Goal: Information Seeking & Learning: Learn about a topic

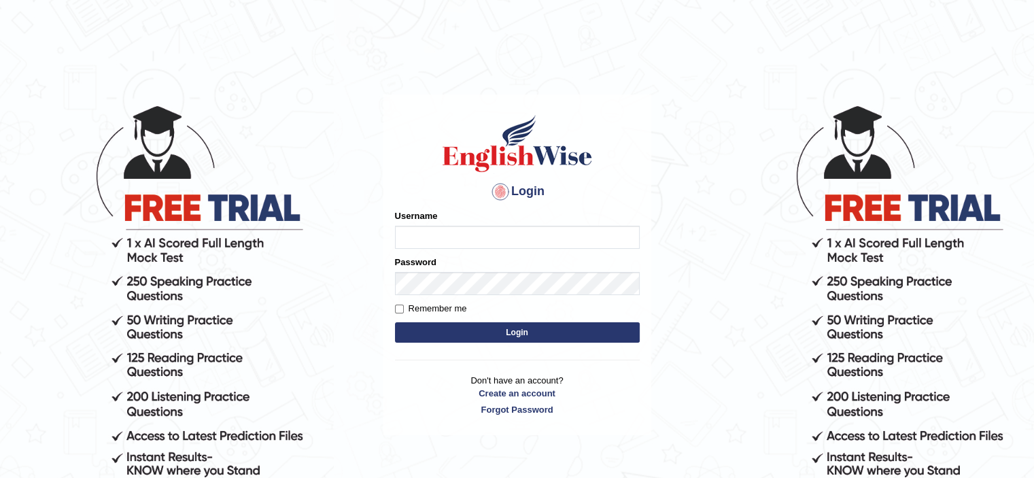
type input "HuseyinU"
click at [444, 334] on button "Login" at bounding box center [517, 332] width 245 height 20
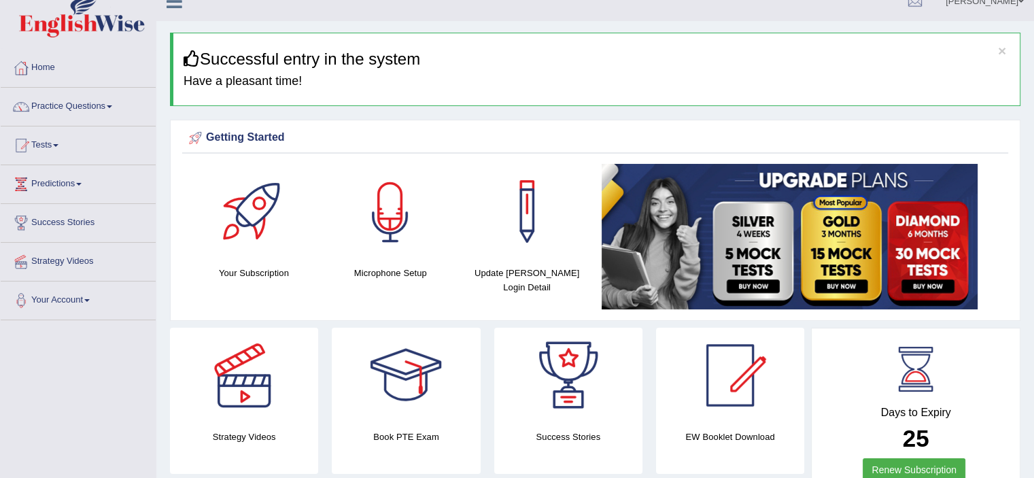
scroll to position [136, 0]
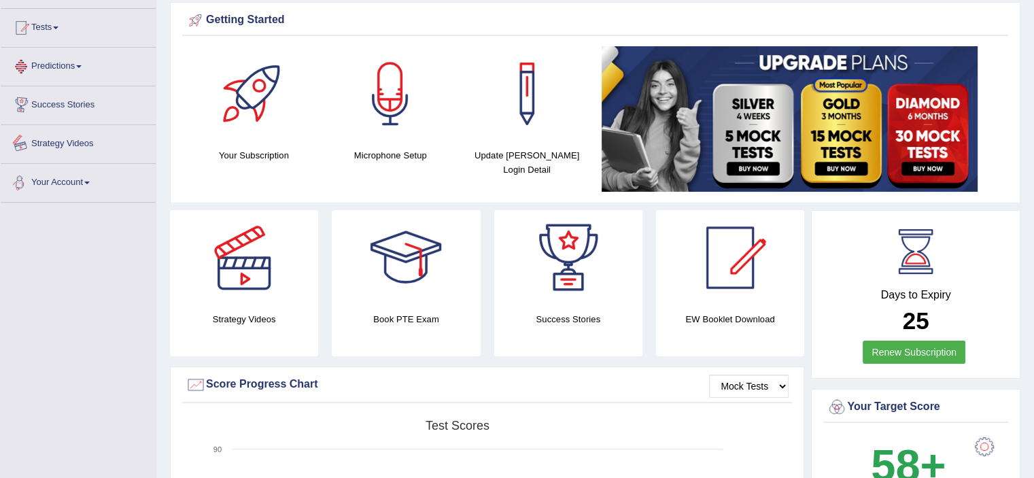
click at [57, 62] on link "Predictions" at bounding box center [78, 65] width 155 height 34
click at [50, 33] on link "Tests" at bounding box center [78, 26] width 155 height 34
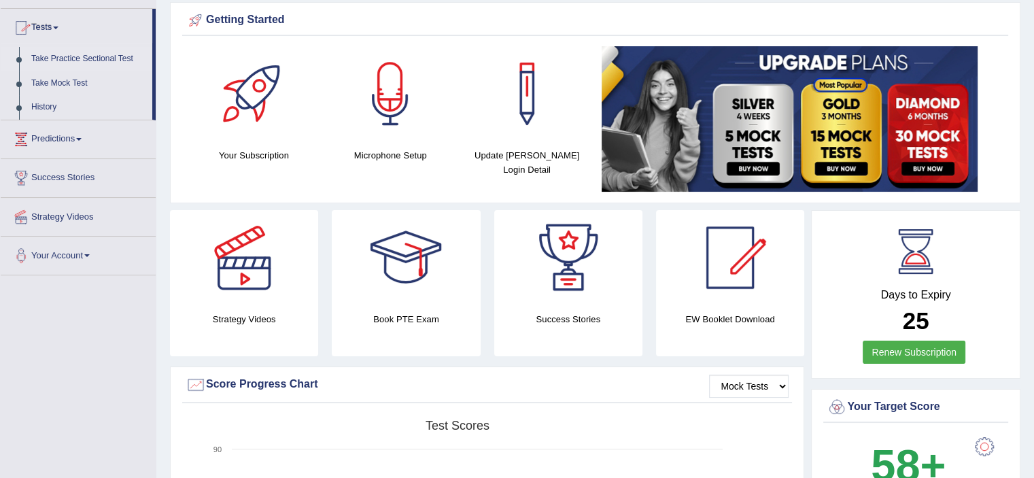
click at [77, 59] on link "Take Practice Sectional Test" at bounding box center [88, 59] width 127 height 24
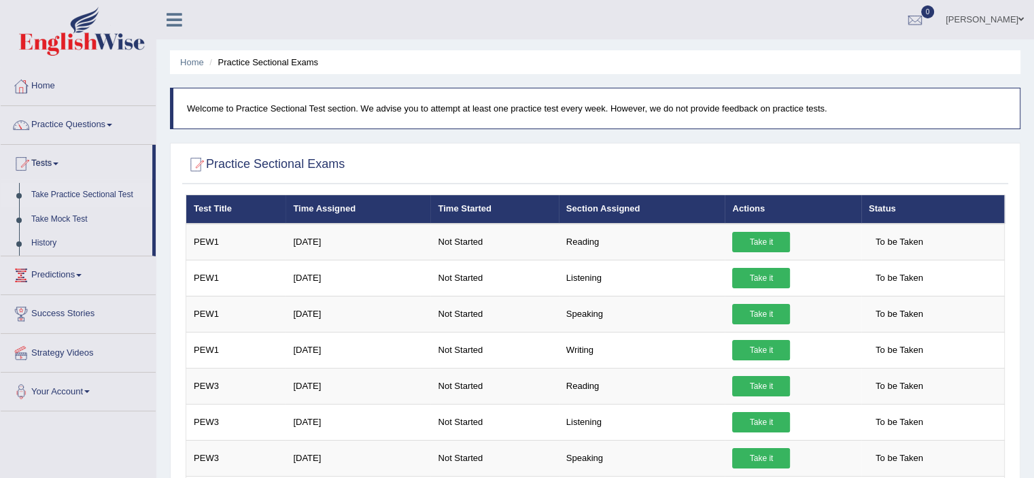
click at [75, 200] on link "Take Practice Sectional Test" at bounding box center [88, 195] width 127 height 24
click at [73, 101] on li "Home" at bounding box center [78, 86] width 155 height 39
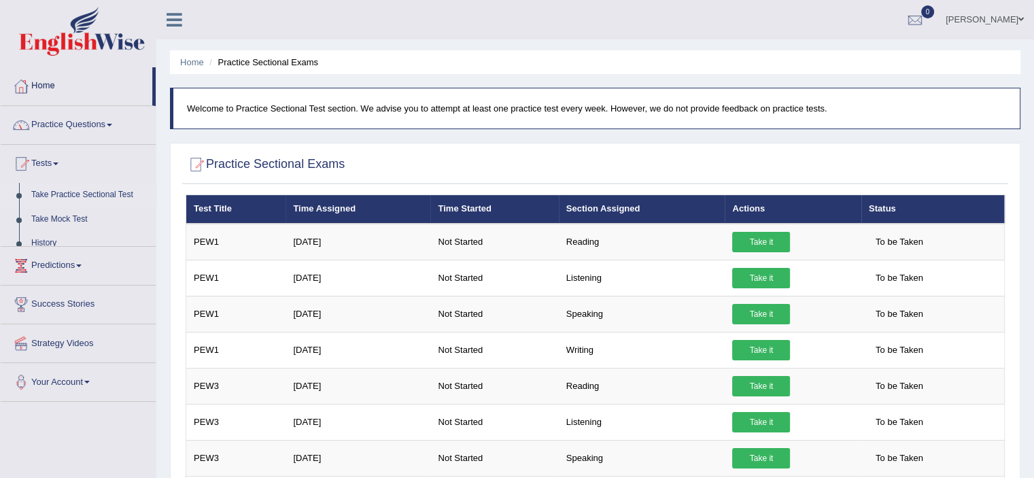
click at [71, 118] on link "Practice Questions" at bounding box center [78, 123] width 155 height 34
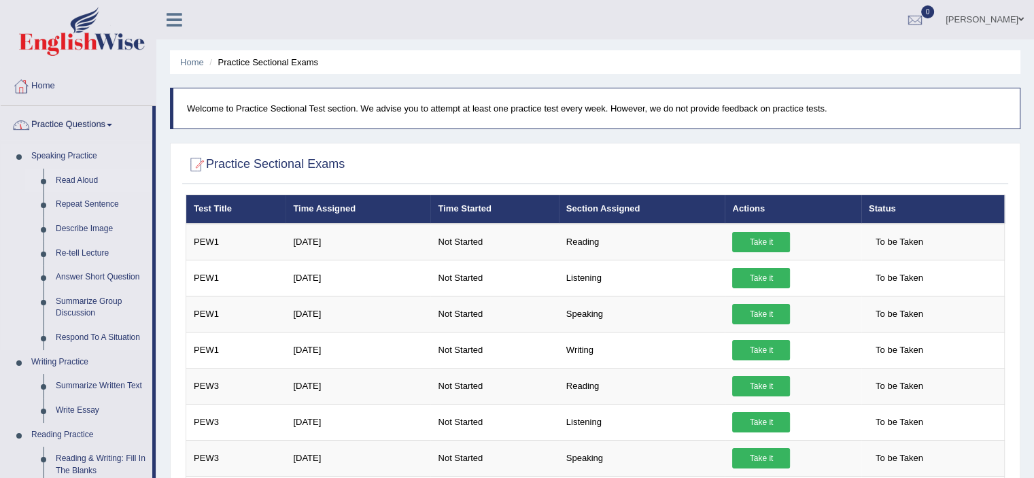
click at [75, 176] on link "Read Aloud" at bounding box center [101, 181] width 103 height 24
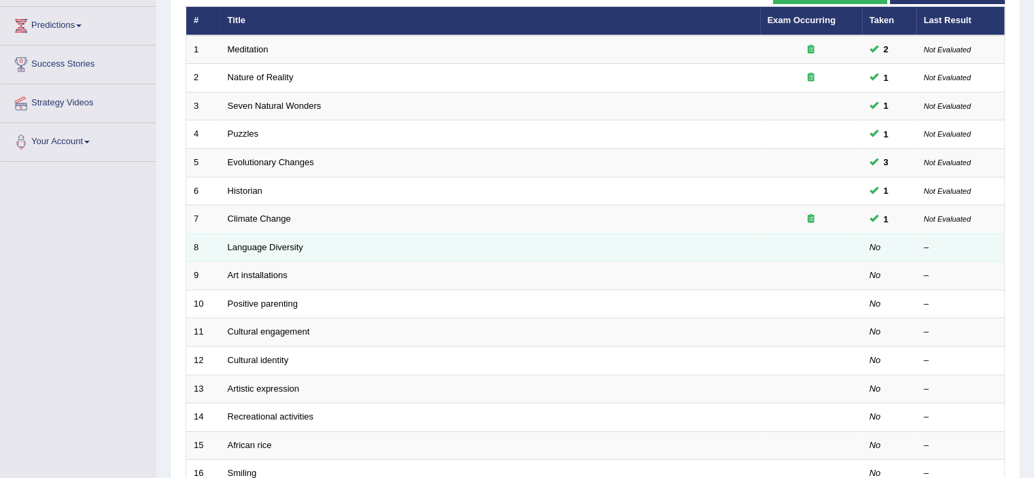
scroll to position [204, 0]
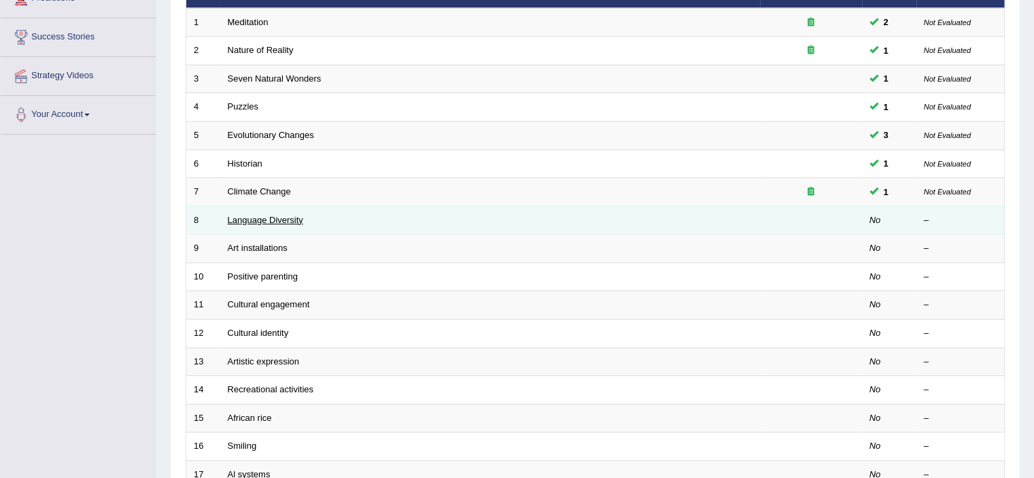
click at [239, 216] on link "Language Diversity" at bounding box center [265, 220] width 75 height 10
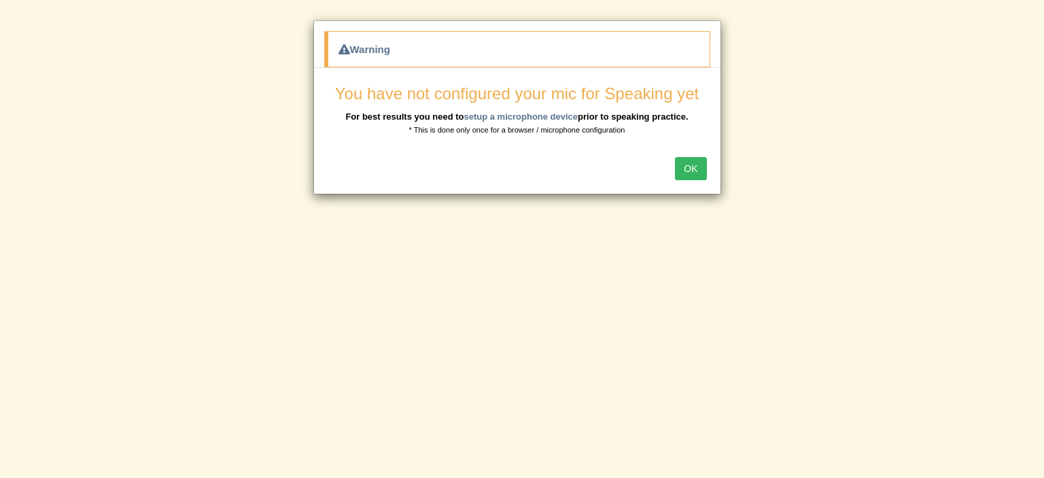
click at [694, 171] on button "OK" at bounding box center [690, 168] width 31 height 23
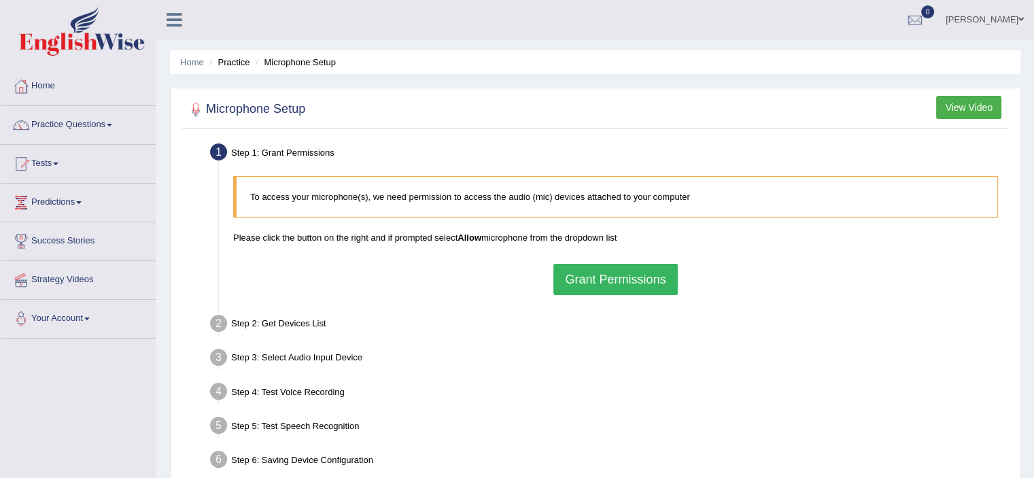
click at [651, 283] on button "Grant Permissions" at bounding box center [615, 279] width 124 height 31
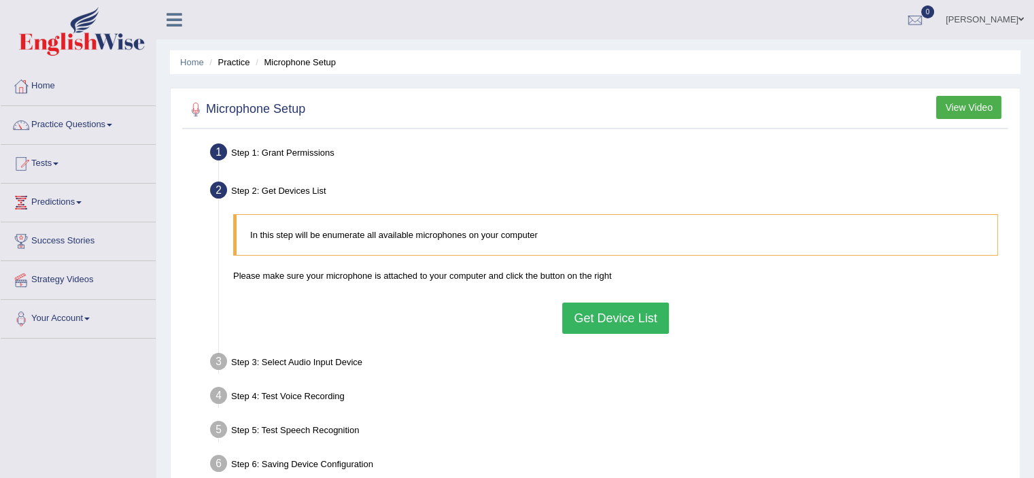
click at [645, 321] on button "Get Device List" at bounding box center [615, 317] width 106 height 31
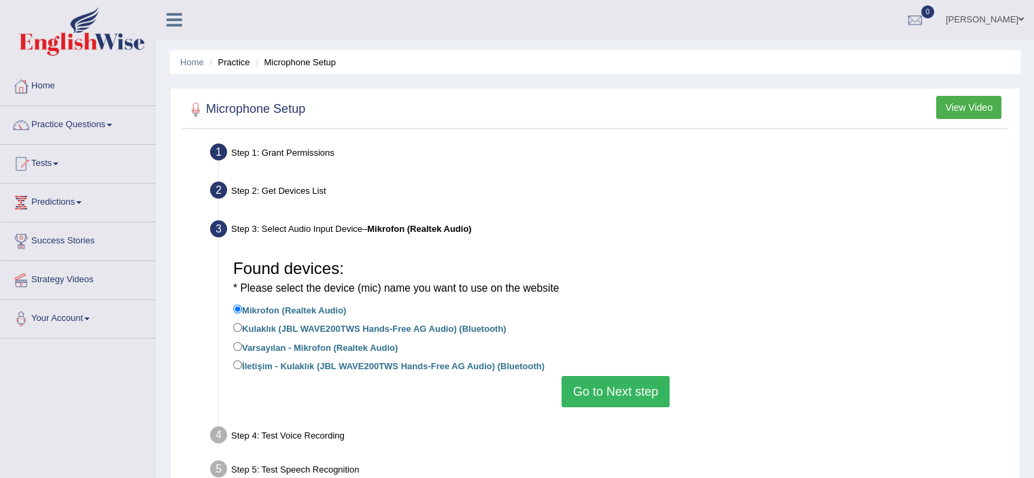
click at [598, 381] on button "Go to Next step" at bounding box center [615, 391] width 108 height 31
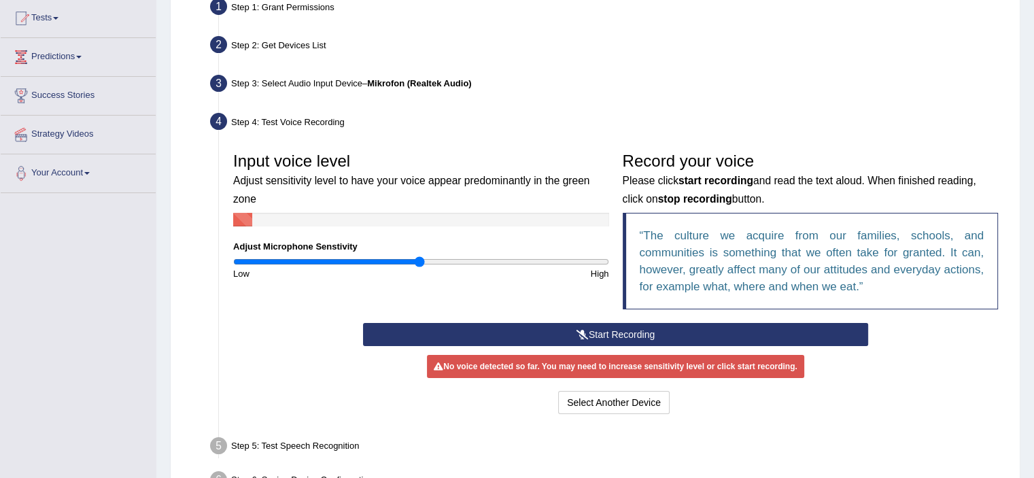
scroll to position [204, 0]
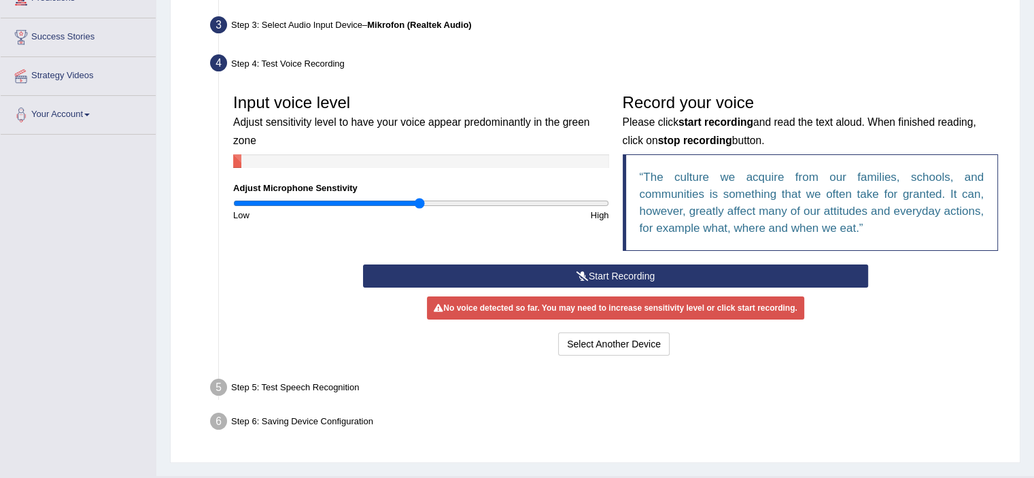
click at [560, 273] on button "Start Recording" at bounding box center [615, 275] width 505 height 23
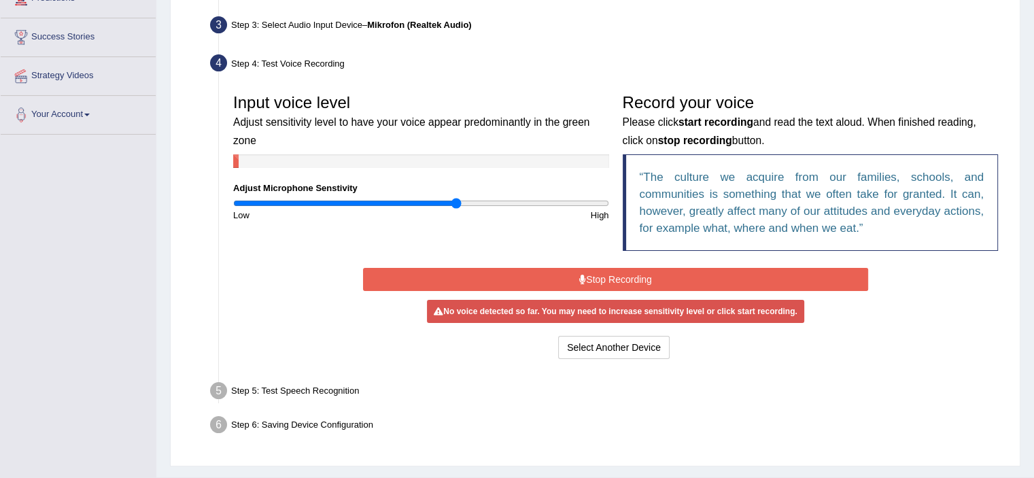
click at [457, 202] on input "range" at bounding box center [421, 203] width 376 height 11
drag, startPoint x: 455, startPoint y: 203, endPoint x: 419, endPoint y: 205, distance: 36.0
click at [419, 205] on input "range" at bounding box center [421, 203] width 376 height 11
click at [624, 275] on button "Stop Recording" at bounding box center [615, 279] width 505 height 23
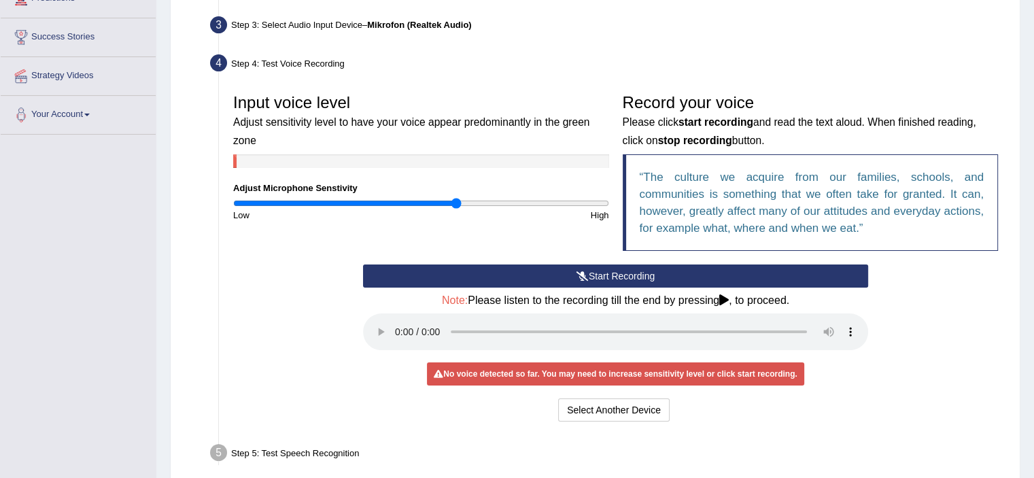
type input "1.2"
click at [456, 206] on input "range" at bounding box center [421, 203] width 376 height 11
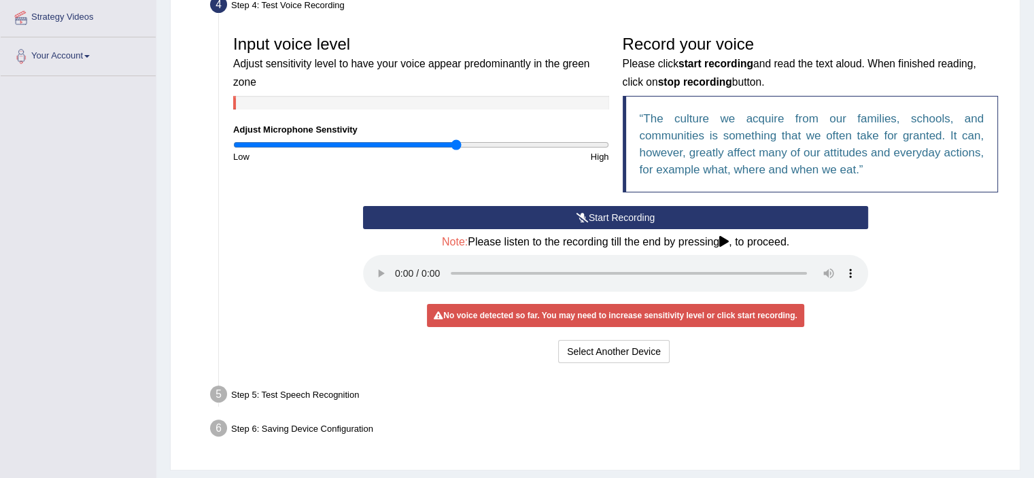
scroll to position [230, 0]
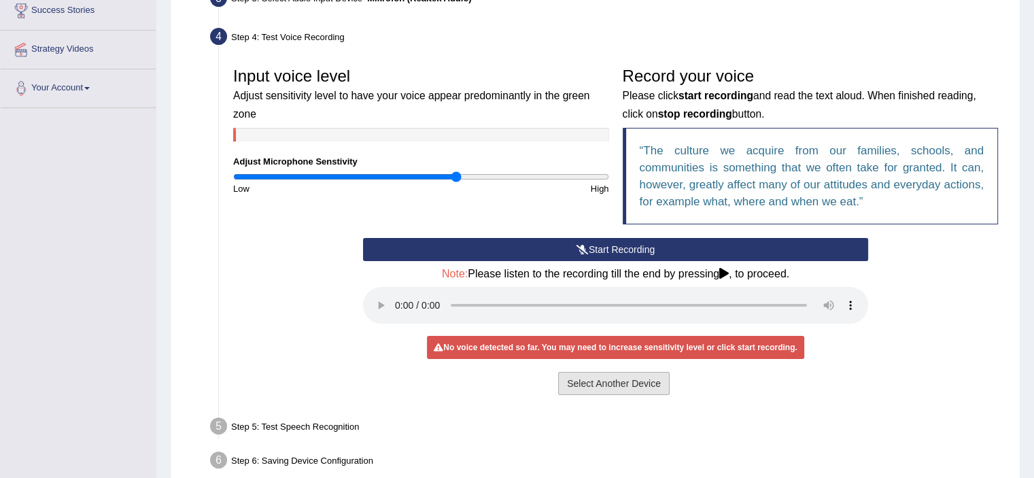
click at [650, 388] on button "Select Another Device" at bounding box center [613, 383] width 111 height 23
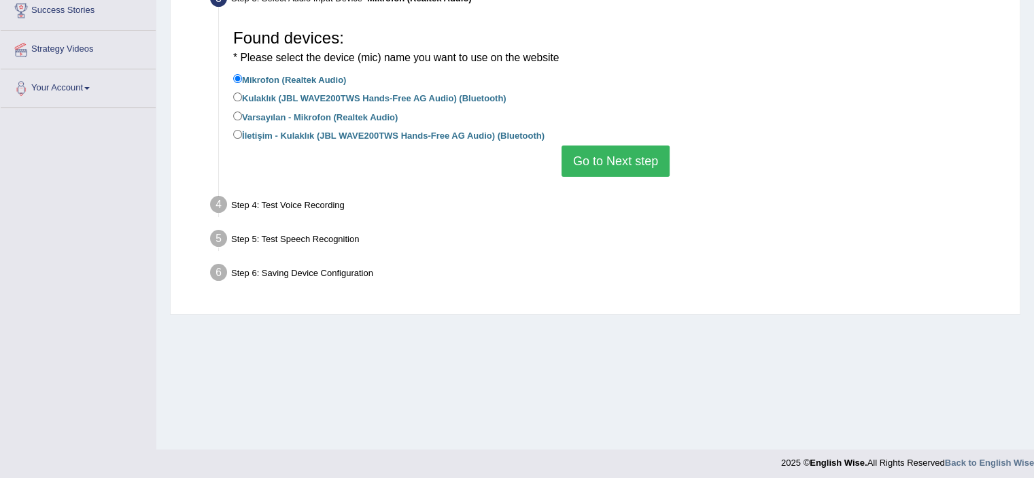
click at [613, 166] on button "Go to Next step" at bounding box center [615, 160] width 108 height 31
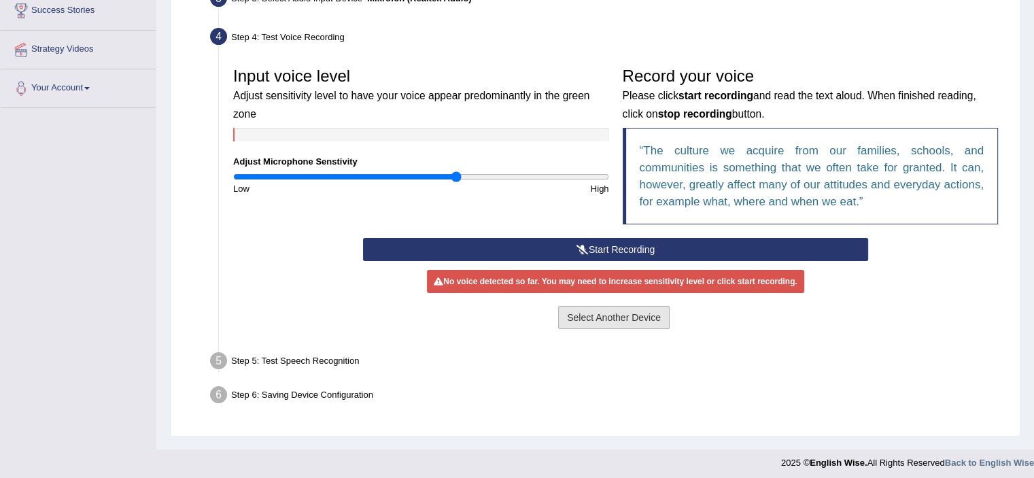
click at [607, 315] on button "Select Another Device" at bounding box center [613, 317] width 111 height 23
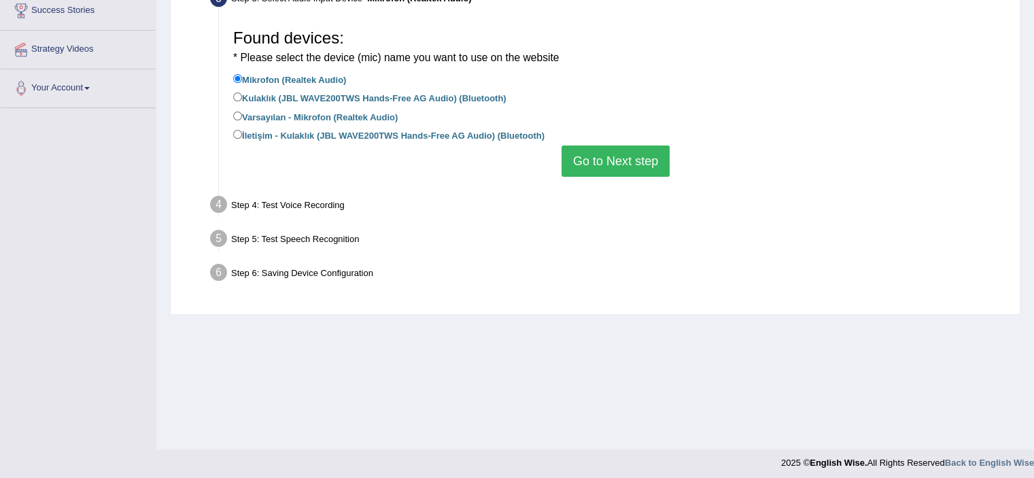
click at [277, 119] on label "Varsayılan - Mikrofon (Realtek Audio)" at bounding box center [315, 116] width 164 height 15
click at [242, 119] on input "Varsayılan - Mikrofon (Realtek Audio)" at bounding box center [237, 115] width 9 height 9
radio input "true"
click at [359, 93] on label "Kulaklık (JBL WAVE200TWS Hands-Free AG Audio) (Bluetooth)" at bounding box center [369, 97] width 273 height 15
click at [242, 93] on input "Kulaklık (JBL WAVE200TWS Hands-Free AG Audio) (Bluetooth)" at bounding box center [237, 96] width 9 height 9
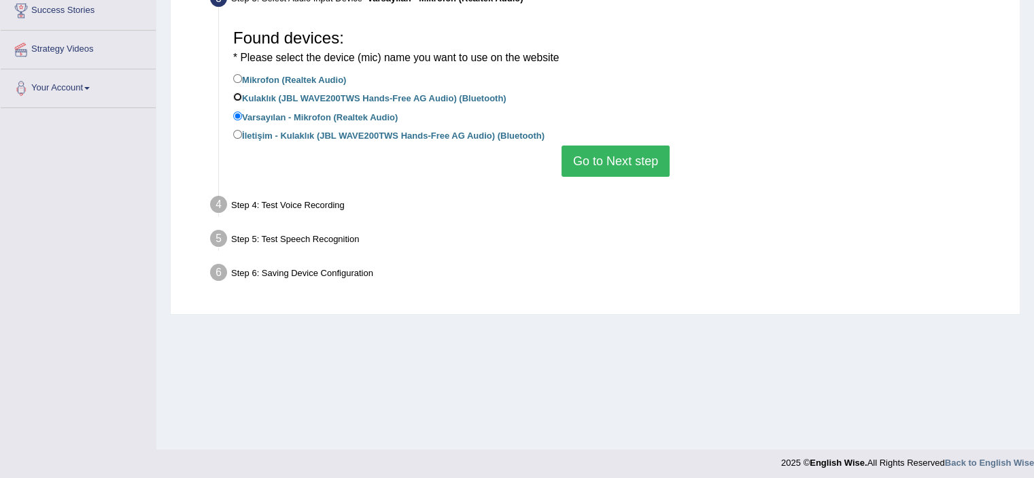
radio input "true"
click at [607, 161] on button "Go to Next step" at bounding box center [615, 160] width 108 height 31
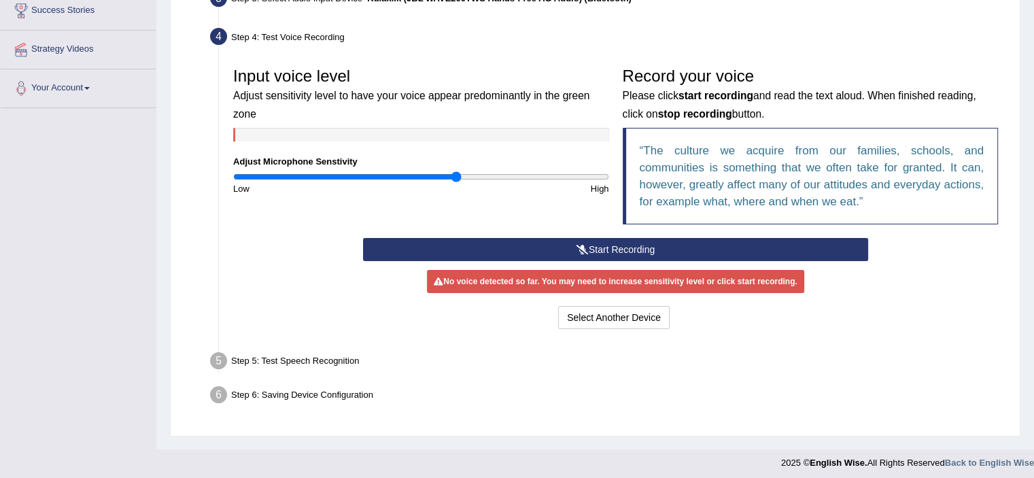
click at [646, 247] on button "Start Recording" at bounding box center [615, 249] width 505 height 23
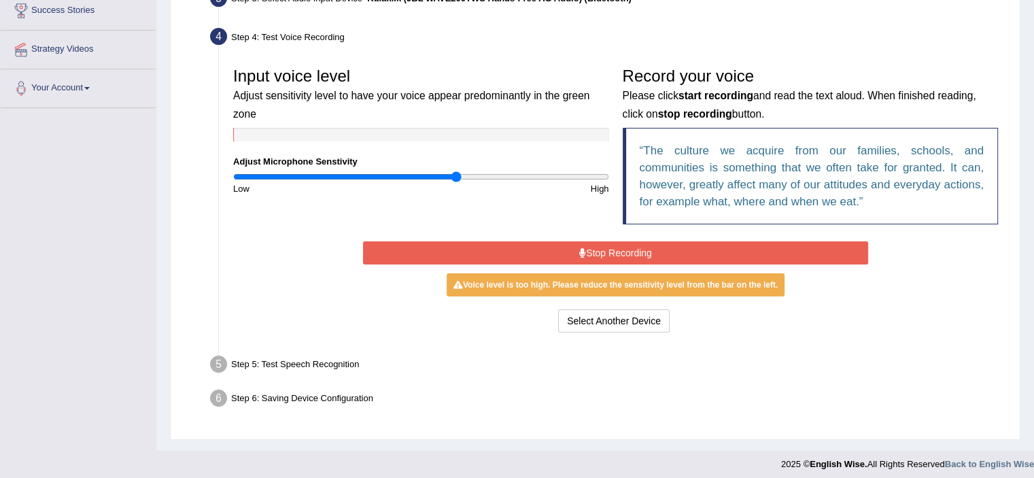
click at [624, 249] on button "Stop Recording" at bounding box center [615, 252] width 505 height 23
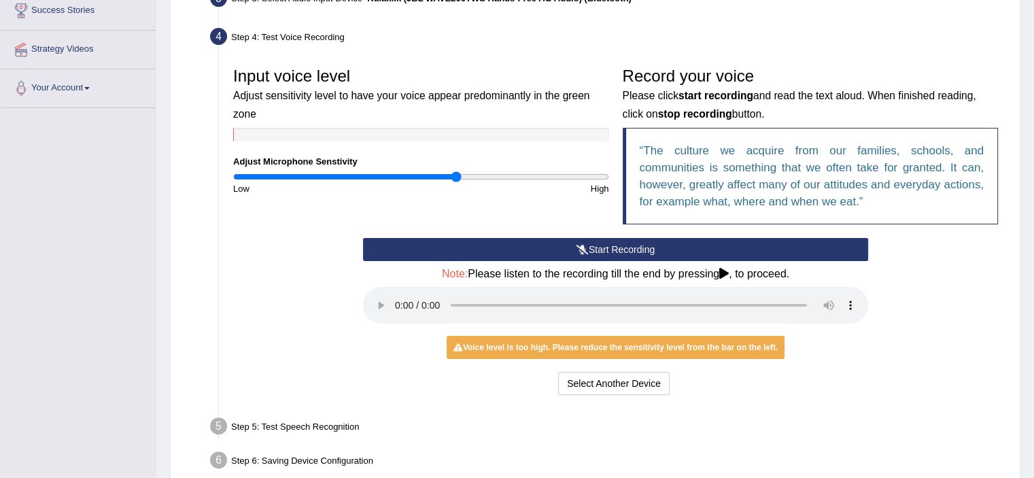
click at [727, 277] on icon at bounding box center [724, 273] width 10 height 11
click at [728, 272] on icon at bounding box center [724, 273] width 10 height 11
click at [722, 272] on icon at bounding box center [724, 273] width 10 height 11
click at [415, 177] on input "range" at bounding box center [421, 176] width 376 height 11
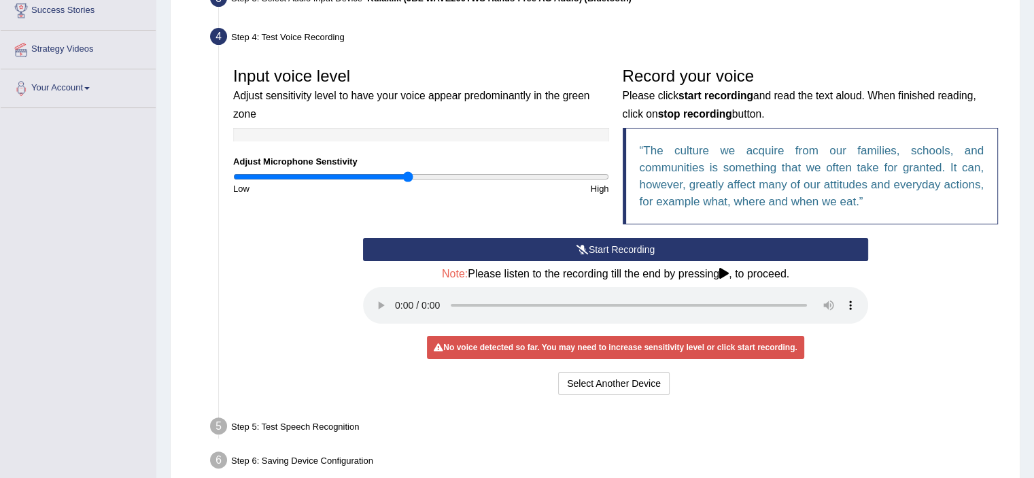
click at [408, 176] on input "range" at bounding box center [421, 176] width 376 height 11
click at [601, 245] on button "Start Recording" at bounding box center [615, 249] width 505 height 23
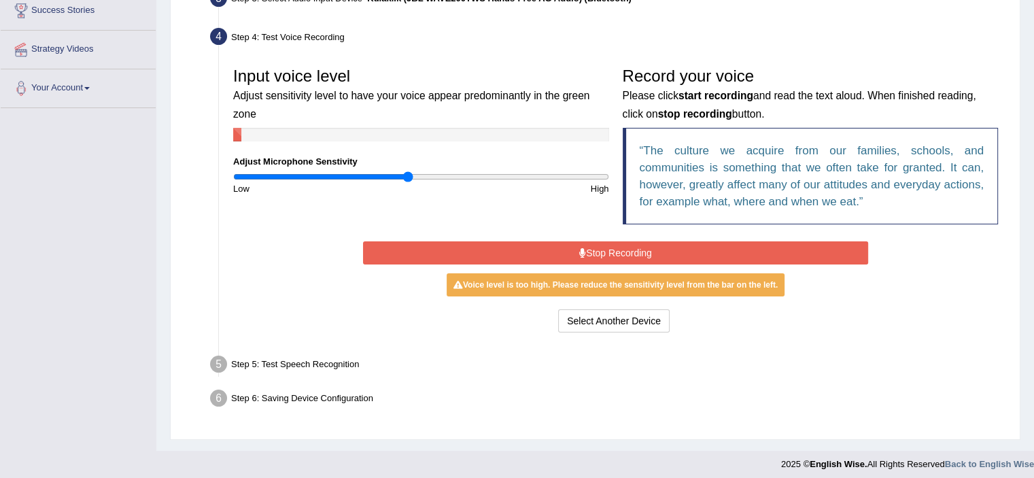
click at [595, 253] on button "Stop Recording" at bounding box center [615, 252] width 505 height 23
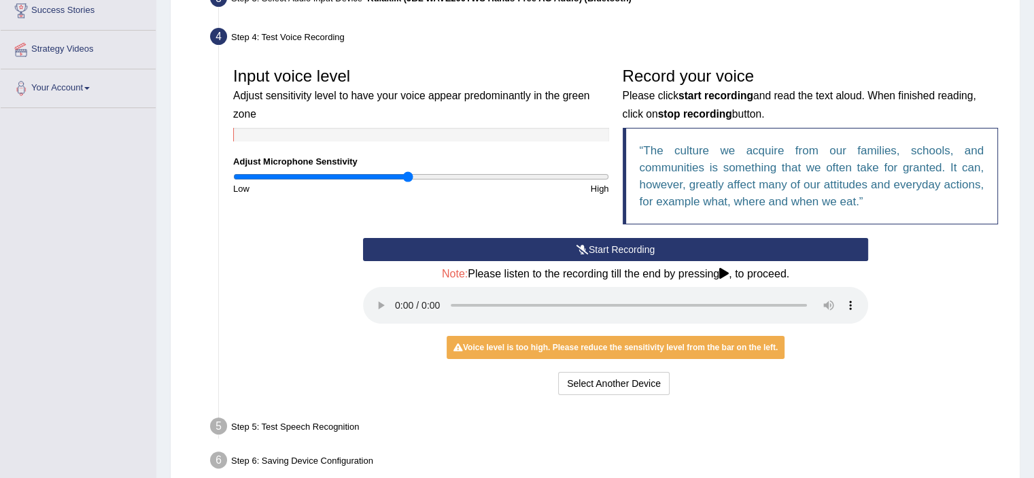
click at [694, 165] on q "The culture we acquire from our families, schools, and communities is something…" at bounding box center [811, 176] width 345 height 64
click at [620, 252] on button "Start Recording" at bounding box center [615, 249] width 505 height 23
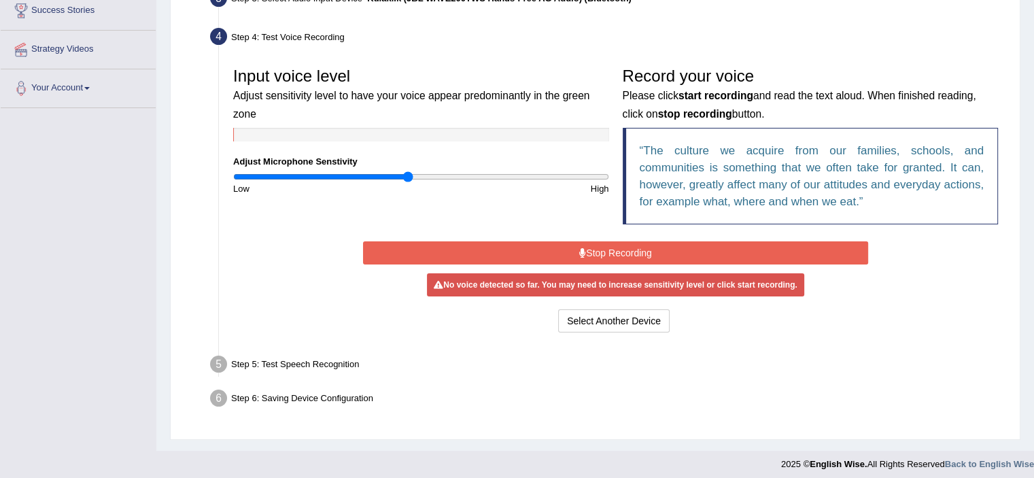
click at [609, 252] on button "Stop Recording" at bounding box center [615, 252] width 505 height 23
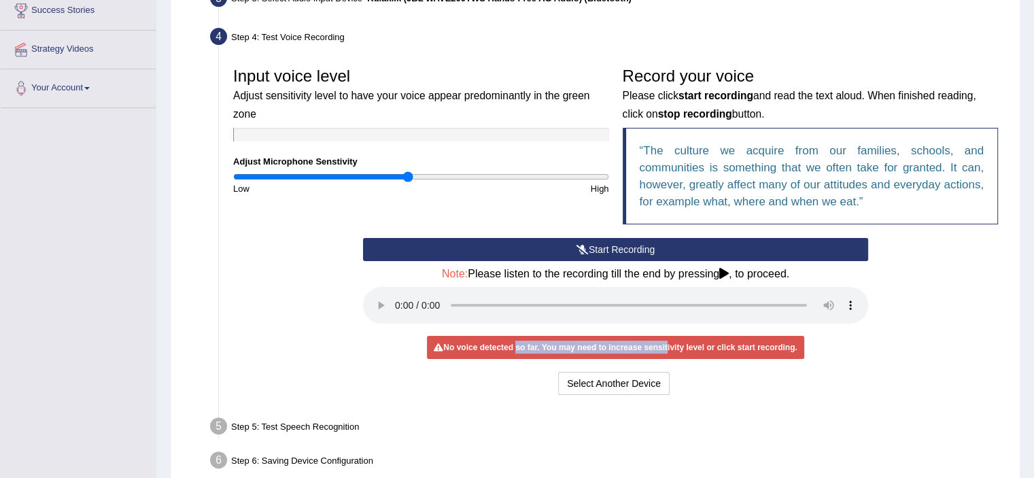
drag, startPoint x: 514, startPoint y: 347, endPoint x: 665, endPoint y: 357, distance: 151.8
click at [665, 357] on div "No voice detected so far. You may need to increase sensitivity level or click s…" at bounding box center [615, 347] width 376 height 23
click at [413, 175] on input "range" at bounding box center [421, 176] width 376 height 11
click at [489, 252] on button "Start Recording" at bounding box center [615, 249] width 505 height 23
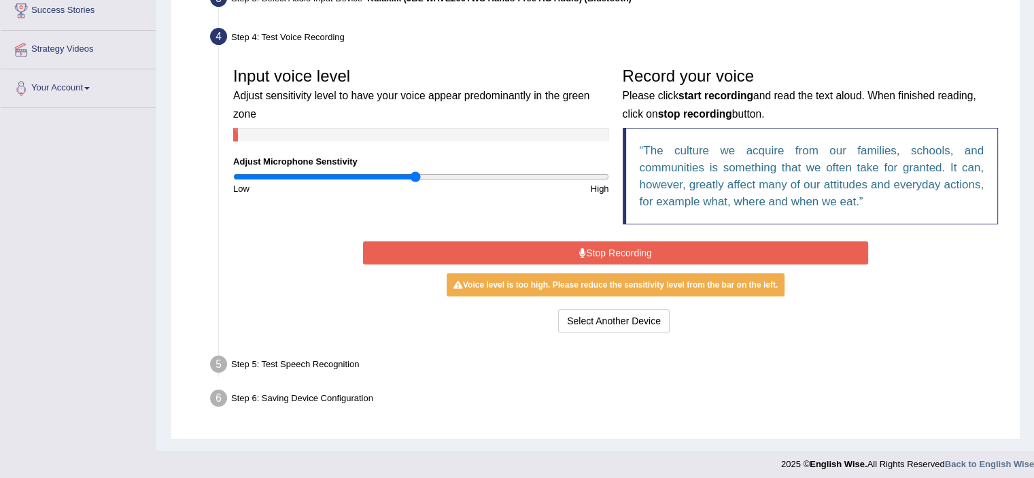
click at [490, 250] on button "Stop Recording" at bounding box center [615, 252] width 505 height 23
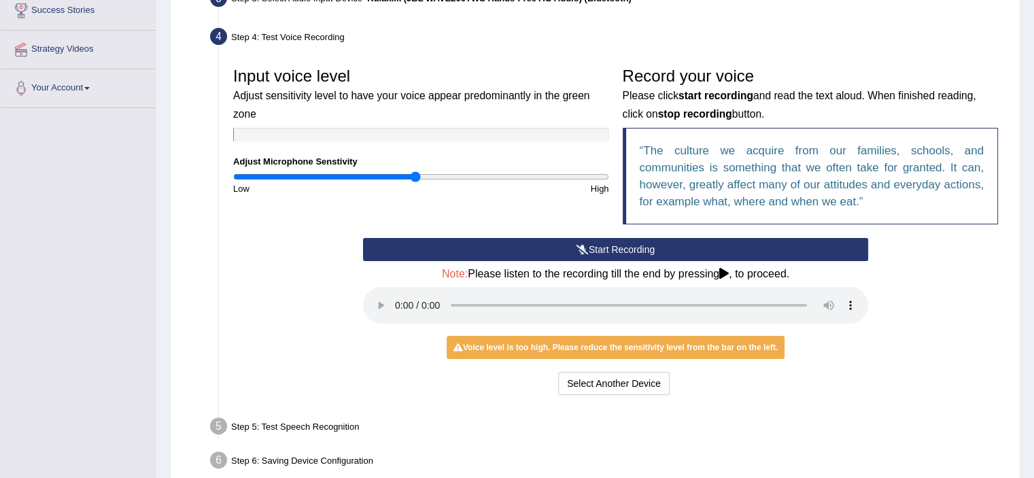
click at [413, 176] on input "range" at bounding box center [421, 176] width 376 height 11
click at [412, 176] on input "range" at bounding box center [421, 176] width 376 height 11
click at [410, 177] on input "range" at bounding box center [421, 176] width 376 height 11
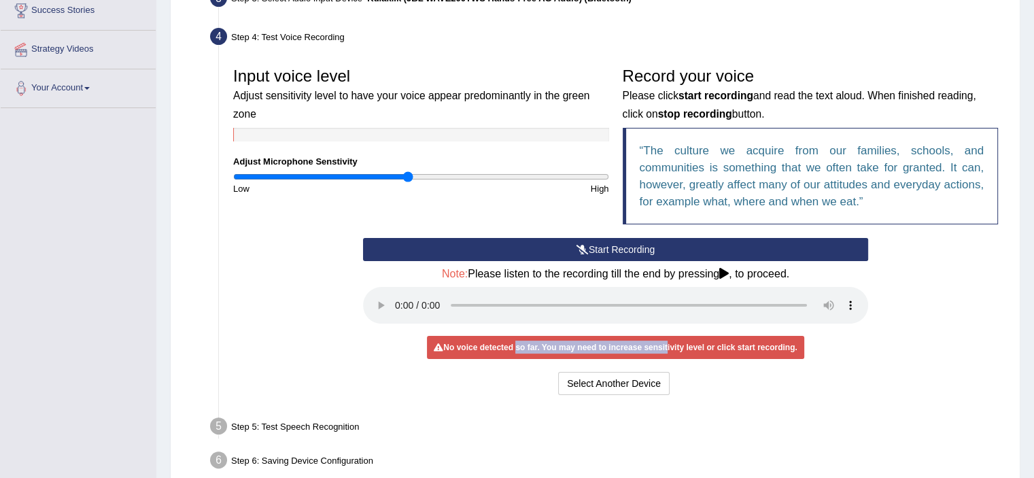
click at [407, 177] on input "range" at bounding box center [421, 176] width 376 height 11
drag, startPoint x: 408, startPoint y: 177, endPoint x: 421, endPoint y: 177, distance: 13.6
click at [421, 177] on input "range" at bounding box center [421, 176] width 376 height 11
click at [429, 175] on input "range" at bounding box center [421, 176] width 376 height 11
drag, startPoint x: 429, startPoint y: 175, endPoint x: 296, endPoint y: 175, distance: 133.2
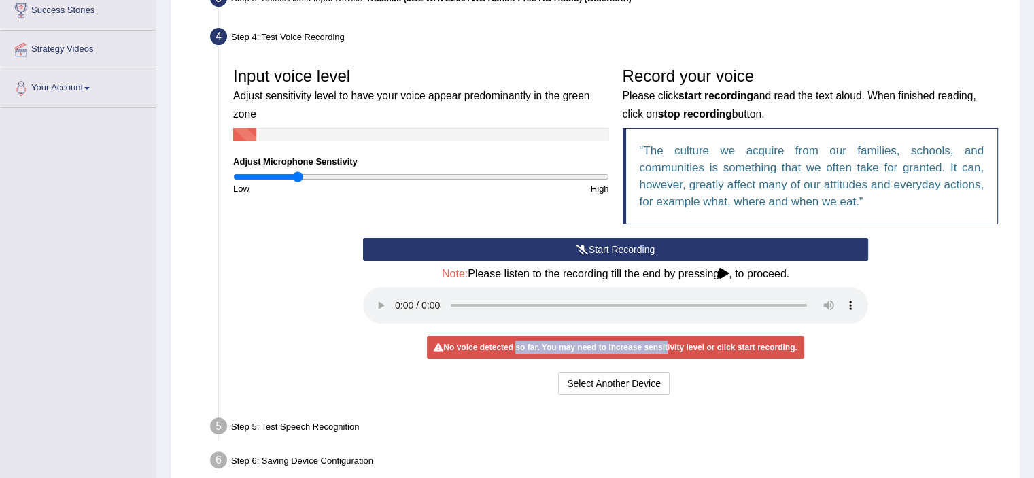
click at [296, 175] on input "range" at bounding box center [421, 176] width 376 height 11
drag, startPoint x: 298, startPoint y: 176, endPoint x: 405, endPoint y: 175, distance: 107.4
click at [405, 175] on input "range" at bounding box center [421, 176] width 376 height 11
click at [594, 255] on button "Start Recording" at bounding box center [615, 249] width 505 height 23
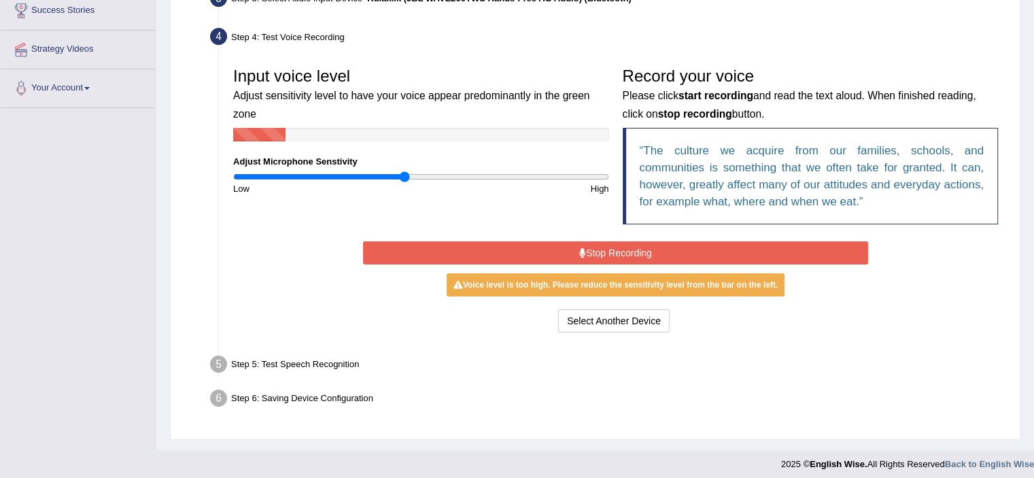
click at [595, 246] on button "Stop Recording" at bounding box center [615, 252] width 505 height 23
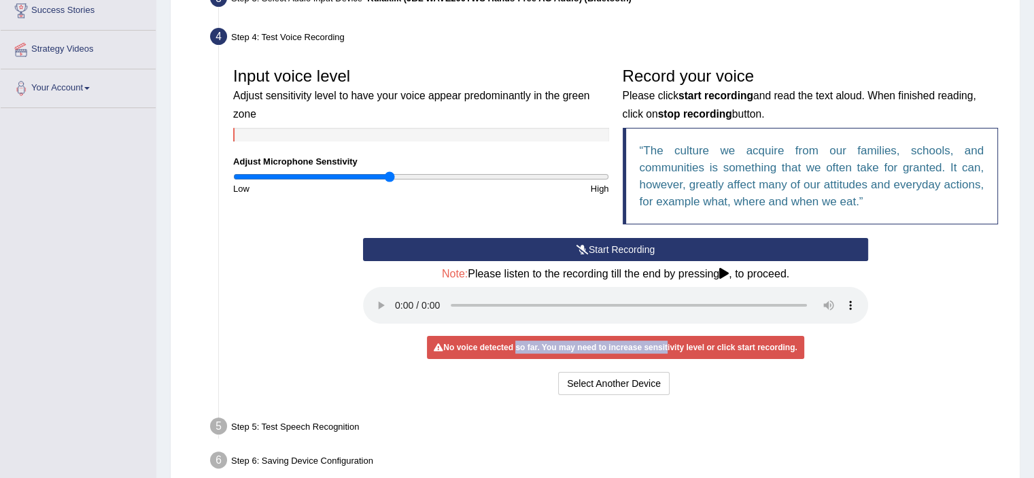
drag, startPoint x: 405, startPoint y: 175, endPoint x: 391, endPoint y: 178, distance: 14.7
type input "0.84"
click at [391, 178] on input "range" at bounding box center [421, 176] width 376 height 11
click at [435, 244] on button "Start Recording" at bounding box center [615, 249] width 505 height 23
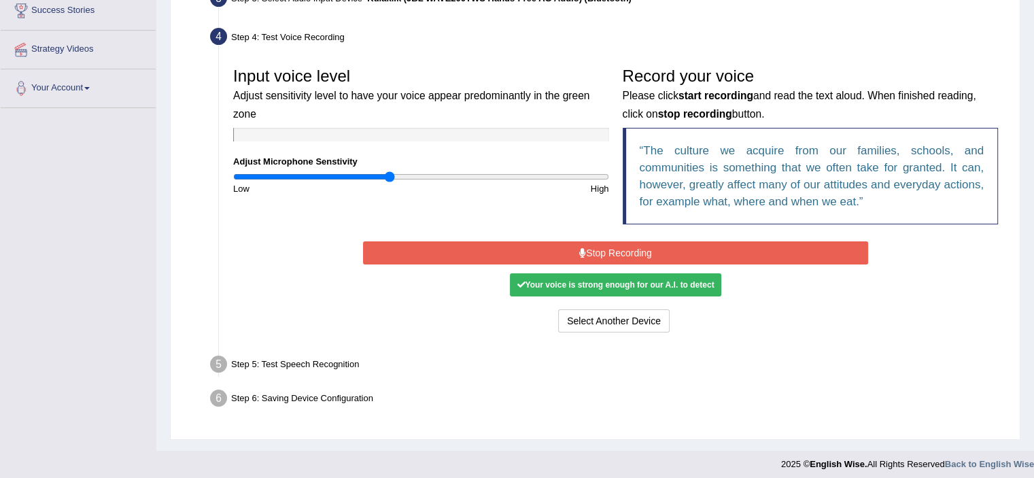
click at [648, 277] on div "Your voice is strong enough for our A.I. to detect" at bounding box center [615, 284] width 211 height 23
click at [624, 265] on div "Start Recording Stop Recording Note: Please listen to the recording till the en…" at bounding box center [615, 287] width 518 height 98
click at [623, 255] on button "Stop Recording" at bounding box center [615, 252] width 505 height 23
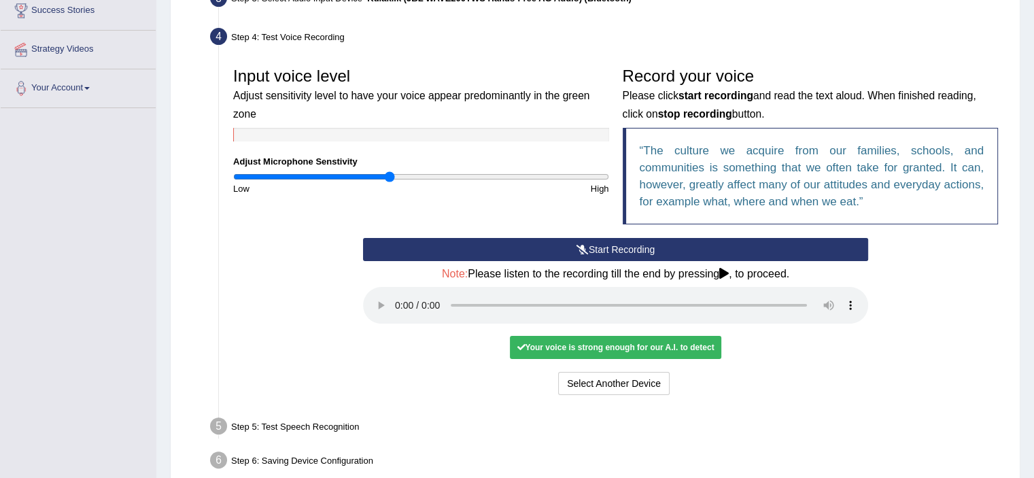
click at [629, 342] on div "Your voice is strong enough for our A.I. to detect" at bounding box center [615, 347] width 211 height 23
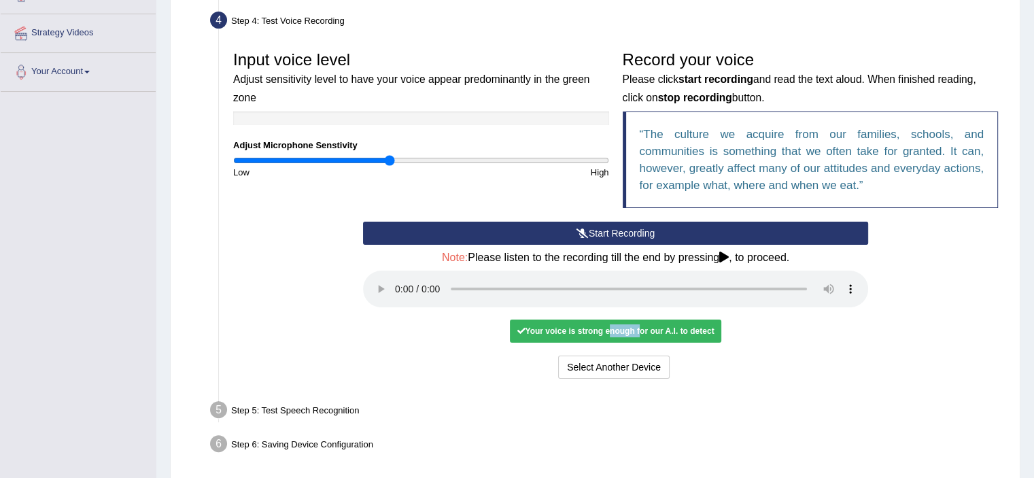
scroll to position [298, 0]
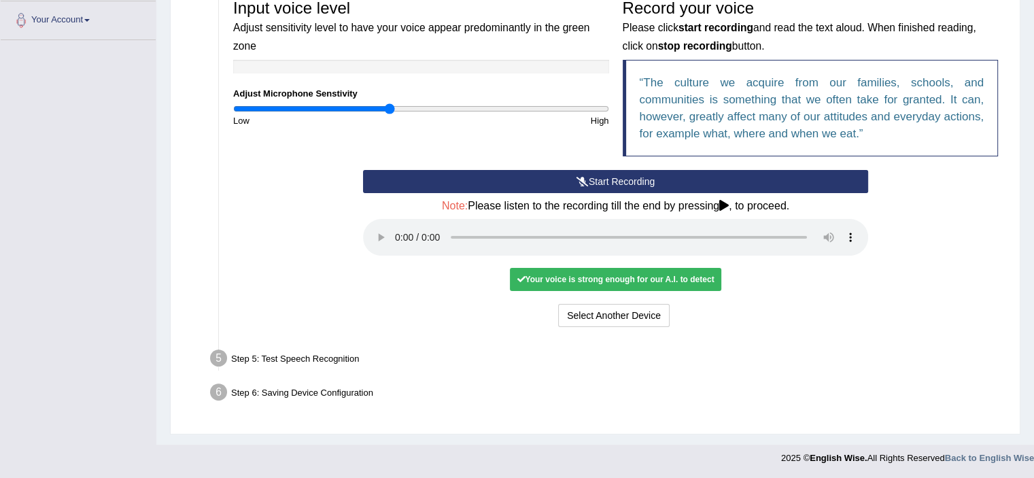
click at [315, 368] on div "Step 5: Test Speech Recognition" at bounding box center [608, 360] width 809 height 30
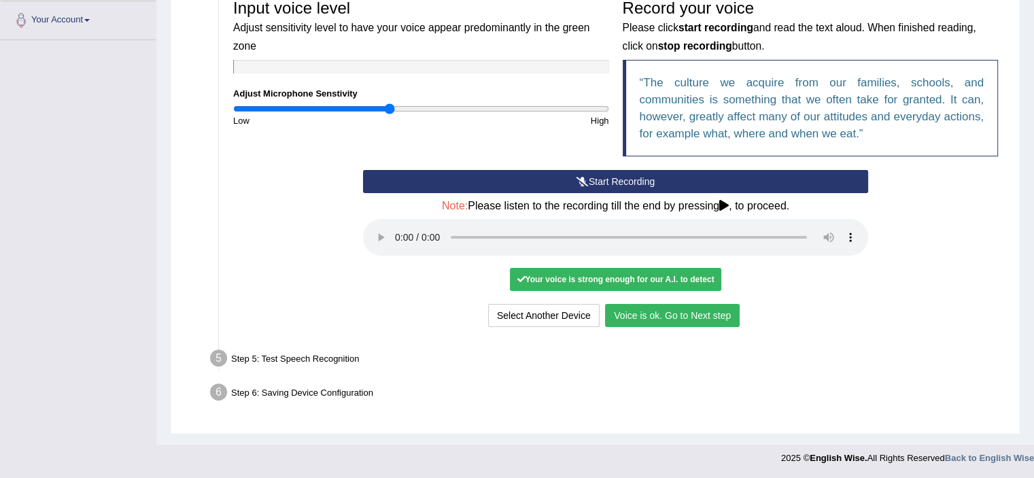
click at [674, 318] on button "Voice is ok. Go to Next step" at bounding box center [672, 315] width 135 height 23
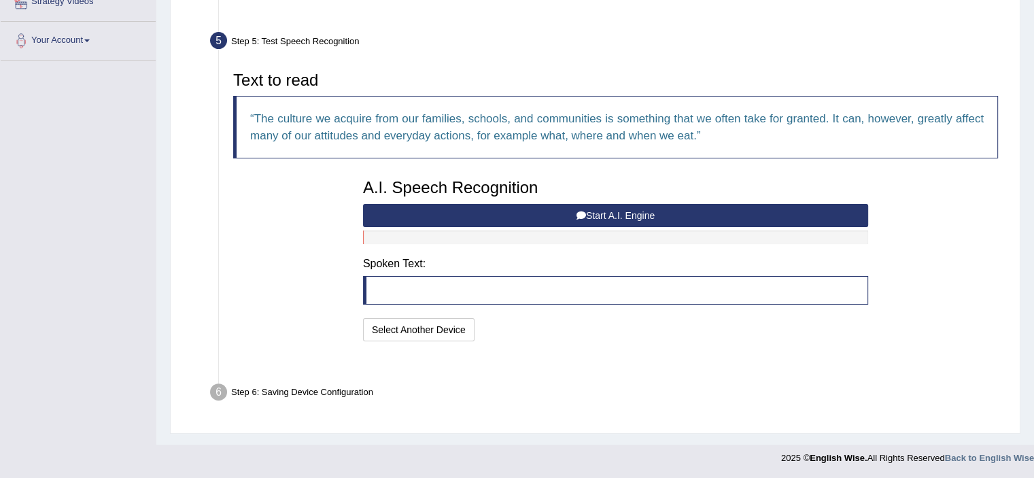
scroll to position [245, 0]
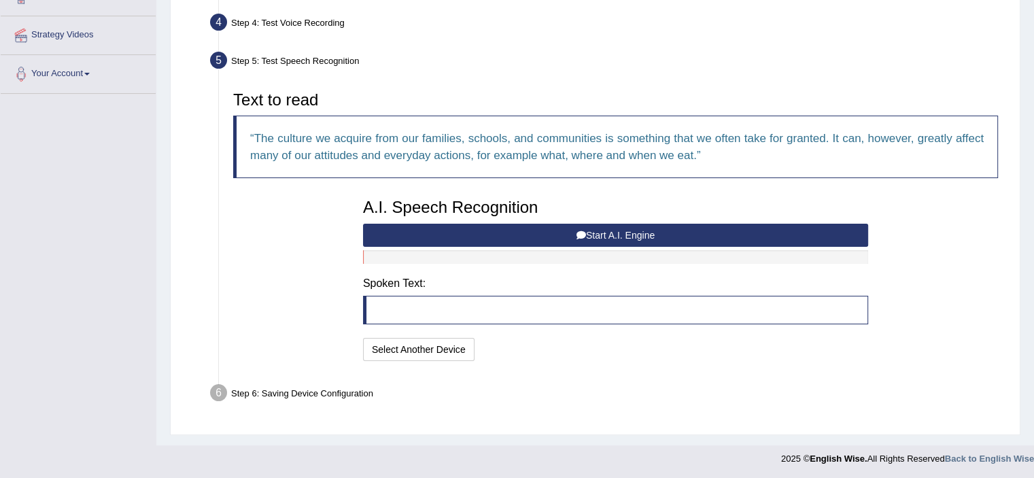
click at [605, 232] on button "Start A.I. Engine" at bounding box center [615, 235] width 505 height 23
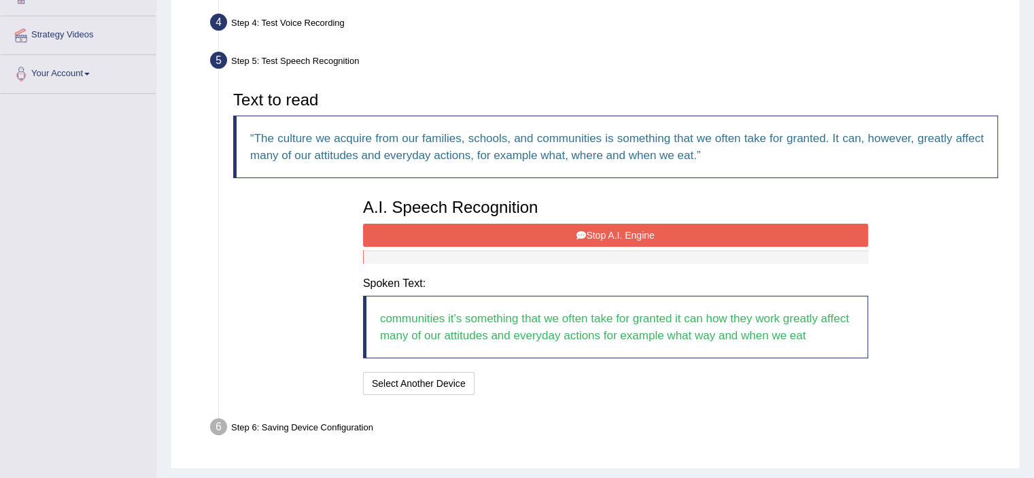
click at [597, 230] on button "Stop A.I. Engine" at bounding box center [615, 235] width 505 height 23
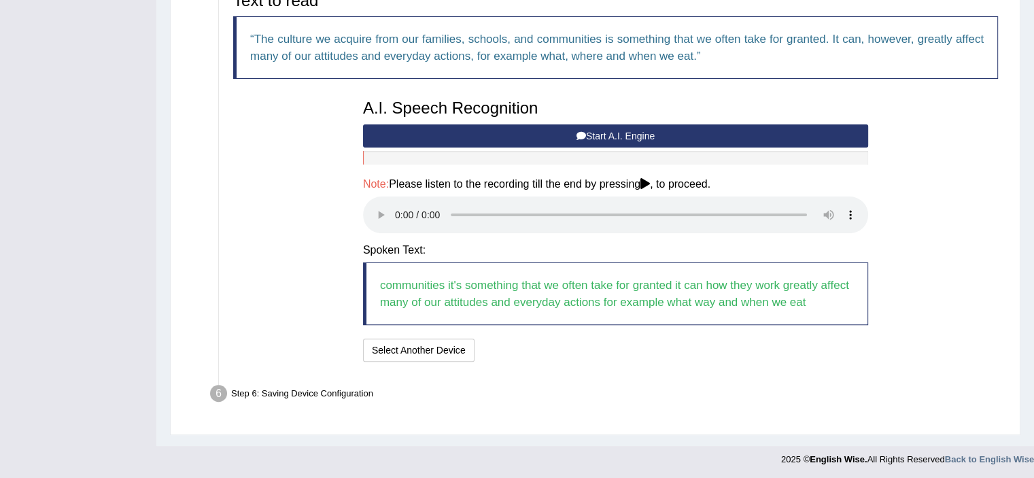
scroll to position [345, 0]
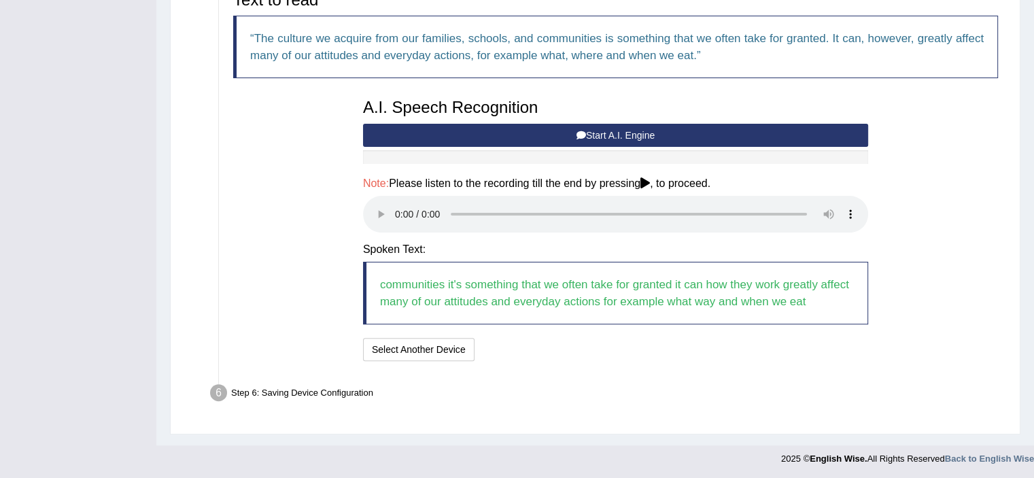
click at [951, 222] on div "Text to read The culture we acquire from our families, schools, and communities…" at bounding box center [615, 174] width 778 height 380
click at [359, 391] on div "Step 6: Saving Device Configuration" at bounding box center [608, 395] width 809 height 30
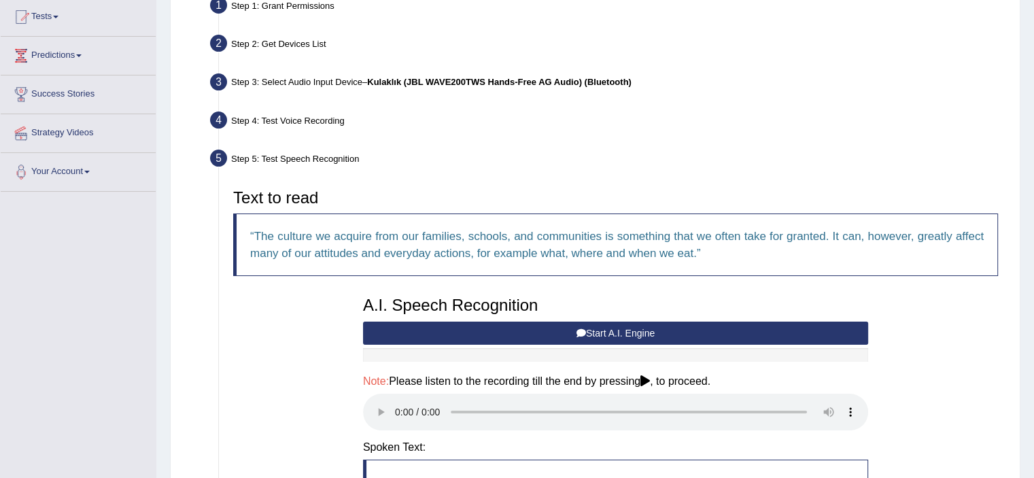
scroll to position [141, 0]
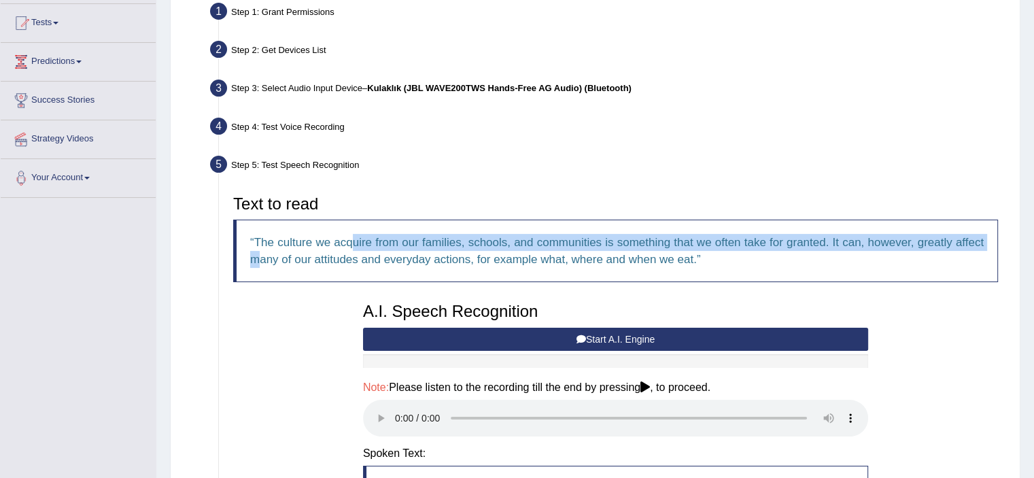
drag, startPoint x: 306, startPoint y: 239, endPoint x: 354, endPoint y: 240, distance: 47.6
click at [354, 240] on blockquote "The culture we acquire from our families, schools, and communities is something…" at bounding box center [615, 250] width 764 height 63
click at [352, 240] on q "The culture we acquire from our families, schools, and communities is something…" at bounding box center [616, 251] width 733 height 30
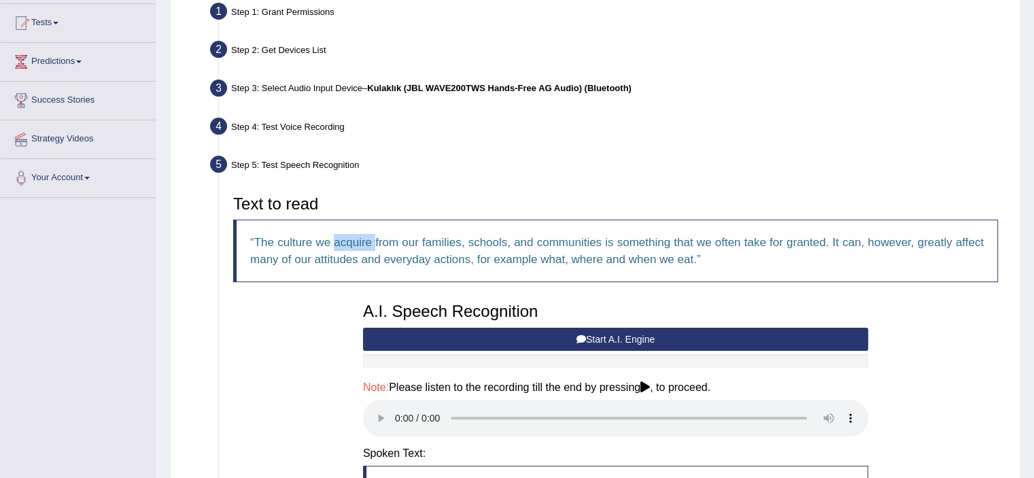
click at [352, 240] on q "The culture we acquire from our families, schools, and communities is something…" at bounding box center [616, 251] width 733 height 30
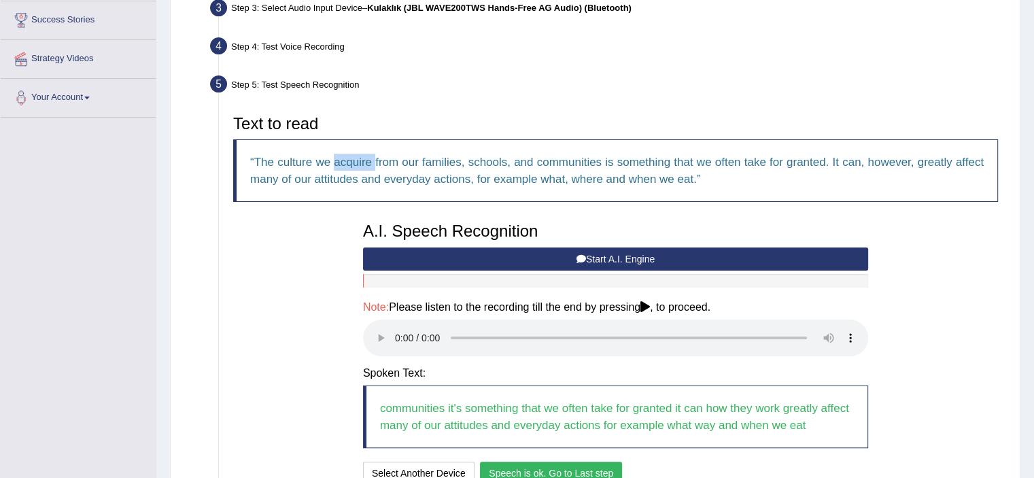
scroll to position [345, 0]
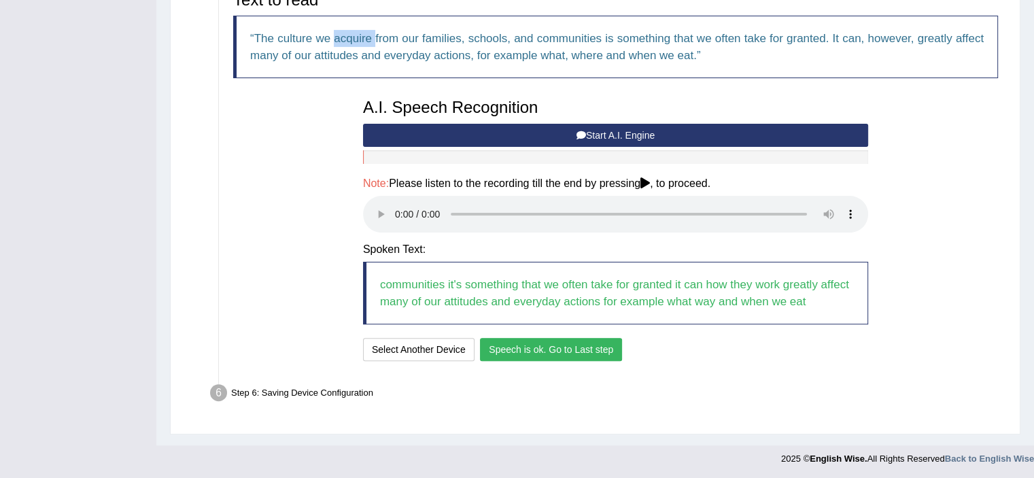
click at [542, 351] on button "Speech is ok. Go to Last step" at bounding box center [551, 349] width 142 height 23
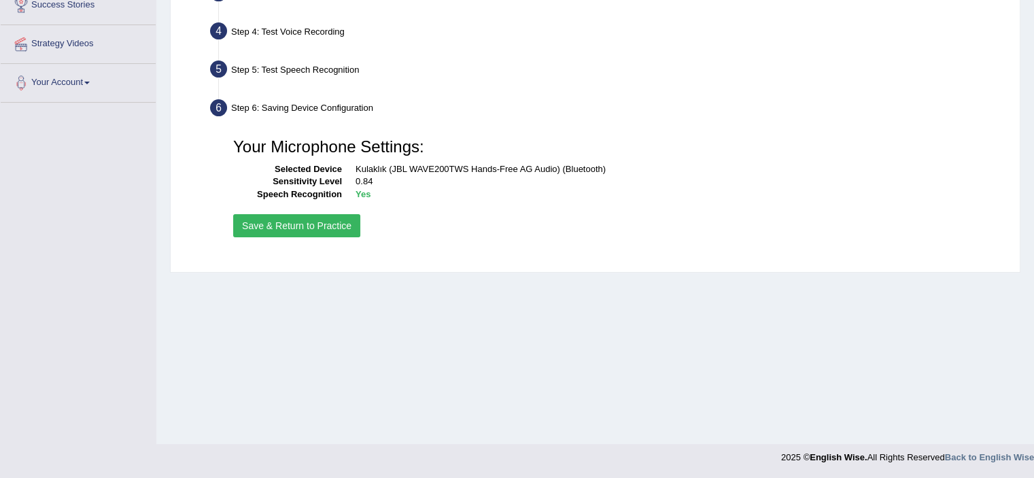
click at [316, 228] on button "Save & Return to Practice" at bounding box center [296, 225] width 127 height 23
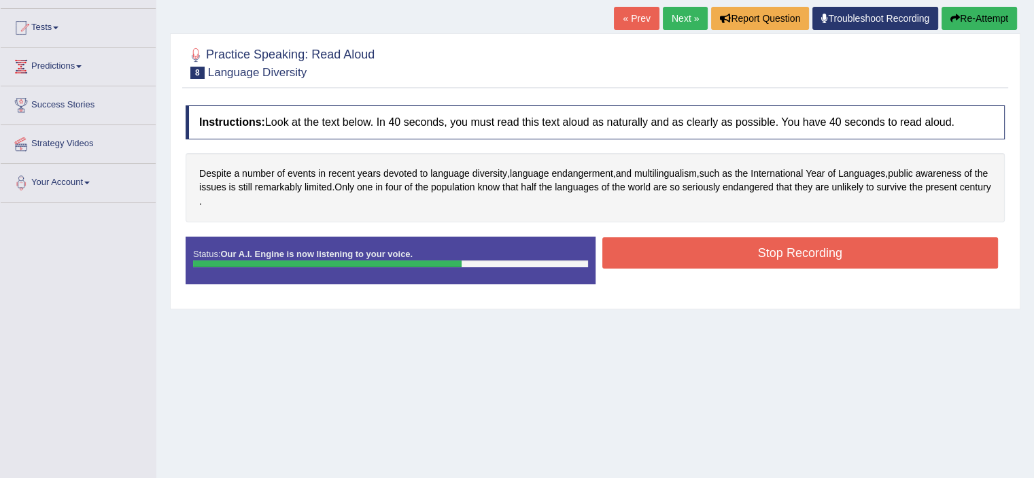
click at [743, 249] on button "Stop Recording" at bounding box center [800, 252] width 396 height 31
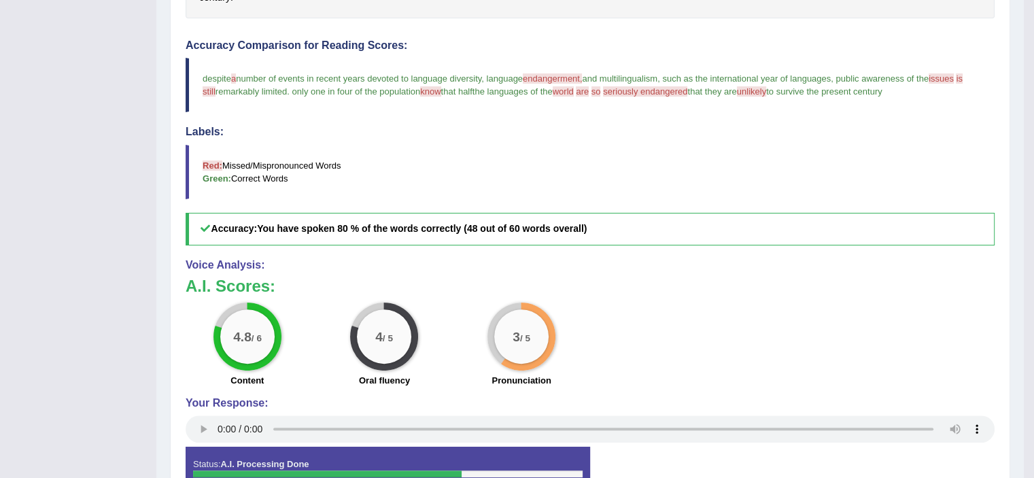
scroll to position [272, 0]
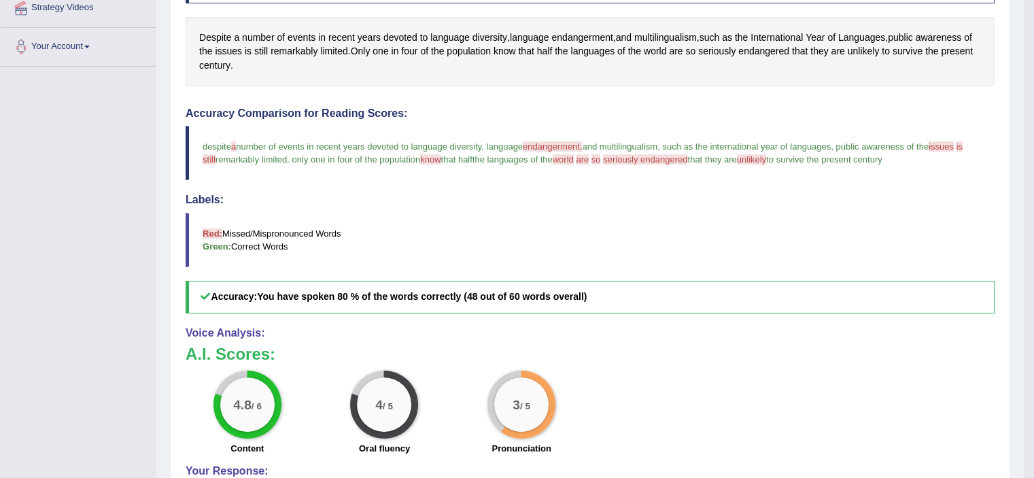
click at [650, 142] on span "and multilingualism" at bounding box center [619, 146] width 75 height 10
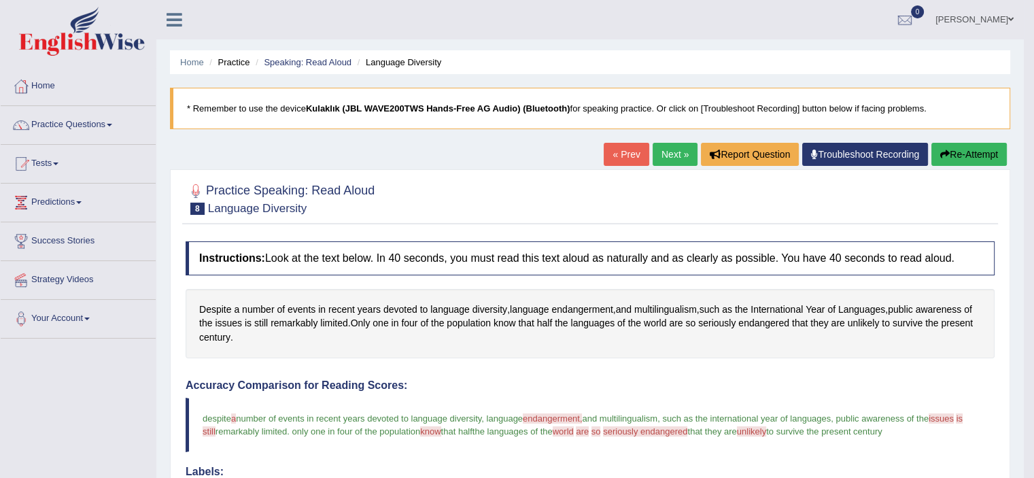
click at [971, 146] on button "Re-Attempt" at bounding box center [968, 154] width 75 height 23
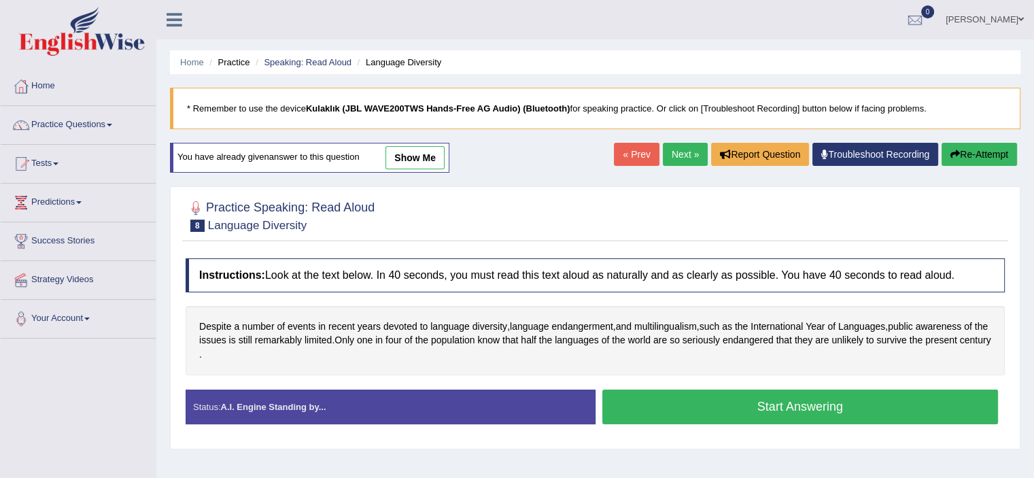
click at [790, 408] on button "Start Answering" at bounding box center [800, 406] width 396 height 35
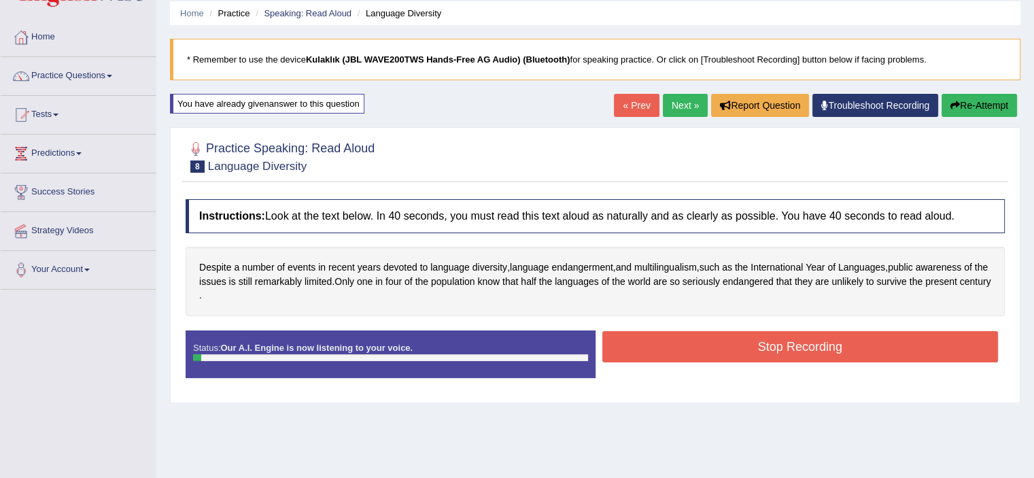
scroll to position [136, 0]
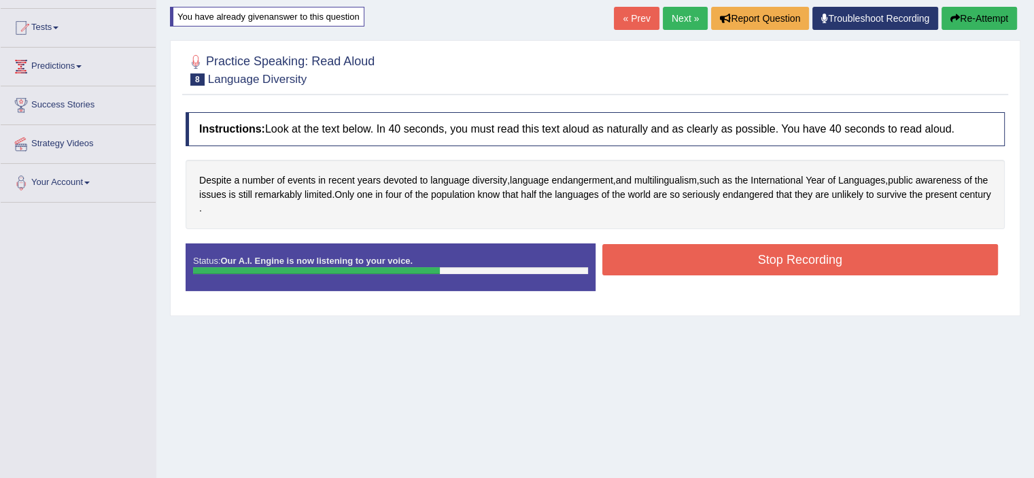
click at [669, 260] on button "Stop Recording" at bounding box center [800, 259] width 396 height 31
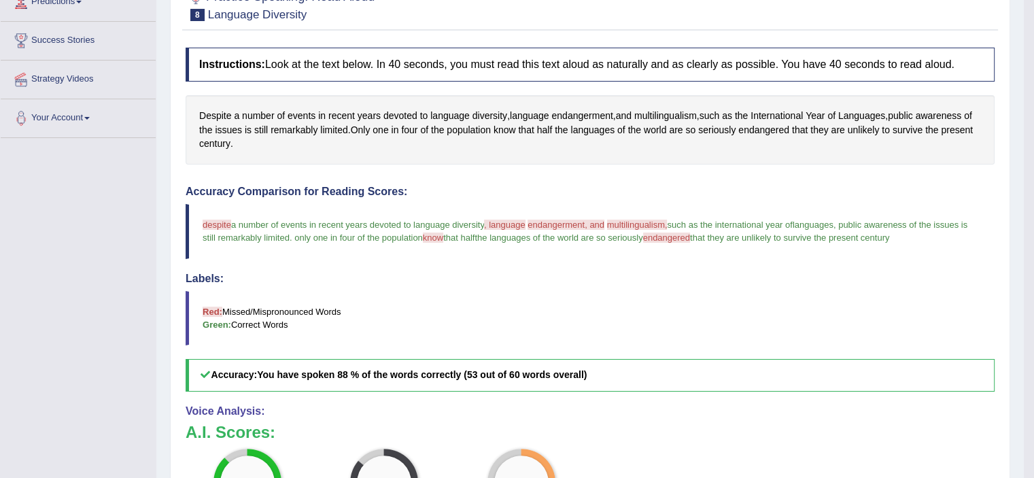
scroll to position [0, 0]
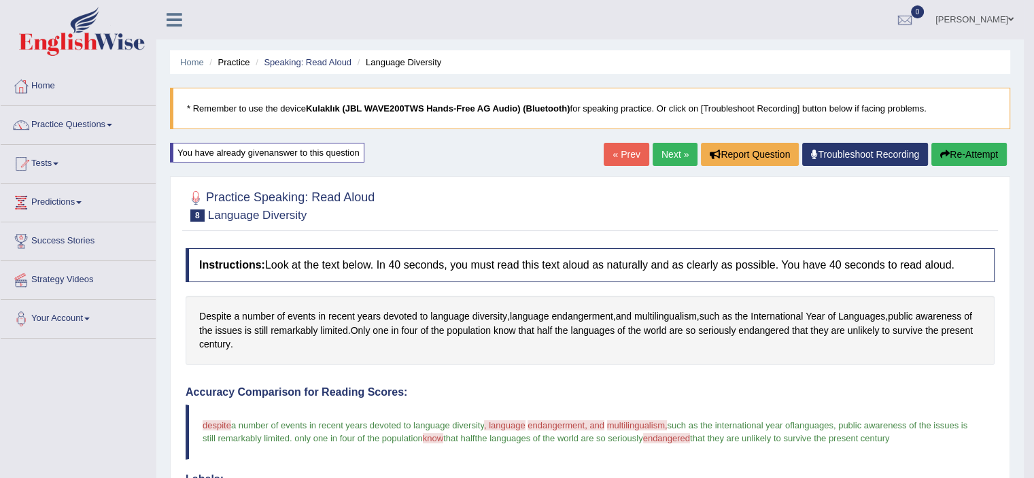
click at [669, 158] on link "Next »" at bounding box center [674, 154] width 45 height 23
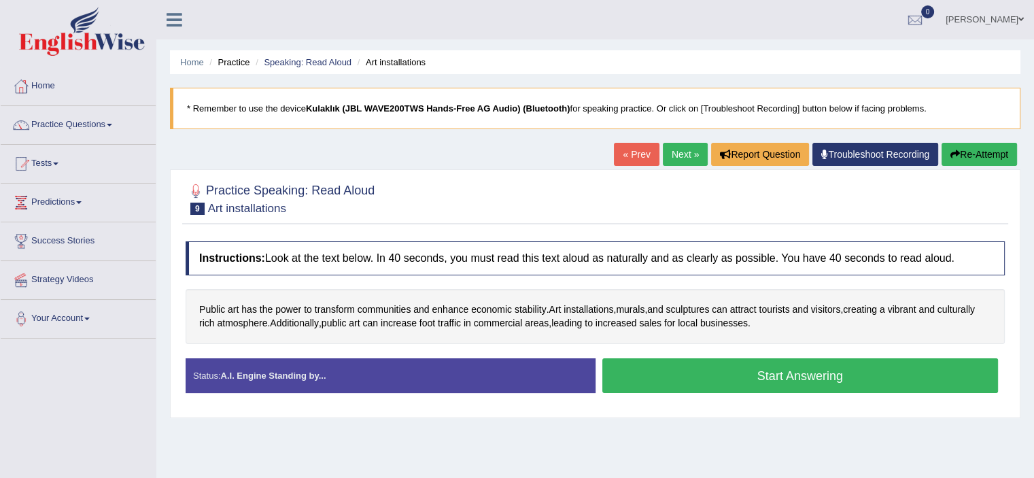
click at [763, 369] on button "Start Answering" at bounding box center [800, 375] width 396 height 35
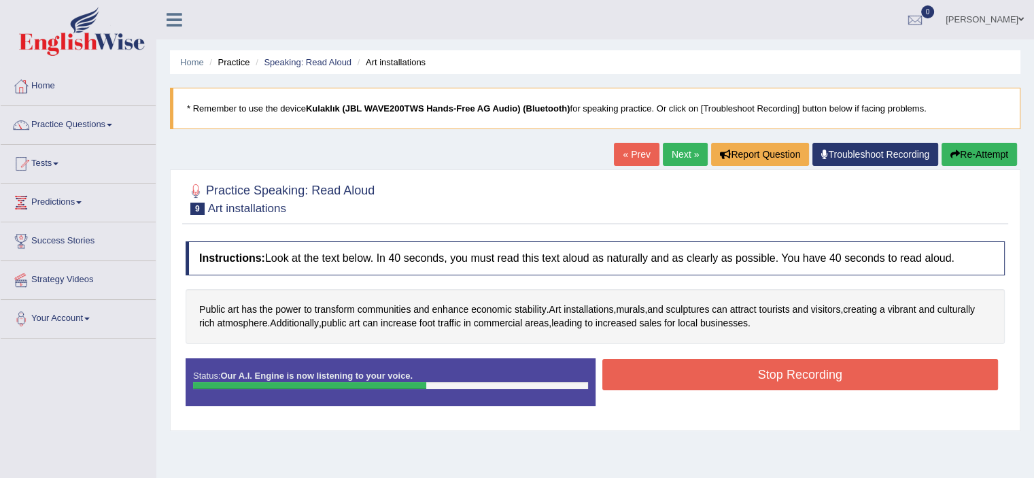
click at [730, 378] on button "Stop Recording" at bounding box center [800, 374] width 396 height 31
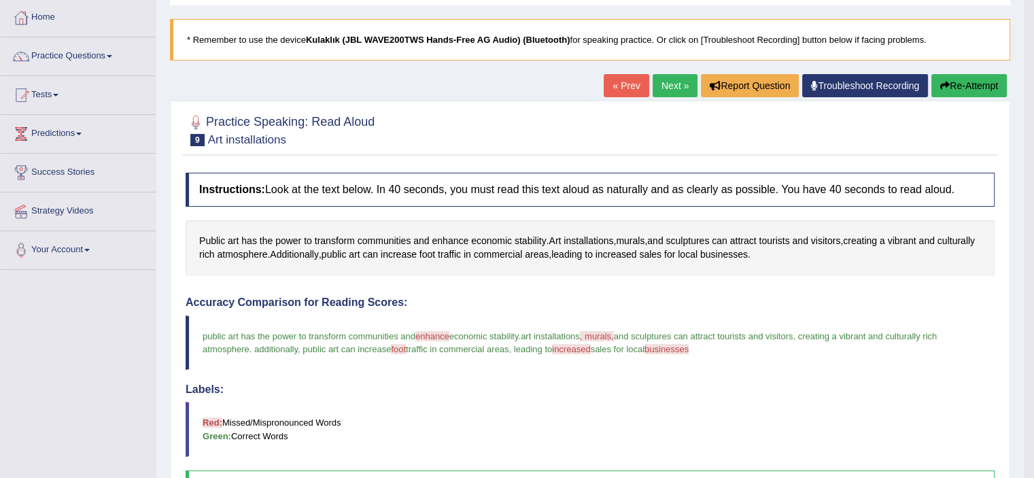
scroll to position [68, 0]
click at [940, 84] on icon "button" at bounding box center [945, 87] width 10 height 10
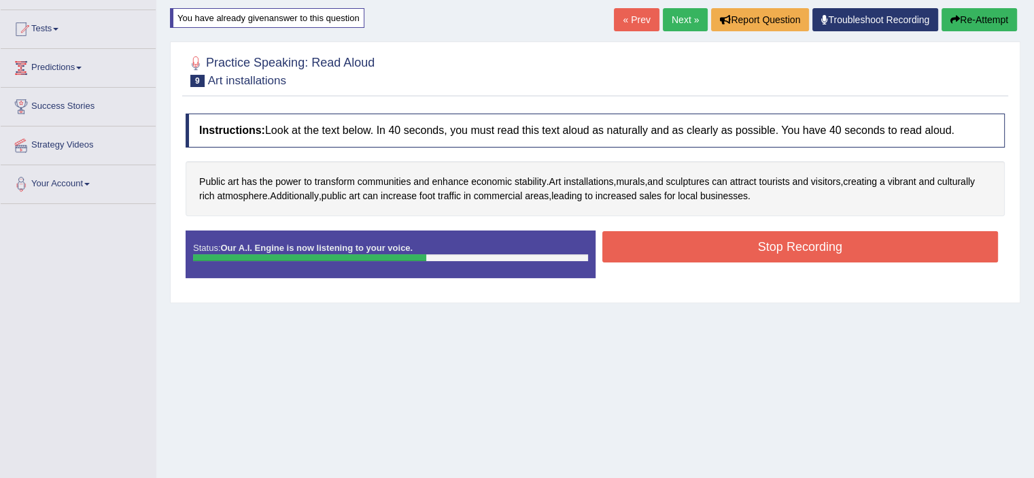
click at [742, 241] on button "Stop Recording" at bounding box center [800, 246] width 396 height 31
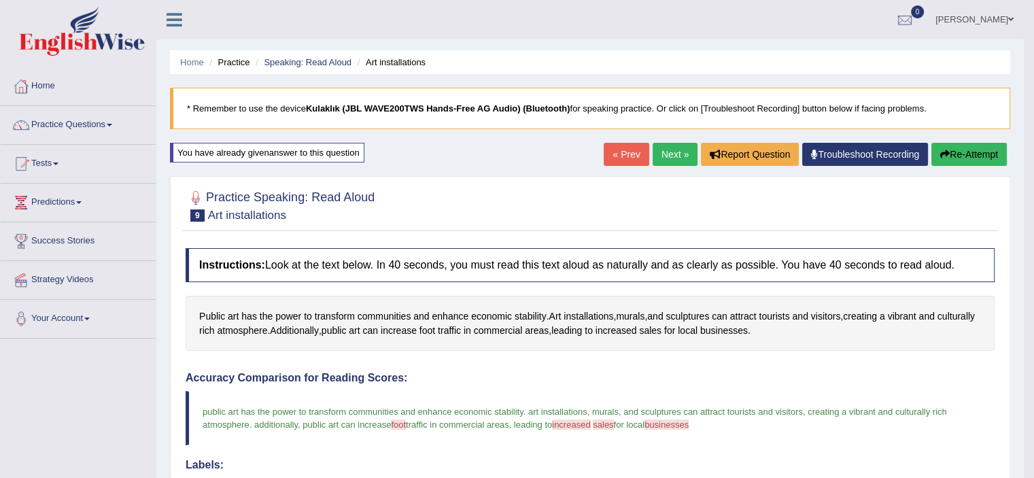
click at [679, 153] on link "Next »" at bounding box center [674, 154] width 45 height 23
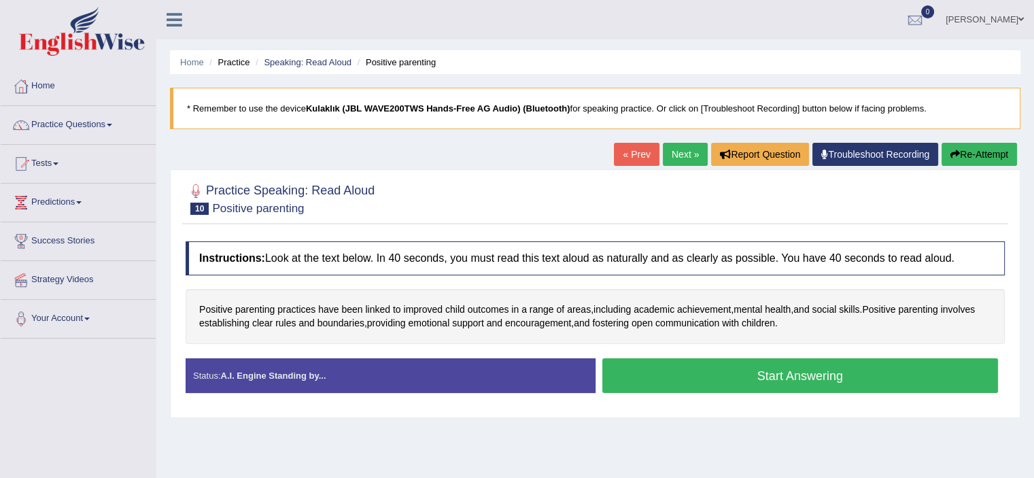
click at [716, 366] on button "Start Answering" at bounding box center [800, 375] width 396 height 35
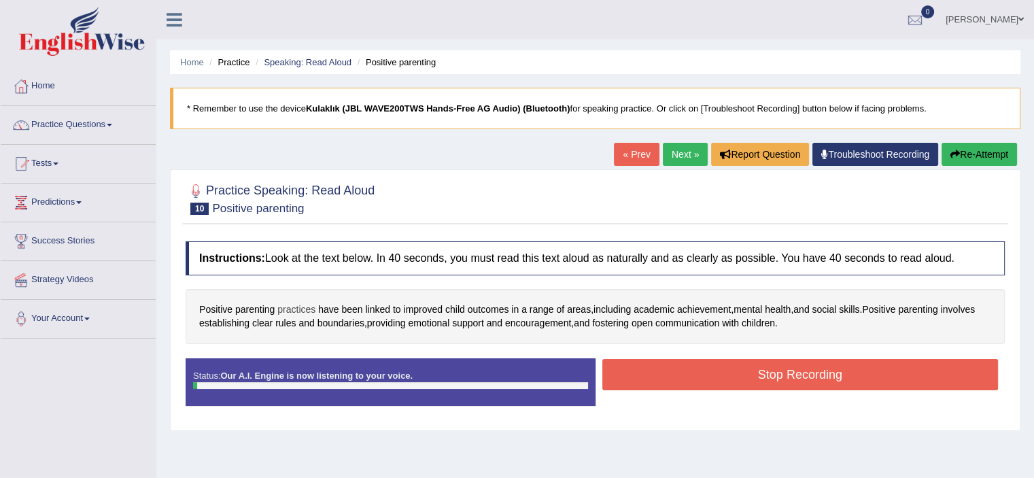
scroll to position [68, 0]
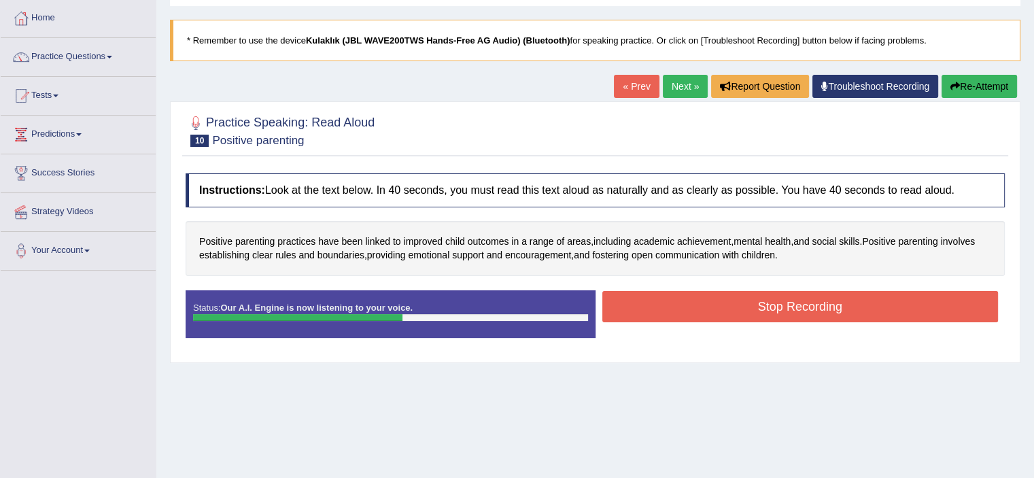
click at [773, 309] on button "Stop Recording" at bounding box center [800, 306] width 396 height 31
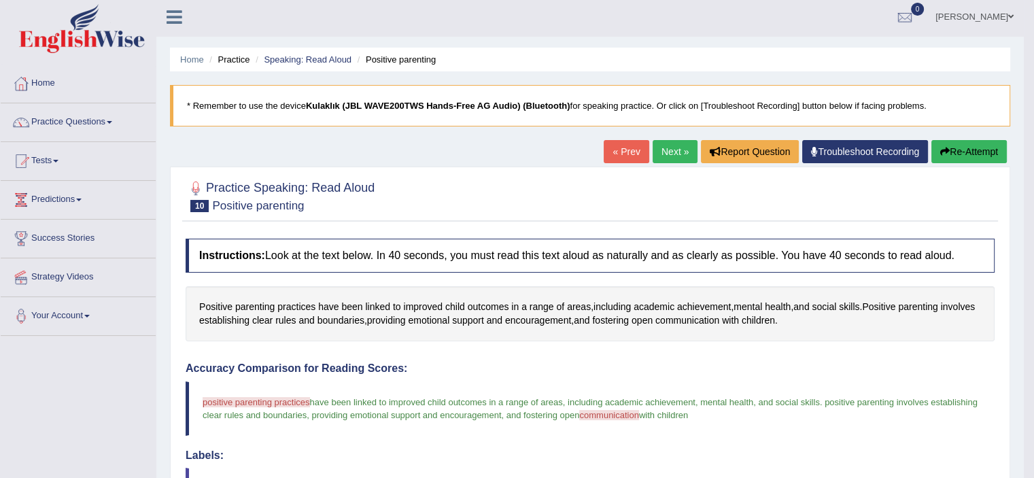
scroll to position [0, 0]
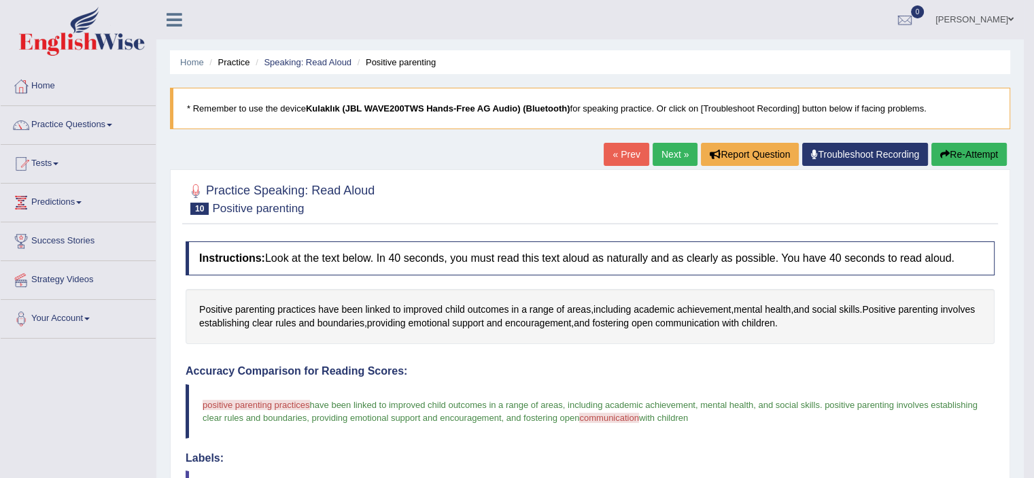
click at [981, 154] on button "Re-Attempt" at bounding box center [968, 154] width 75 height 23
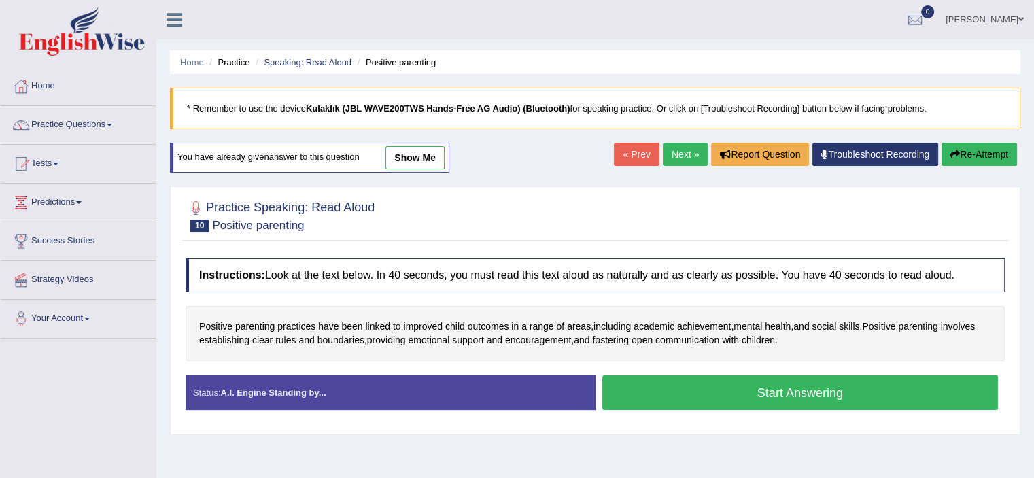
click at [725, 385] on button "Start Answering" at bounding box center [800, 392] width 396 height 35
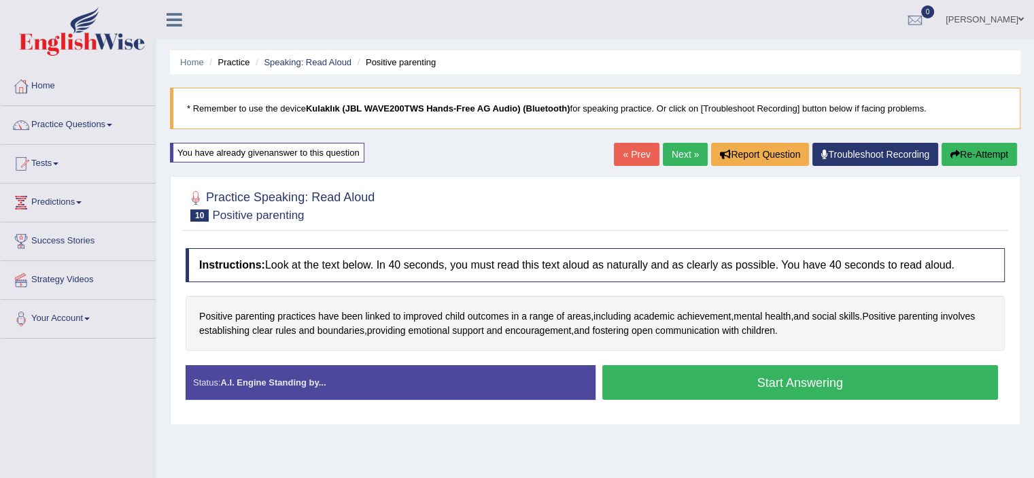
click at [705, 389] on button "Start Answering" at bounding box center [800, 382] width 396 height 35
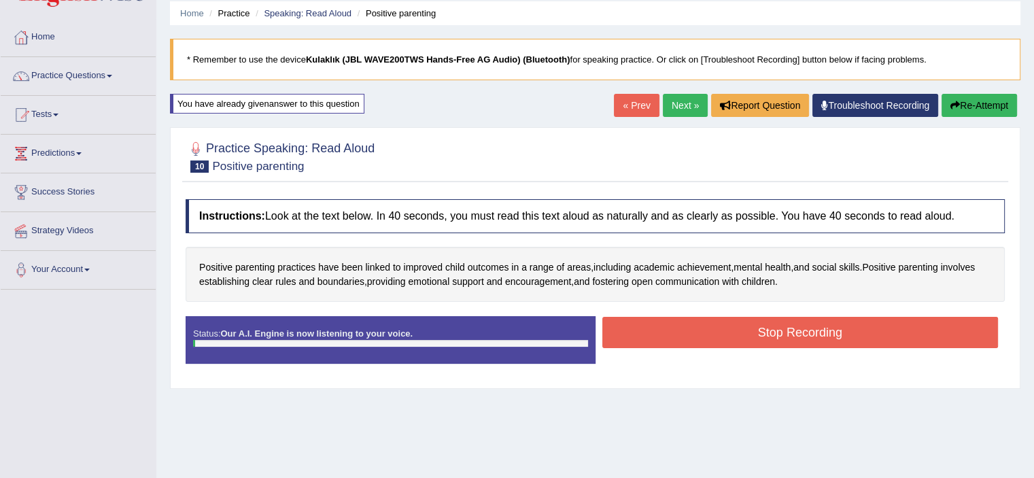
scroll to position [136, 0]
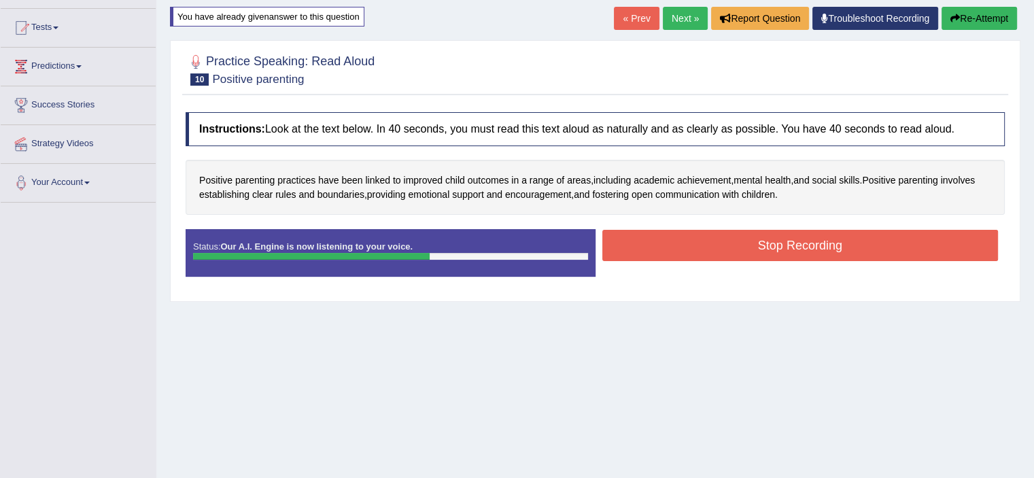
click at [853, 253] on button "Stop Recording" at bounding box center [800, 245] width 396 height 31
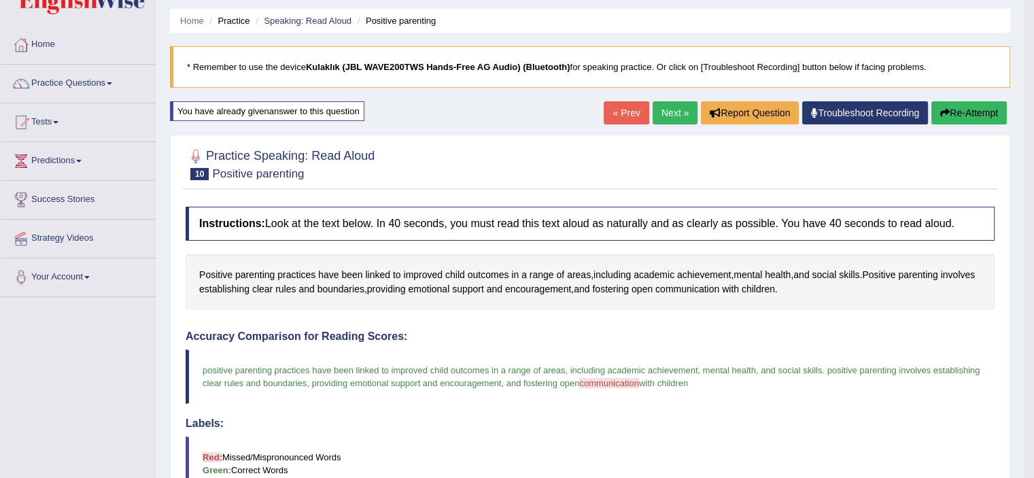
scroll to position [0, 0]
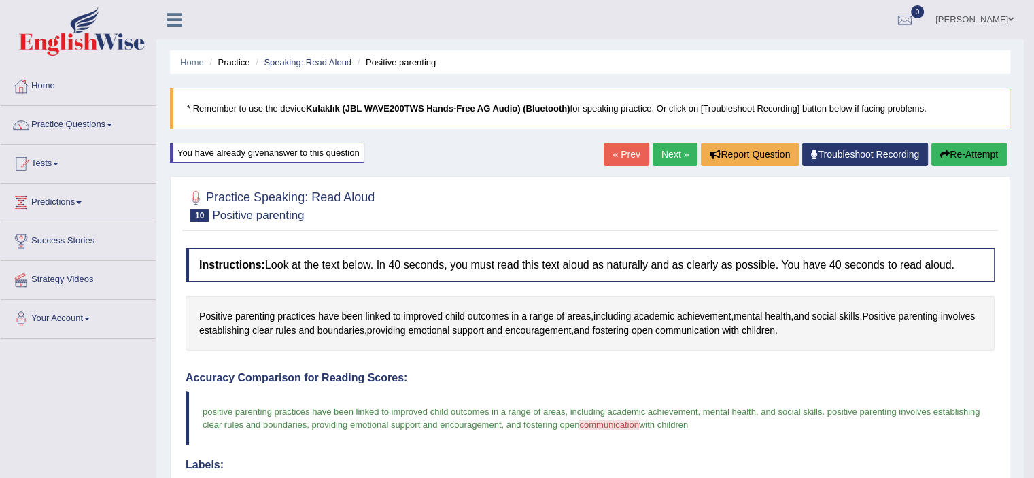
click at [659, 154] on link "Next »" at bounding box center [674, 154] width 45 height 23
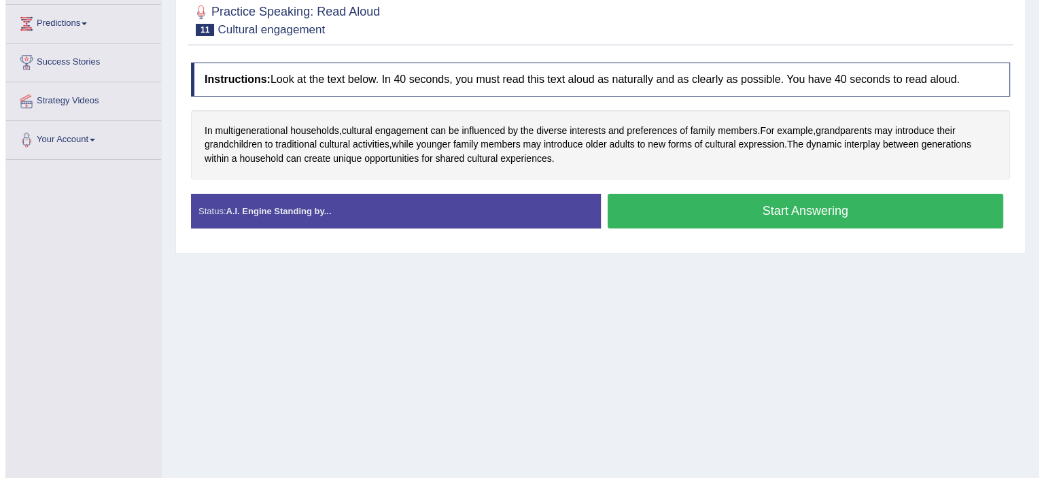
scroll to position [136, 0]
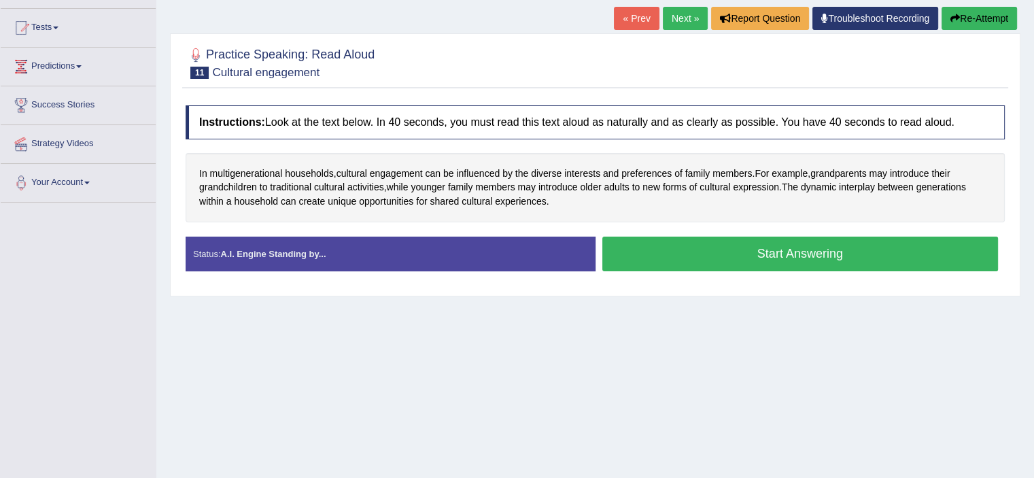
click at [686, 258] on button "Start Answering" at bounding box center [800, 253] width 396 height 35
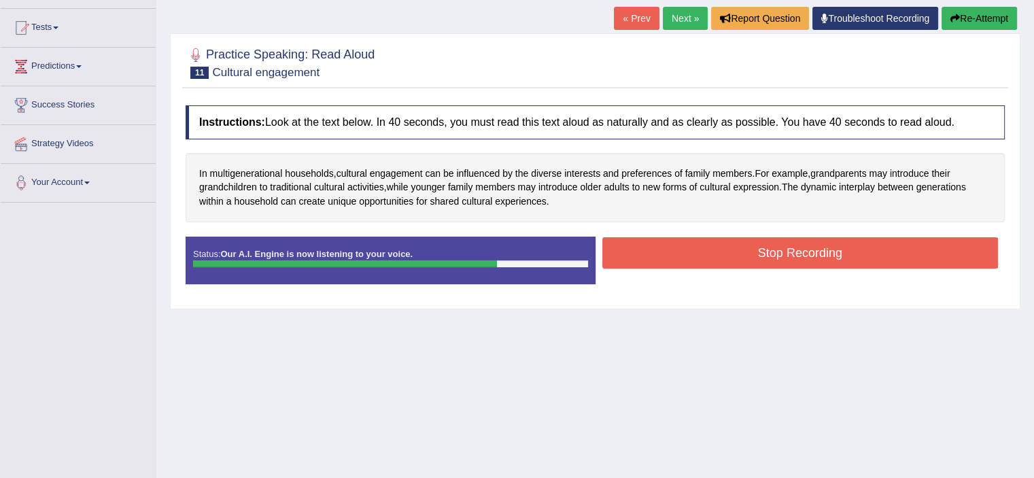
click at [690, 248] on button "Stop Recording" at bounding box center [800, 252] width 396 height 31
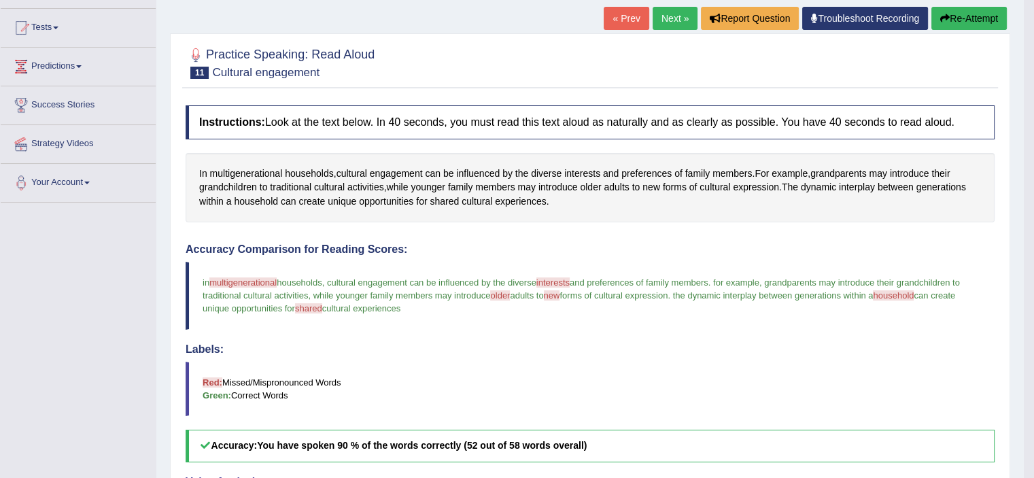
click at [666, 18] on link "Next »" at bounding box center [674, 18] width 45 height 23
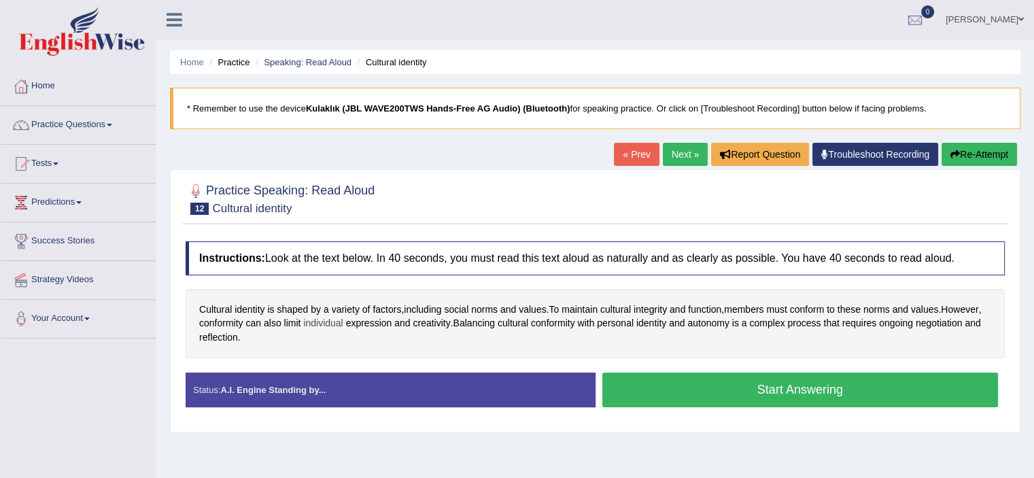
scroll to position [136, 0]
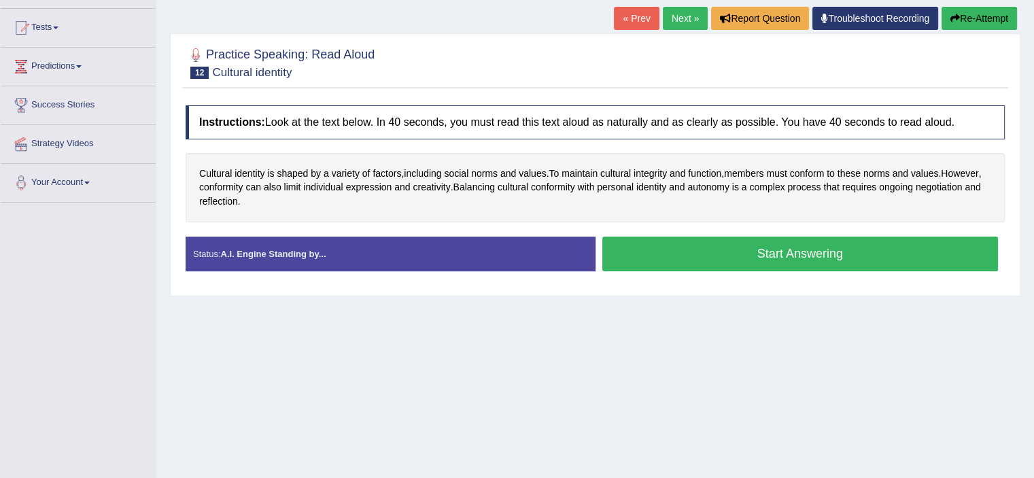
click at [688, 249] on button "Start Answering" at bounding box center [800, 253] width 396 height 35
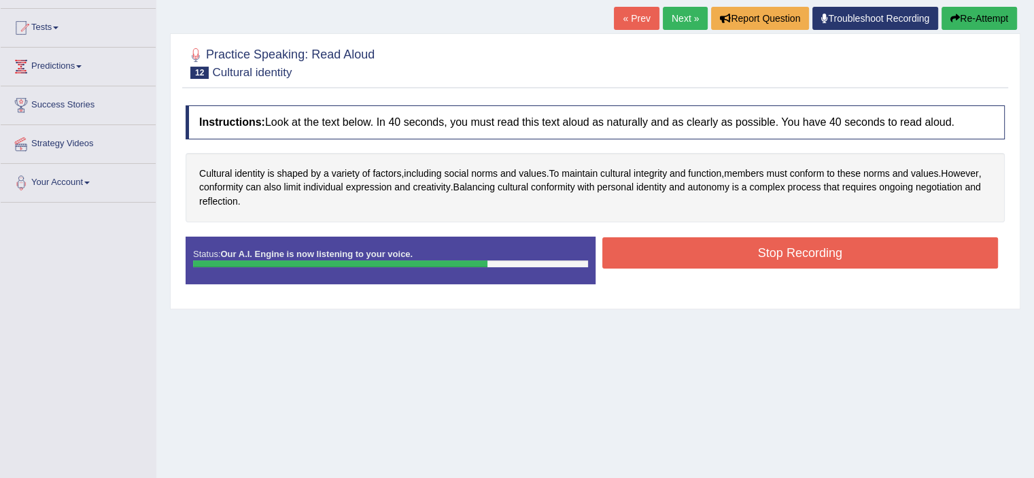
click at [739, 242] on button "Stop Recording" at bounding box center [800, 252] width 396 height 31
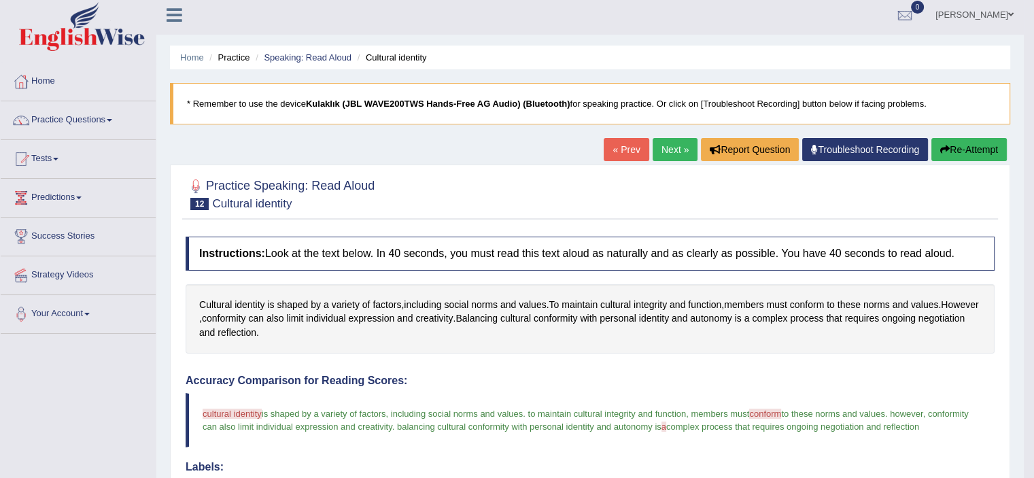
scroll to position [0, 0]
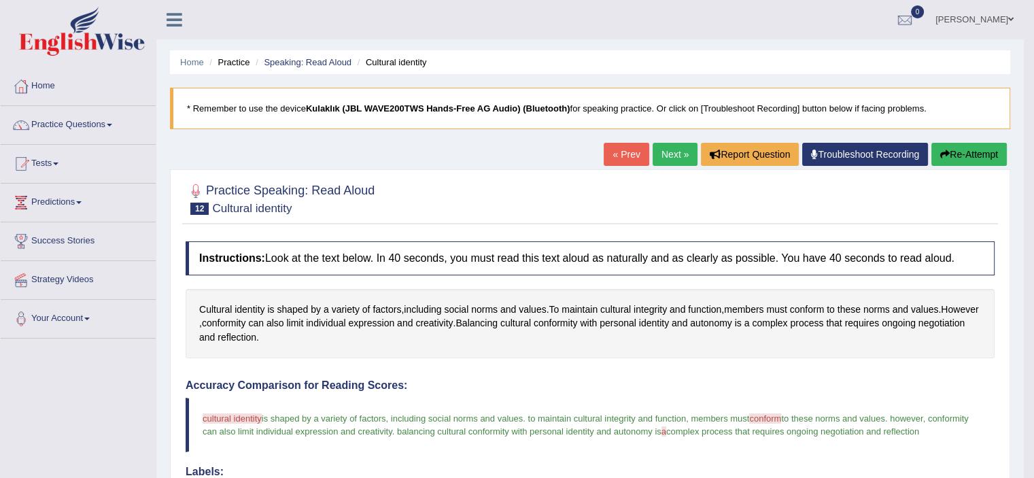
click at [671, 156] on link "Next »" at bounding box center [674, 154] width 45 height 23
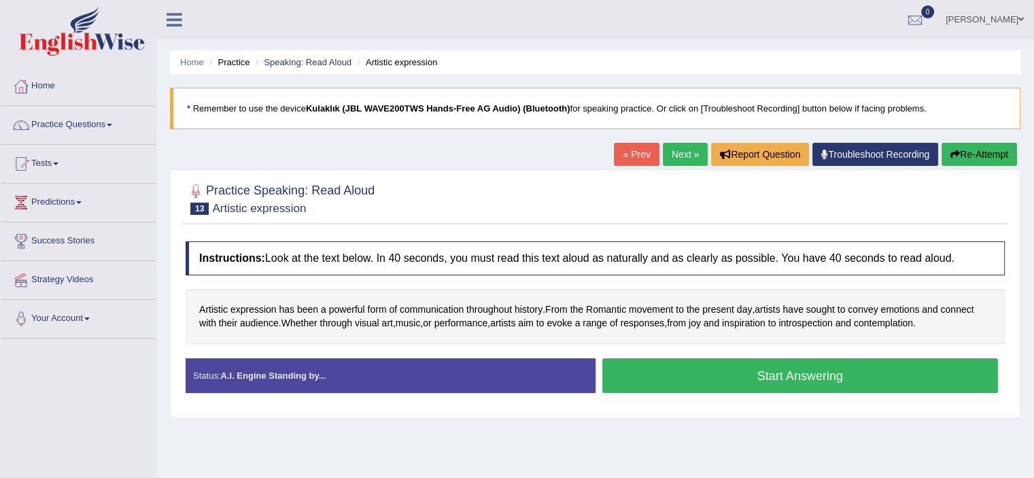
click at [729, 369] on button "Start Answering" at bounding box center [800, 375] width 396 height 35
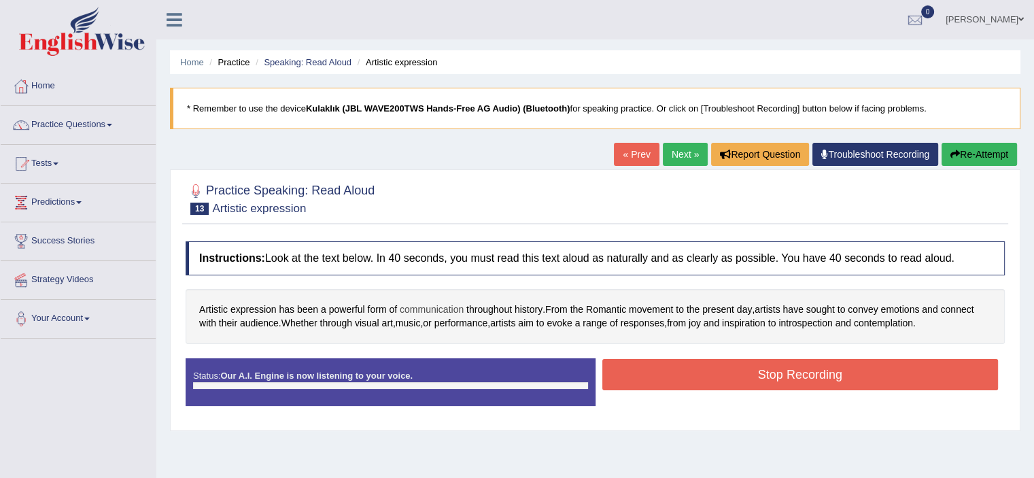
scroll to position [136, 0]
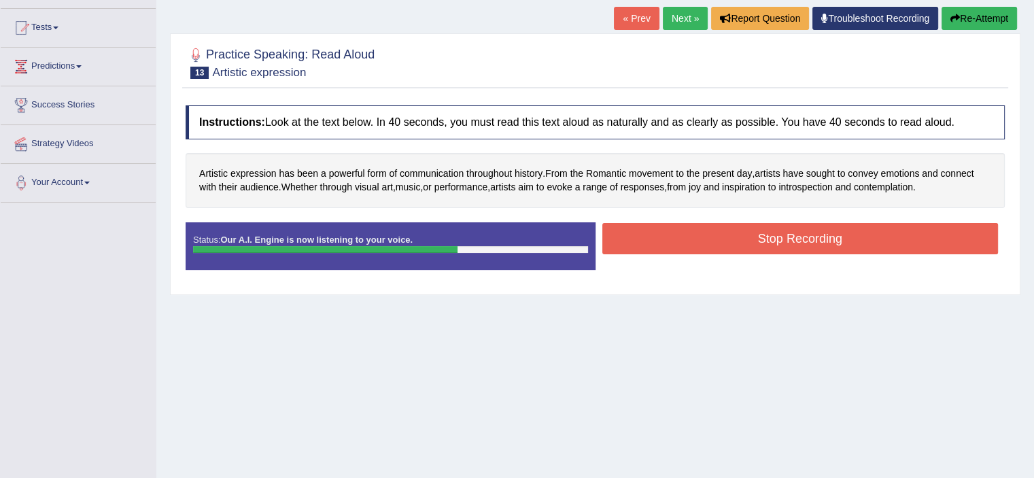
click at [750, 230] on button "Stop Recording" at bounding box center [800, 238] width 396 height 31
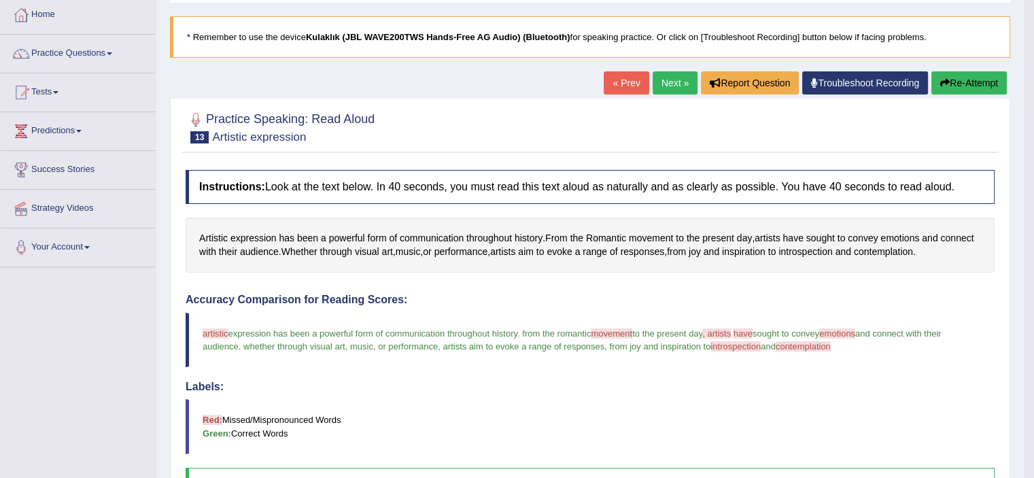
scroll to position [68, 0]
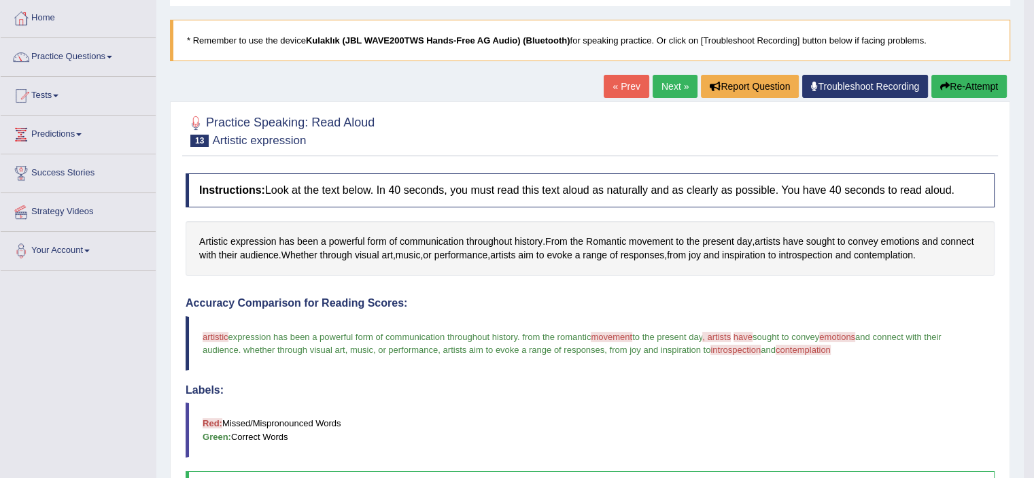
click at [663, 90] on link "Next »" at bounding box center [674, 86] width 45 height 23
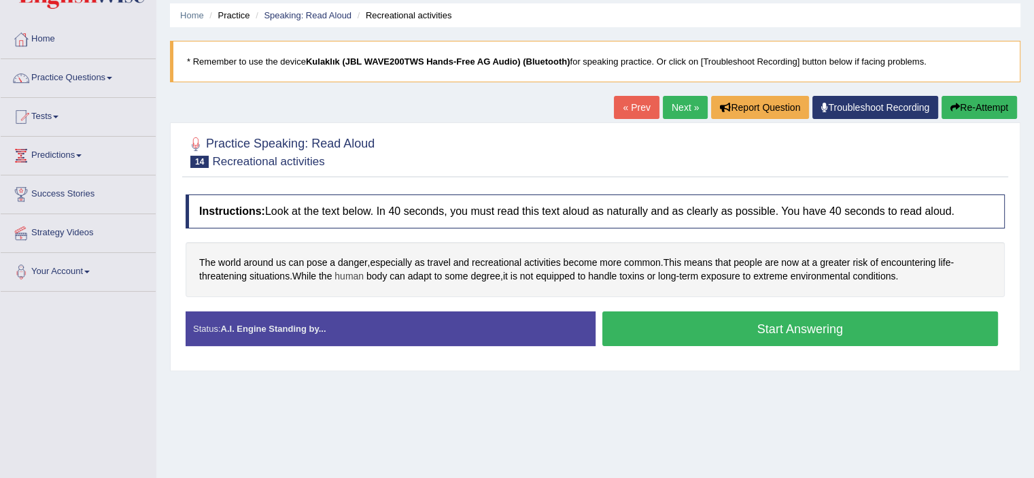
scroll to position [136, 0]
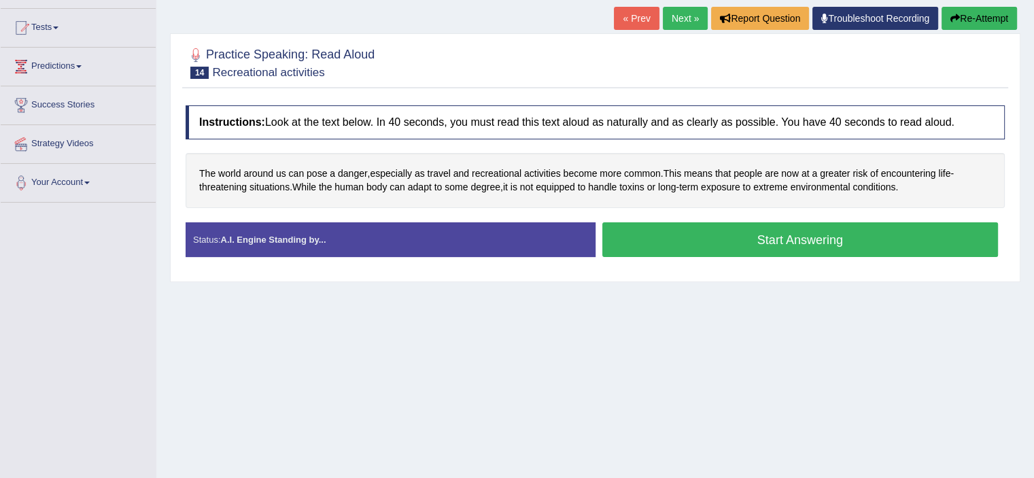
click at [735, 239] on button "Start Answering" at bounding box center [800, 239] width 396 height 35
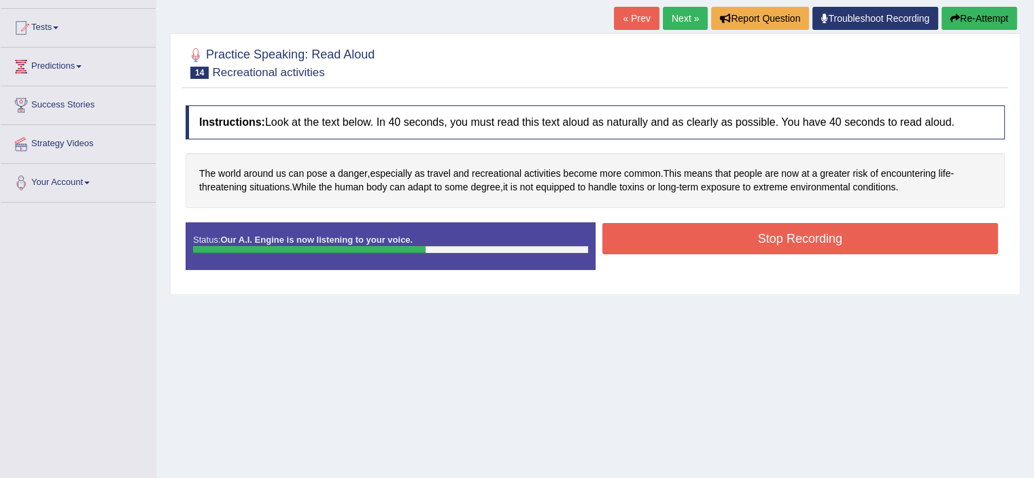
click at [686, 236] on button "Stop Recording" at bounding box center [800, 238] width 396 height 31
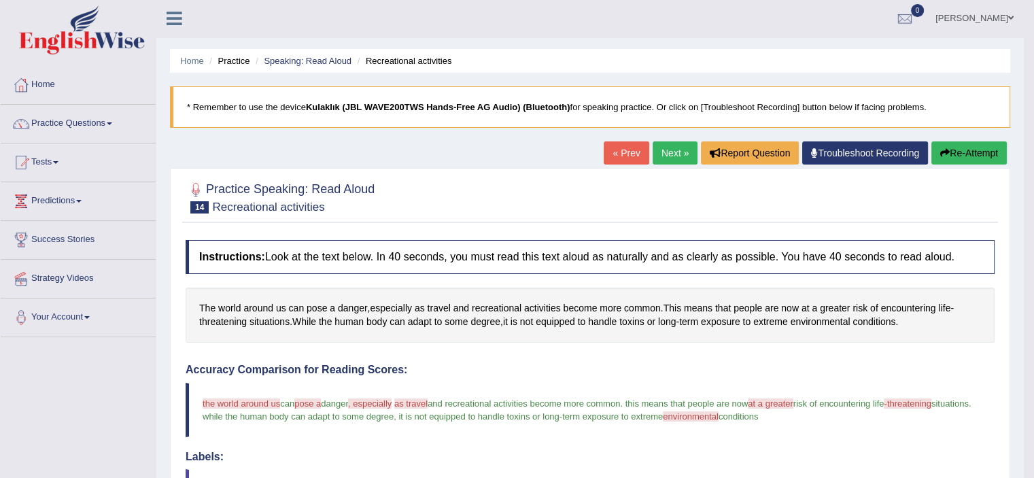
scroll to position [0, 0]
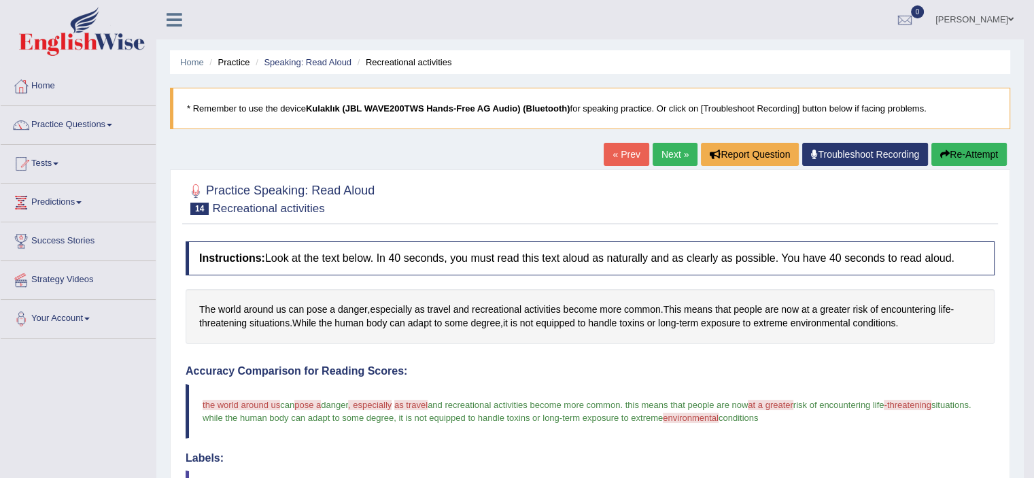
click at [662, 149] on link "Next »" at bounding box center [674, 154] width 45 height 23
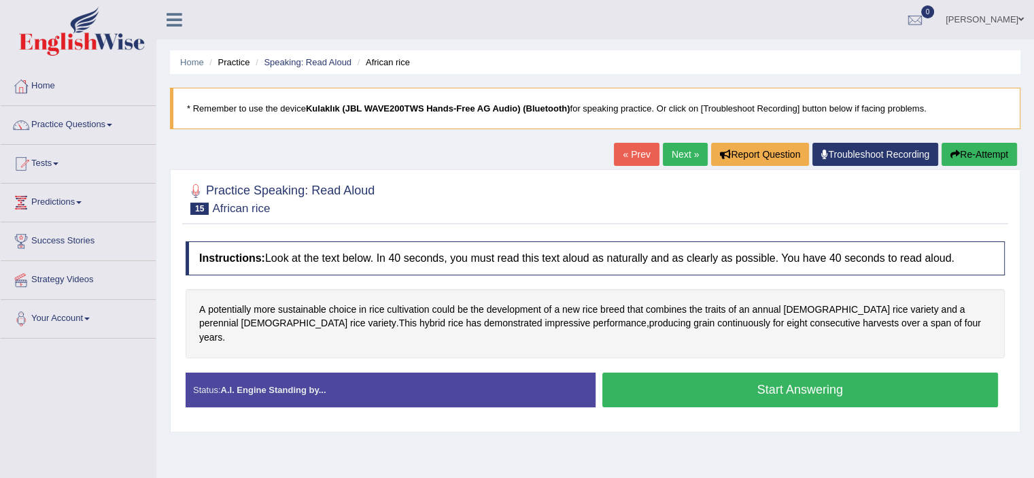
click at [723, 374] on button "Start Answering" at bounding box center [800, 389] width 396 height 35
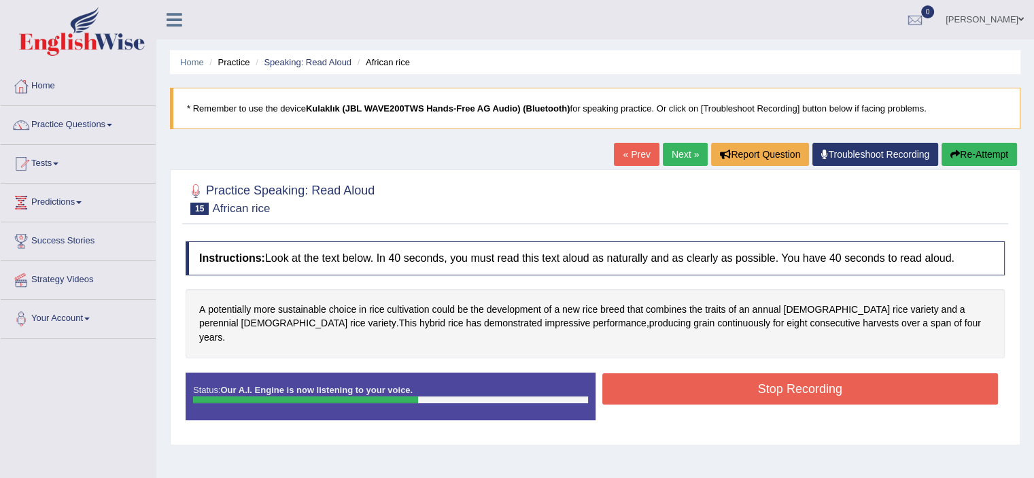
click at [717, 373] on button "Stop Recording" at bounding box center [800, 388] width 396 height 31
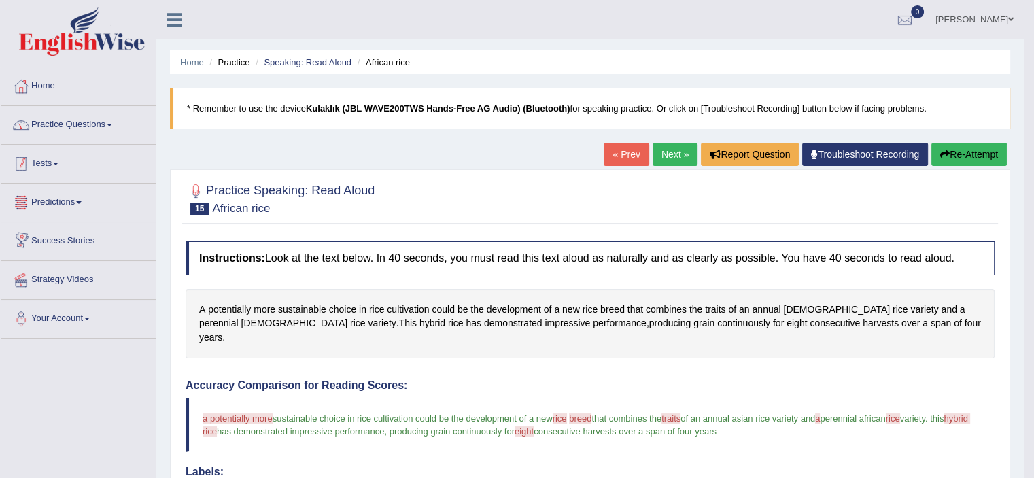
click at [80, 130] on link "Practice Questions" at bounding box center [78, 123] width 155 height 34
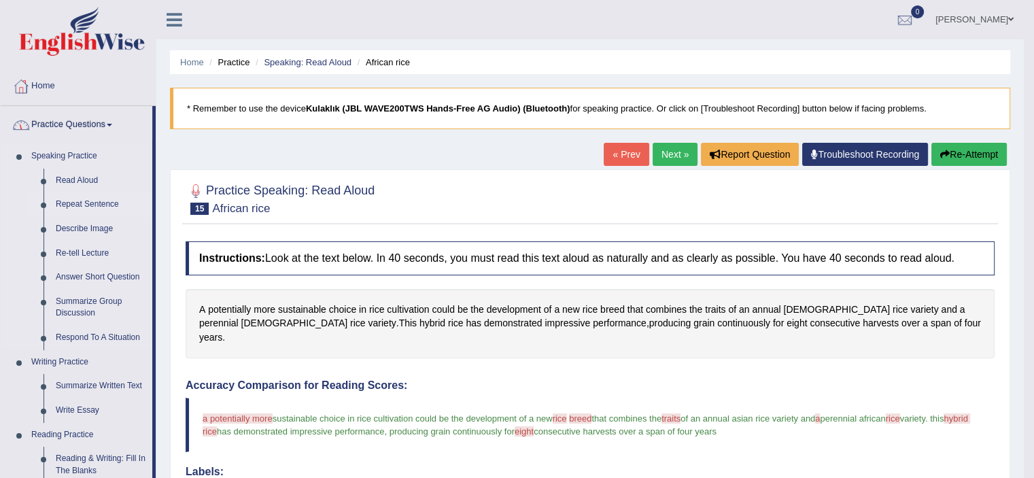
click at [87, 201] on link "Repeat Sentence" at bounding box center [101, 204] width 103 height 24
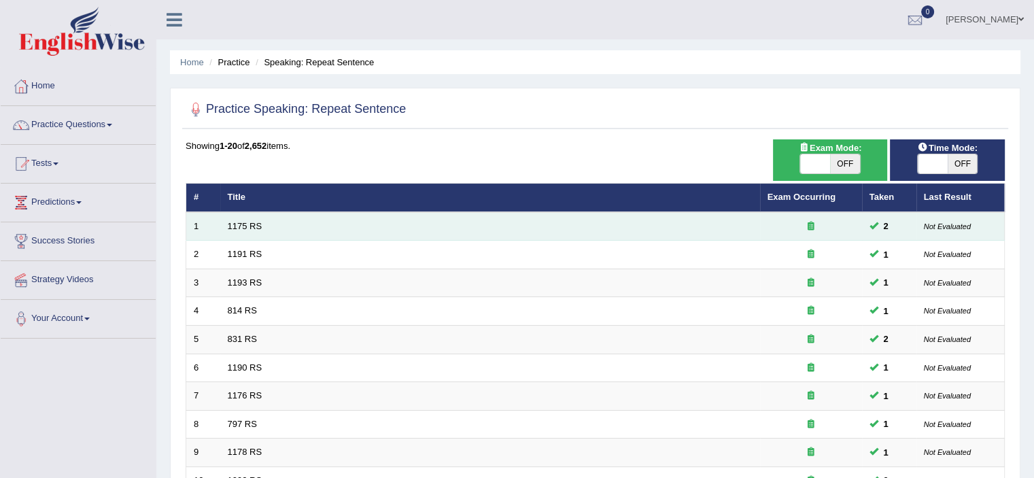
click at [235, 217] on td "1175 RS" at bounding box center [490, 226] width 540 height 29
click at [236, 222] on link "1175 RS" at bounding box center [245, 226] width 35 height 10
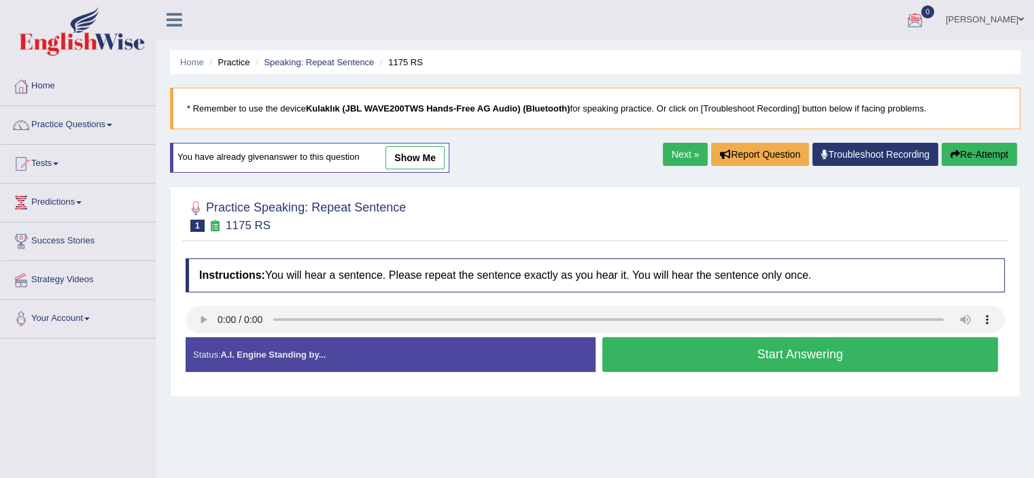
click at [743, 17] on ul "[PERSON_NAME] Toggle navigation Username: huseyinU Access Type: Online Subscrip…" at bounding box center [726, 19] width 614 height 39
drag, startPoint x: 298, startPoint y: 107, endPoint x: 696, endPoint y: 113, distance: 397.6
click at [696, 113] on blockquote "* Remember to use the device Kulaklık (JBL WAVE200TWS Hands-Free AG Audio) (Blu…" at bounding box center [595, 108] width 850 height 41
click at [408, 148] on link "show me" at bounding box center [414, 157] width 59 height 23
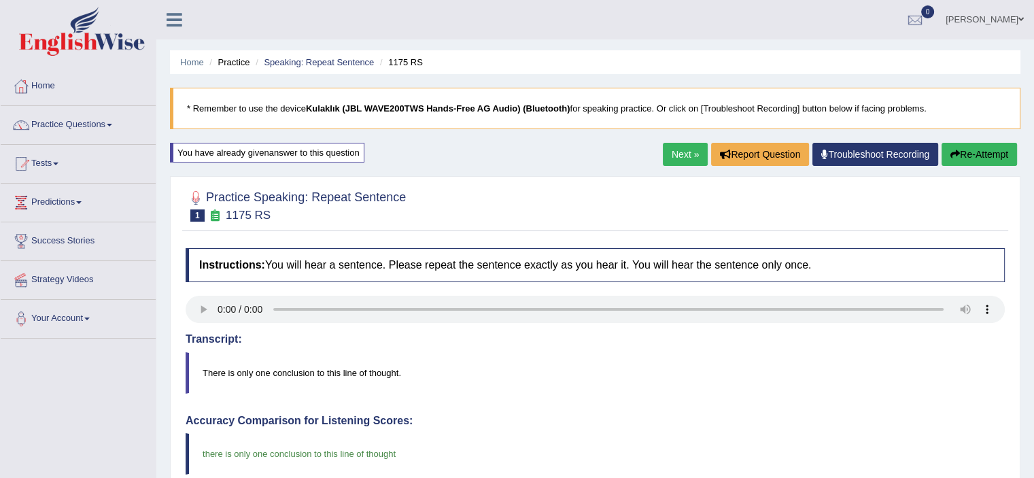
click at [677, 152] on link "Next »" at bounding box center [685, 154] width 45 height 23
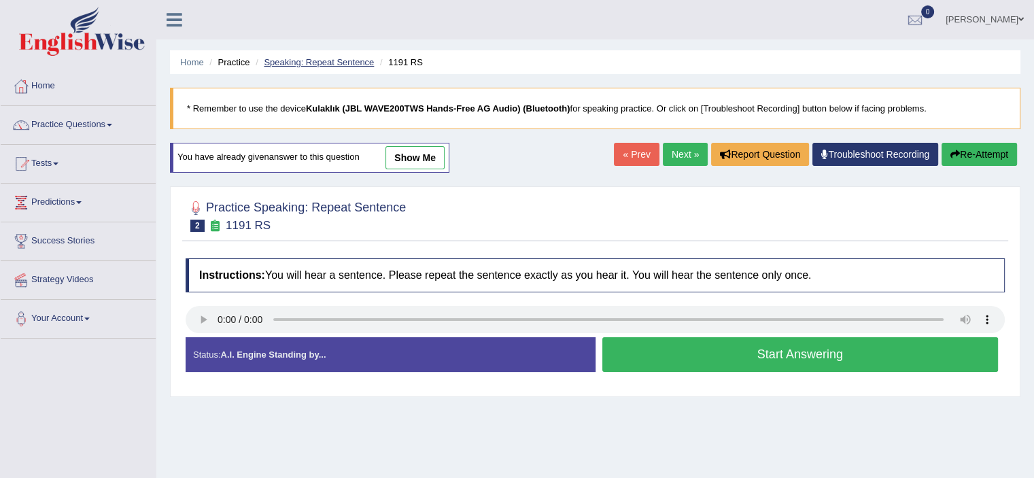
click at [286, 62] on link "Speaking: Repeat Sentence" at bounding box center [319, 62] width 110 height 10
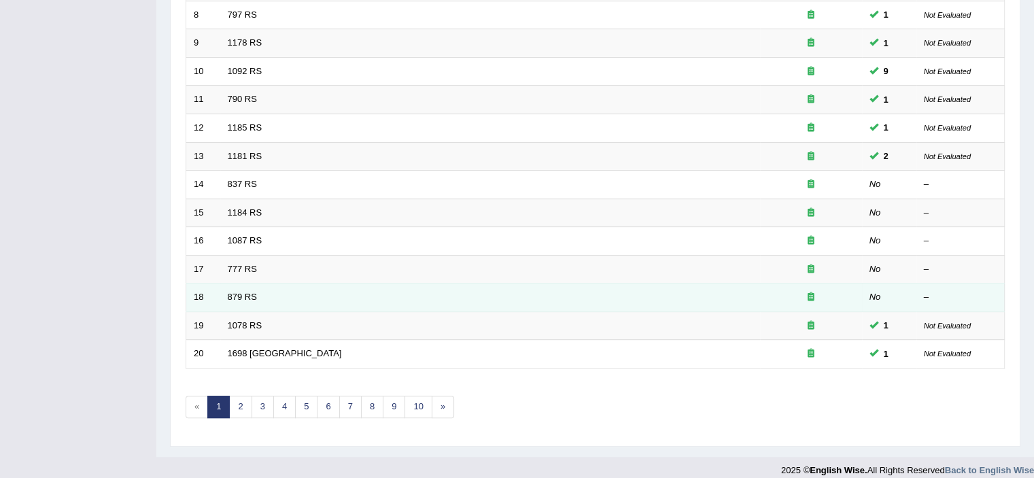
scroll to position [418, 0]
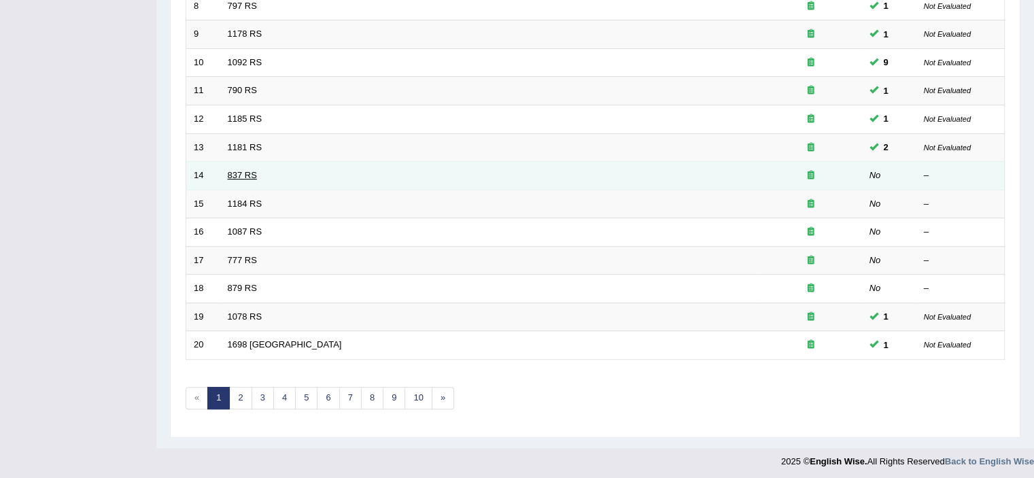
click at [236, 170] on link "837 RS" at bounding box center [242, 175] width 29 height 10
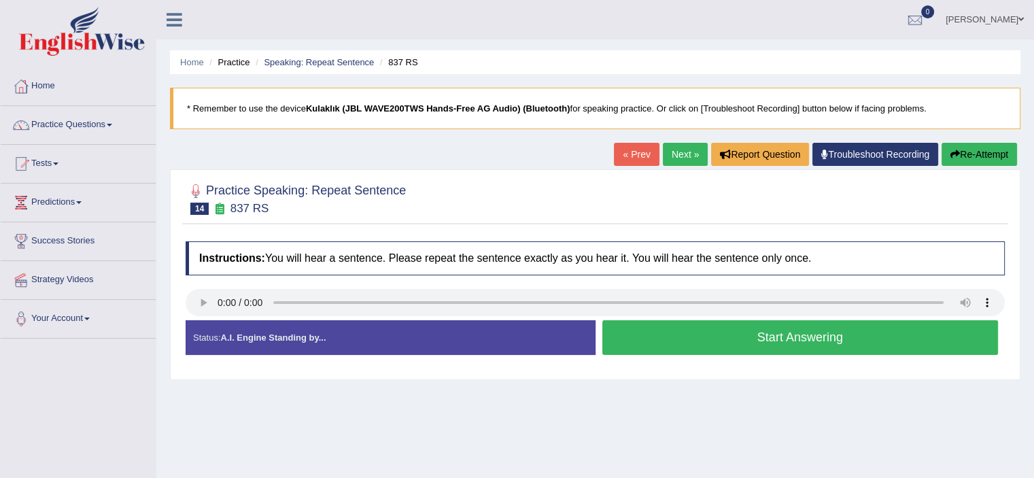
click at [782, 340] on button "Start Answering" at bounding box center [800, 337] width 396 height 35
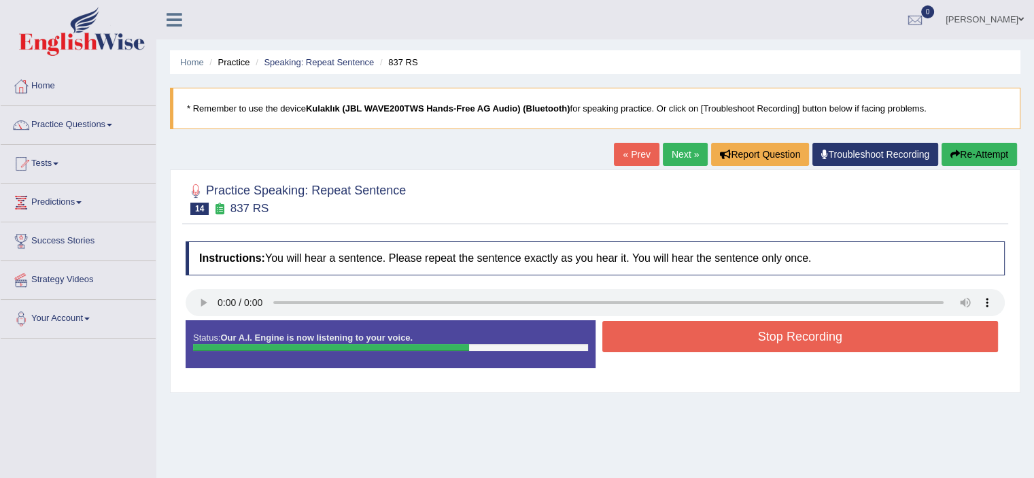
click at [788, 334] on button "Stop Recording" at bounding box center [800, 336] width 396 height 31
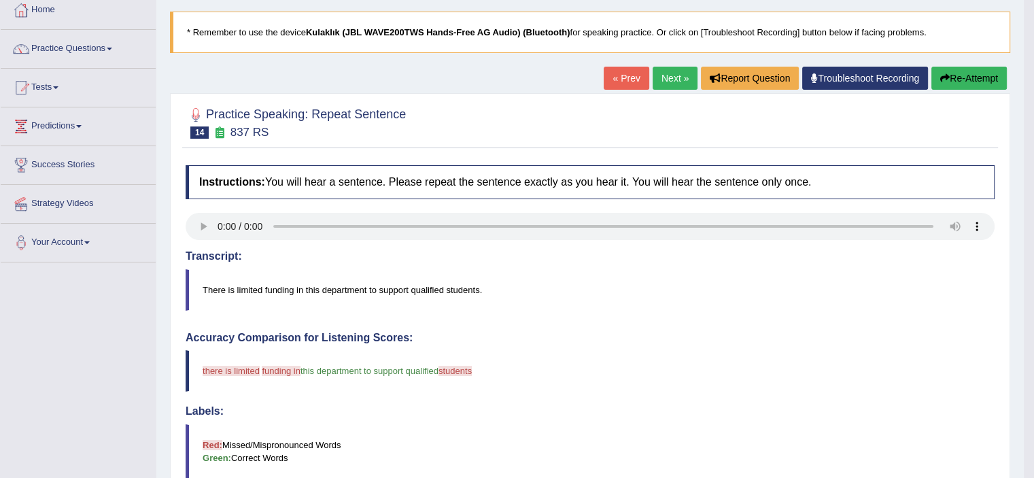
scroll to position [68, 0]
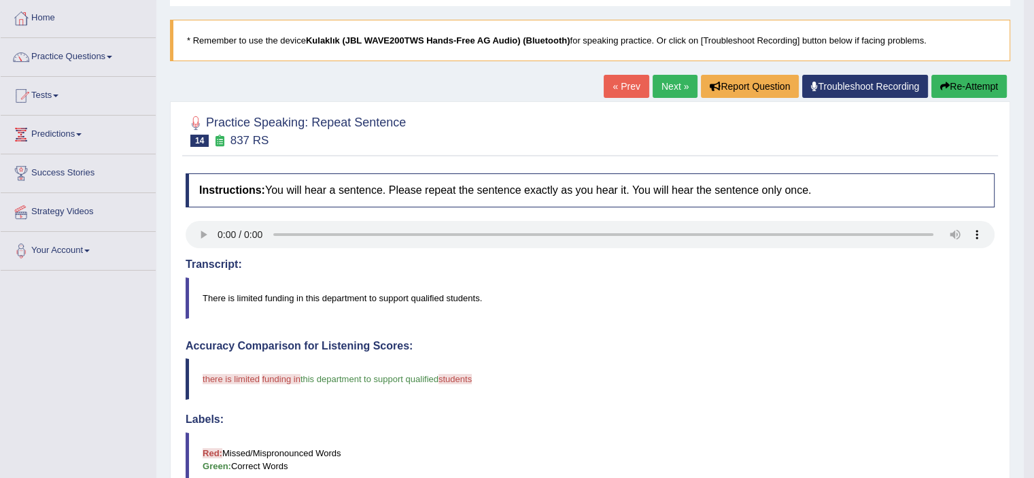
click at [671, 88] on link "Next »" at bounding box center [674, 86] width 45 height 23
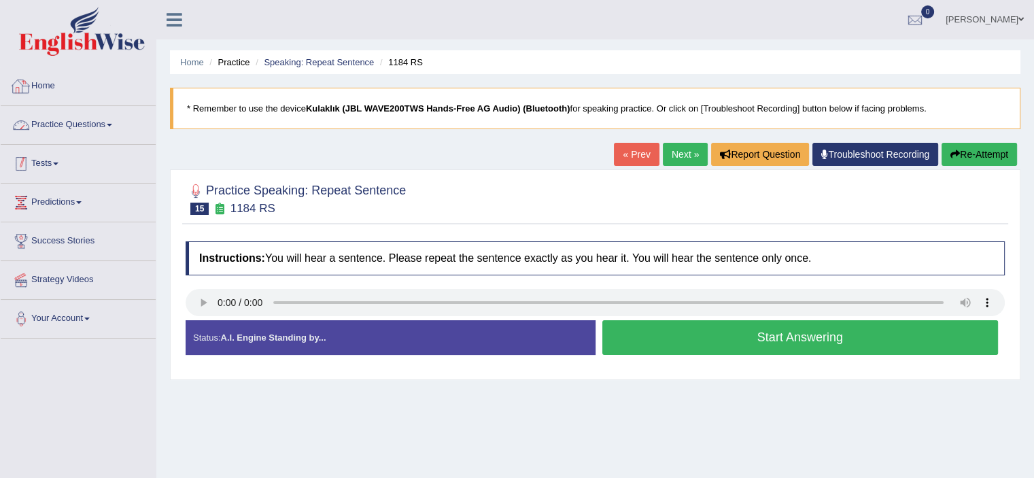
click at [71, 127] on link "Practice Questions" at bounding box center [78, 123] width 155 height 34
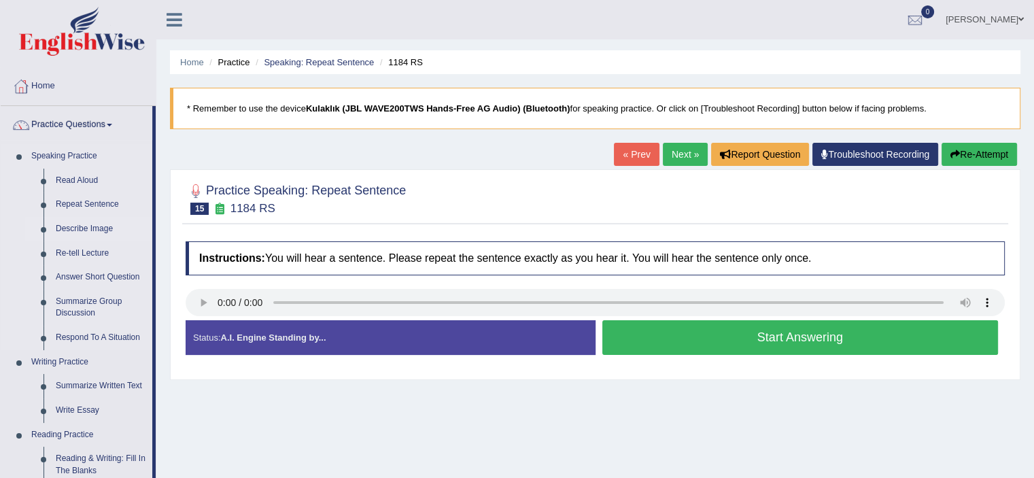
click at [91, 227] on link "Describe Image" at bounding box center [101, 229] width 103 height 24
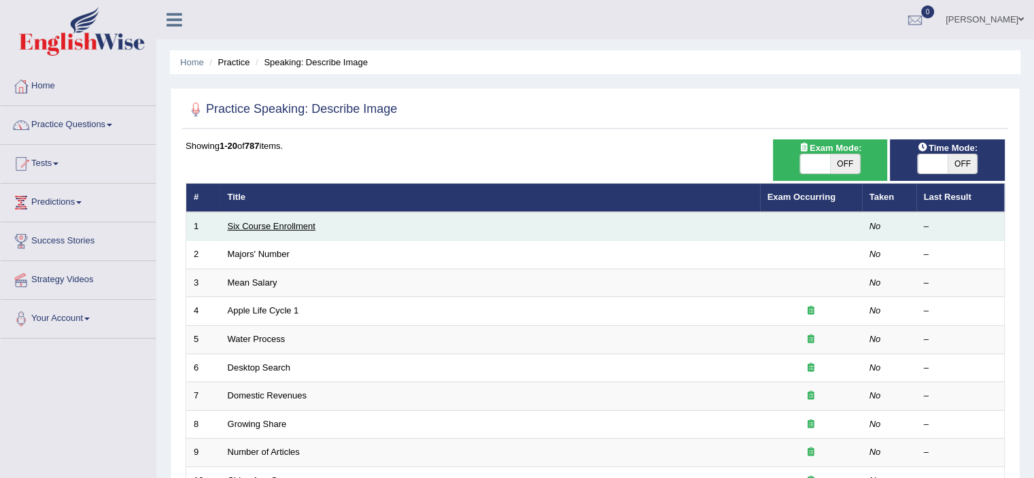
click at [256, 225] on link "Six Course Enrollment" at bounding box center [272, 226] width 88 height 10
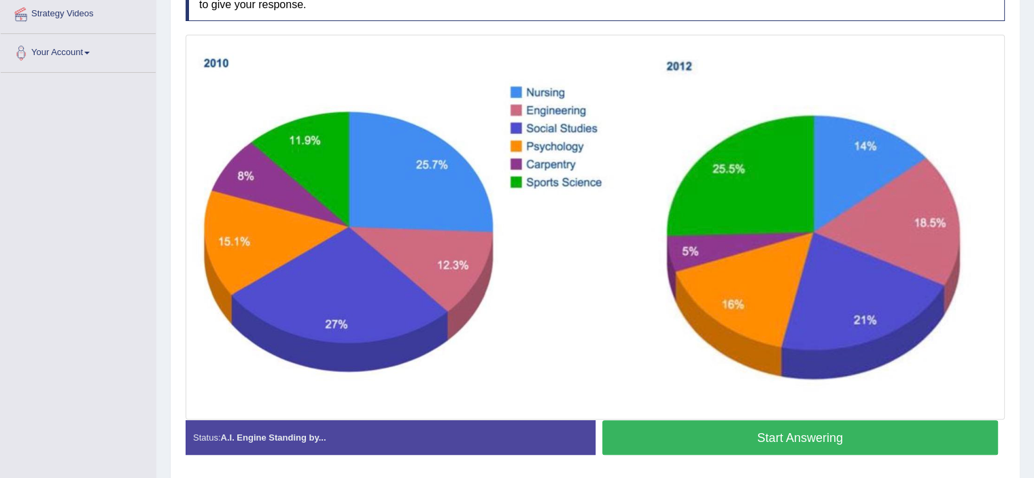
scroll to position [242, 0]
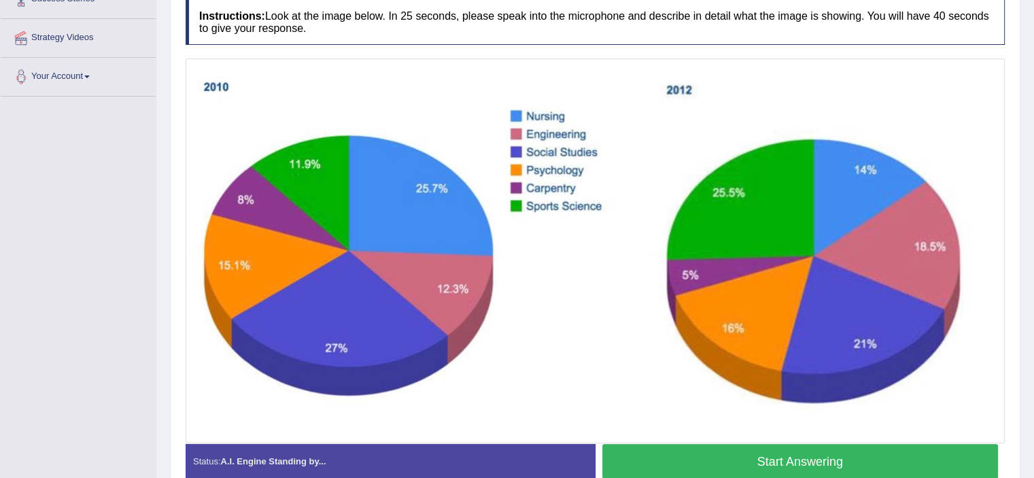
click at [833, 453] on button "Start Answering" at bounding box center [800, 461] width 396 height 35
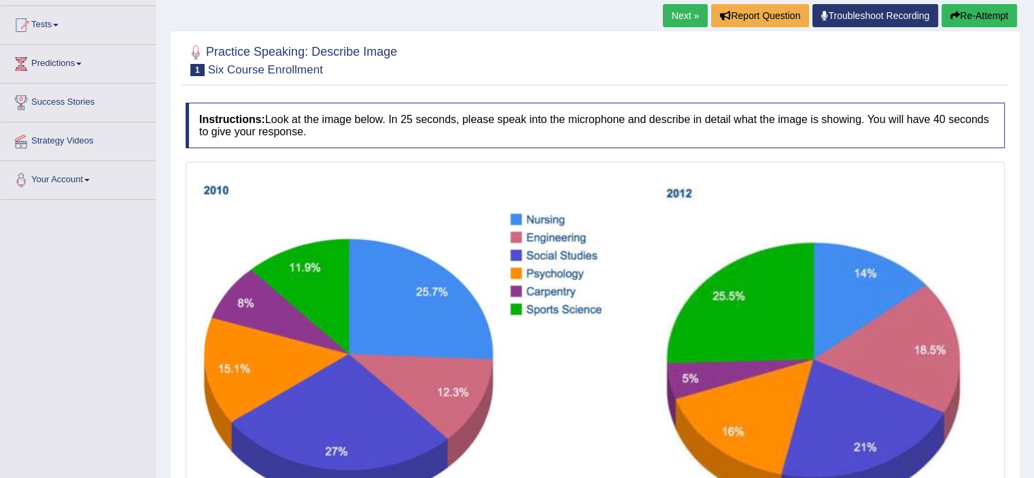
scroll to position [0, 0]
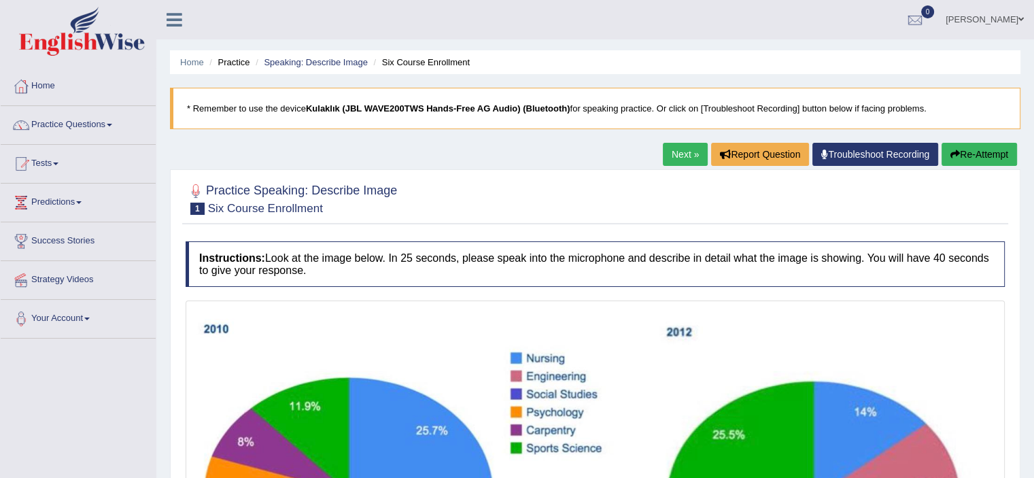
click at [958, 156] on button "Re-Attempt" at bounding box center [978, 154] width 75 height 23
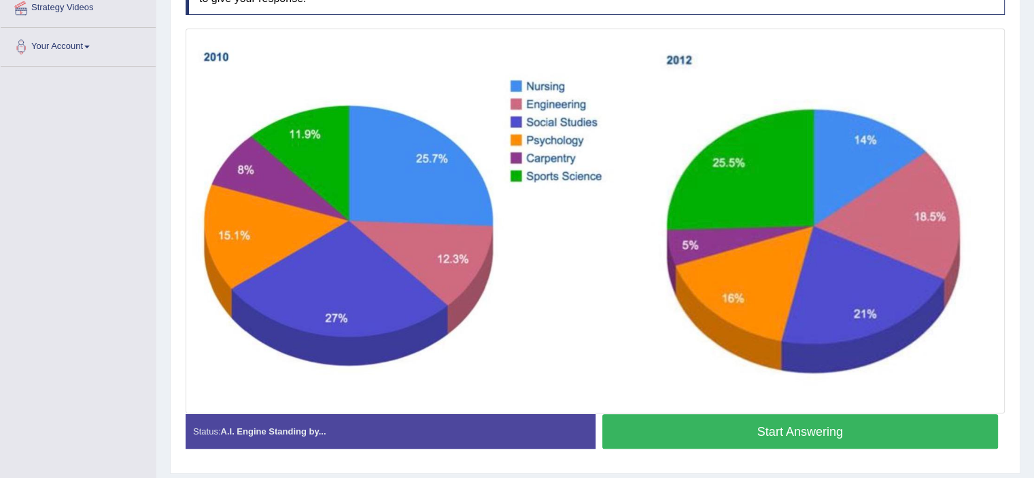
click at [834, 428] on button "Start Answering" at bounding box center [800, 431] width 396 height 35
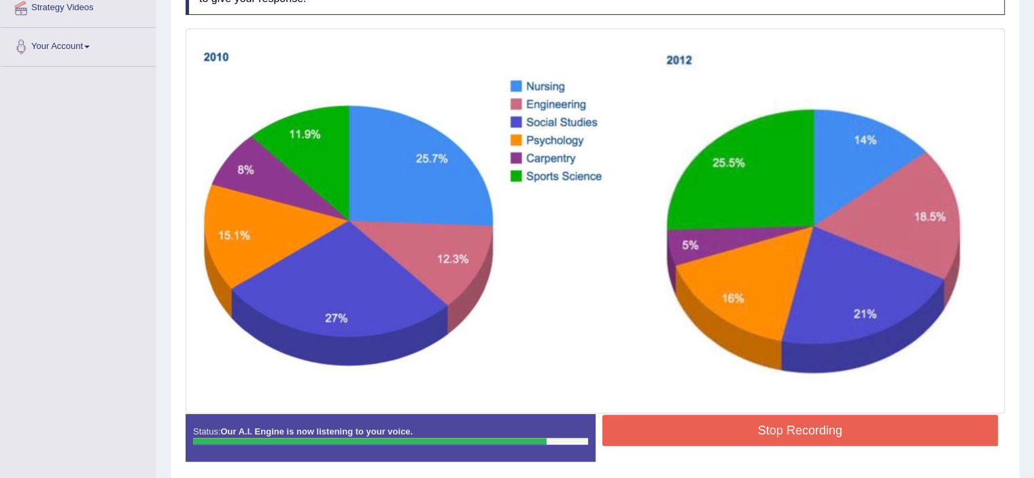
click at [881, 421] on button "Stop Recording" at bounding box center [800, 430] width 396 height 31
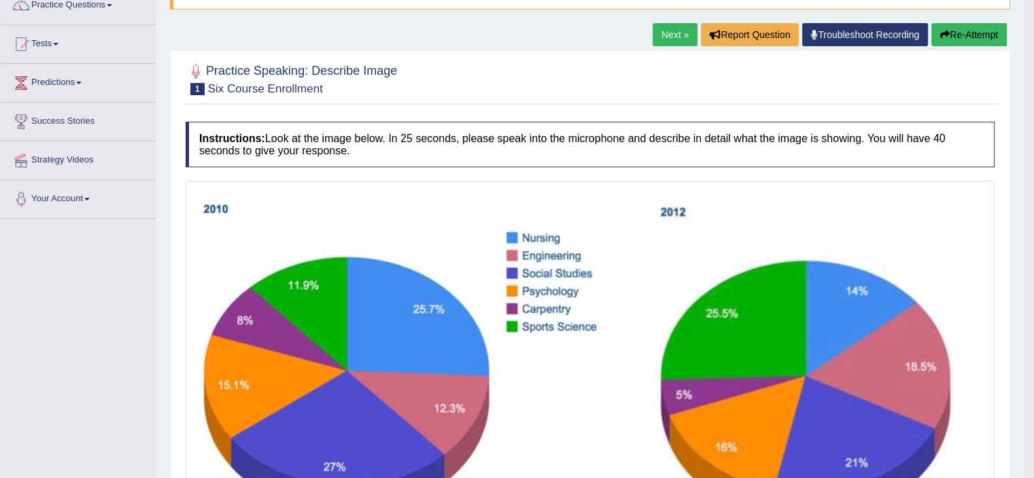
scroll to position [118, 0]
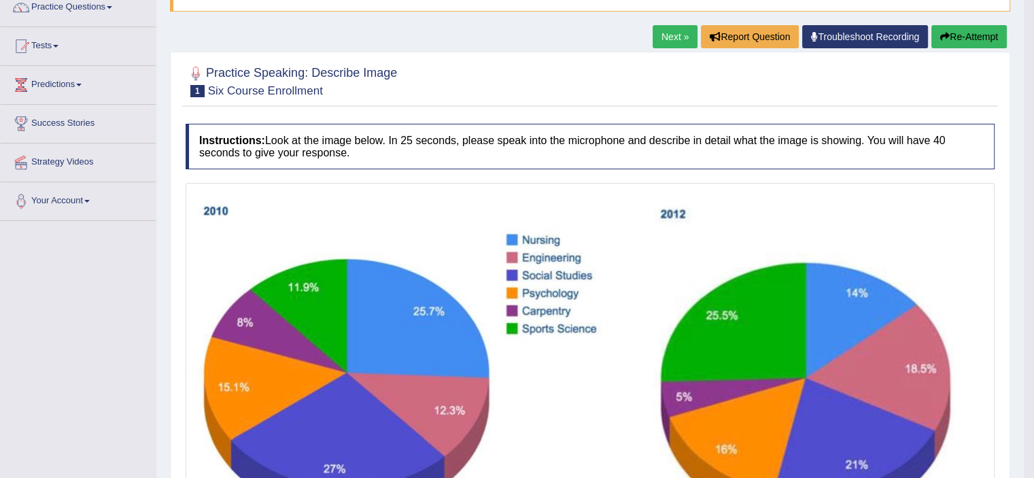
click at [979, 37] on button "Re-Attempt" at bounding box center [968, 36] width 75 height 23
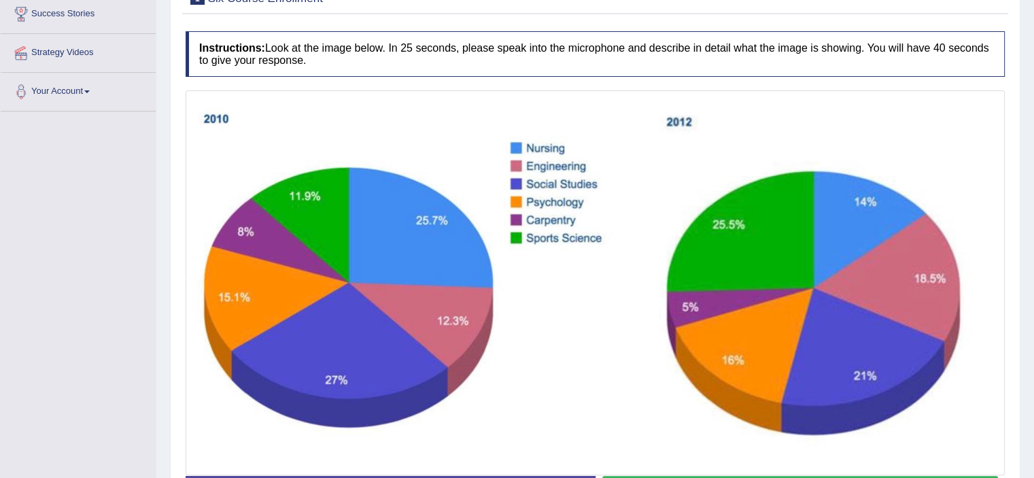
scroll to position [253, 0]
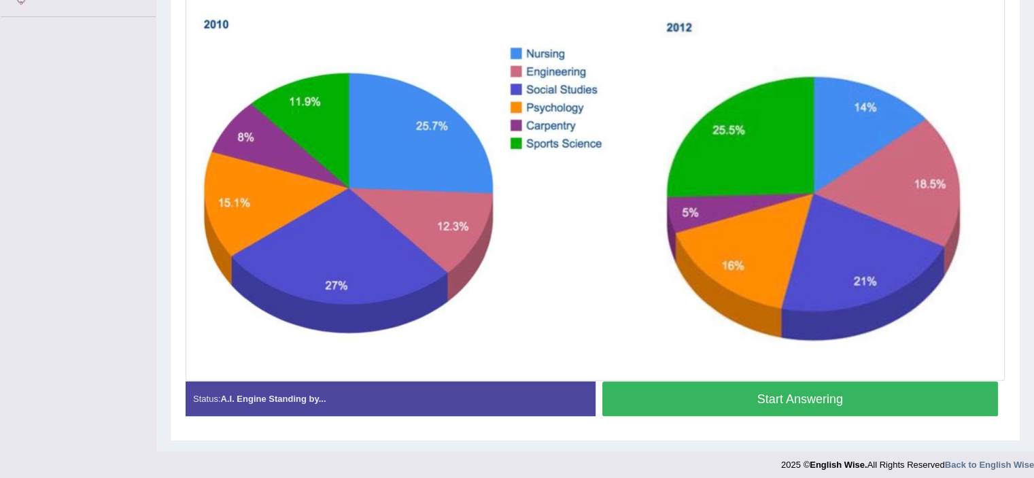
click at [764, 402] on button "Start Answering" at bounding box center [800, 398] width 396 height 35
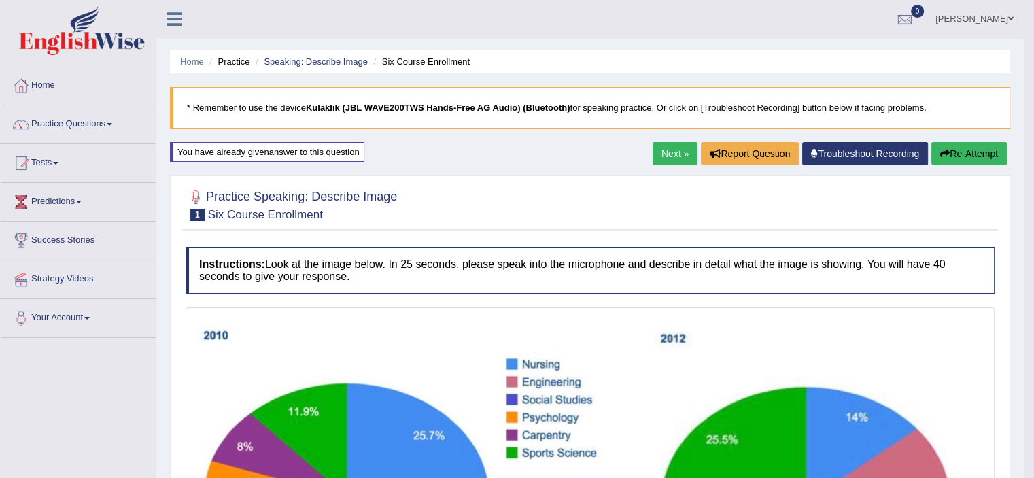
scroll to position [0, 0]
click at [662, 158] on link "Next »" at bounding box center [674, 154] width 45 height 23
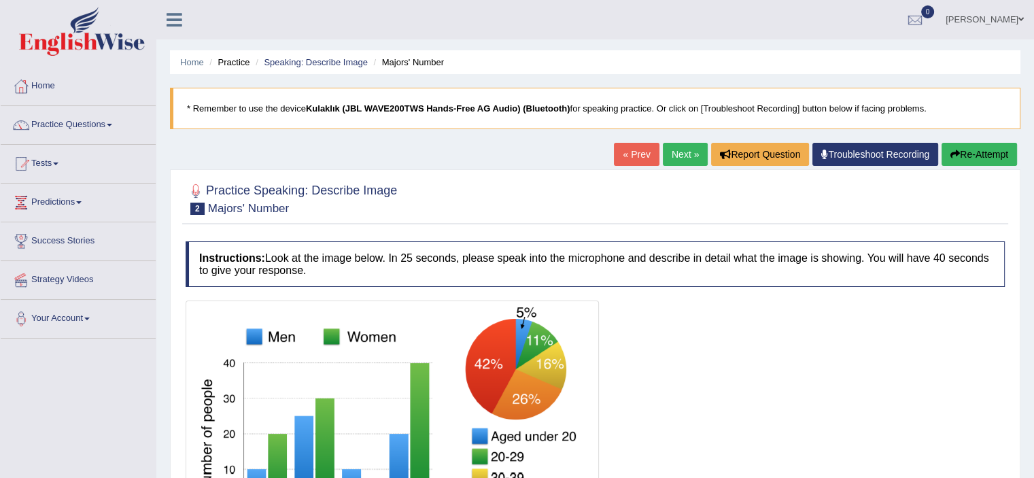
scroll to position [136, 0]
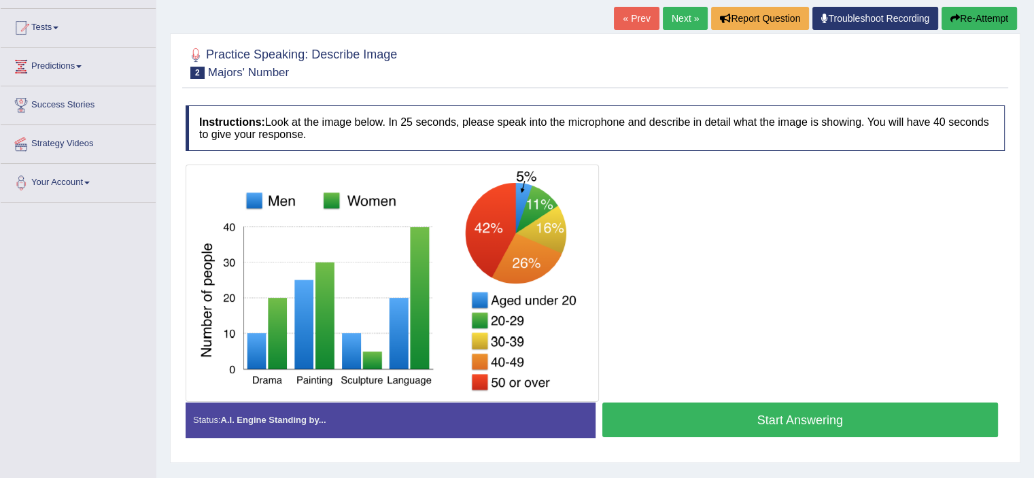
click at [820, 416] on button "Start Answering" at bounding box center [800, 419] width 396 height 35
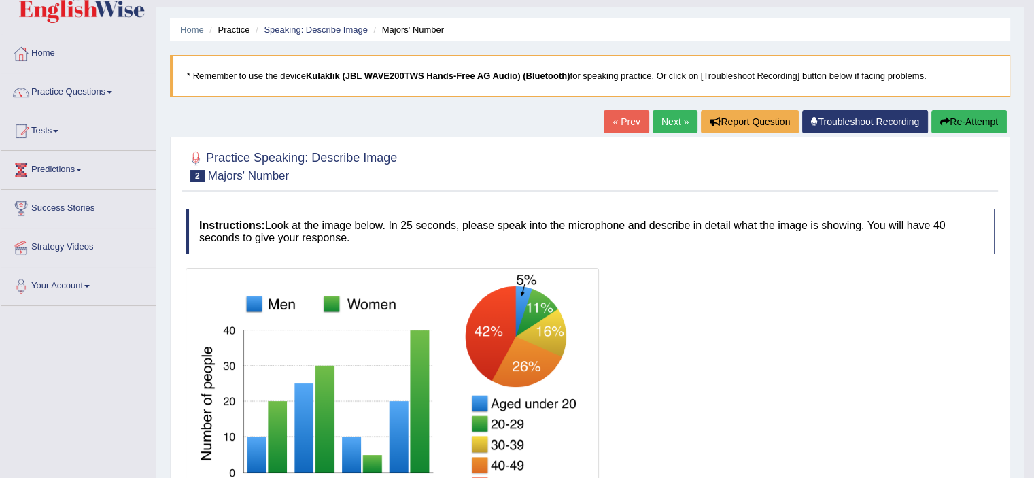
scroll to position [0, 0]
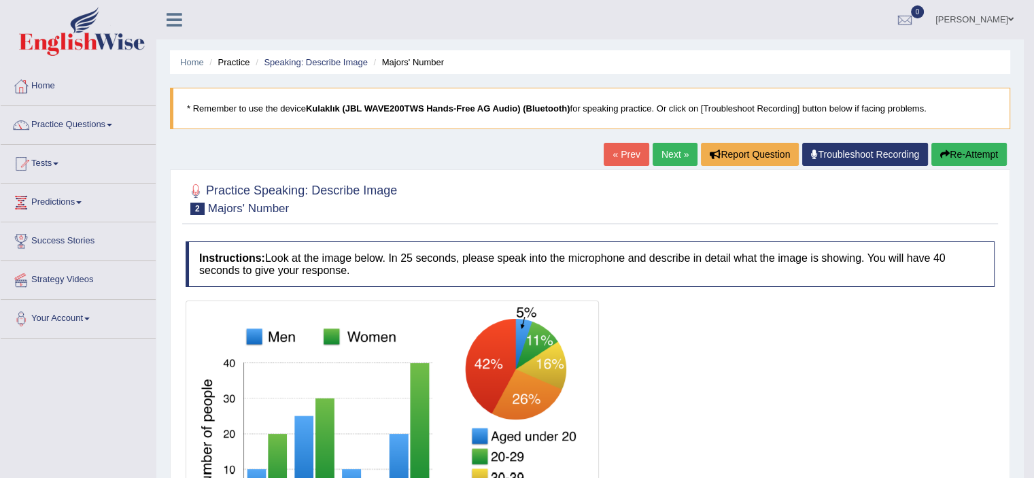
click at [668, 162] on link "Next »" at bounding box center [674, 154] width 45 height 23
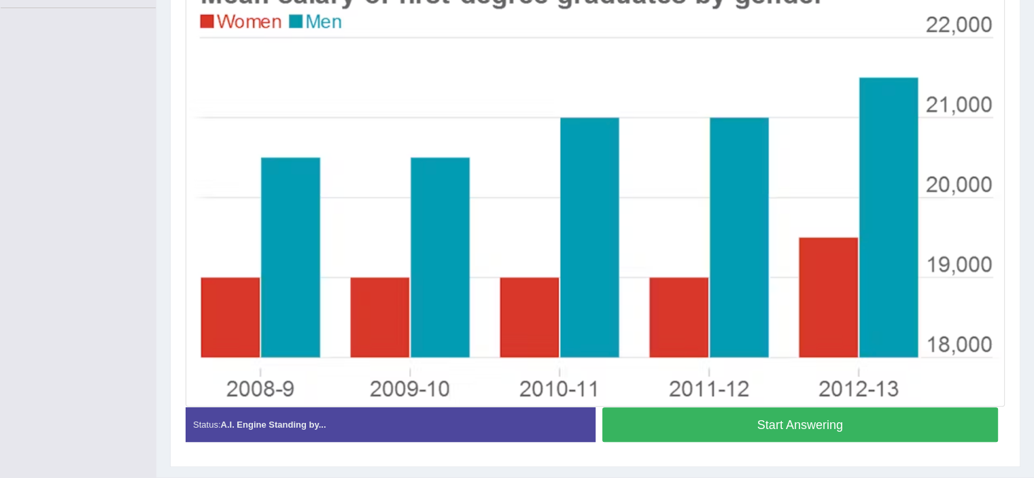
scroll to position [362, 0]
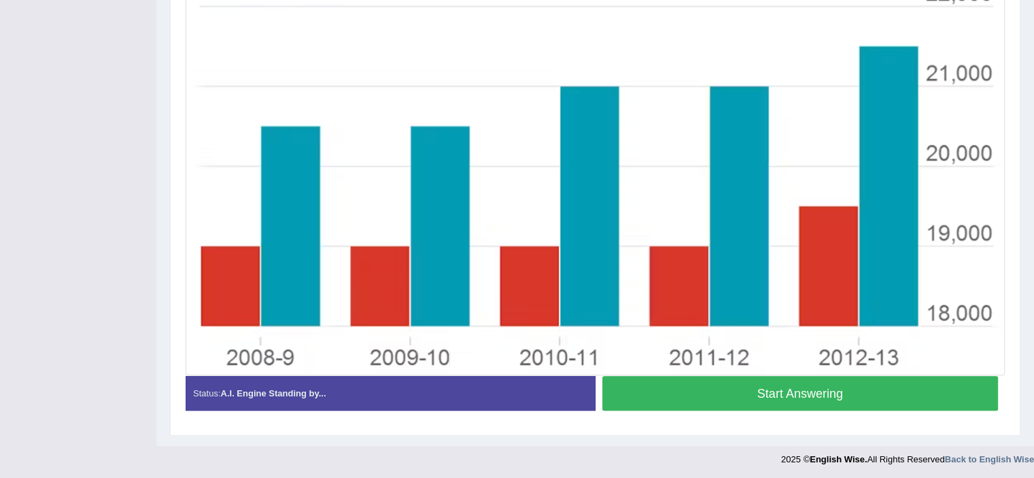
click at [747, 390] on button "Start Answering" at bounding box center [800, 393] width 396 height 35
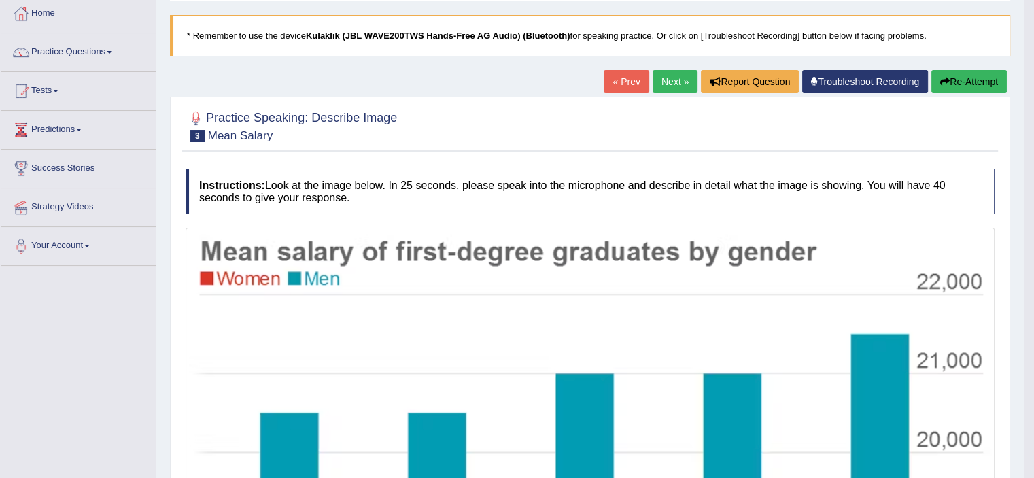
scroll to position [68, 0]
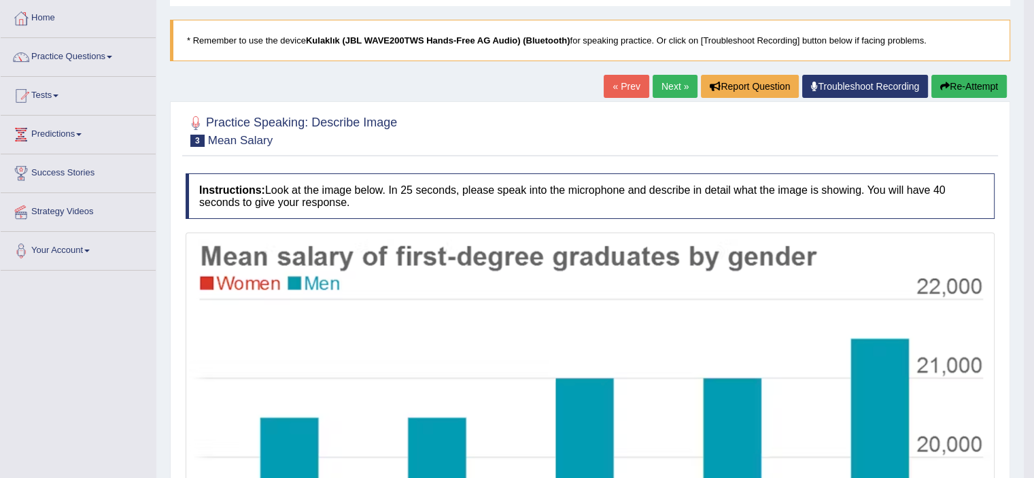
click at [960, 84] on button "Re-Attempt" at bounding box center [968, 86] width 75 height 23
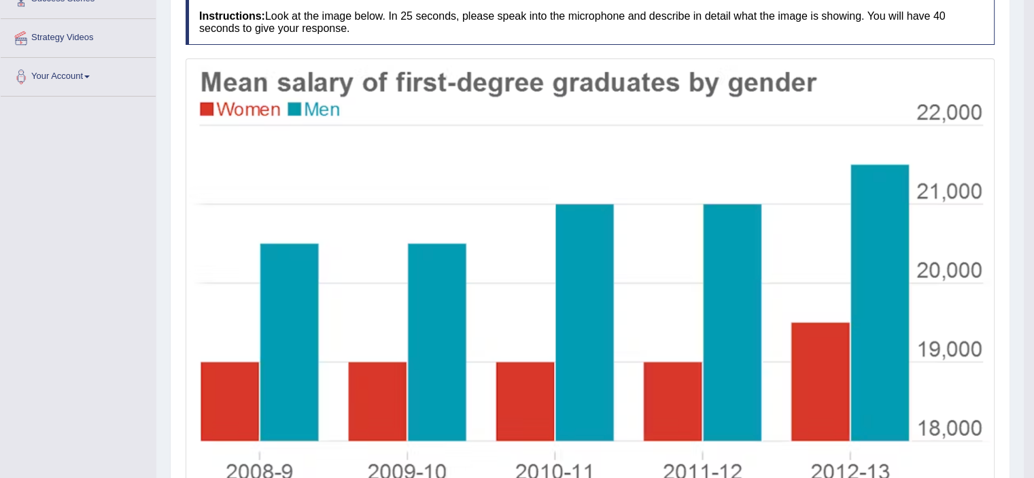
scroll to position [272, 0]
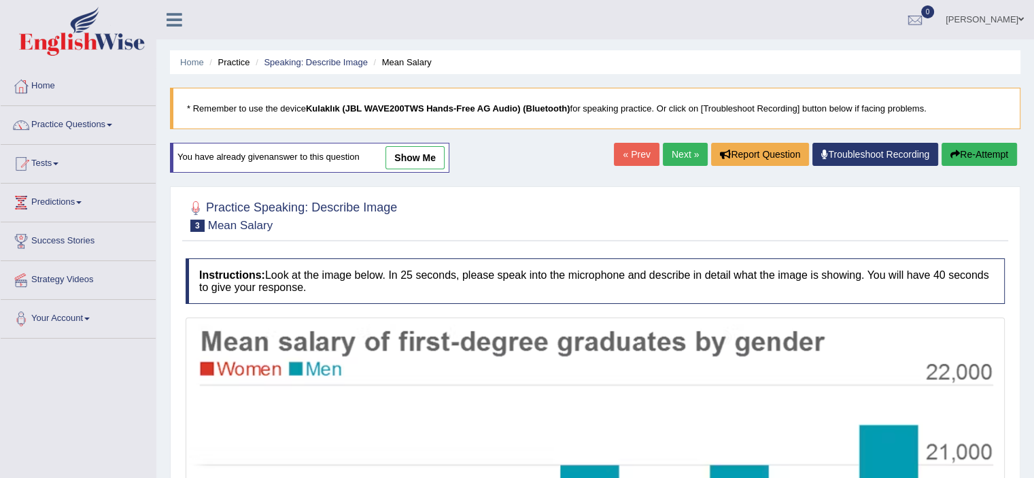
scroll to position [378, 0]
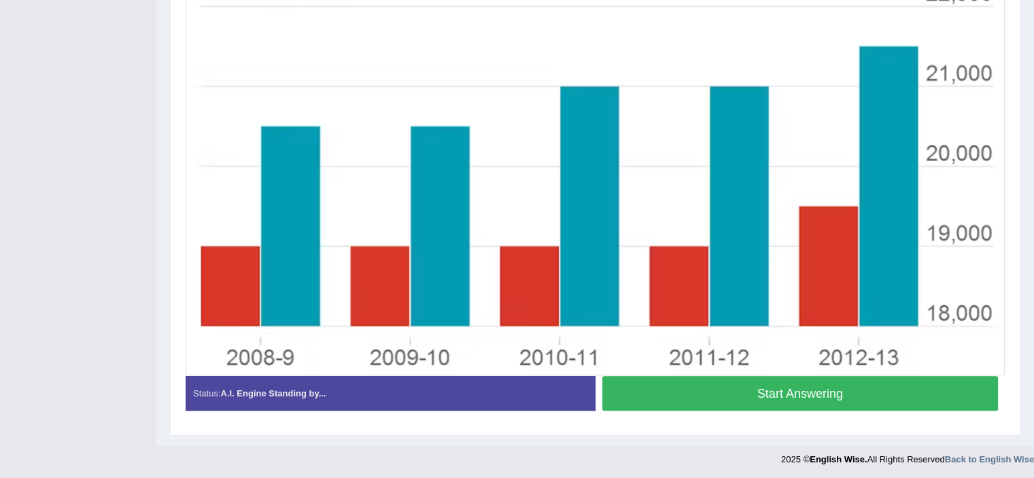
click at [720, 399] on button "Start Answering" at bounding box center [800, 393] width 396 height 35
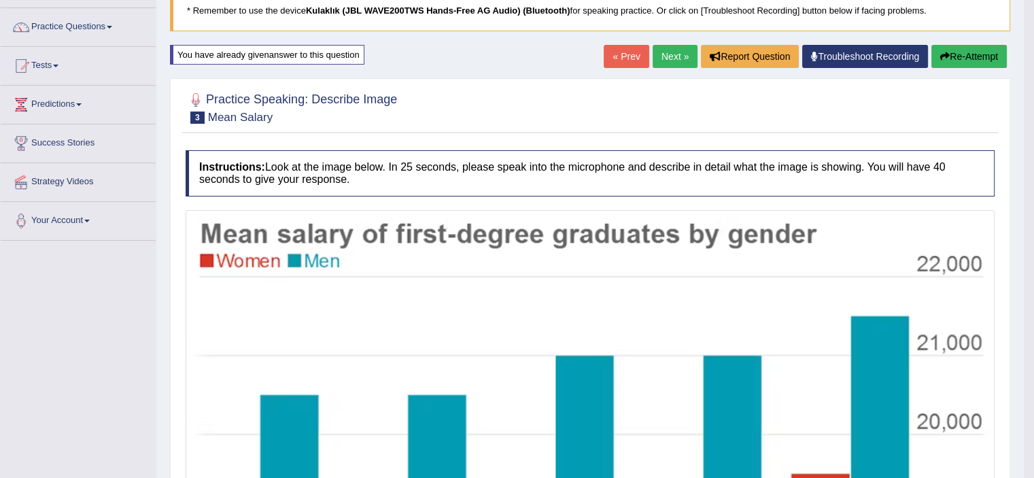
scroll to position [97, 0]
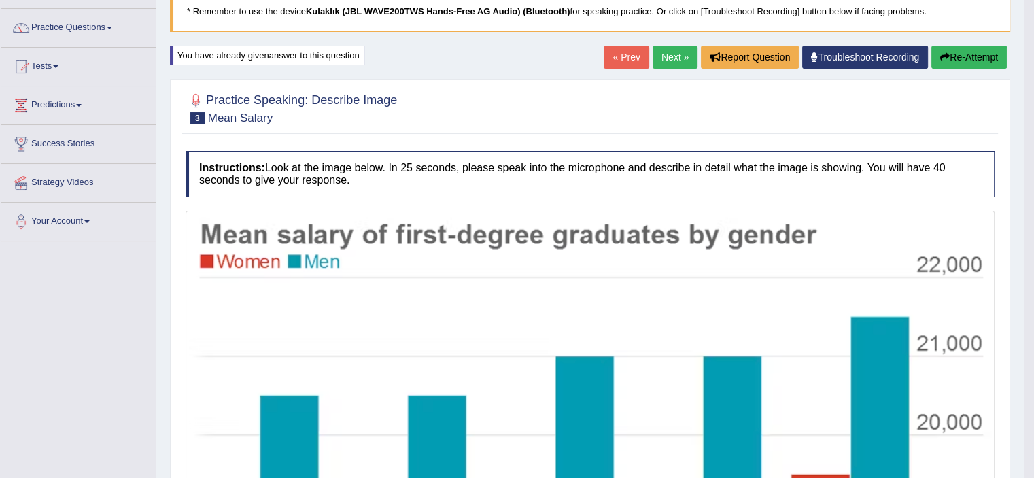
click at [676, 56] on link "Next »" at bounding box center [674, 57] width 45 height 23
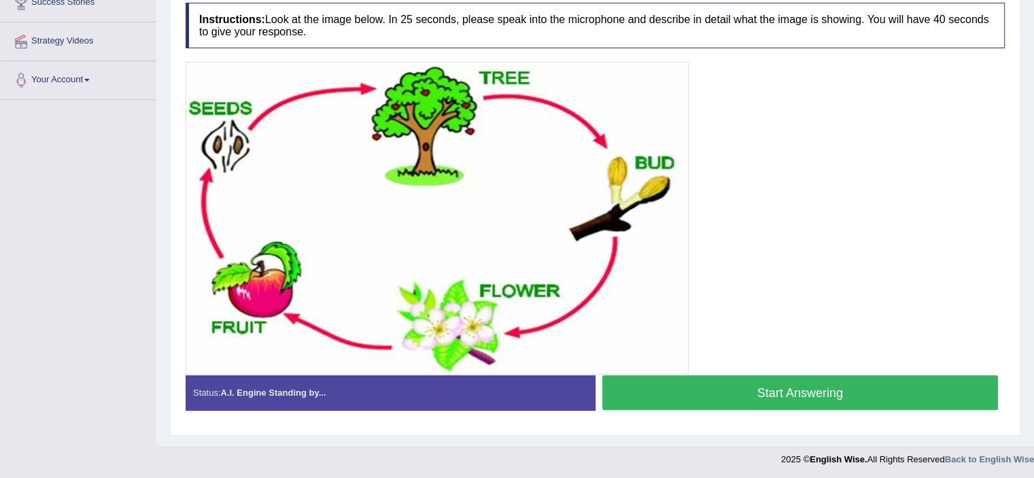
scroll to position [171, 0]
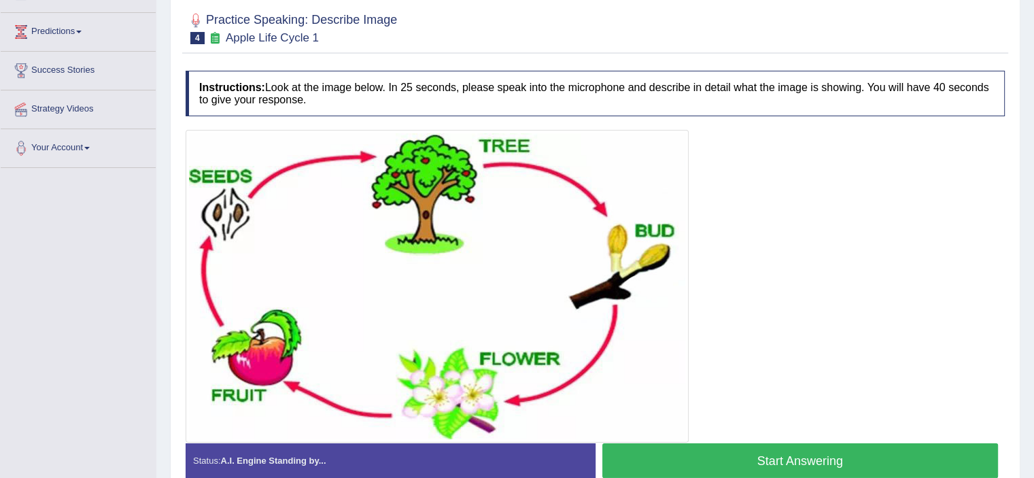
click at [777, 462] on button "Start Answering" at bounding box center [800, 460] width 396 height 35
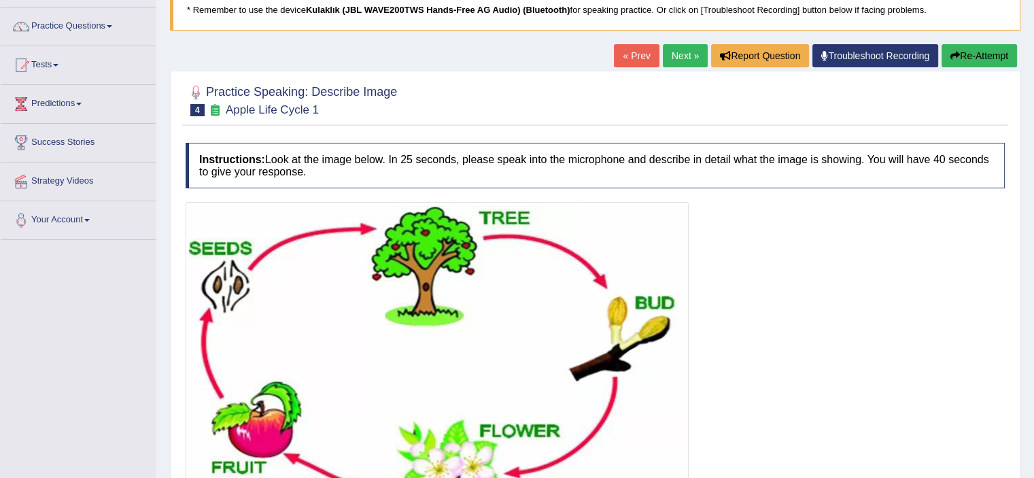
scroll to position [0, 0]
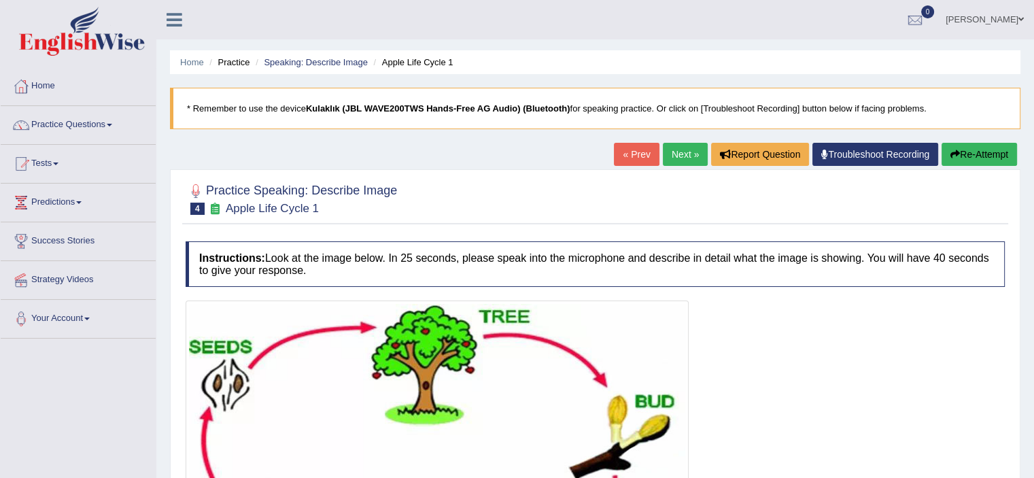
click at [963, 147] on button "Re-Attempt" at bounding box center [978, 154] width 75 height 23
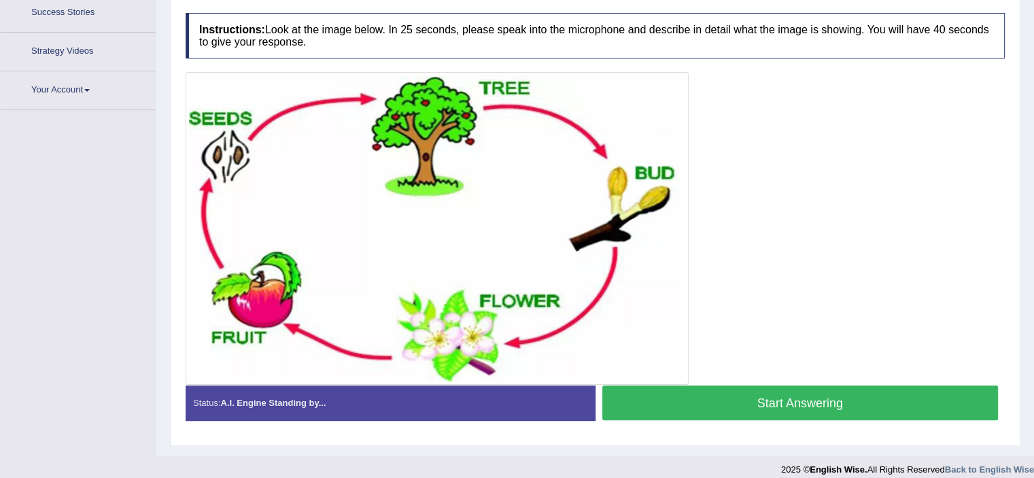
scroll to position [239, 0]
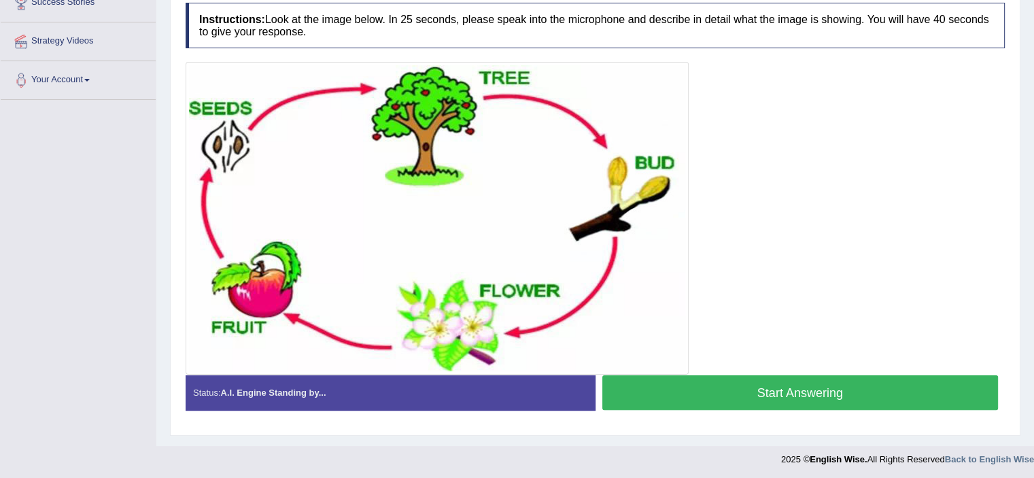
click at [701, 388] on button "Start Answering" at bounding box center [800, 392] width 396 height 35
click at [727, 388] on button "Start Answering" at bounding box center [800, 392] width 396 height 35
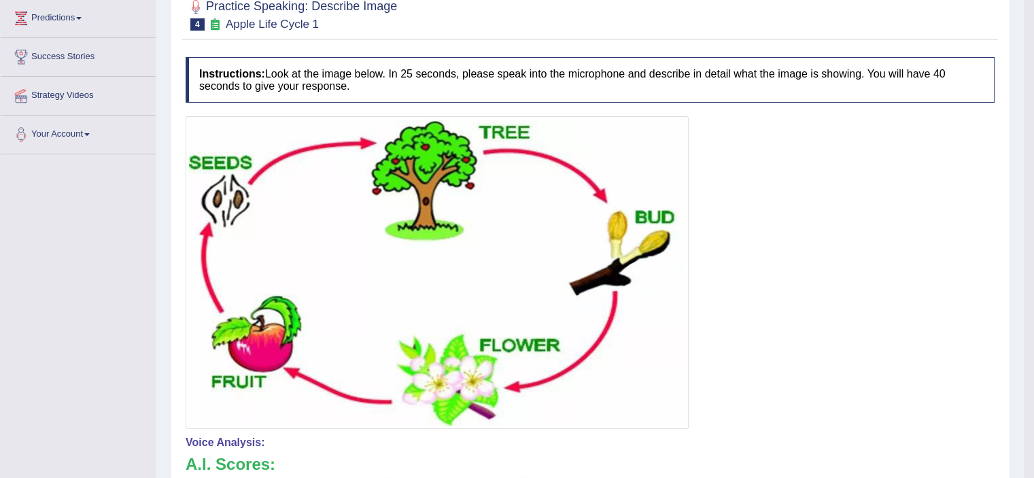
scroll to position [47, 0]
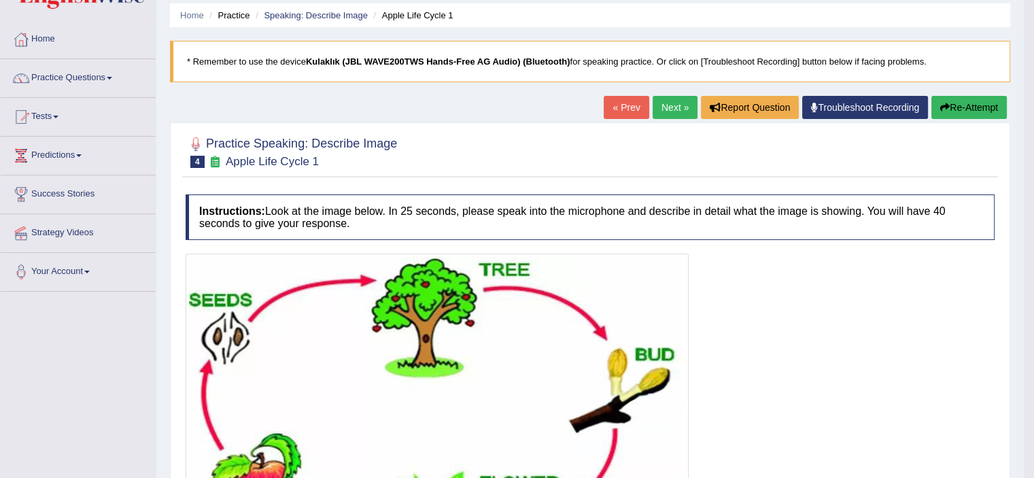
click at [677, 105] on link "Next »" at bounding box center [674, 107] width 45 height 23
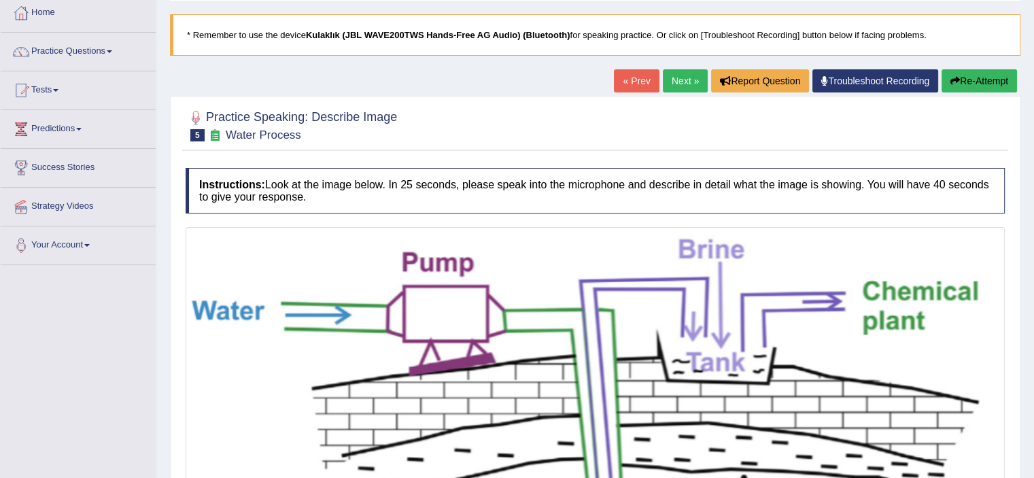
scroll to position [73, 0]
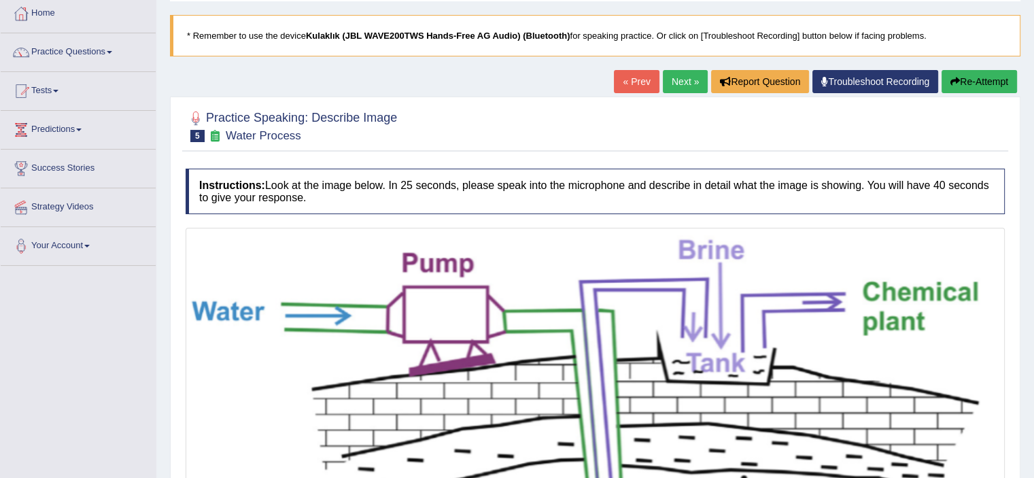
click at [1000, 84] on button "Re-Attempt" at bounding box center [978, 81] width 75 height 23
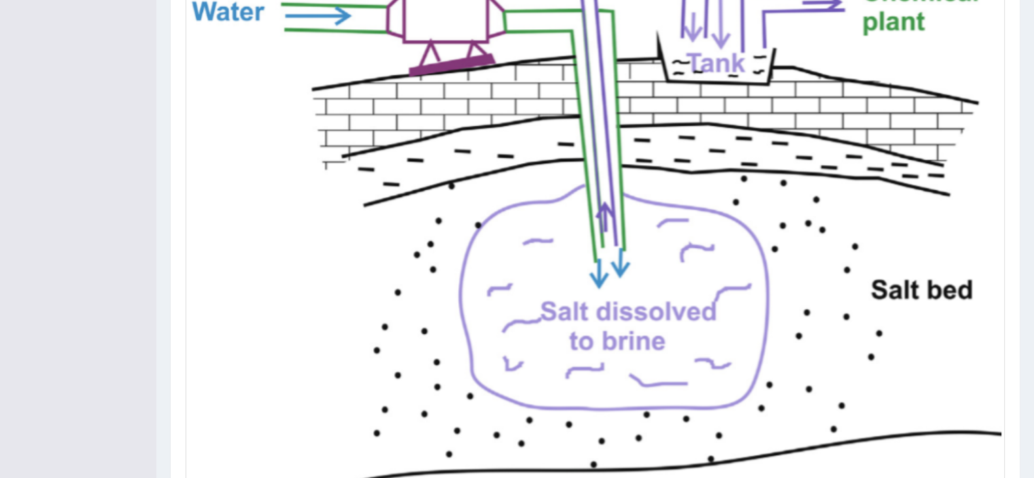
scroll to position [412, 0]
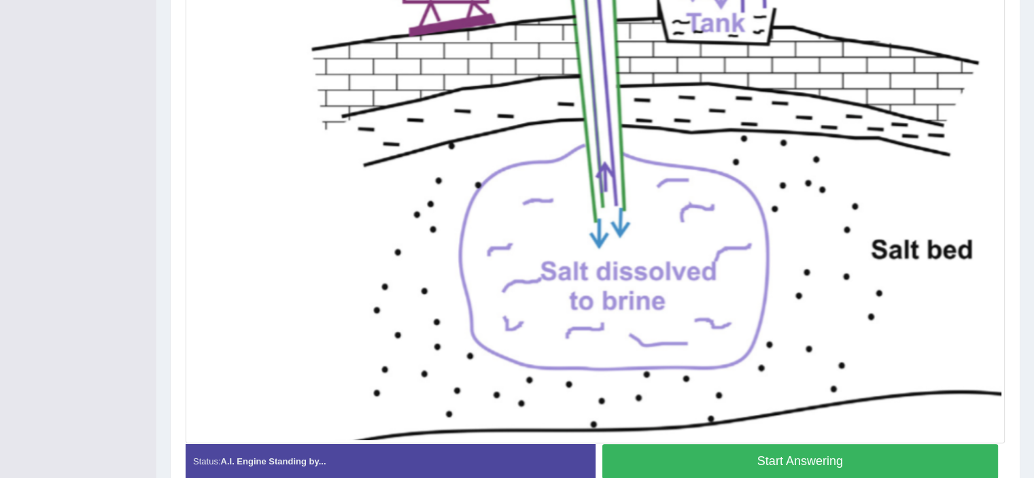
click at [855, 452] on button "Start Answering" at bounding box center [800, 461] width 396 height 35
click at [855, 455] on div "Status: A.I. Engine Standing by... Start Answering Stop Recording" at bounding box center [595, 468] width 819 height 48
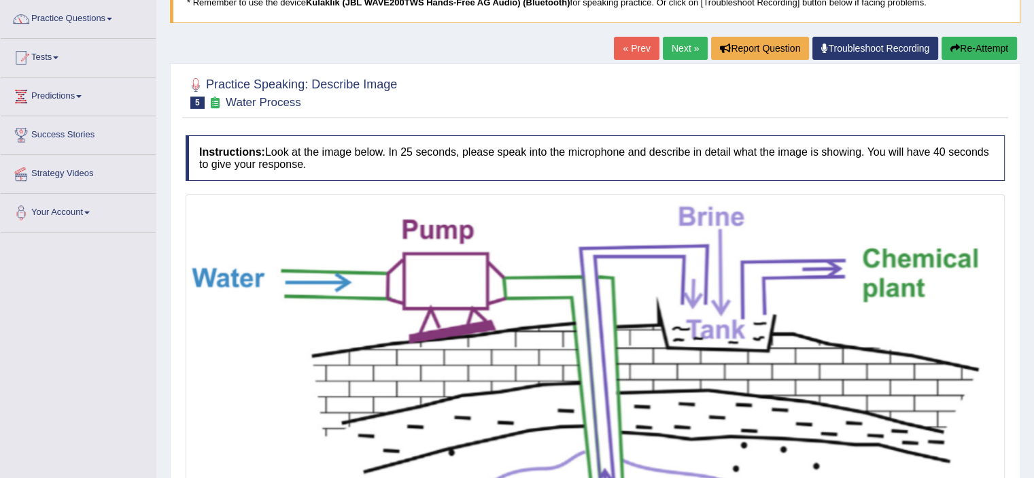
scroll to position [0, 0]
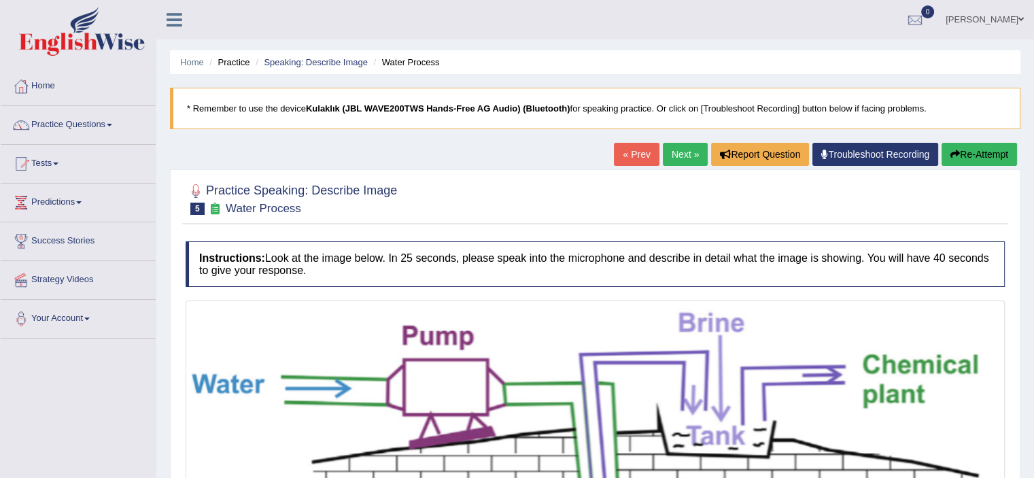
click at [955, 148] on button "Re-Attempt" at bounding box center [978, 154] width 75 height 23
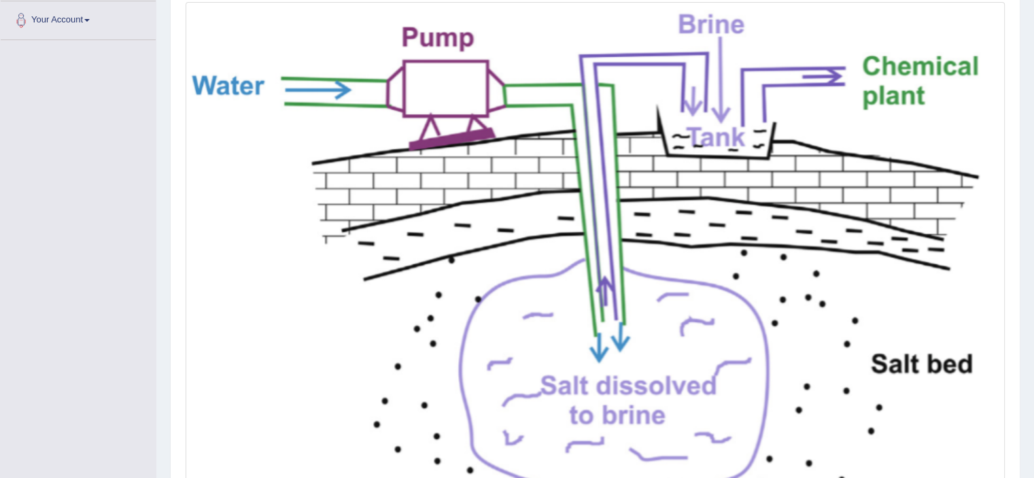
scroll to position [154, 0]
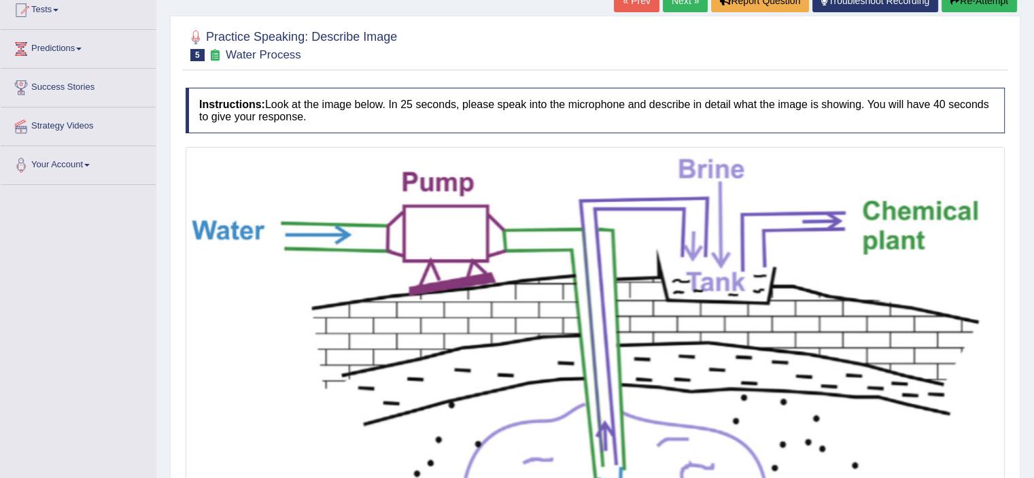
click at [979, 6] on button "Re-Attempt" at bounding box center [978, 0] width 75 height 23
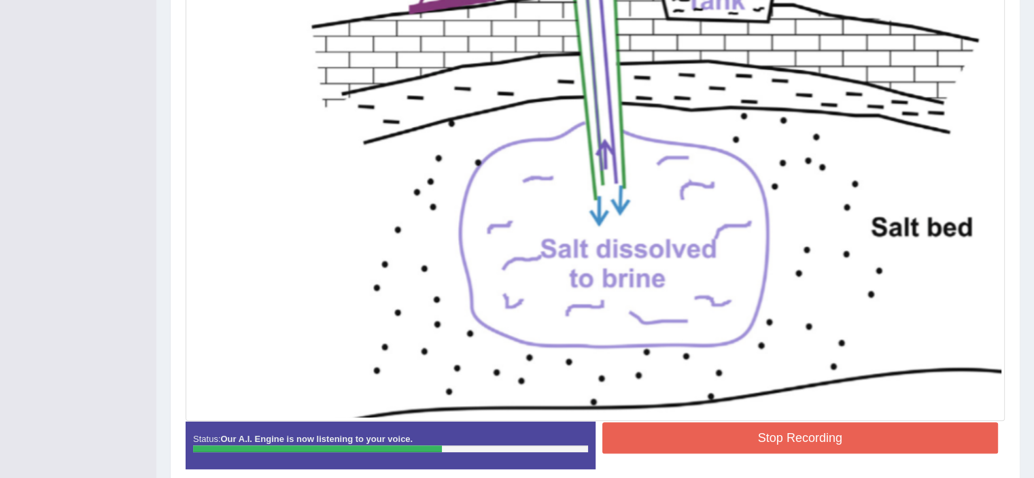
scroll to position [493, 0]
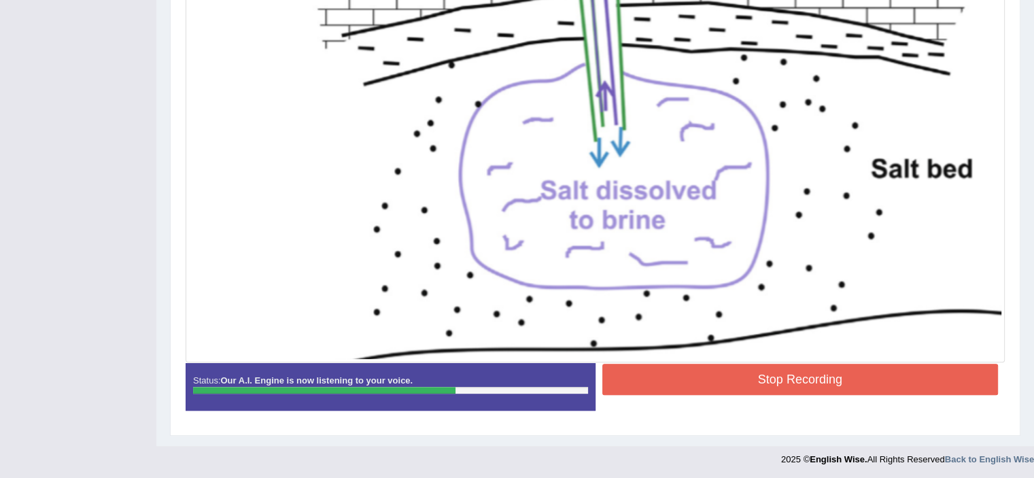
click at [809, 373] on button "Stop Recording" at bounding box center [800, 379] width 396 height 31
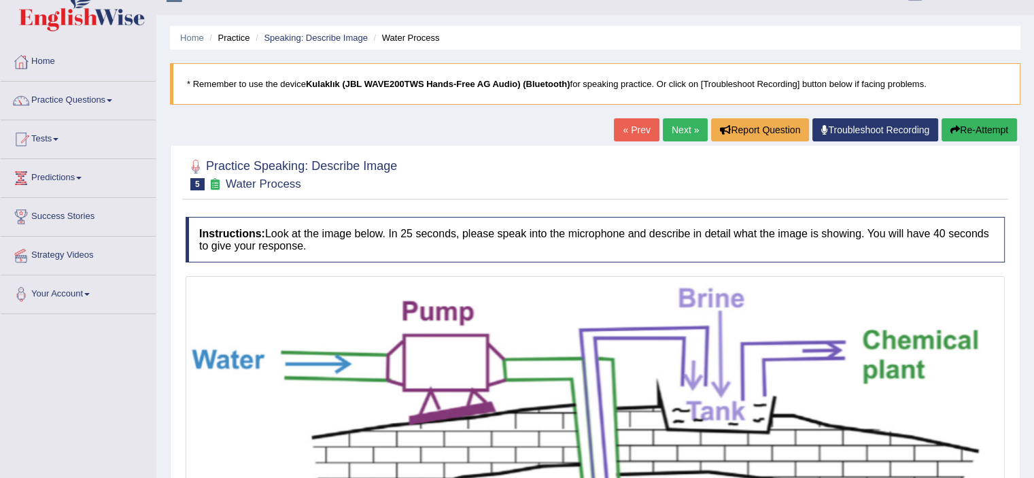
scroll to position [18, 0]
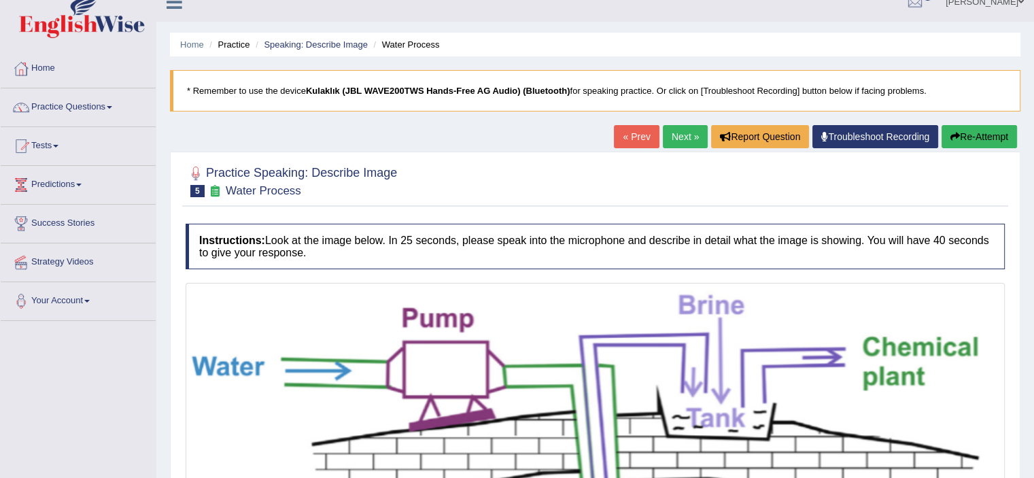
click at [963, 164] on div at bounding box center [595, 180] width 819 height 41
click at [965, 141] on button "Re-Attempt" at bounding box center [978, 136] width 75 height 23
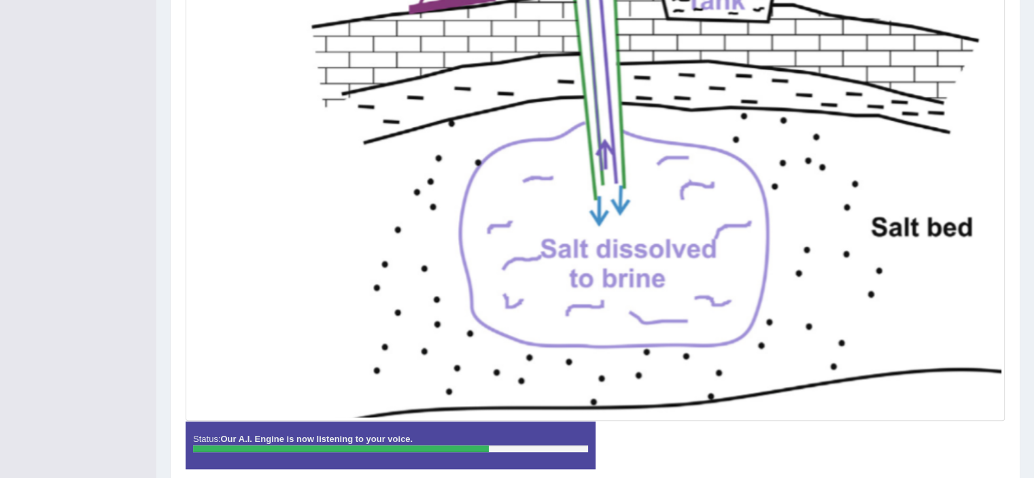
scroll to position [493, 0]
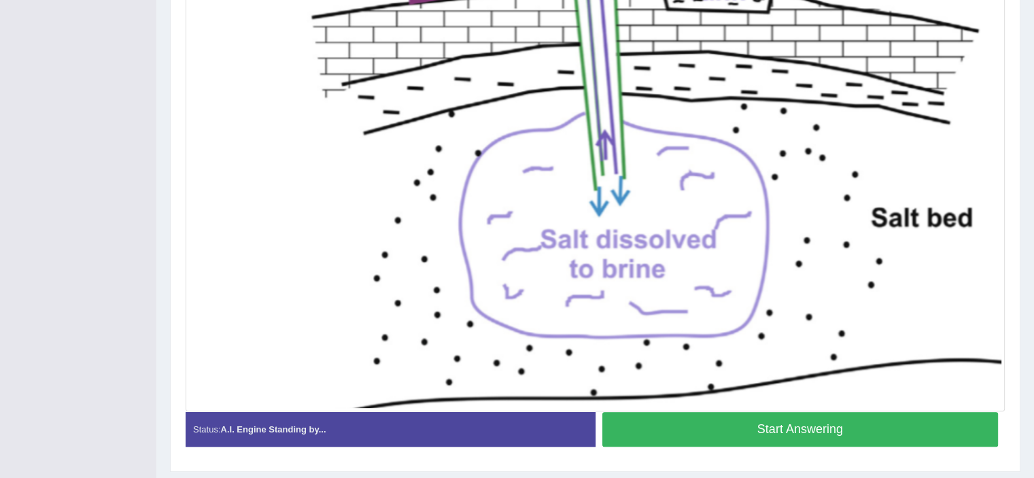
scroll to position [480, 0]
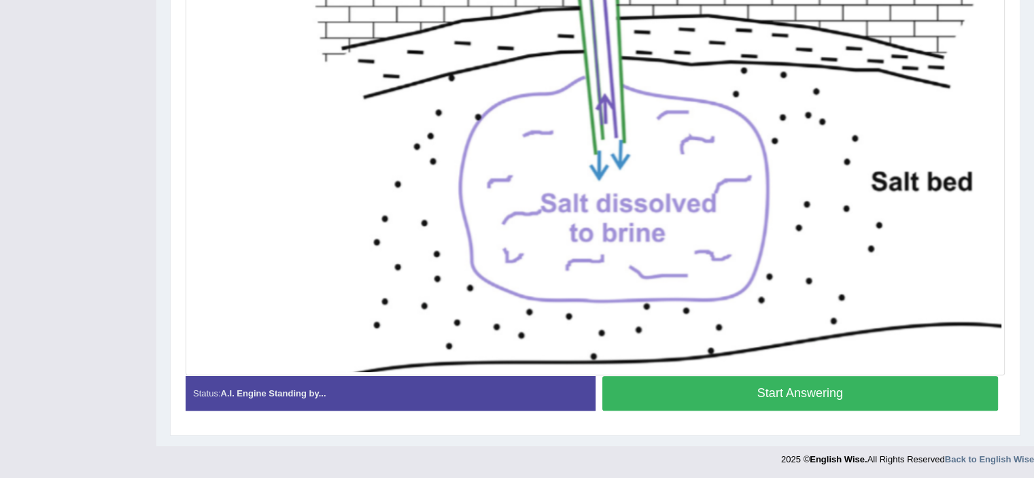
click at [818, 393] on button "Start Answering" at bounding box center [800, 393] width 396 height 35
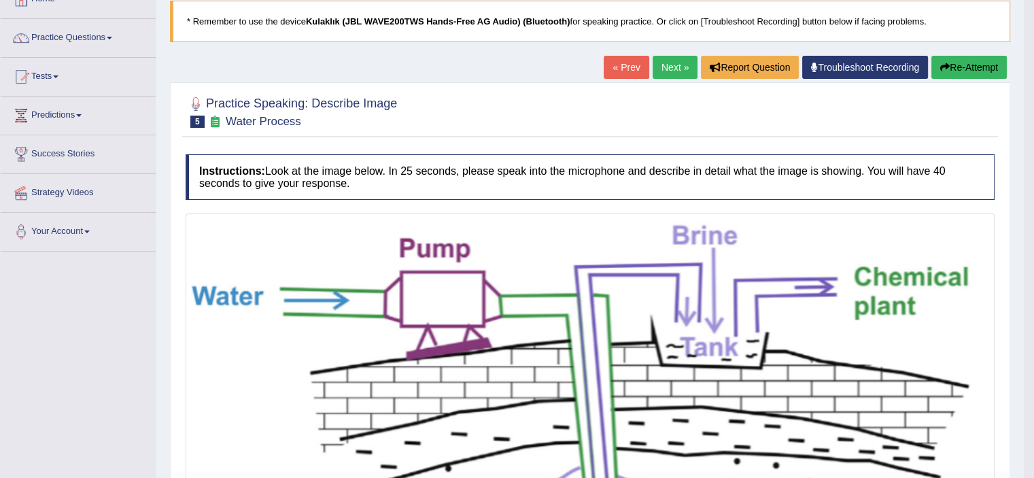
scroll to position [0, 0]
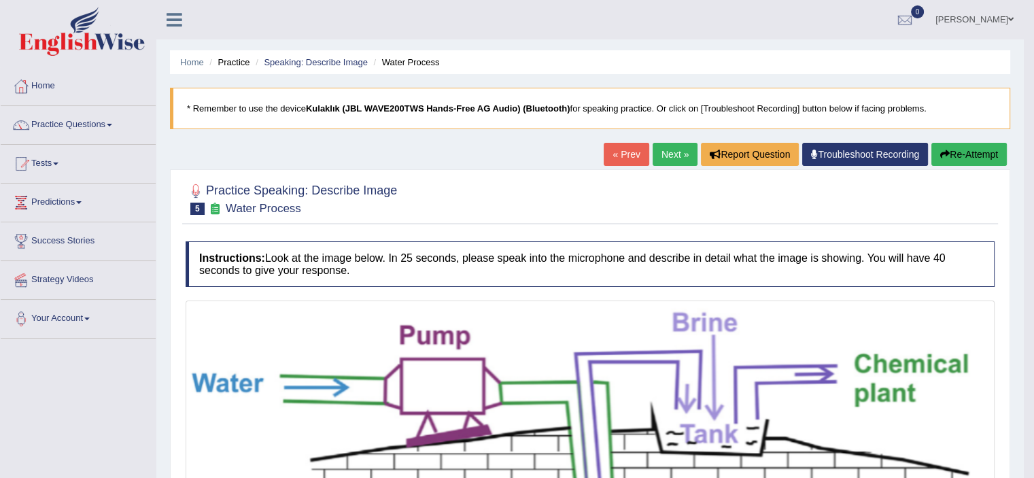
click at [673, 152] on link "Next »" at bounding box center [674, 154] width 45 height 23
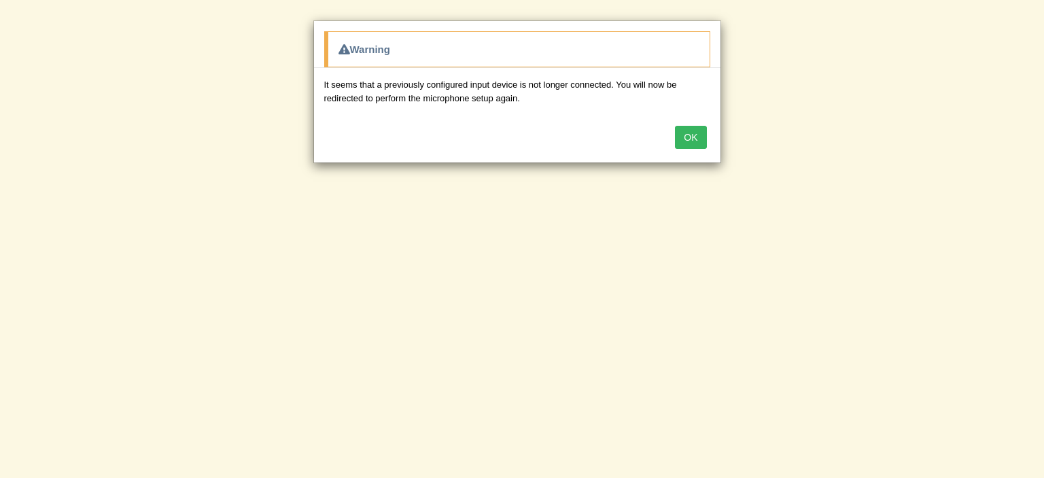
click at [685, 128] on button "OK" at bounding box center [690, 137] width 31 height 23
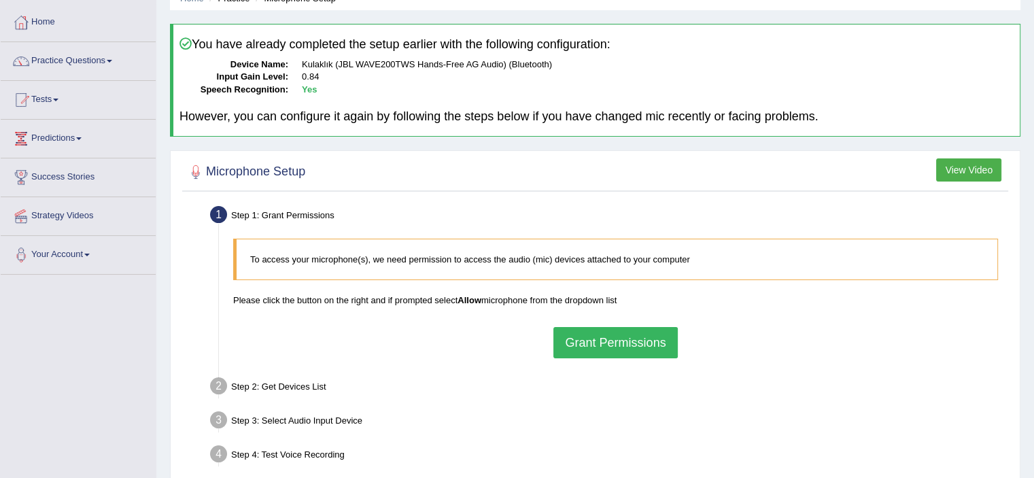
scroll to position [136, 0]
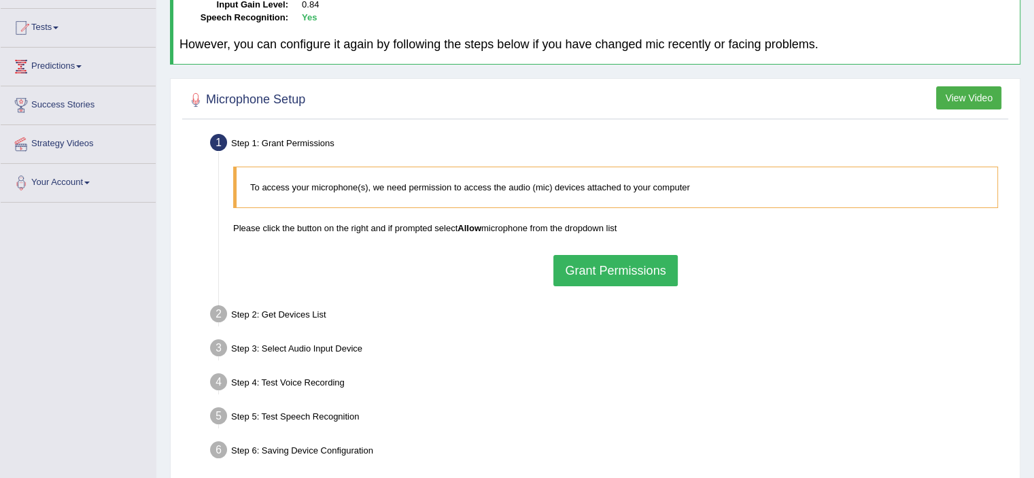
click at [601, 270] on button "Grant Permissions" at bounding box center [615, 270] width 124 height 31
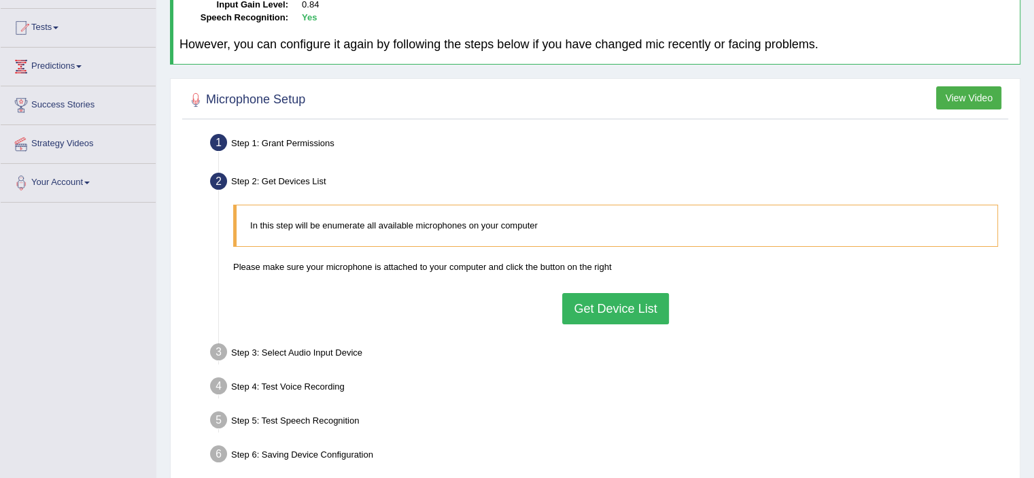
click at [616, 315] on button "Get Device List" at bounding box center [615, 308] width 106 height 31
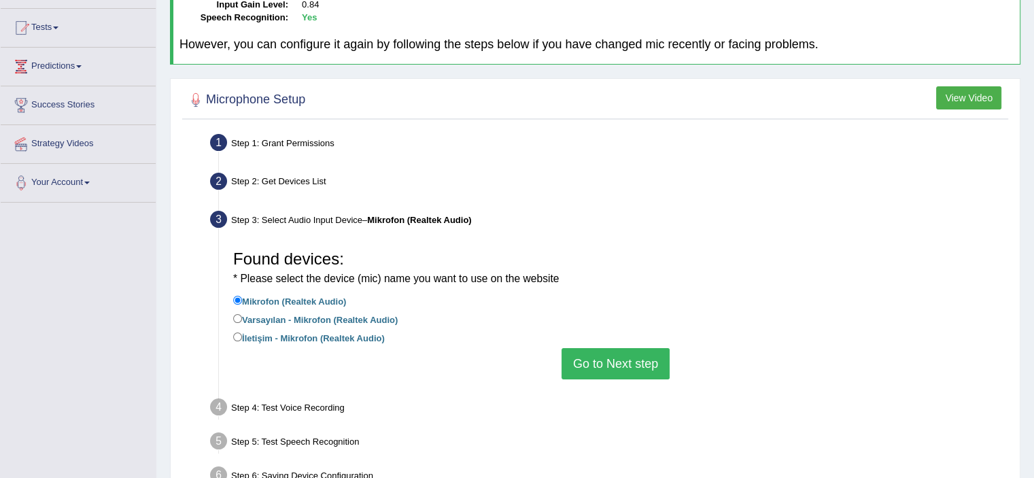
click at [620, 371] on button "Go to Next step" at bounding box center [615, 363] width 108 height 31
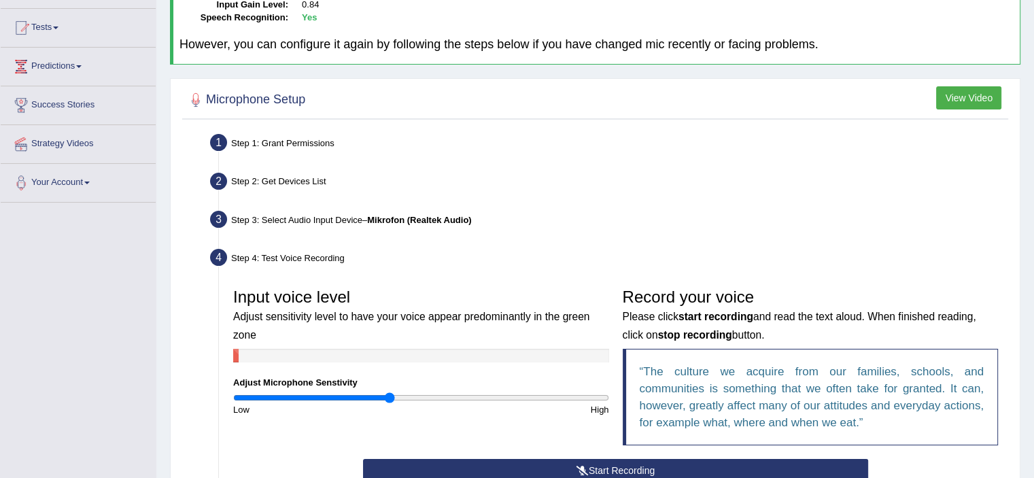
scroll to position [340, 0]
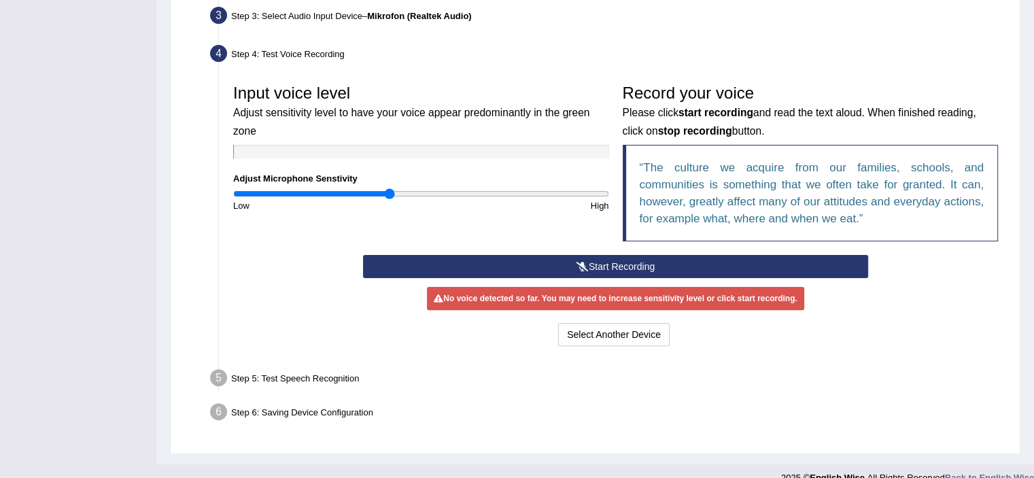
click at [595, 260] on button "Start Recording" at bounding box center [615, 266] width 505 height 23
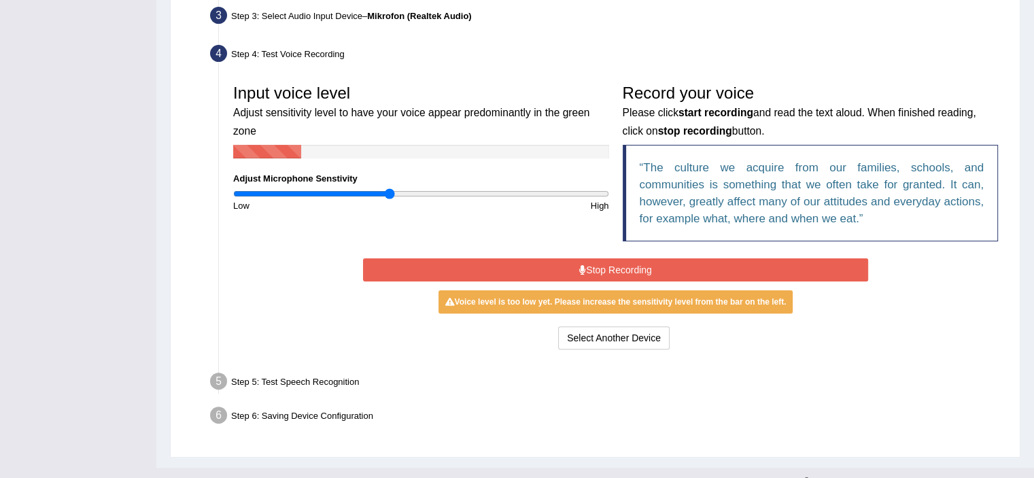
click at [593, 268] on button "Stop Recording" at bounding box center [615, 269] width 505 height 23
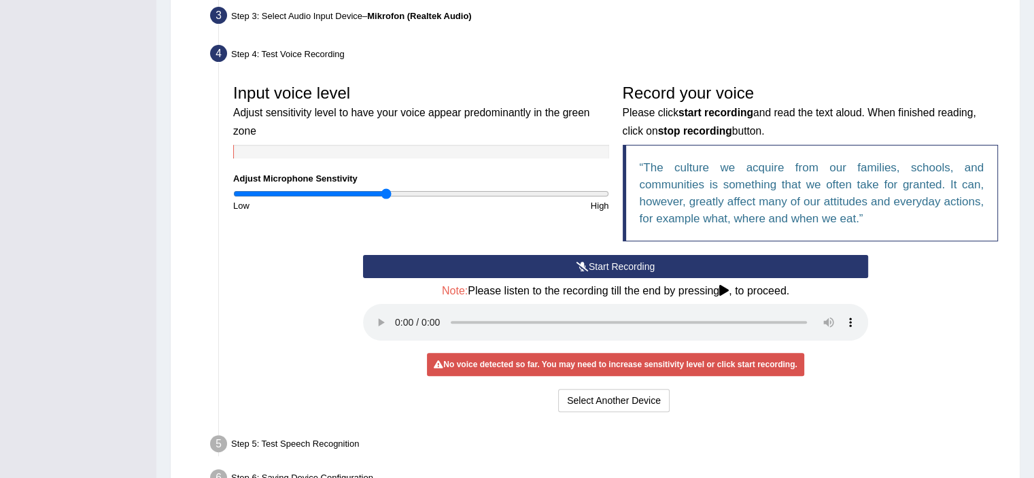
drag, startPoint x: 391, startPoint y: 194, endPoint x: 384, endPoint y: 192, distance: 7.7
click at [384, 192] on input "range" at bounding box center [421, 193] width 376 height 11
click at [647, 255] on button "Start Recording" at bounding box center [615, 266] width 505 height 23
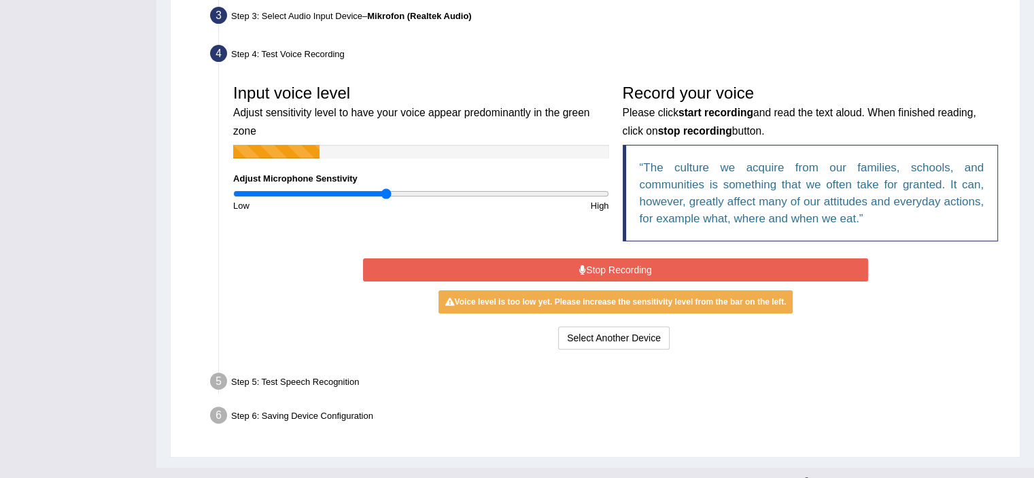
click at [644, 260] on button "Stop Recording" at bounding box center [615, 269] width 505 height 23
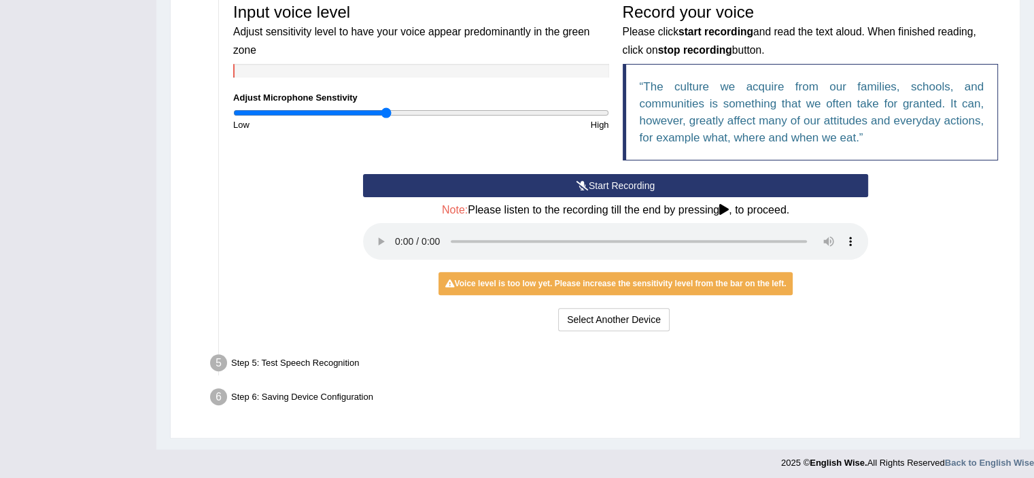
scroll to position [424, 0]
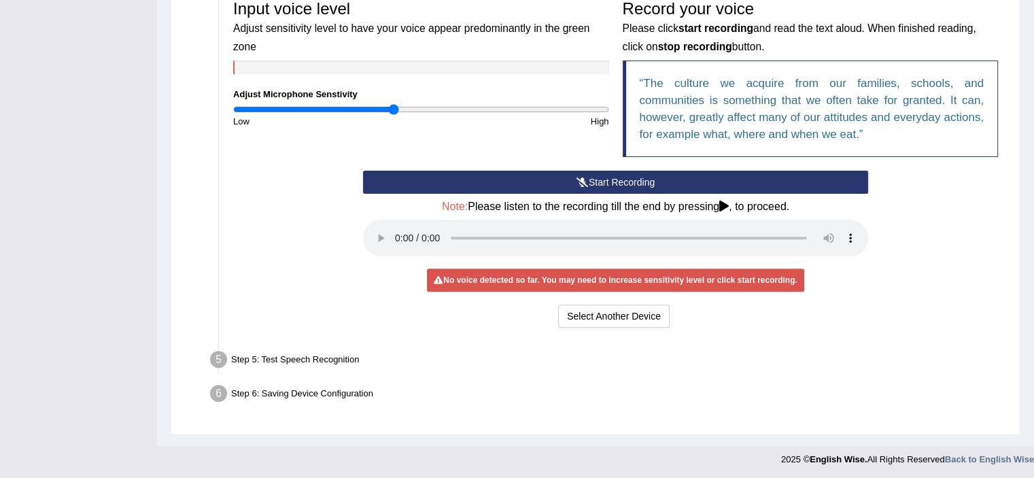
drag, startPoint x: 387, startPoint y: 108, endPoint x: 393, endPoint y: 107, distance: 6.8
click at [393, 107] on input "range" at bounding box center [421, 109] width 376 height 11
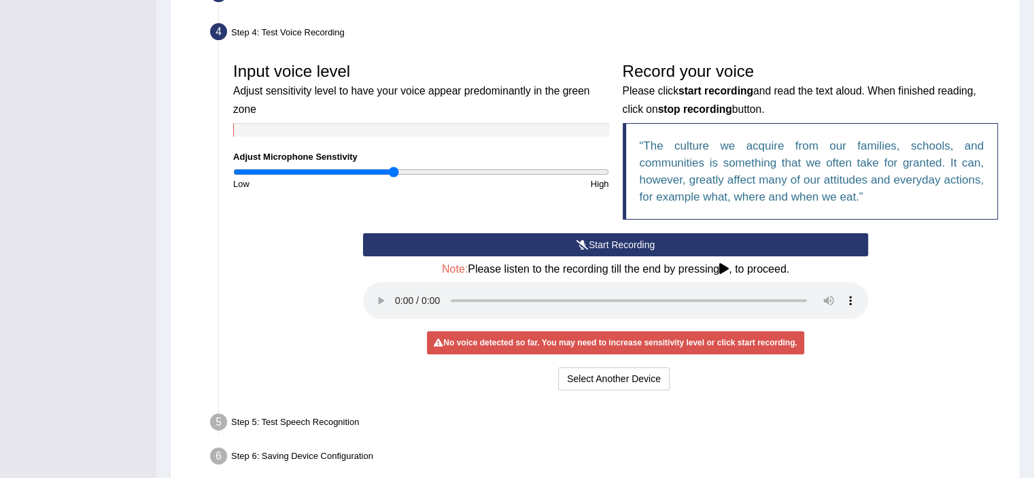
scroll to position [288, 0]
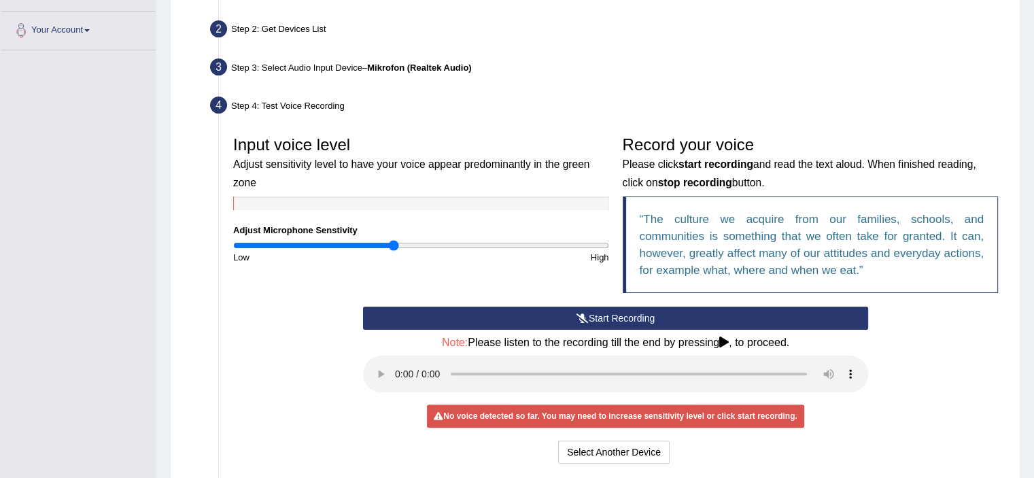
click at [660, 310] on button "Start Recording" at bounding box center [615, 317] width 505 height 23
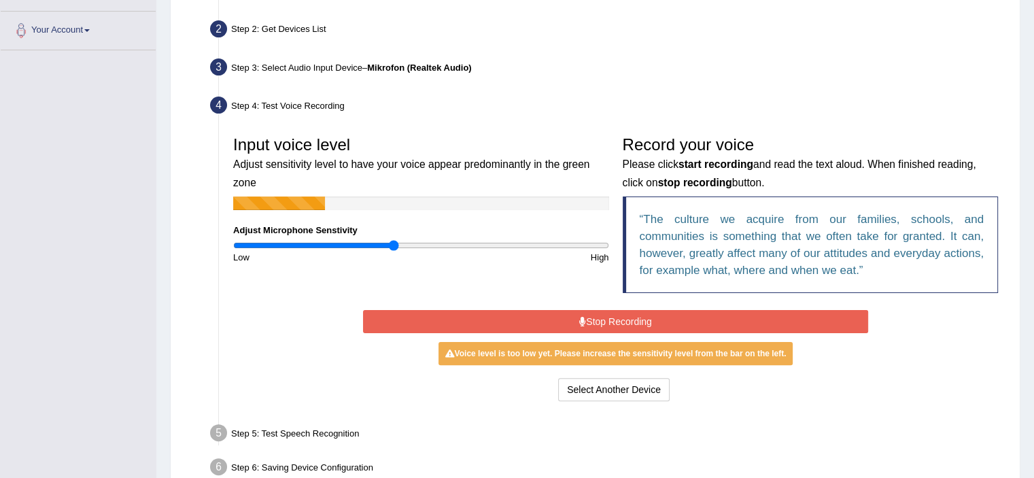
click at [662, 310] on button "Stop Recording" at bounding box center [615, 321] width 505 height 23
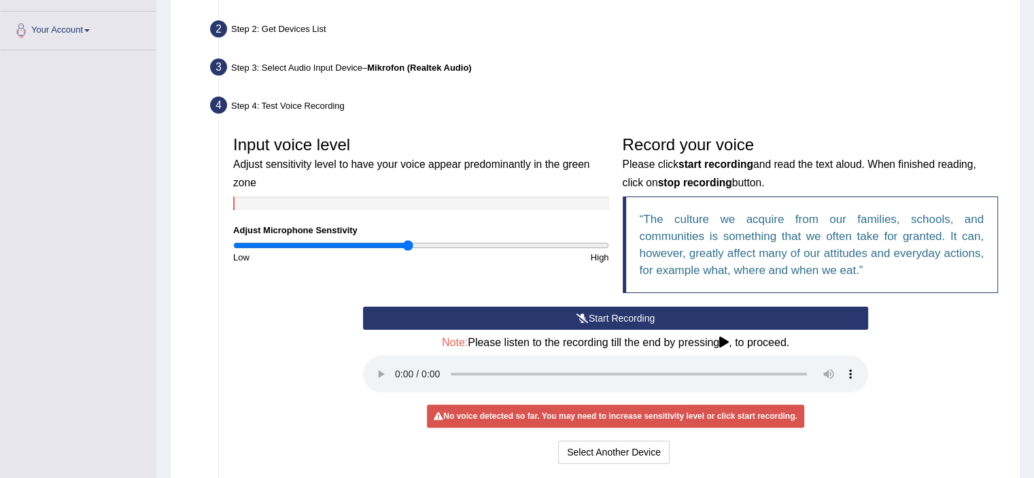
drag, startPoint x: 392, startPoint y: 245, endPoint x: 406, endPoint y: 241, distance: 14.0
click at [406, 241] on input "range" at bounding box center [421, 245] width 376 height 11
click at [629, 300] on div "Record your voice Please click start recording and read the text aloud. When fi…" at bounding box center [810, 217] width 389 height 177
click at [628, 312] on button "Start Recording" at bounding box center [615, 317] width 505 height 23
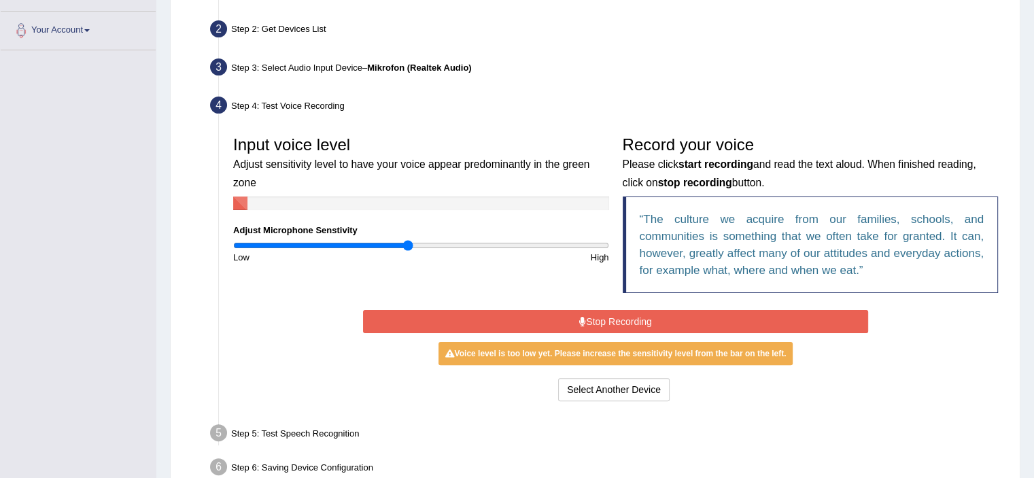
click at [631, 317] on button "Stop Recording" at bounding box center [615, 321] width 505 height 23
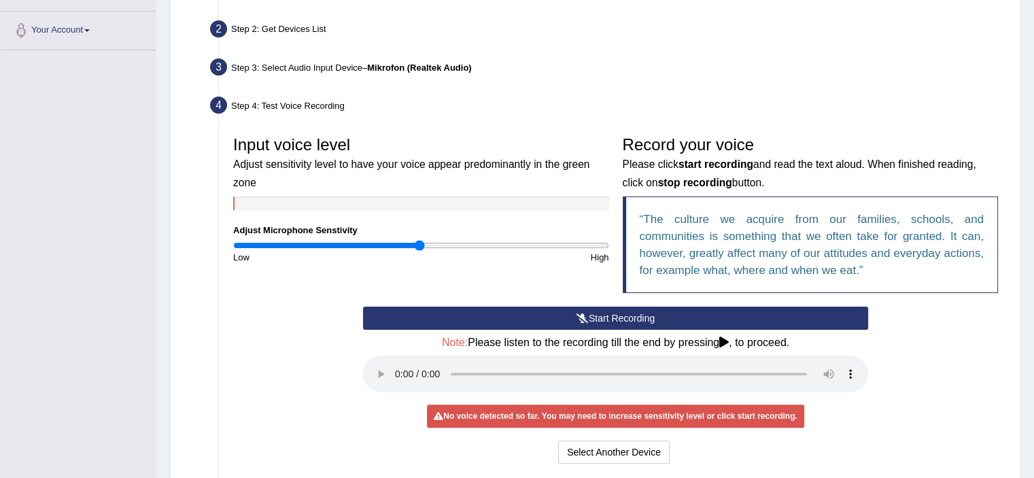
drag, startPoint x: 410, startPoint y: 245, endPoint x: 418, endPoint y: 243, distance: 8.3
type input "1"
click at [418, 243] on input "range" at bounding box center [421, 245] width 376 height 11
click at [601, 314] on button "Start Recording" at bounding box center [615, 317] width 505 height 23
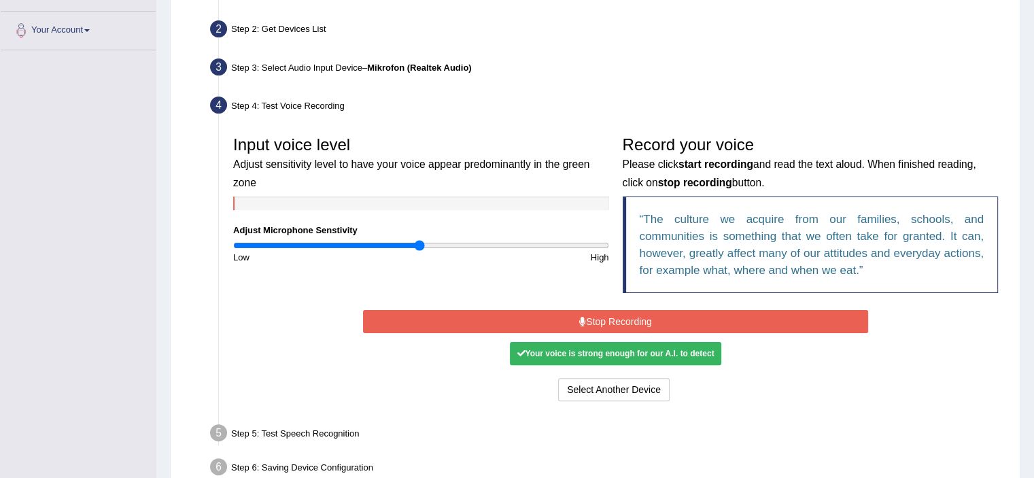
click at [650, 342] on div "Your voice is strong enough for our A.I. to detect" at bounding box center [615, 353] width 211 height 23
click at [661, 312] on button "Stop Recording" at bounding box center [615, 321] width 505 height 23
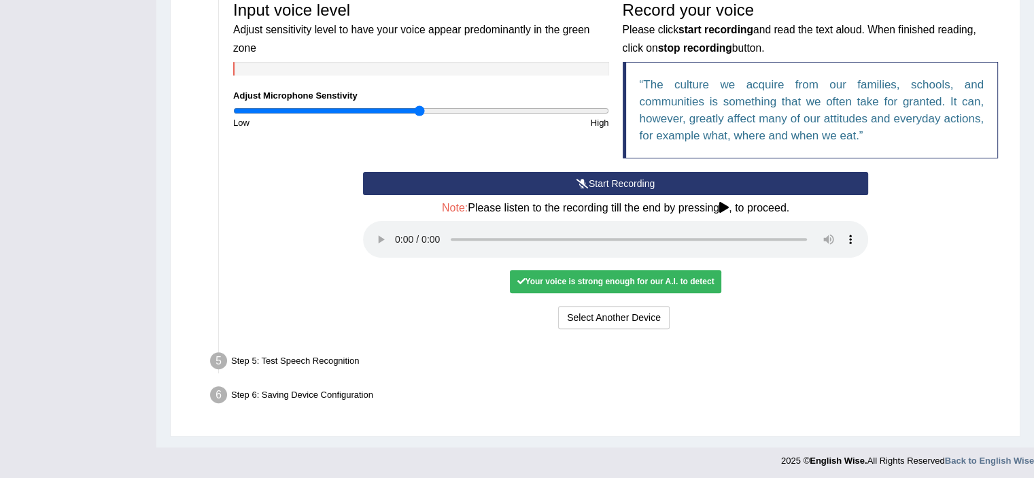
scroll to position [424, 0]
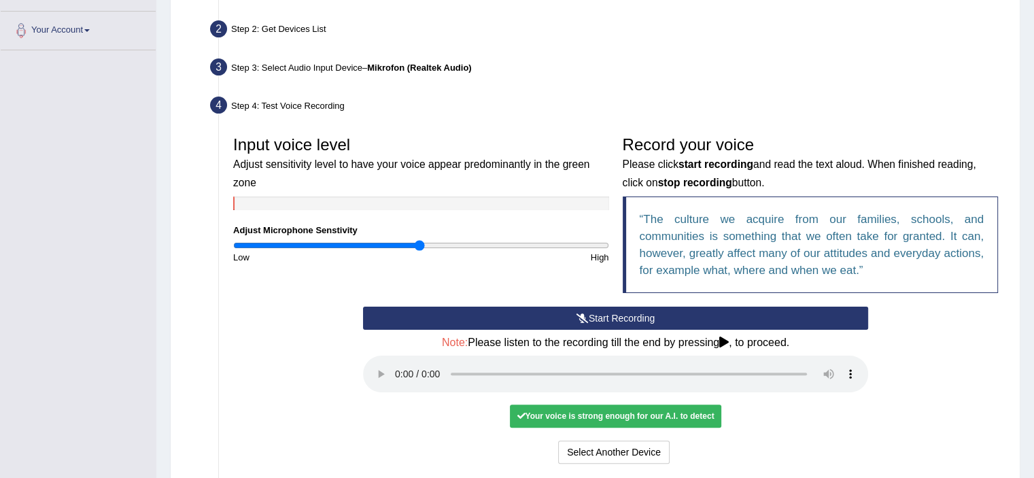
click at [315, 427] on div "Start Recording Stop Recording Note: Please listen to the recording till the en…" at bounding box center [615, 386] width 778 height 160
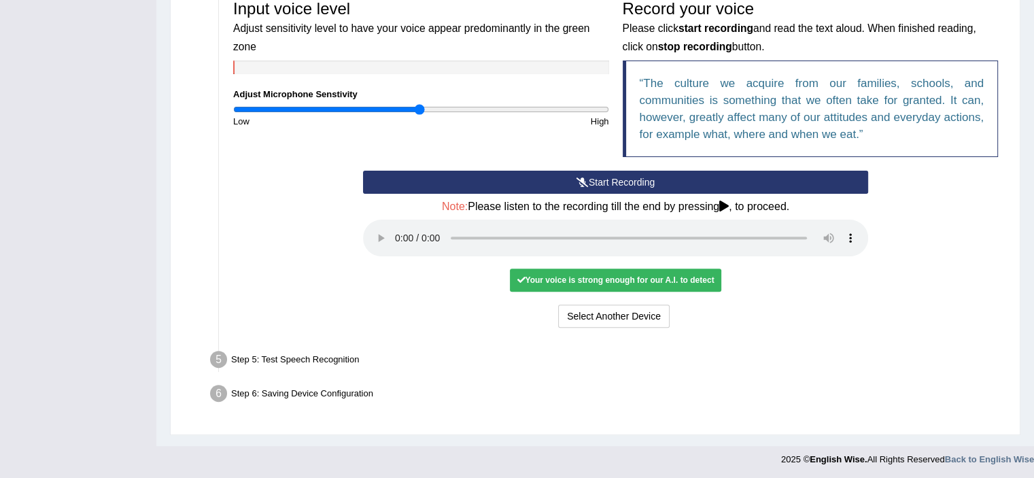
click at [304, 362] on div "Step 5: Test Speech Recognition" at bounding box center [608, 362] width 809 height 30
drag, startPoint x: 304, startPoint y: 362, endPoint x: 200, endPoint y: 353, distance: 104.3
click at [287, 362] on div "Step 5: Test Speech Recognition" at bounding box center [608, 362] width 809 height 30
click at [200, 353] on ul "Step 1: Grant Permissions To access your microphone(s), we need permission to a…" at bounding box center [595, 126] width 819 height 568
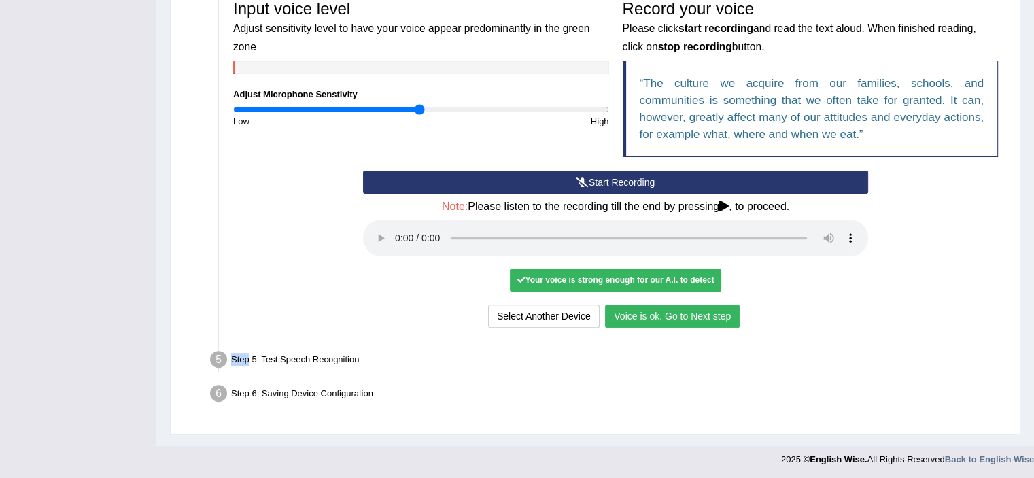
click at [688, 313] on button "Voice is ok. Go to Next step" at bounding box center [672, 315] width 135 height 23
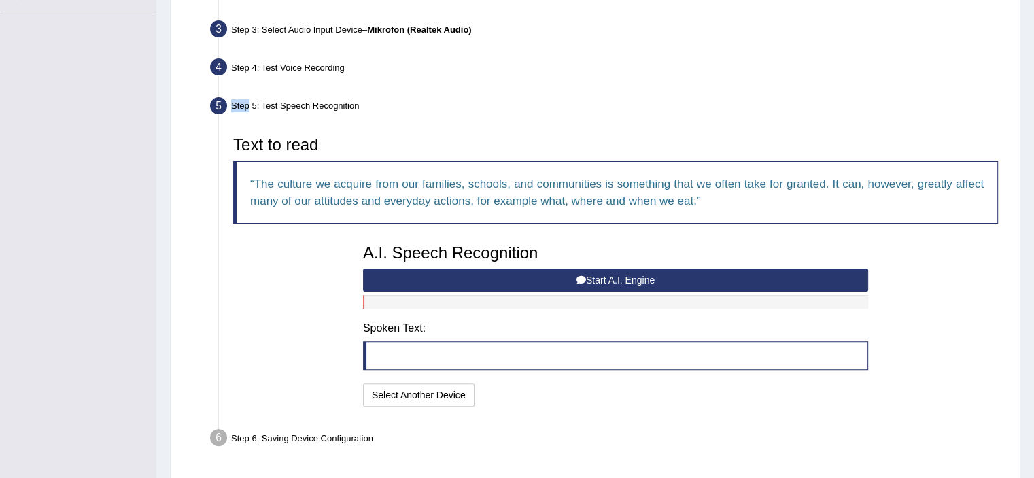
scroll to position [302, 0]
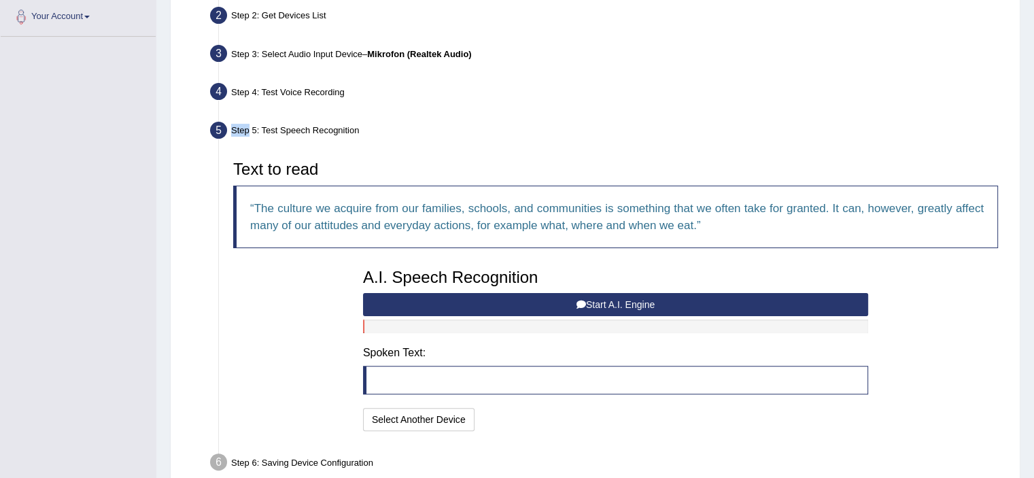
click at [613, 304] on button "Start A.I. Engine" at bounding box center [615, 304] width 505 height 23
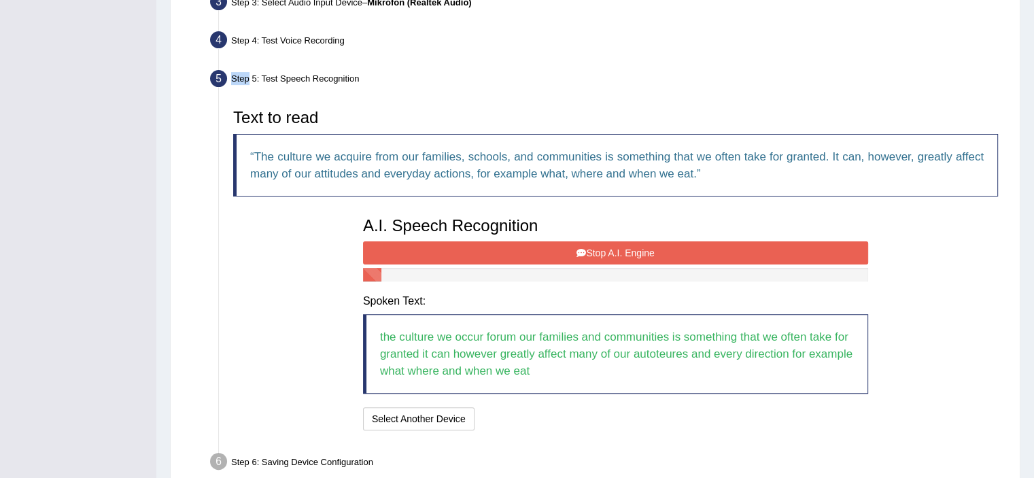
scroll to position [421, 0]
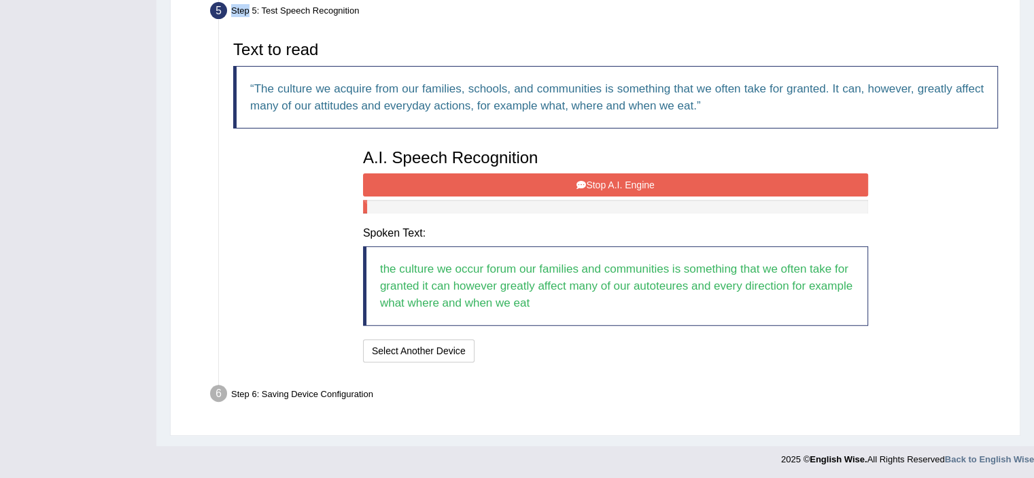
click at [530, 182] on button "Stop A.I. Engine" at bounding box center [615, 184] width 505 height 23
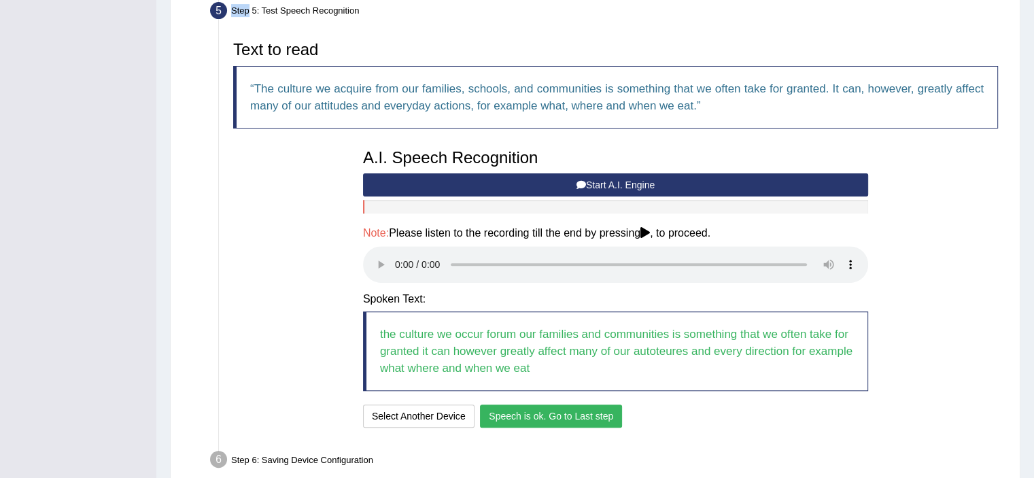
click at [595, 417] on button "Speech is ok. Go to Last step" at bounding box center [551, 415] width 142 height 23
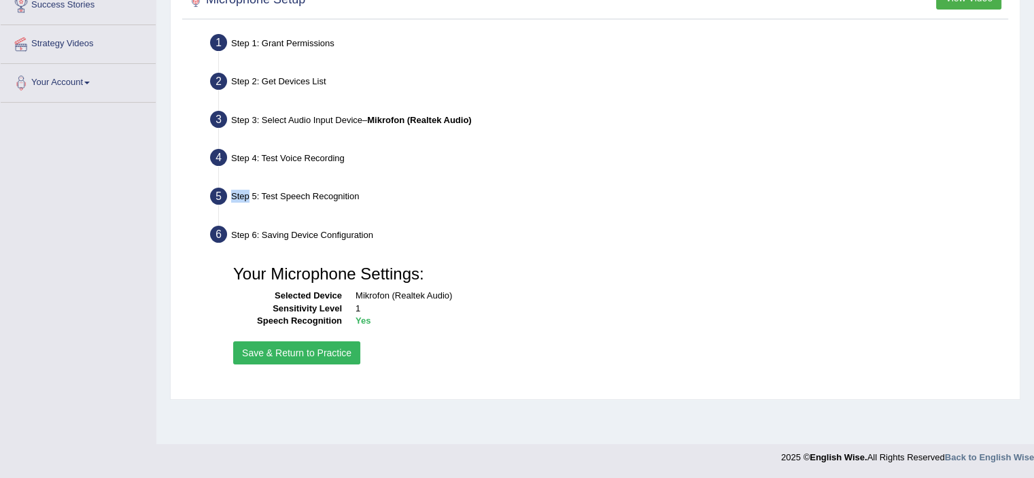
scroll to position [236, 0]
click at [345, 355] on button "Save & Return to Practice" at bounding box center [296, 352] width 127 height 23
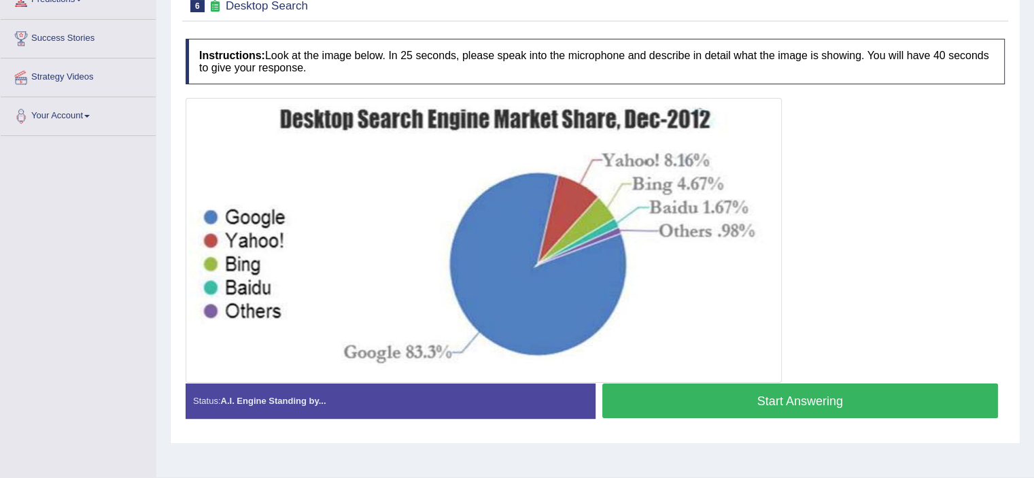
scroll to position [204, 0]
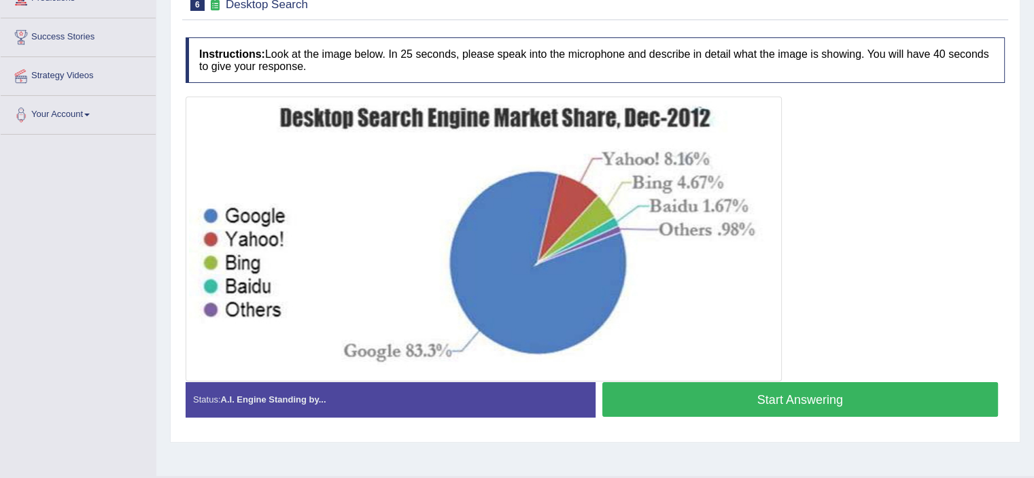
click at [733, 411] on button "Start Answering" at bounding box center [800, 399] width 396 height 35
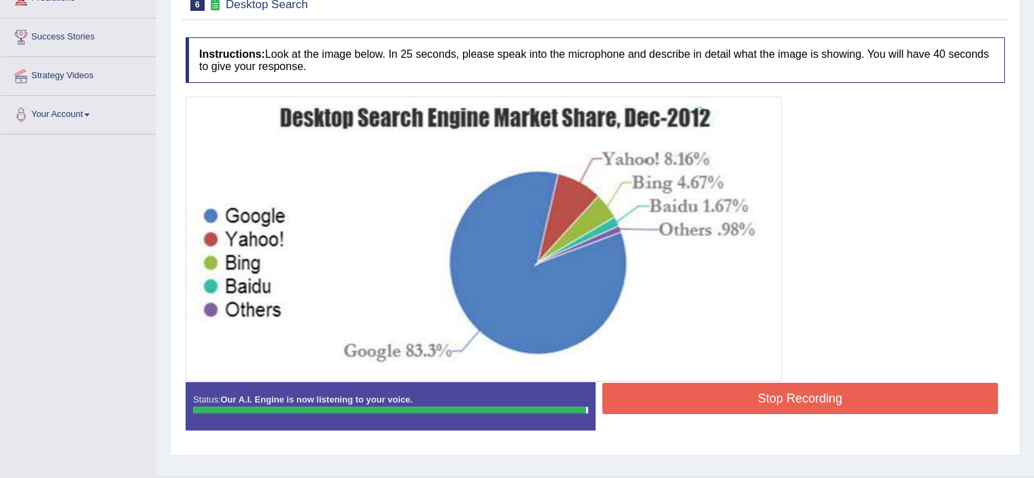
click at [724, 389] on button "Stop Recording" at bounding box center [800, 398] width 396 height 31
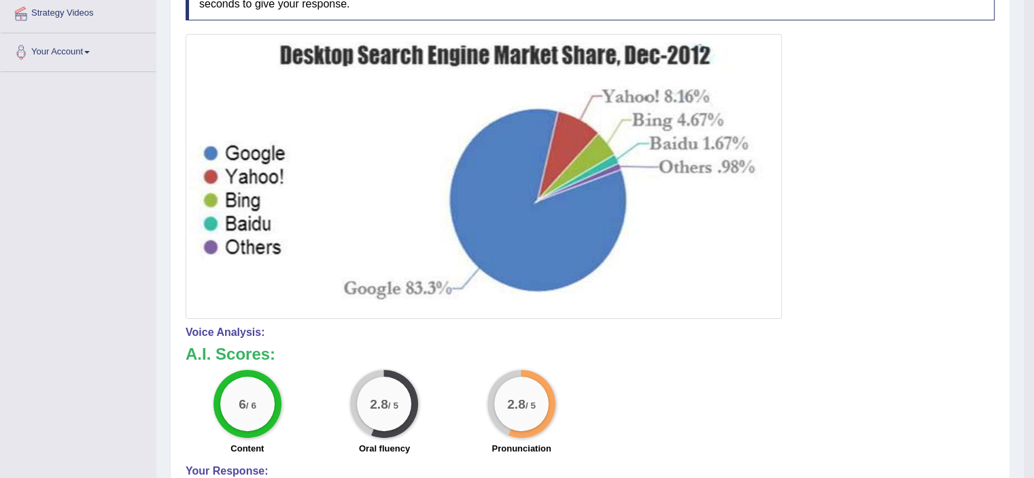
scroll to position [22, 0]
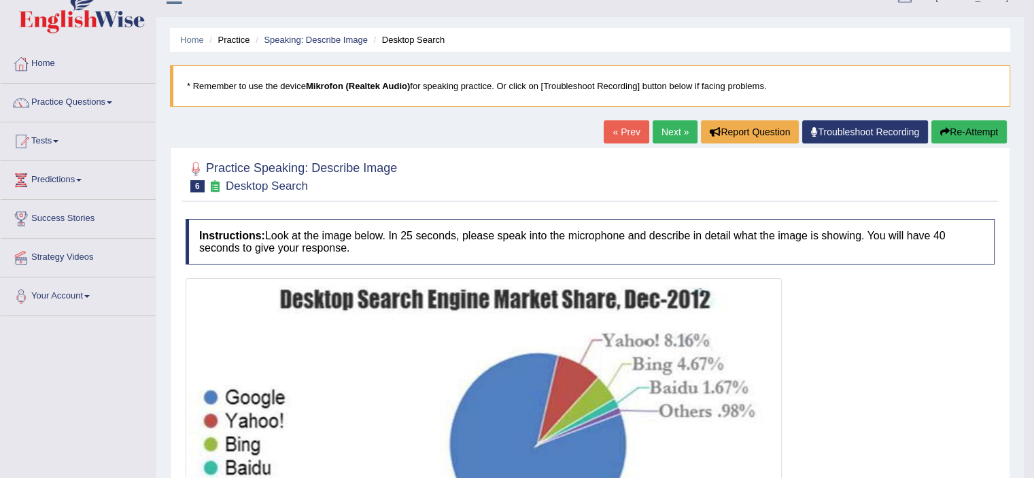
click at [986, 135] on button "Re-Attempt" at bounding box center [968, 131] width 75 height 23
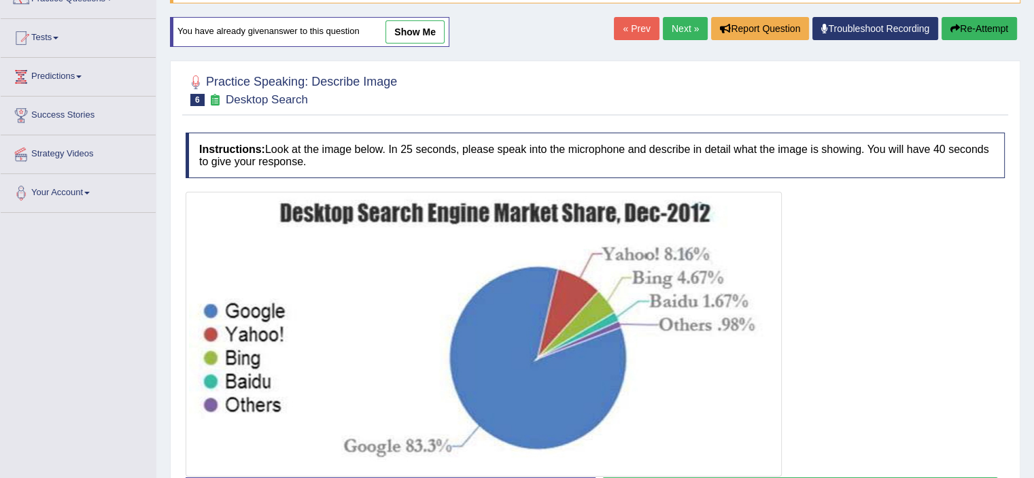
scroll to position [236, 0]
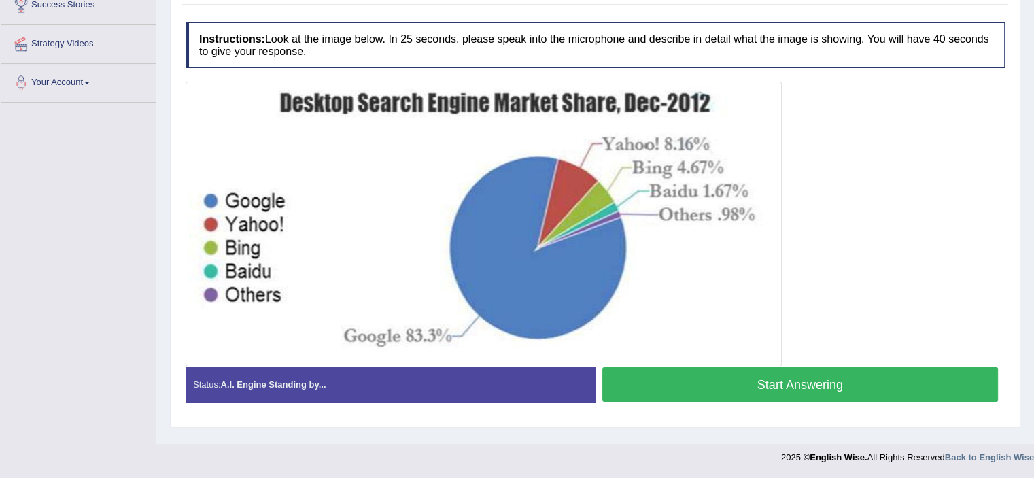
click at [630, 377] on button "Start Answering" at bounding box center [800, 384] width 396 height 35
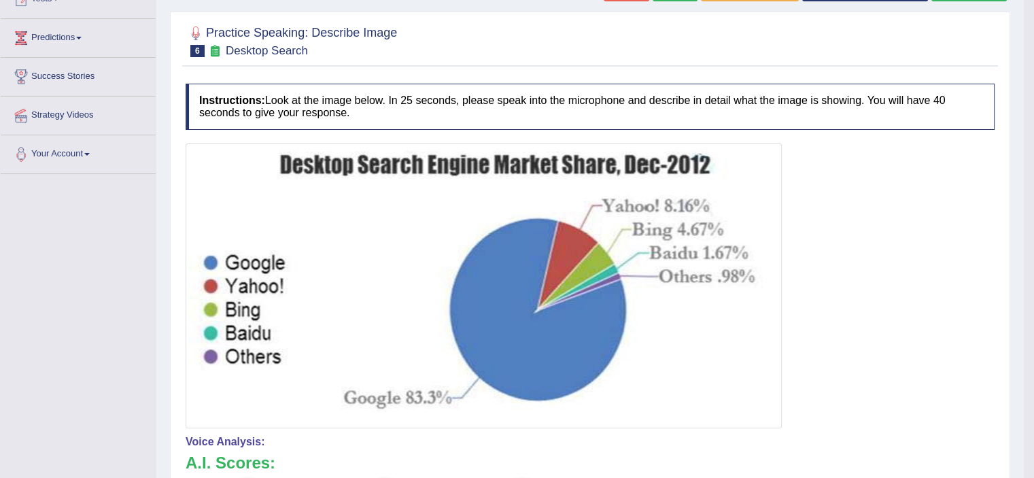
scroll to position [0, 0]
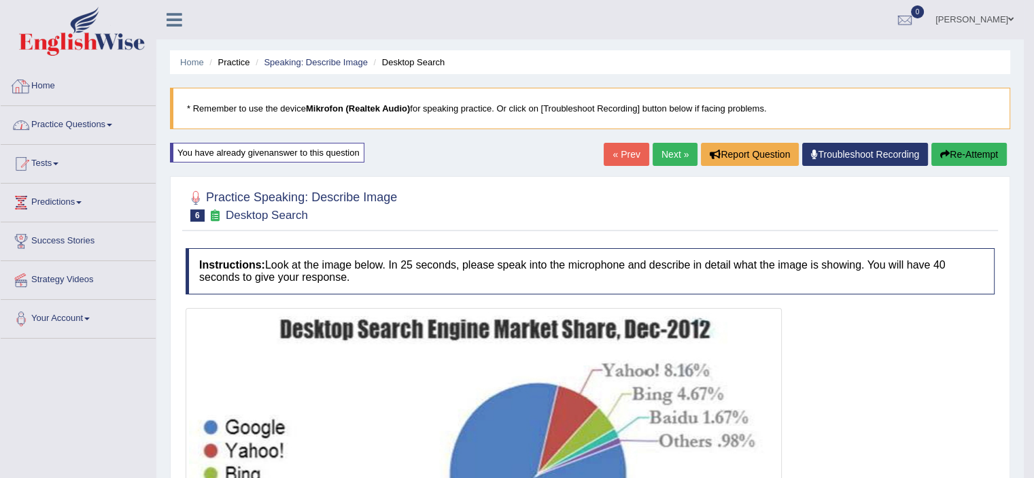
click at [96, 126] on link "Practice Questions" at bounding box center [78, 123] width 155 height 34
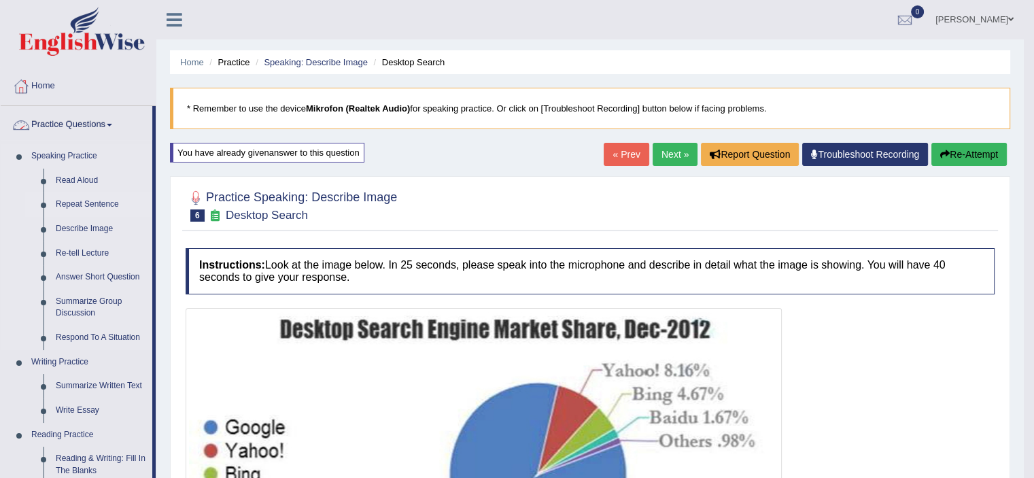
click at [94, 207] on link "Repeat Sentence" at bounding box center [101, 204] width 103 height 24
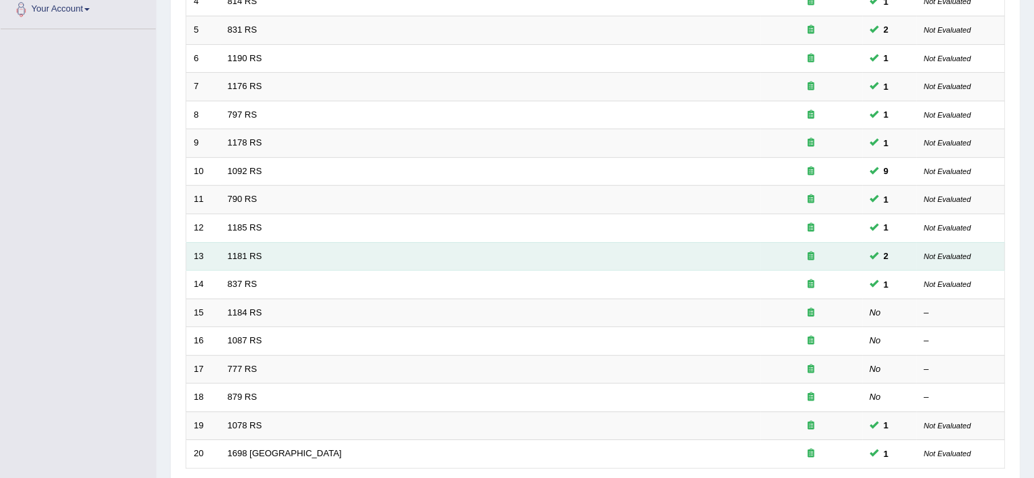
scroll to position [340, 0]
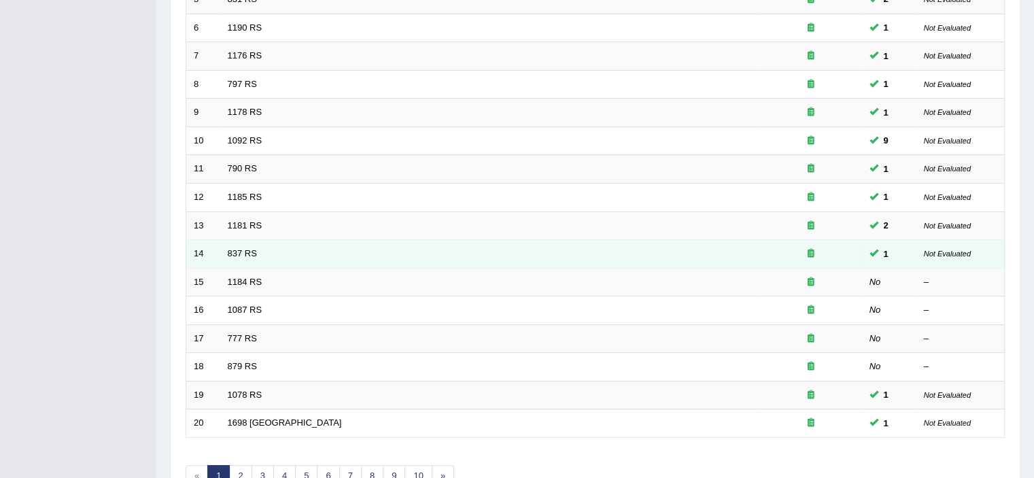
click at [224, 249] on td "837 RS" at bounding box center [490, 254] width 540 height 29
click at [234, 249] on link "837 RS" at bounding box center [242, 253] width 29 height 10
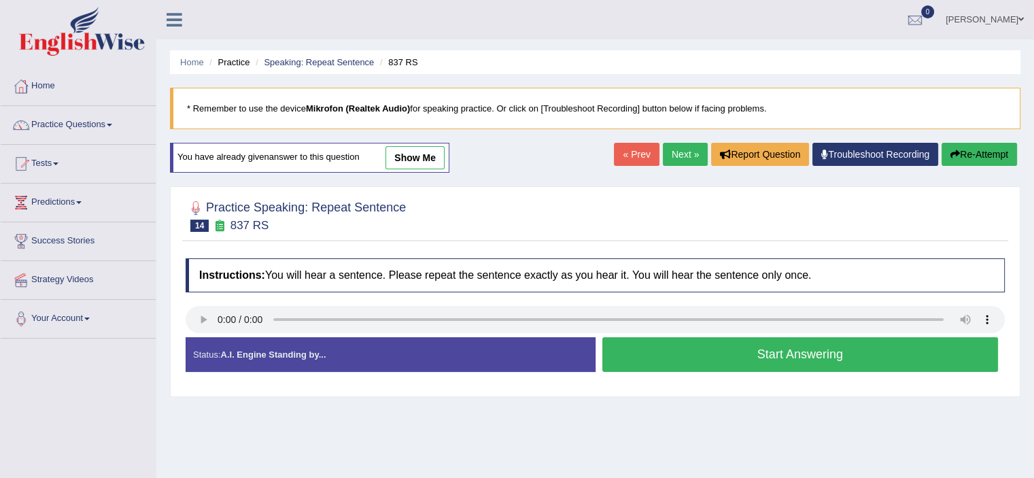
click at [761, 357] on button "Start Answering" at bounding box center [800, 354] width 396 height 35
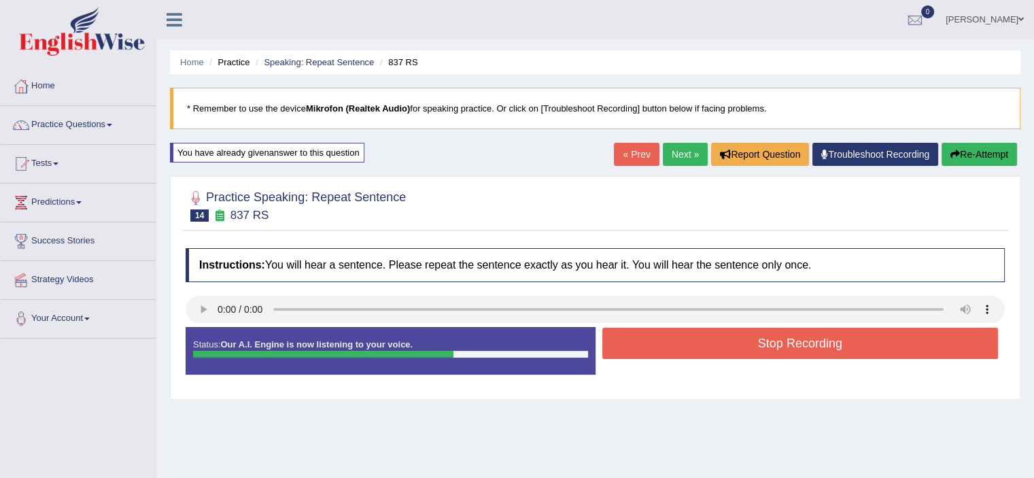
click at [771, 348] on button "Stop Recording" at bounding box center [800, 343] width 396 height 31
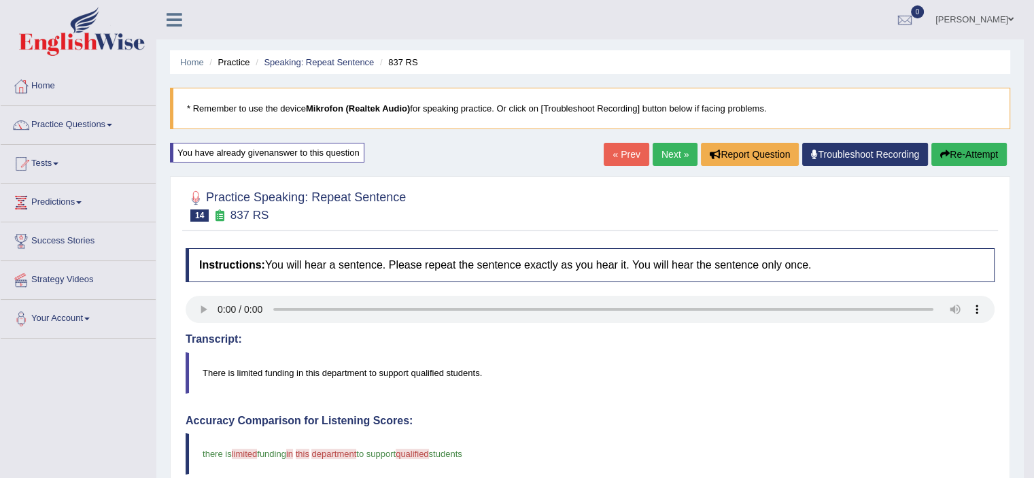
click at [959, 158] on button "Re-Attempt" at bounding box center [968, 154] width 75 height 23
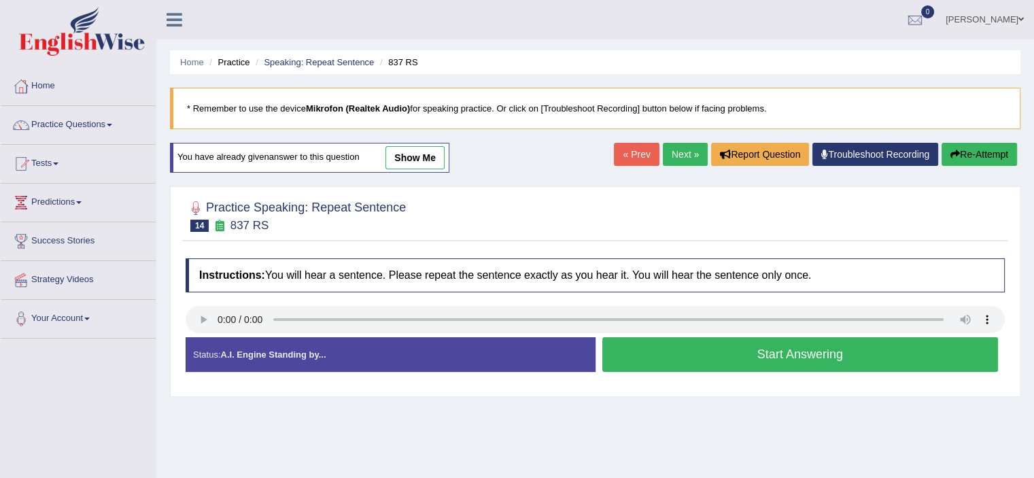
click at [782, 352] on button "Start Answering" at bounding box center [800, 354] width 396 height 35
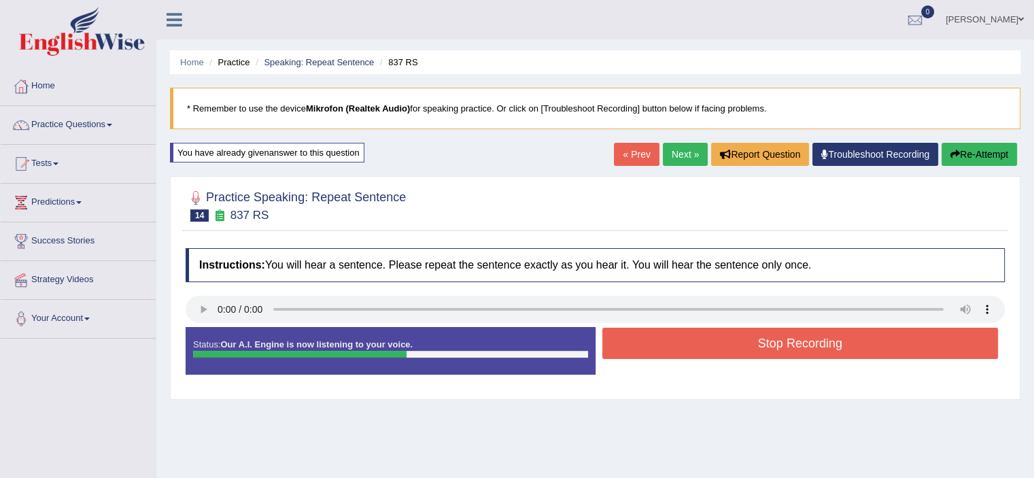
click at [782, 352] on button "Stop Recording" at bounding box center [800, 343] width 396 height 31
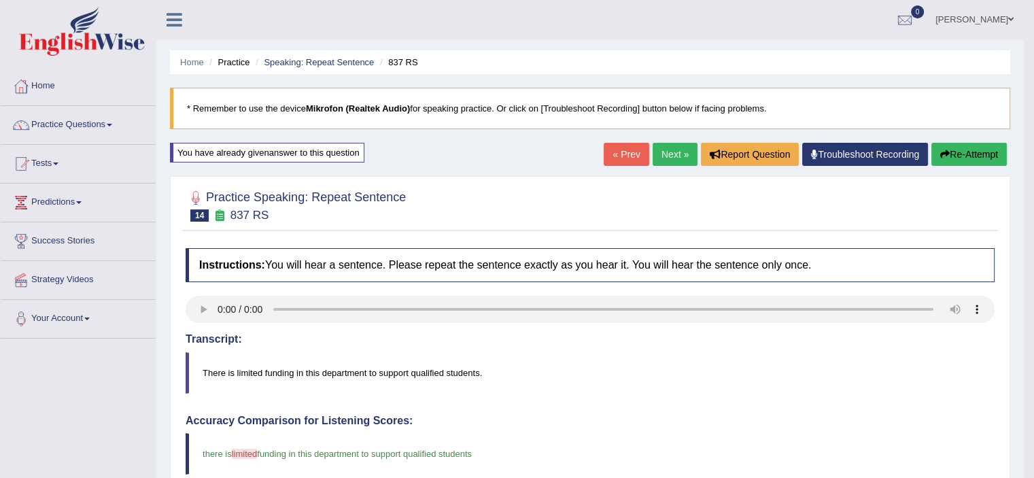
click at [663, 152] on link "Next »" at bounding box center [674, 154] width 45 height 23
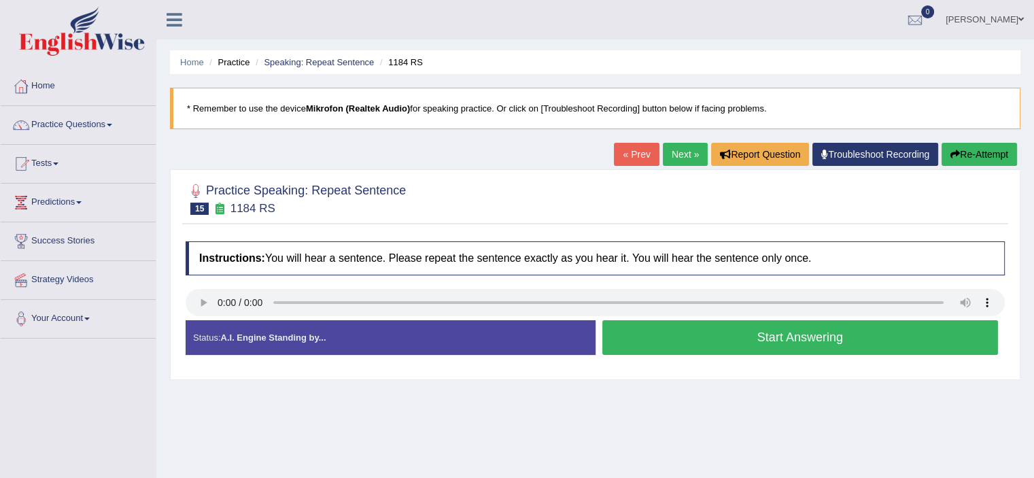
click at [846, 345] on button "Start Answering" at bounding box center [800, 337] width 396 height 35
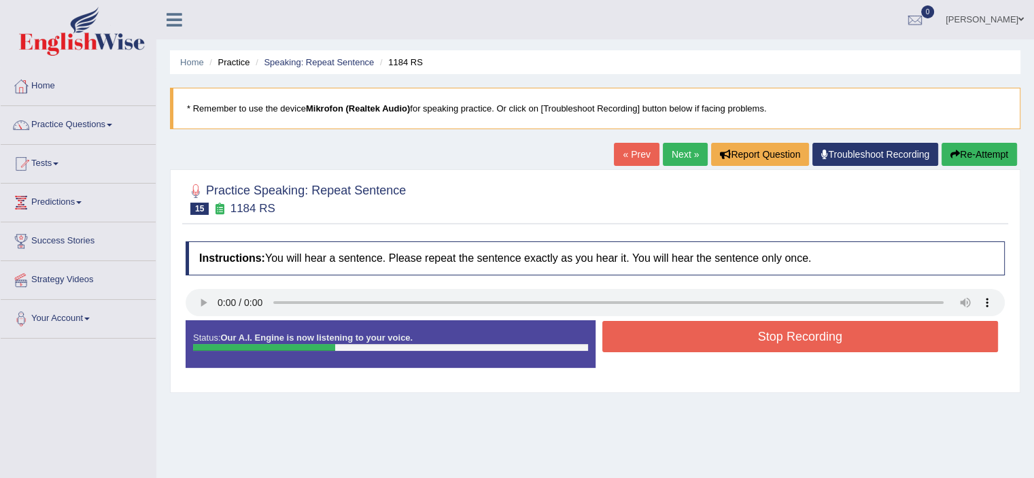
click at [864, 330] on button "Stop Recording" at bounding box center [800, 336] width 396 height 31
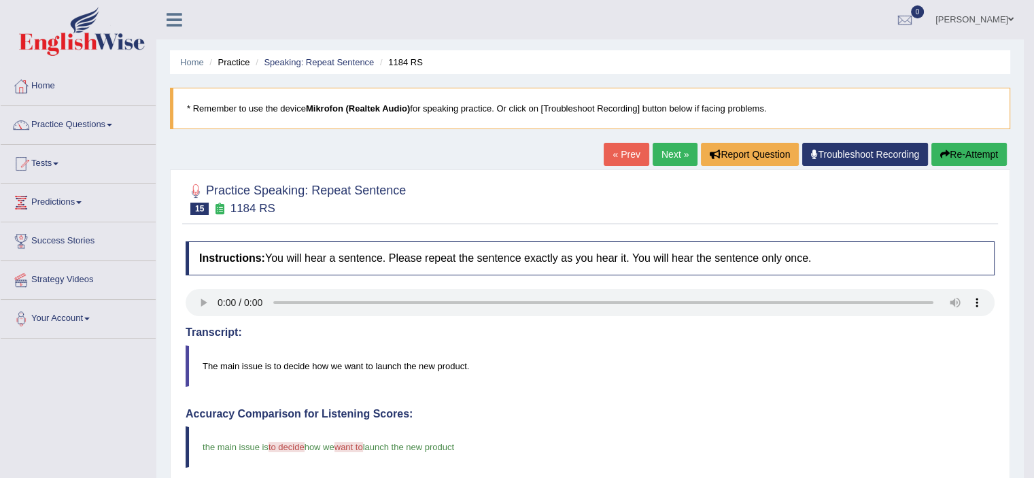
click at [979, 153] on button "Re-Attempt" at bounding box center [968, 154] width 75 height 23
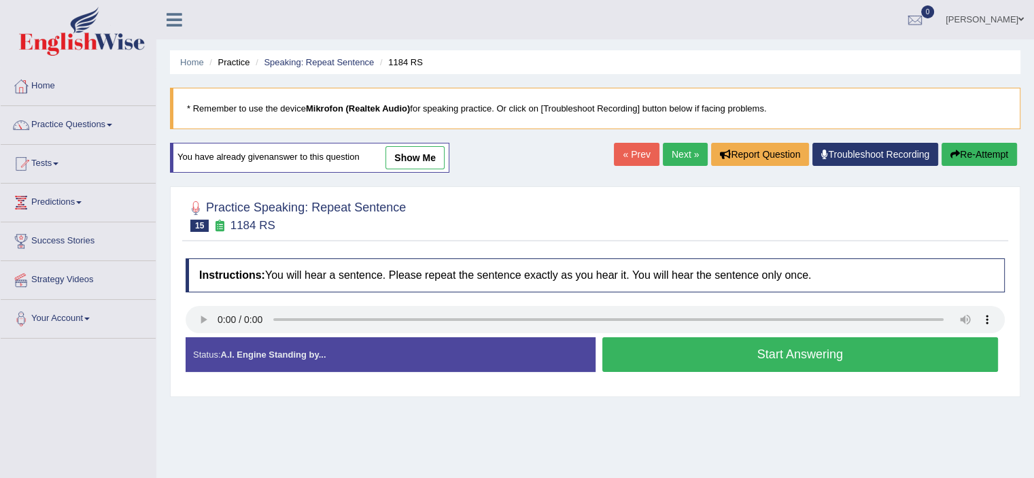
click at [734, 360] on button "Start Answering" at bounding box center [800, 354] width 396 height 35
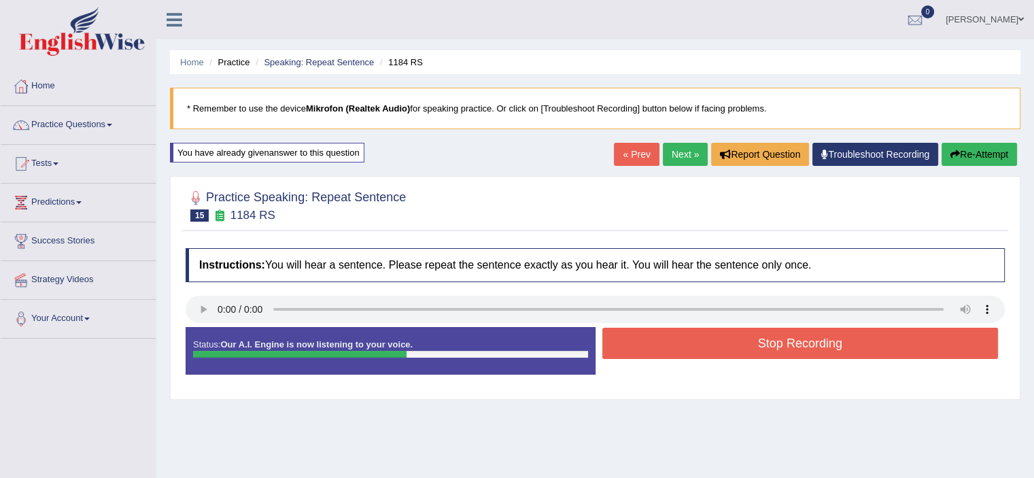
click at [752, 347] on button "Stop Recording" at bounding box center [800, 343] width 396 height 31
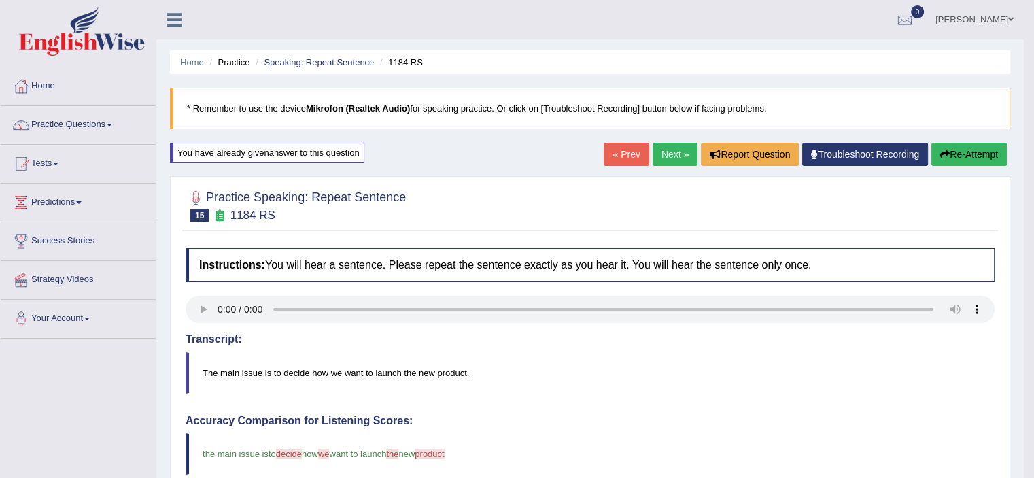
click at [972, 152] on button "Re-Attempt" at bounding box center [968, 154] width 75 height 23
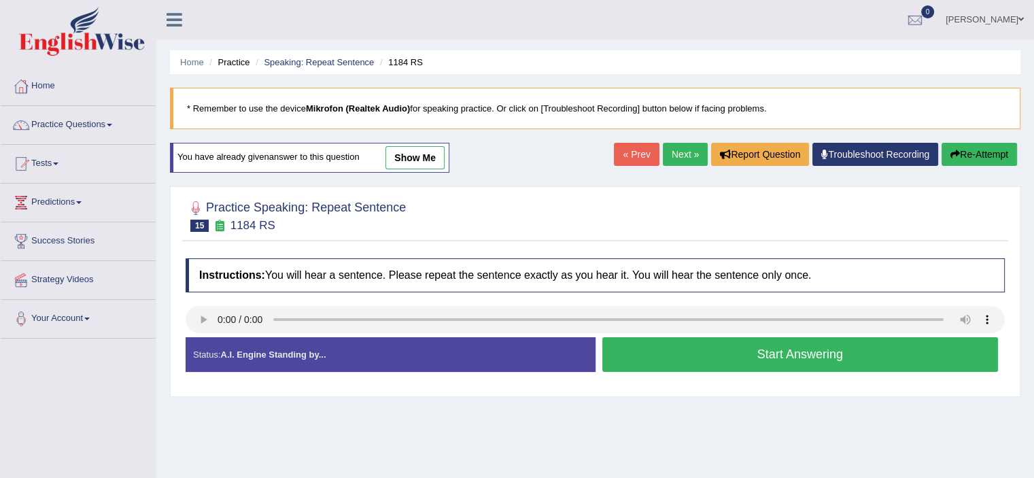
click at [720, 348] on button "Start Answering" at bounding box center [800, 354] width 396 height 35
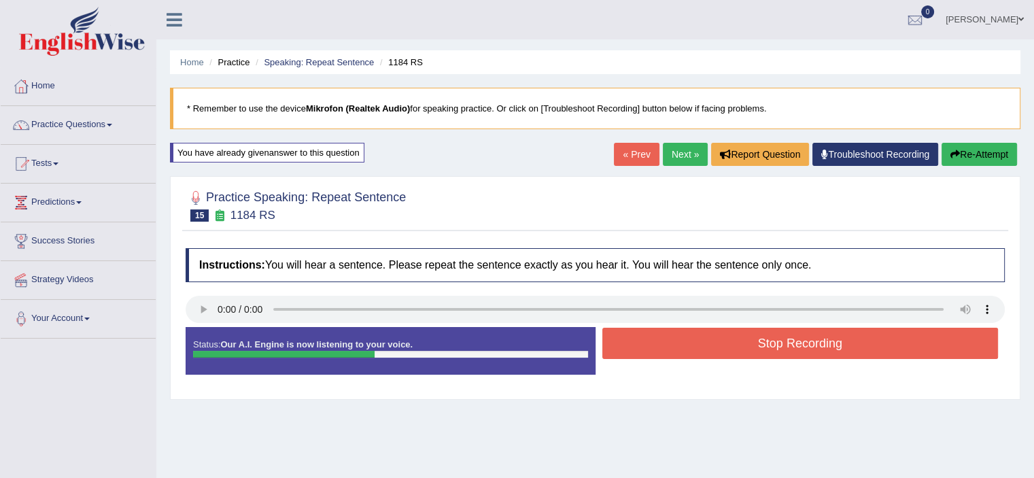
click at [720, 348] on button "Stop Recording" at bounding box center [800, 343] width 396 height 31
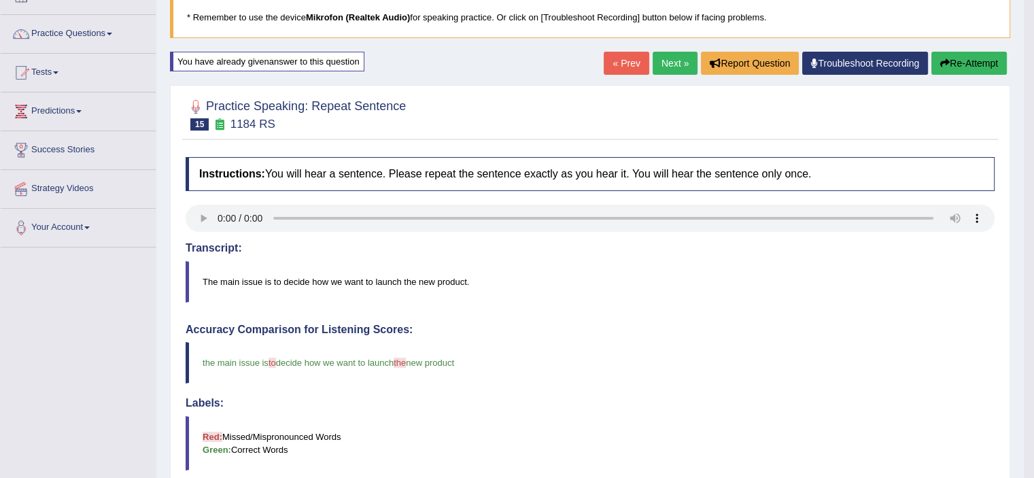
scroll to position [68, 0]
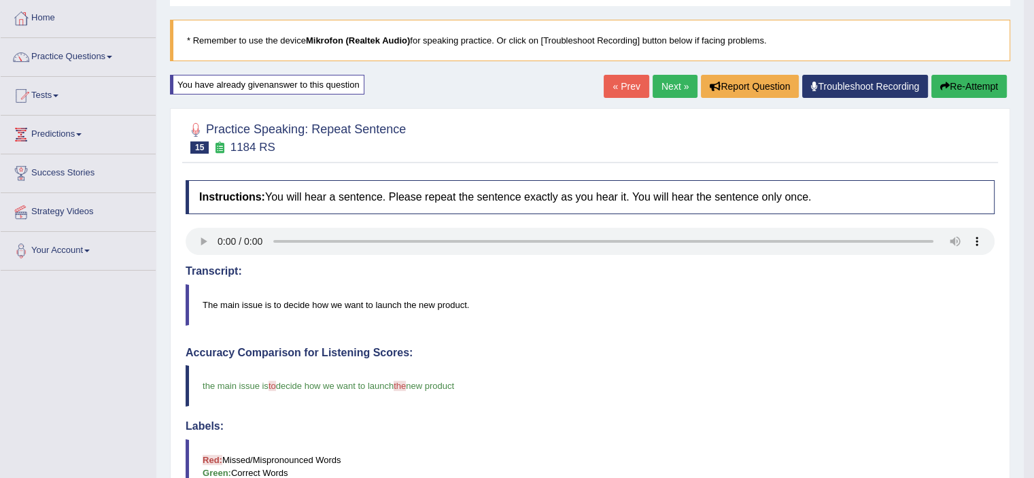
click at [954, 89] on button "Re-Attempt" at bounding box center [968, 86] width 75 height 23
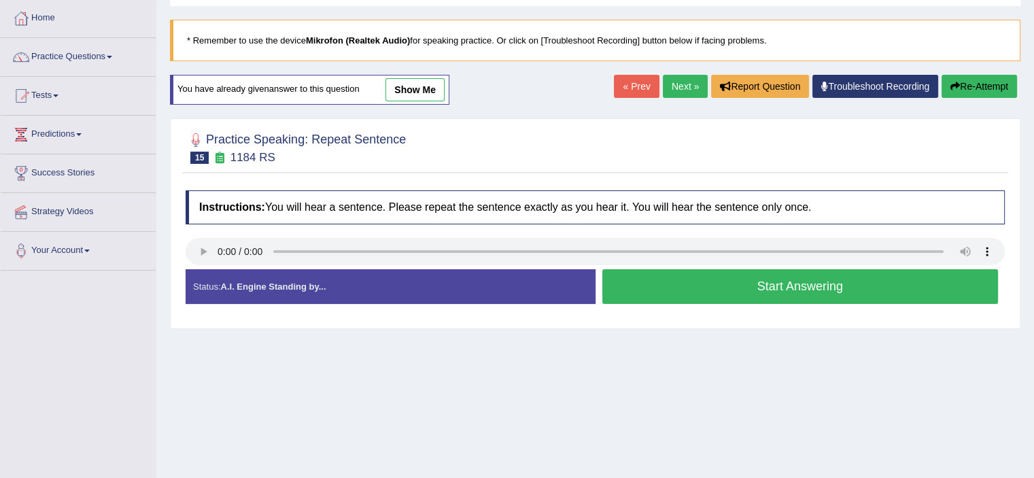
click at [775, 296] on button "Start Answering" at bounding box center [800, 286] width 396 height 35
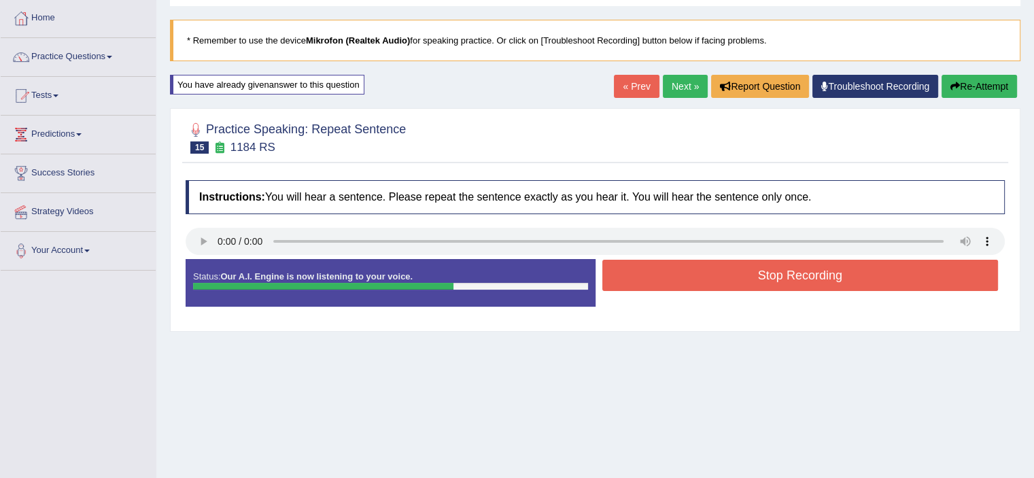
click at [759, 287] on button "Stop Recording" at bounding box center [800, 275] width 396 height 31
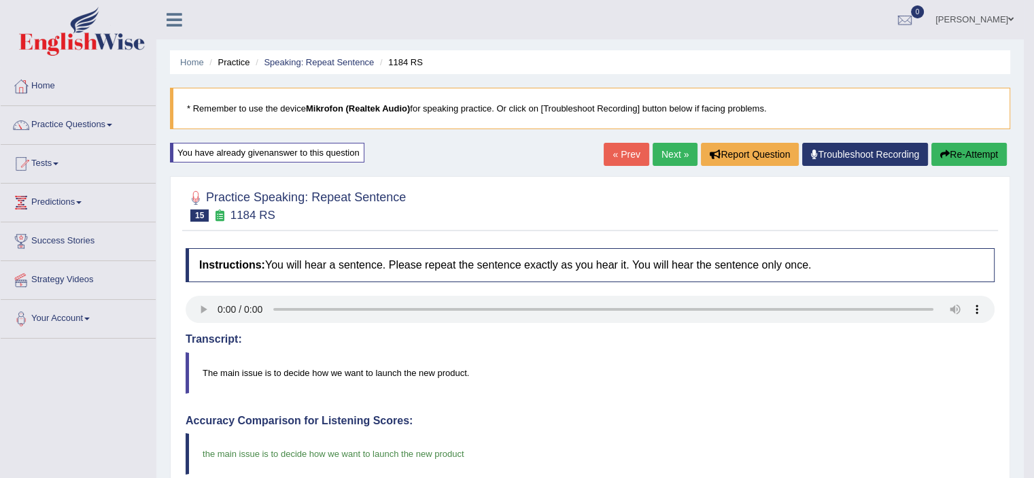
click at [668, 162] on link "Next »" at bounding box center [674, 154] width 45 height 23
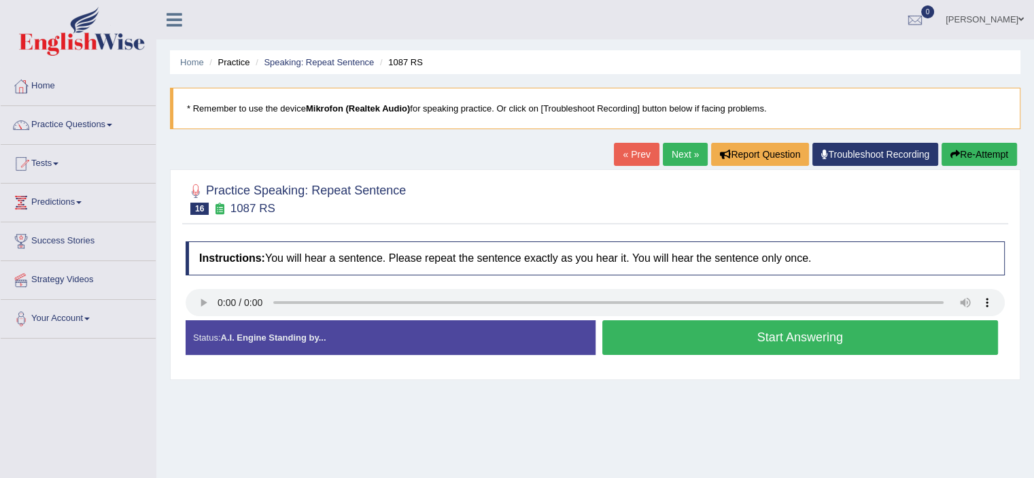
click at [718, 345] on button "Start Answering" at bounding box center [800, 337] width 396 height 35
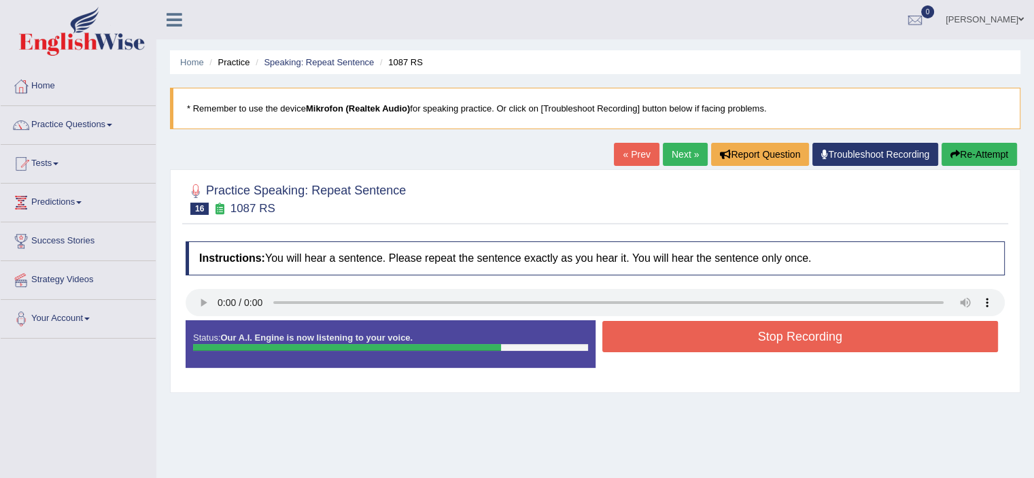
drag, startPoint x: 718, startPoint y: 345, endPoint x: 730, endPoint y: 338, distance: 13.7
click at [730, 338] on button "Stop Recording" at bounding box center [800, 336] width 396 height 31
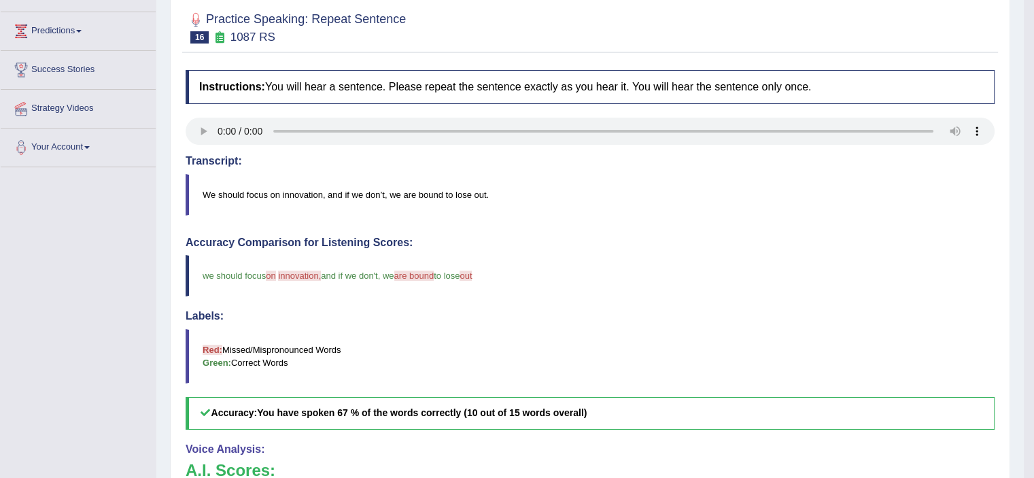
scroll to position [136, 0]
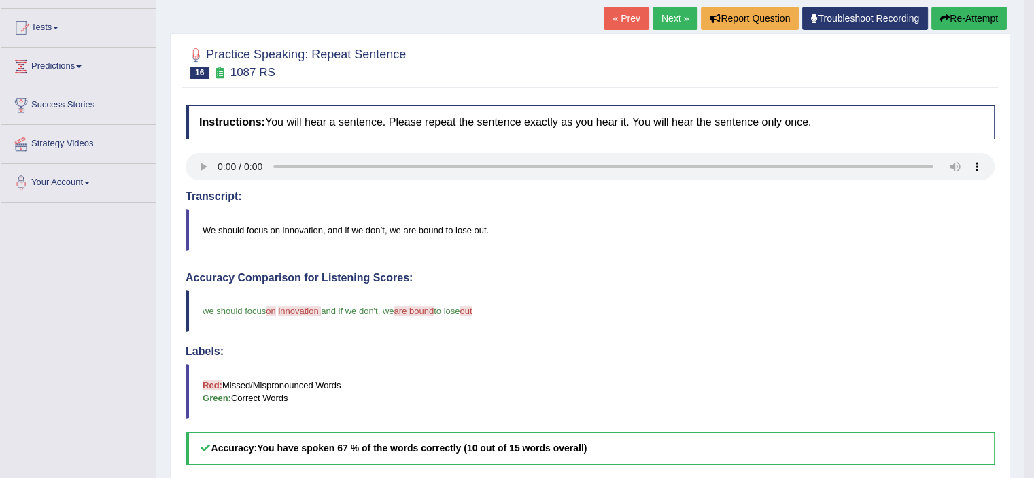
drag, startPoint x: 495, startPoint y: 305, endPoint x: 316, endPoint y: 309, distance: 179.4
click at [316, 309] on blockquote "we should focus on any innovation, evaluation and if we don't , we are bound wa…" at bounding box center [590, 310] width 809 height 41
drag, startPoint x: 468, startPoint y: 219, endPoint x: 354, endPoint y: 224, distance: 113.6
click at [351, 224] on blockquote "We should focus on innovation, and if we don’t, we are bound to lose out." at bounding box center [590, 229] width 809 height 41
click at [413, 226] on blockquote "We should focus on innovation, and if we don’t, we are bound to lose out." at bounding box center [590, 229] width 809 height 41
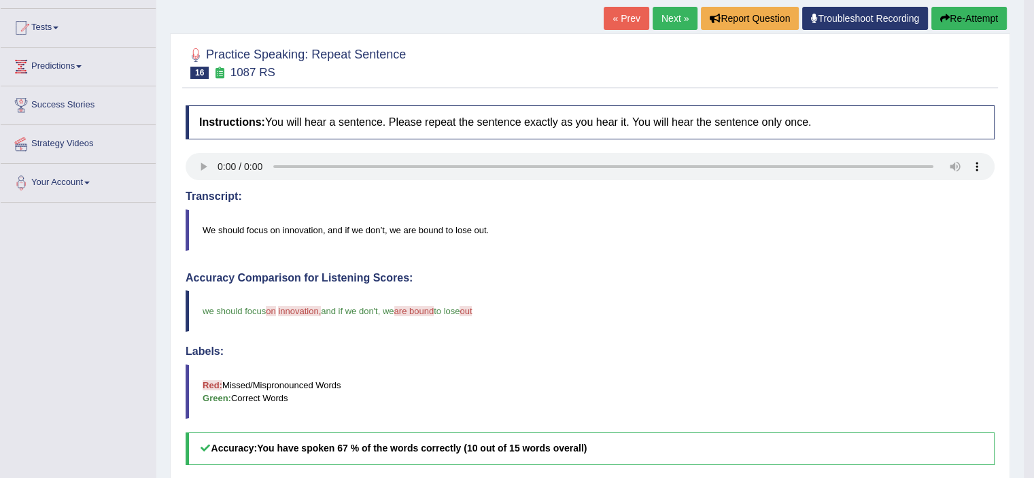
click at [413, 225] on blockquote "We should focus on innovation, and if we don’t, we are bound to lose out." at bounding box center [590, 229] width 809 height 41
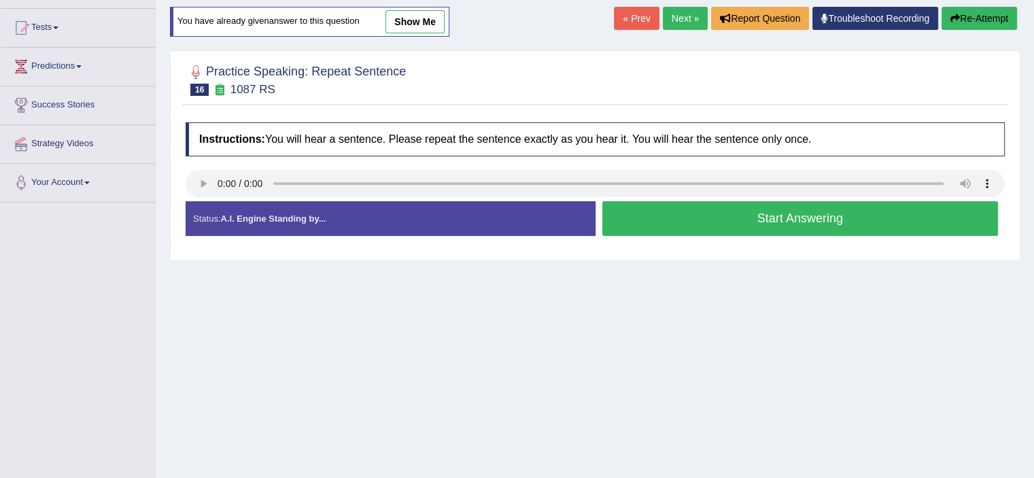
click at [869, 215] on button "Start Answering" at bounding box center [800, 218] width 396 height 35
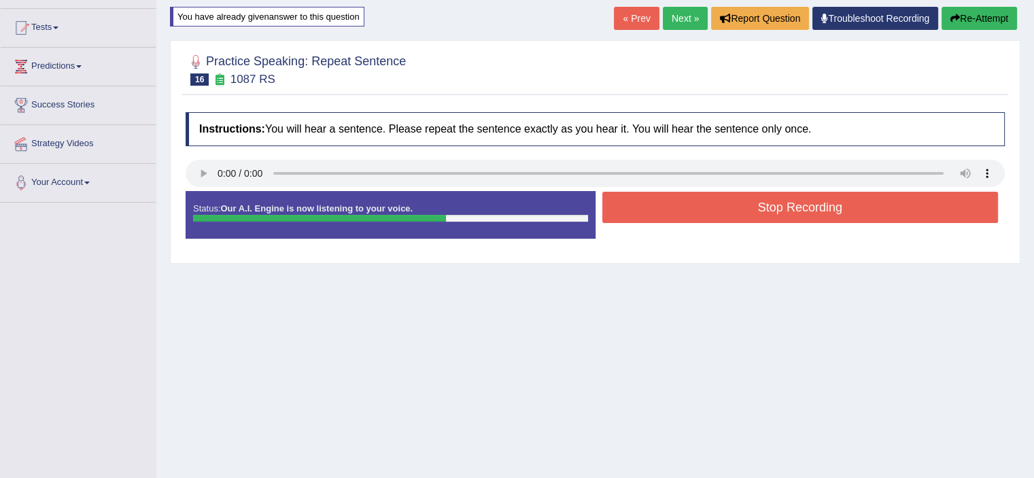
click at [873, 215] on button "Stop Recording" at bounding box center [800, 207] width 396 height 31
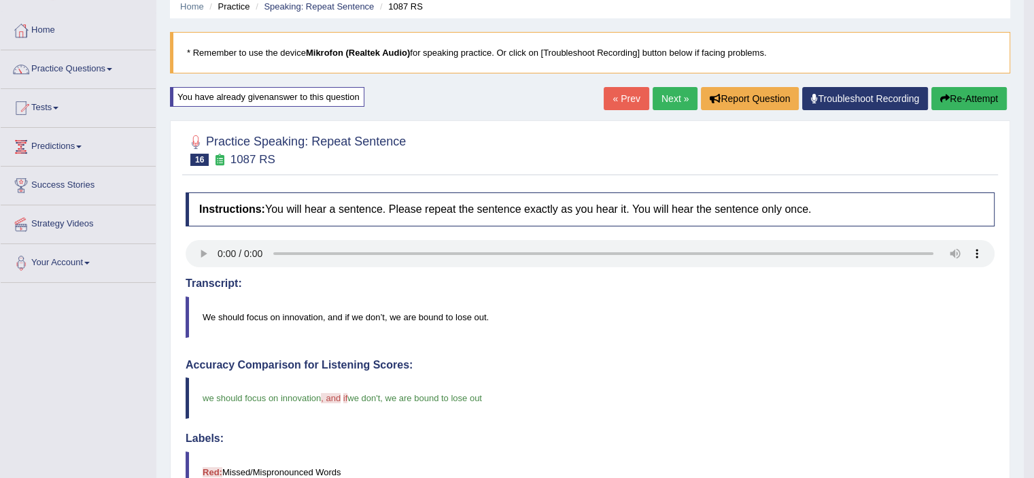
scroll to position [54, 0]
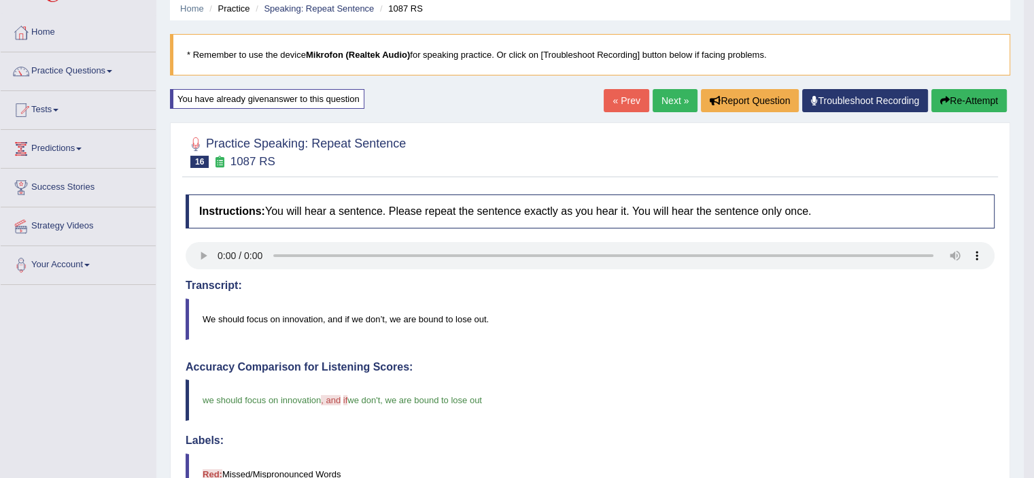
click at [966, 103] on button "Re-Attempt" at bounding box center [968, 100] width 75 height 23
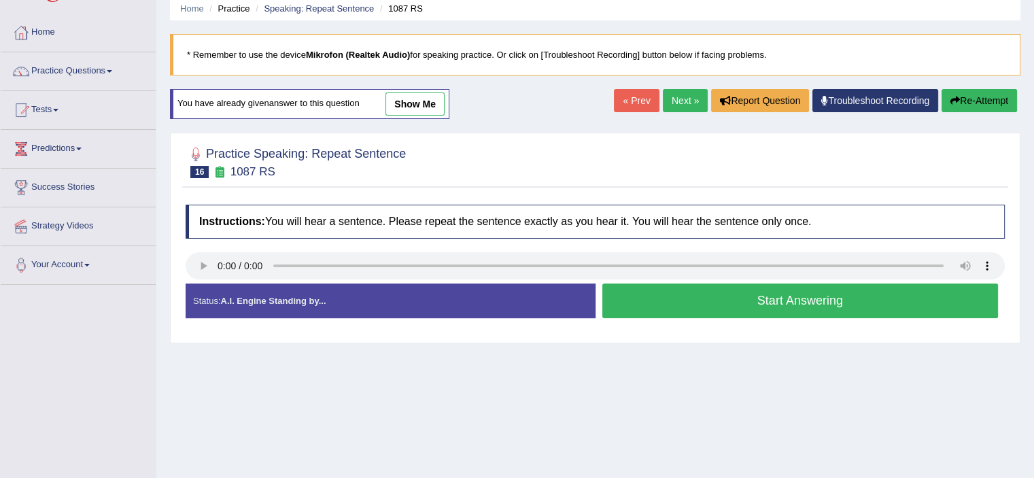
click at [745, 296] on button "Start Answering" at bounding box center [800, 300] width 396 height 35
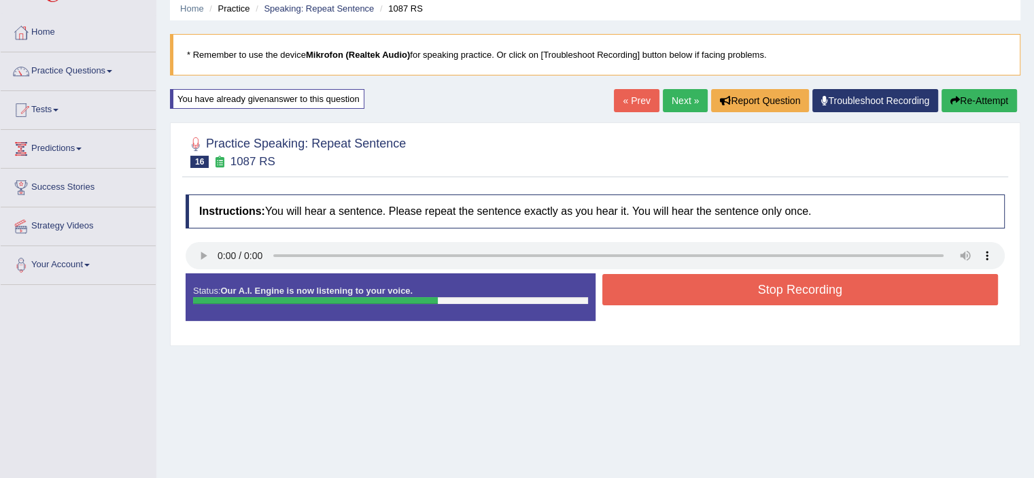
click at [747, 292] on button "Stop Recording" at bounding box center [800, 289] width 396 height 31
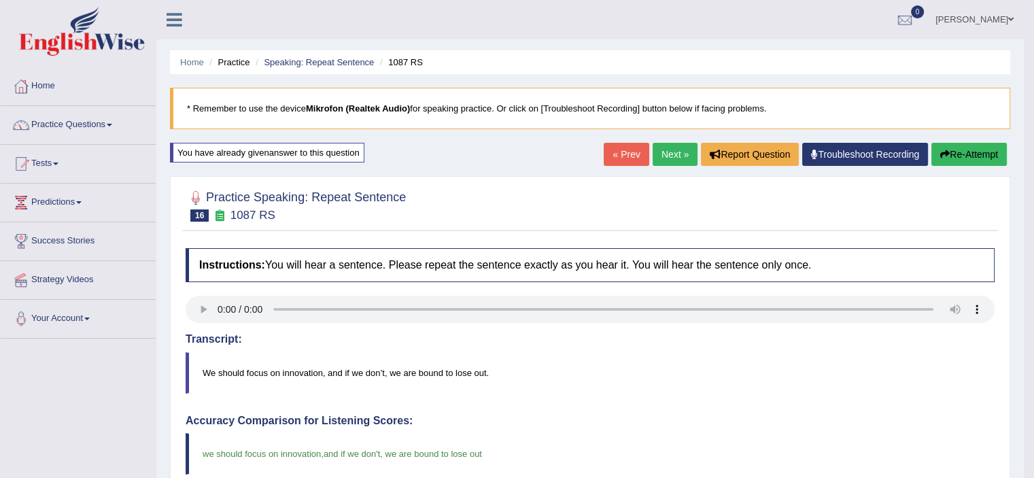
click at [659, 160] on link "Next »" at bounding box center [674, 154] width 45 height 23
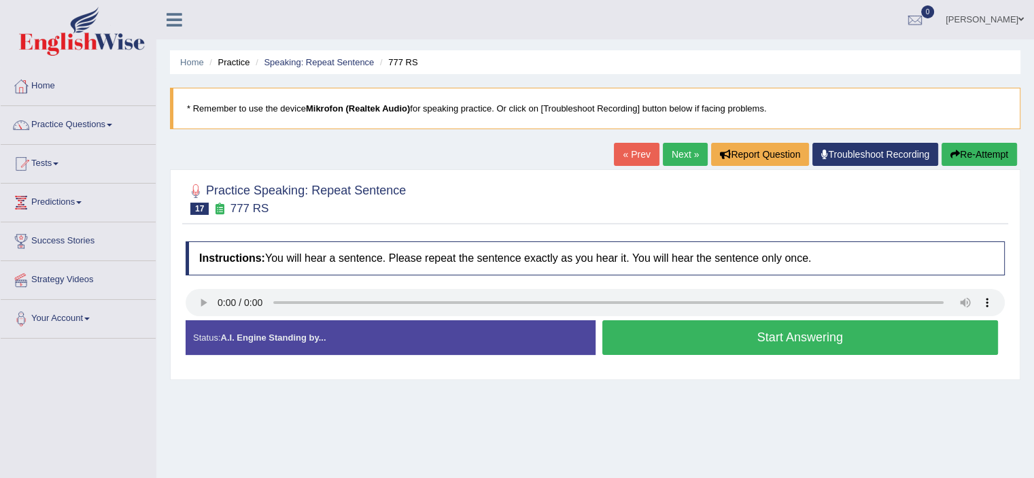
click at [680, 344] on button "Start Answering" at bounding box center [800, 337] width 396 height 35
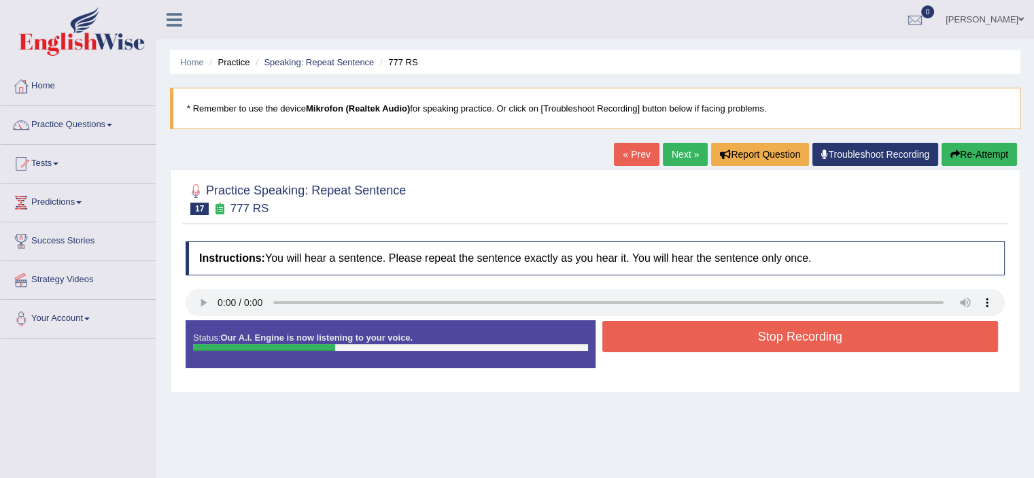
click at [685, 342] on button "Stop Recording" at bounding box center [800, 336] width 396 height 31
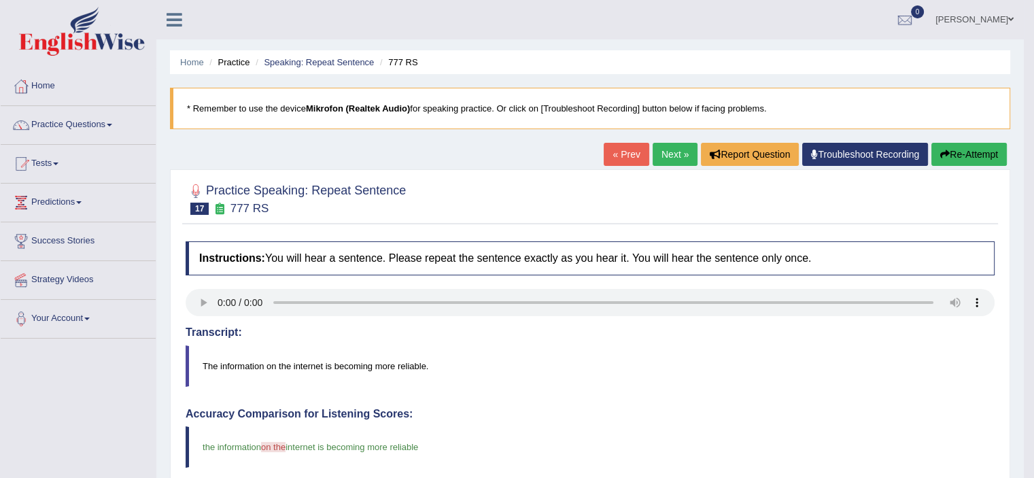
click at [956, 156] on button "Re-Attempt" at bounding box center [968, 154] width 75 height 23
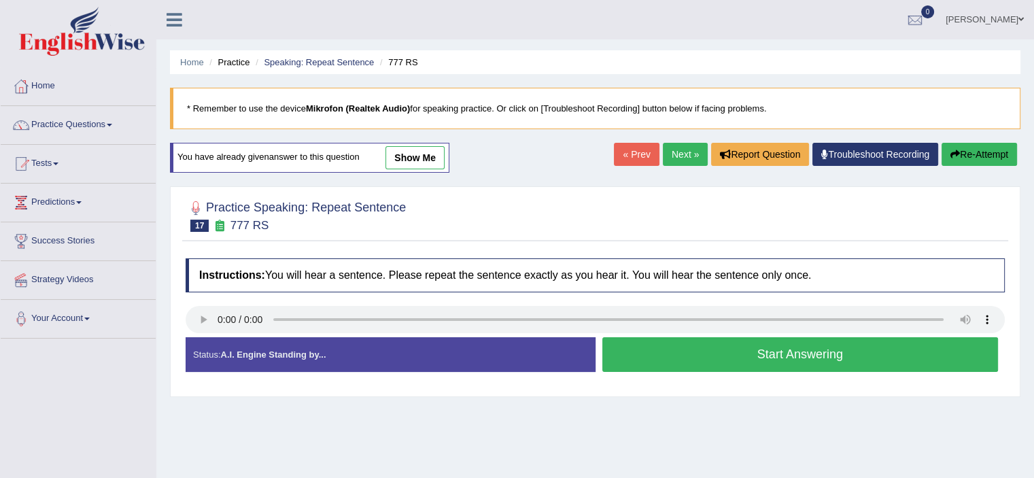
click at [731, 361] on button "Start Answering" at bounding box center [800, 354] width 396 height 35
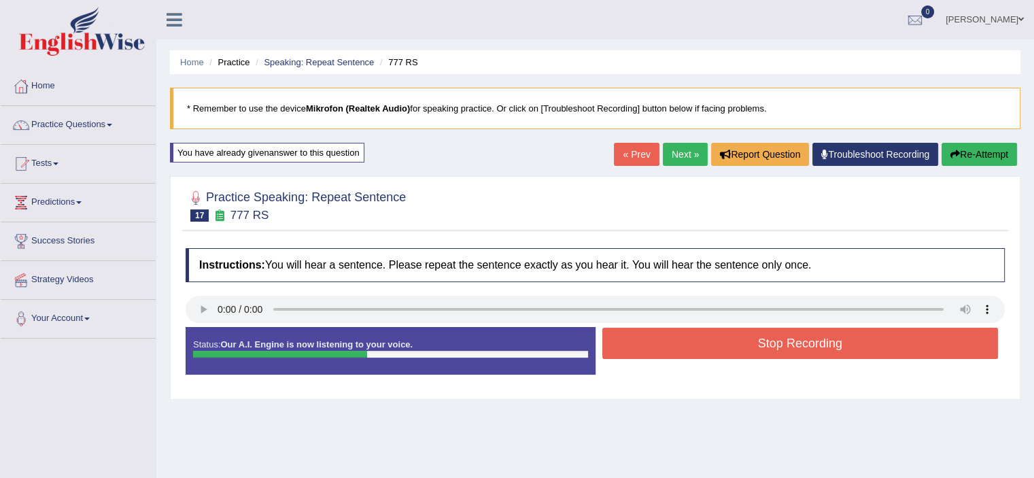
click at [742, 339] on button "Stop Recording" at bounding box center [800, 343] width 396 height 31
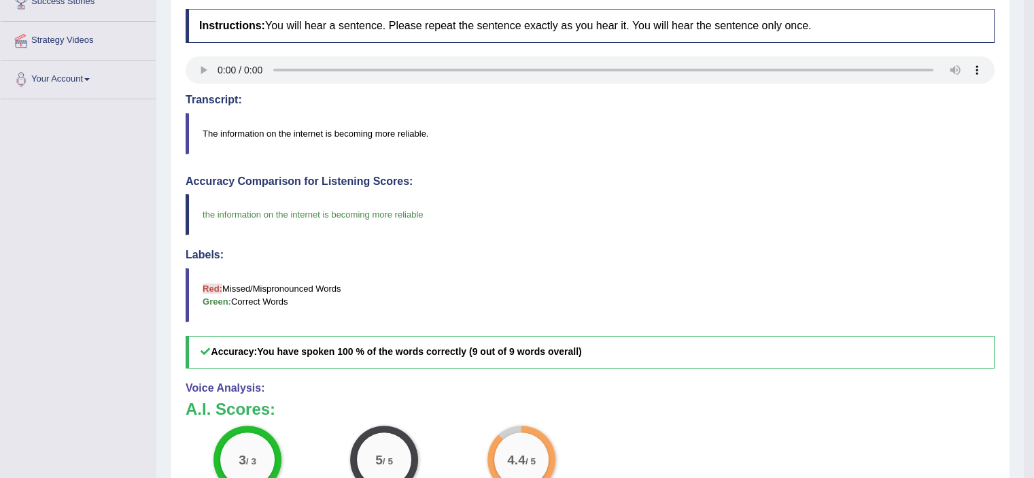
scroll to position [68, 0]
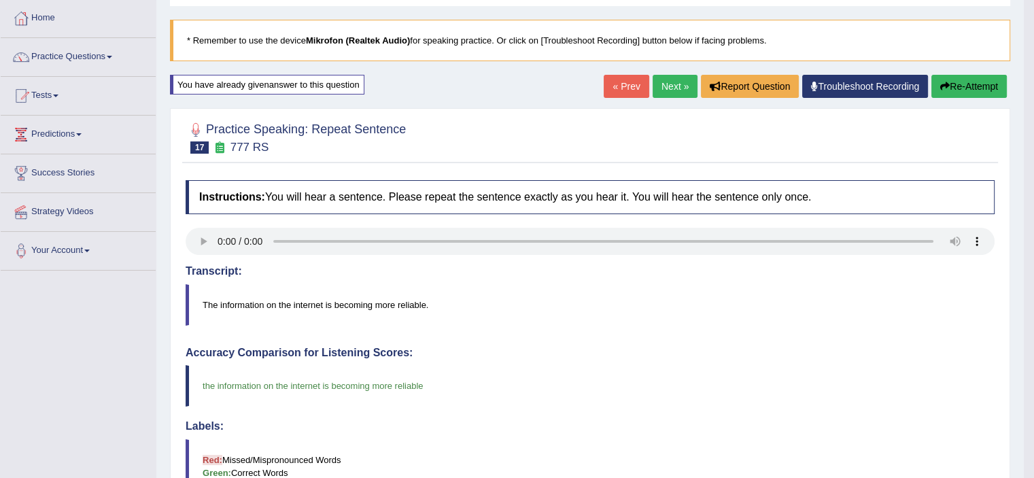
click at [678, 82] on link "Next »" at bounding box center [674, 86] width 45 height 23
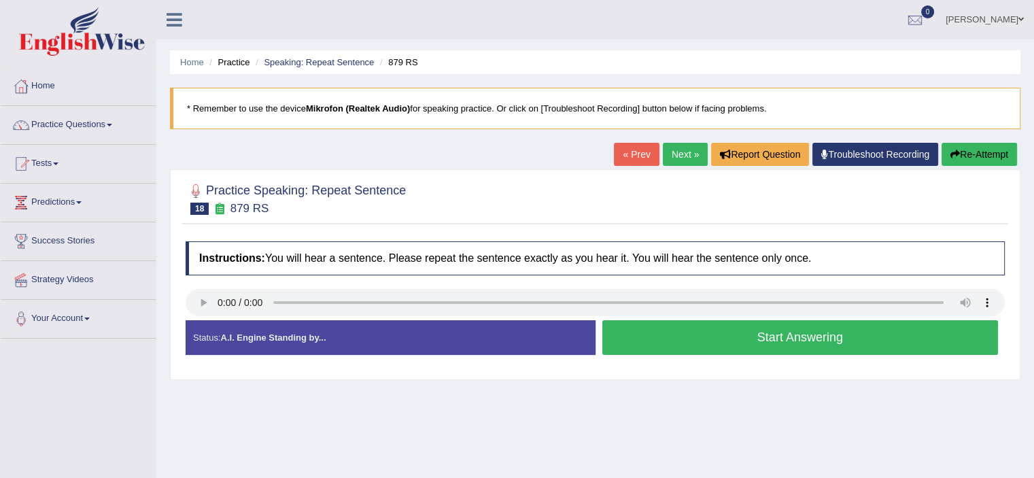
click at [786, 336] on button "Start Answering" at bounding box center [800, 337] width 396 height 35
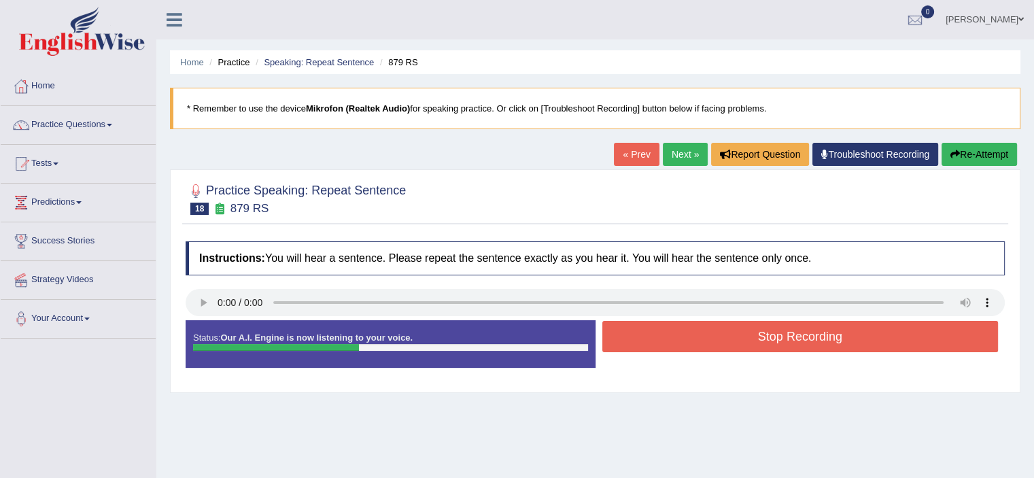
click at [788, 333] on button "Stop Recording" at bounding box center [800, 336] width 396 height 31
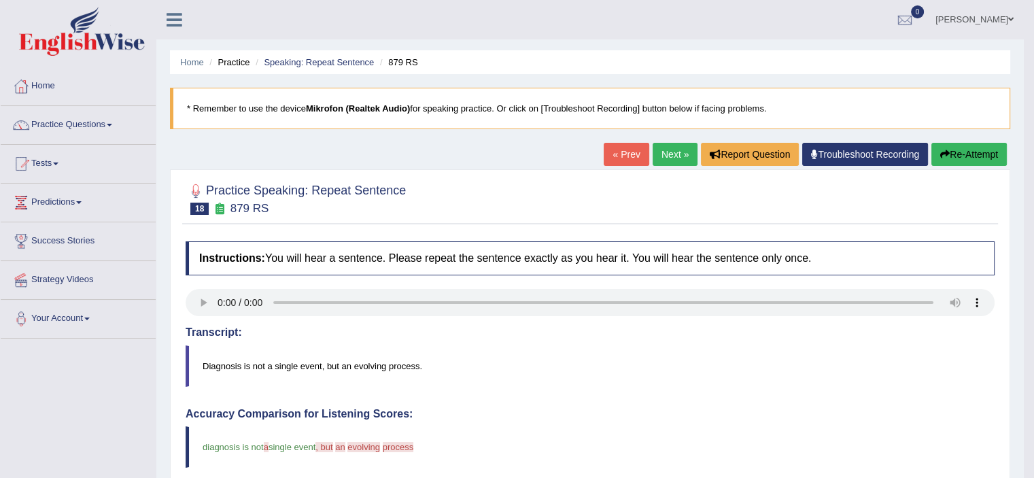
click at [951, 158] on button "Re-Attempt" at bounding box center [968, 154] width 75 height 23
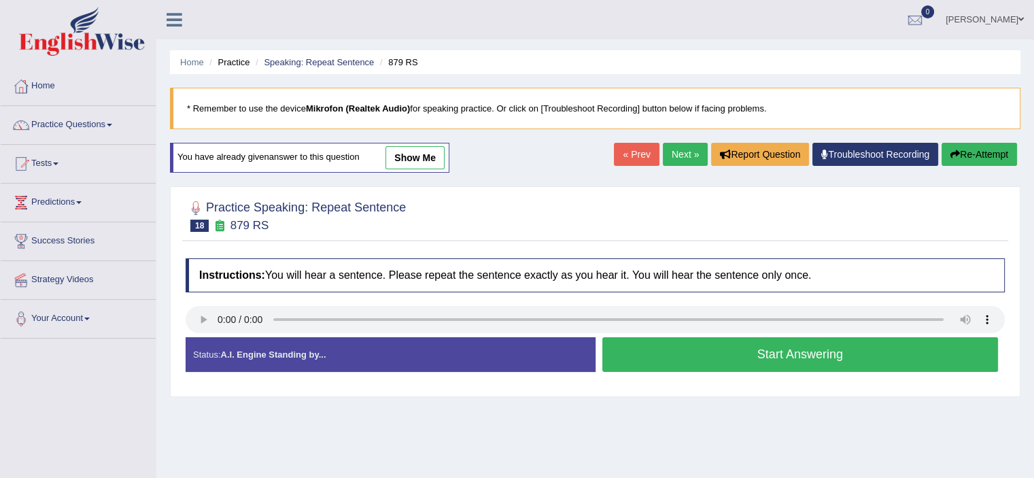
click at [699, 357] on button "Start Answering" at bounding box center [800, 354] width 396 height 35
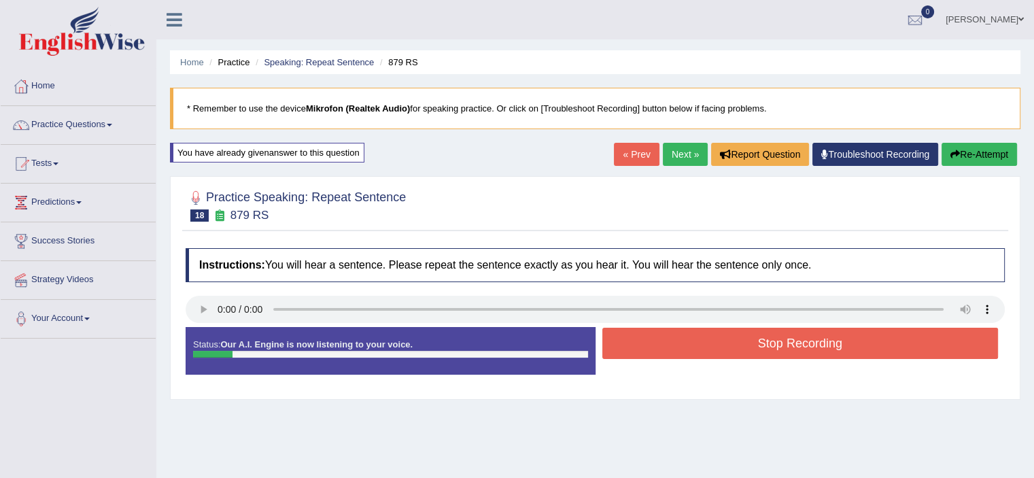
click at [742, 350] on button "Stop Recording" at bounding box center [800, 343] width 396 height 31
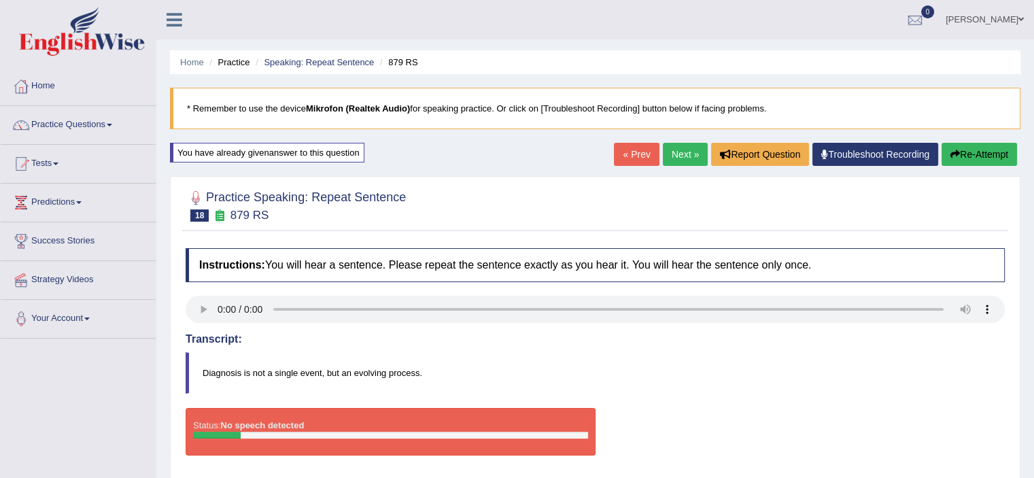
click at [962, 153] on button "Re-Attempt" at bounding box center [978, 154] width 75 height 23
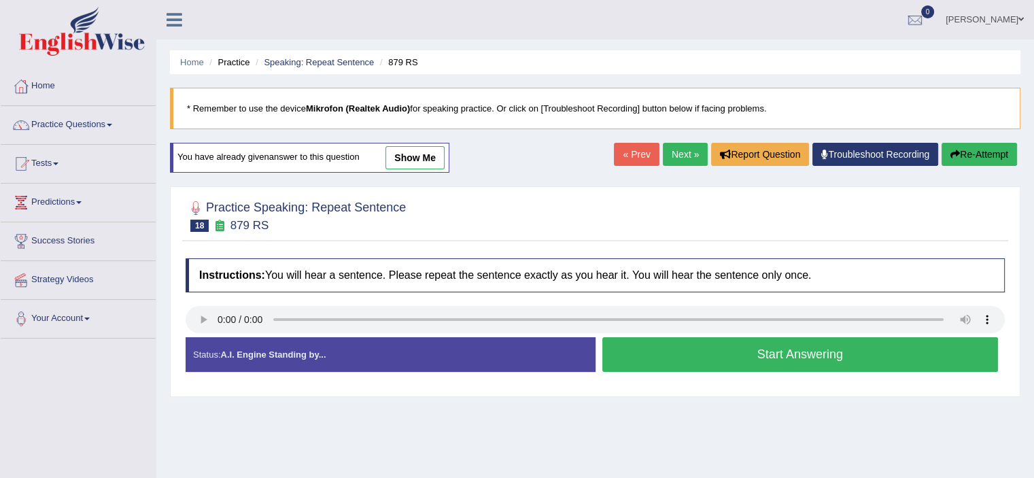
click at [786, 359] on button "Start Answering" at bounding box center [800, 354] width 396 height 35
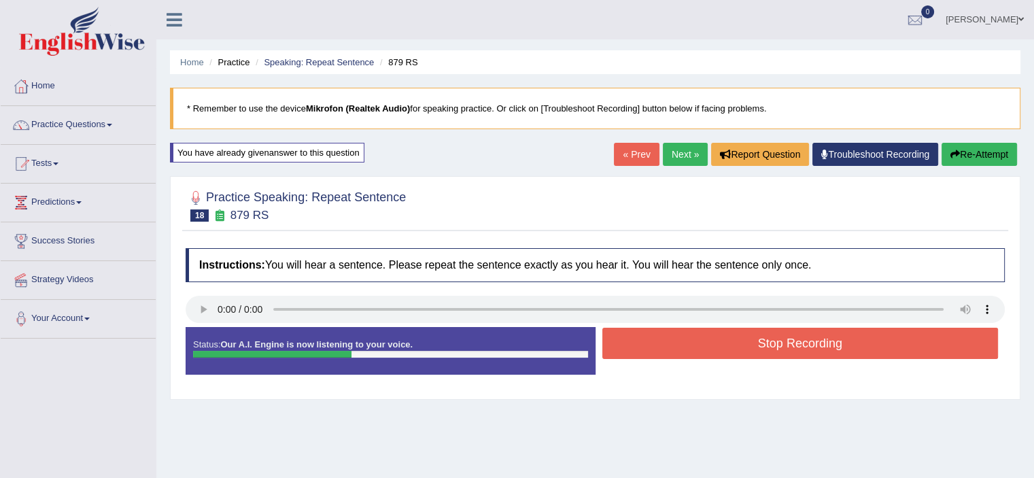
click at [786, 359] on div "Stop Recording" at bounding box center [800, 345] width 410 height 35
click at [798, 349] on button "Stop Recording" at bounding box center [800, 343] width 396 height 31
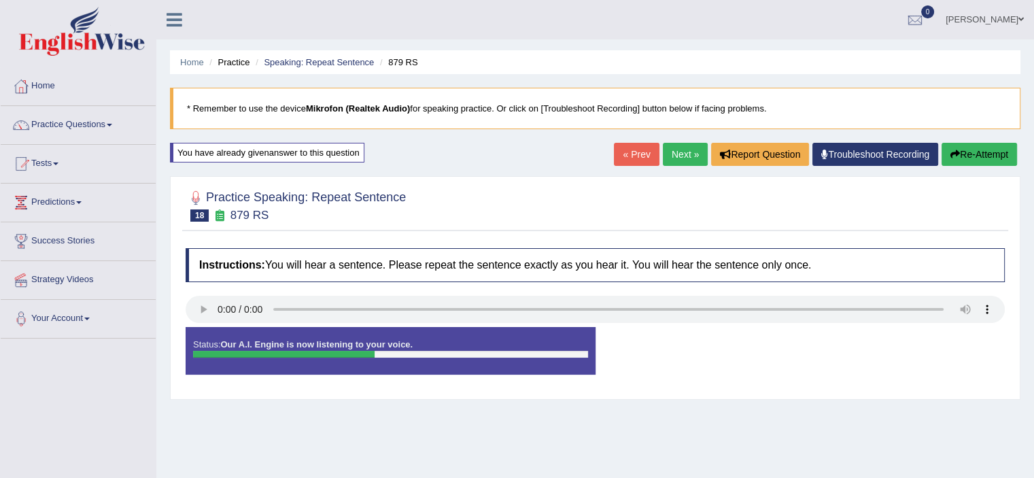
click at [974, 155] on button "Re-Attempt" at bounding box center [978, 154] width 75 height 23
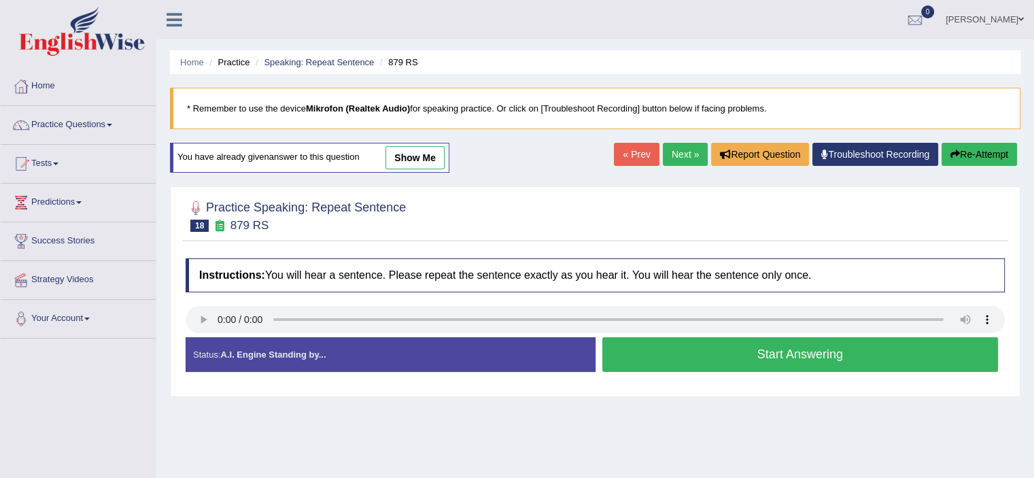
click at [792, 351] on button "Start Answering" at bounding box center [800, 354] width 396 height 35
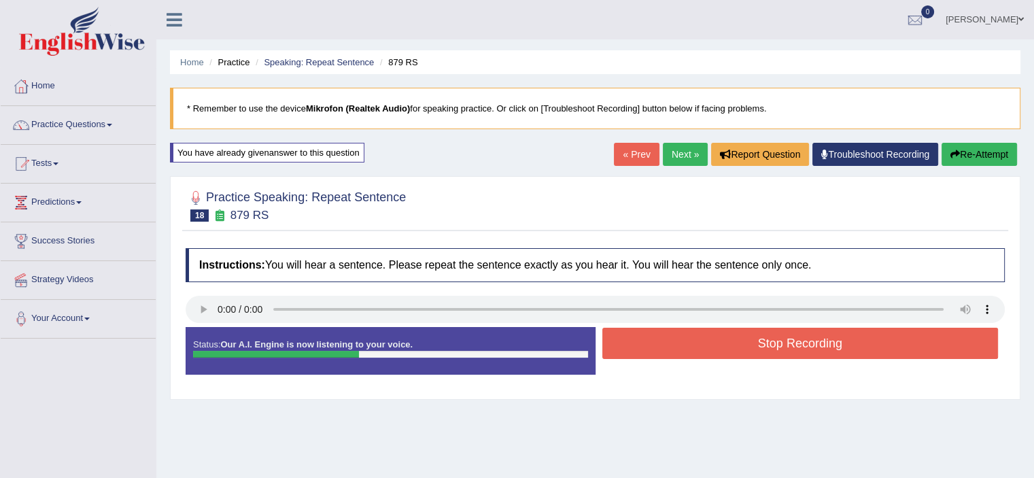
click at [792, 351] on button "Stop Recording" at bounding box center [800, 343] width 396 height 31
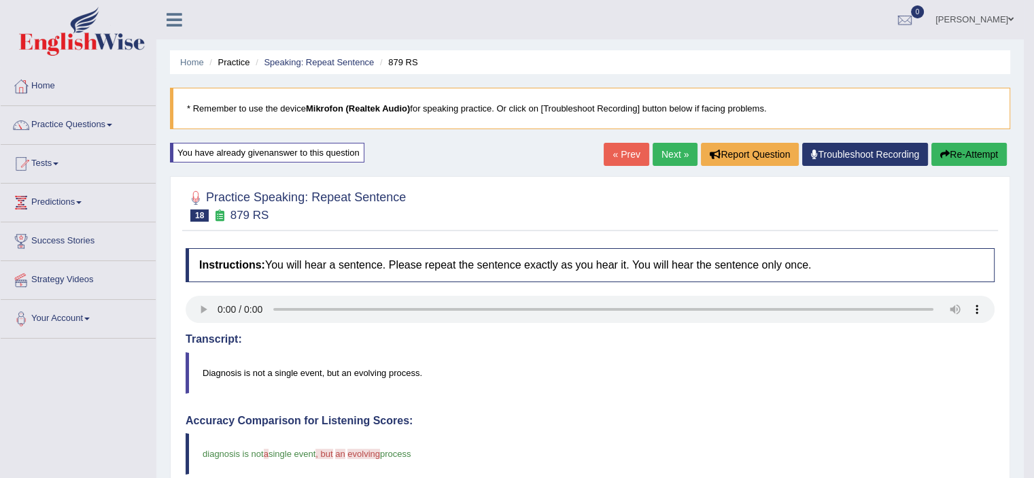
click at [673, 154] on link "Next »" at bounding box center [674, 154] width 45 height 23
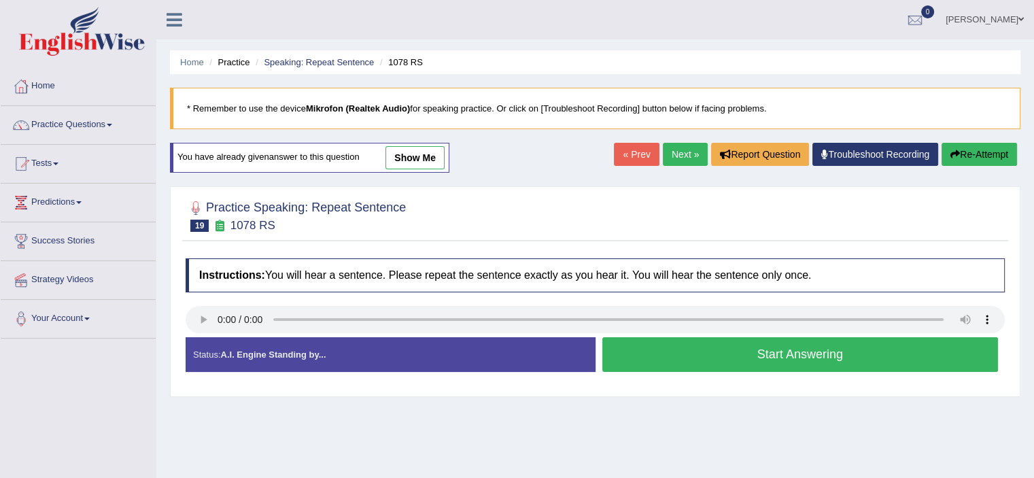
click at [742, 345] on button "Start Answering" at bounding box center [800, 354] width 396 height 35
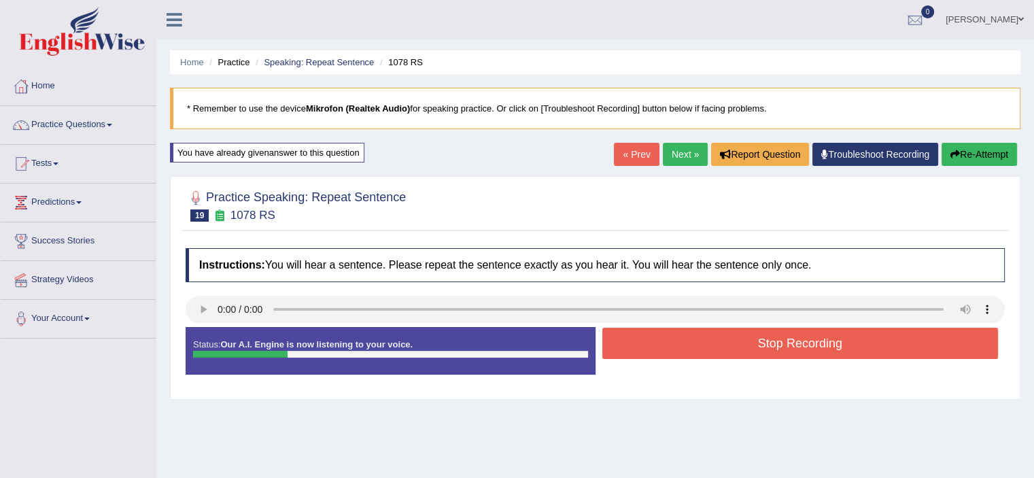
click at [767, 341] on button "Stop Recording" at bounding box center [800, 343] width 396 height 31
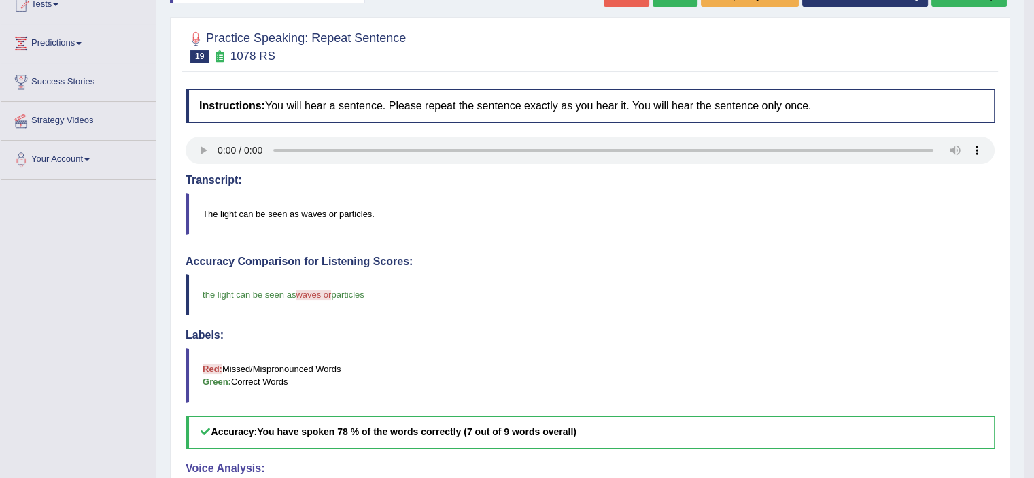
scroll to position [136, 0]
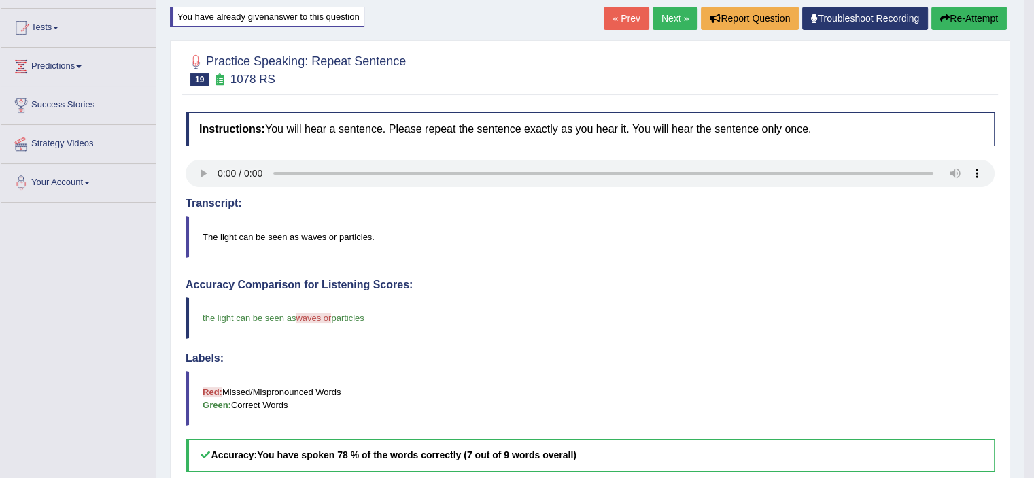
click at [959, 19] on button "Re-Attempt" at bounding box center [968, 18] width 75 height 23
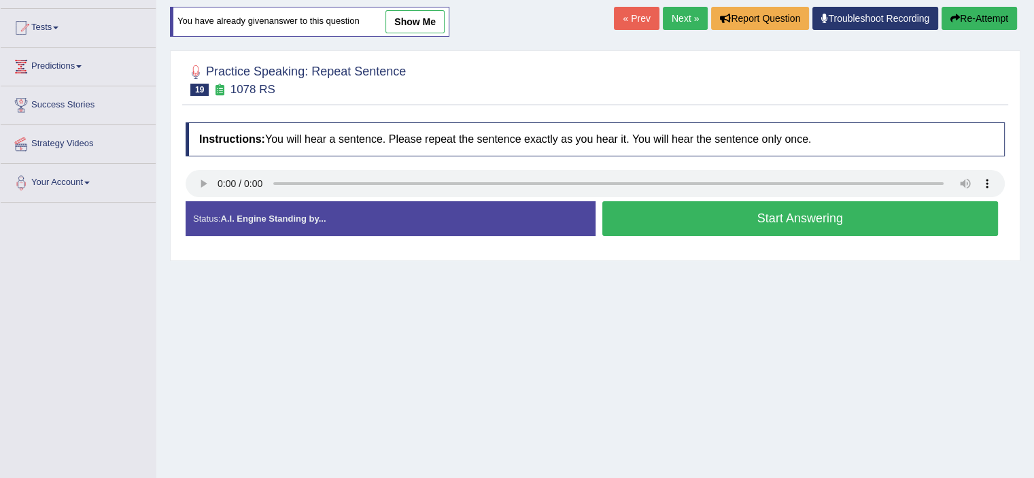
click at [786, 223] on button "Start Answering" at bounding box center [800, 218] width 396 height 35
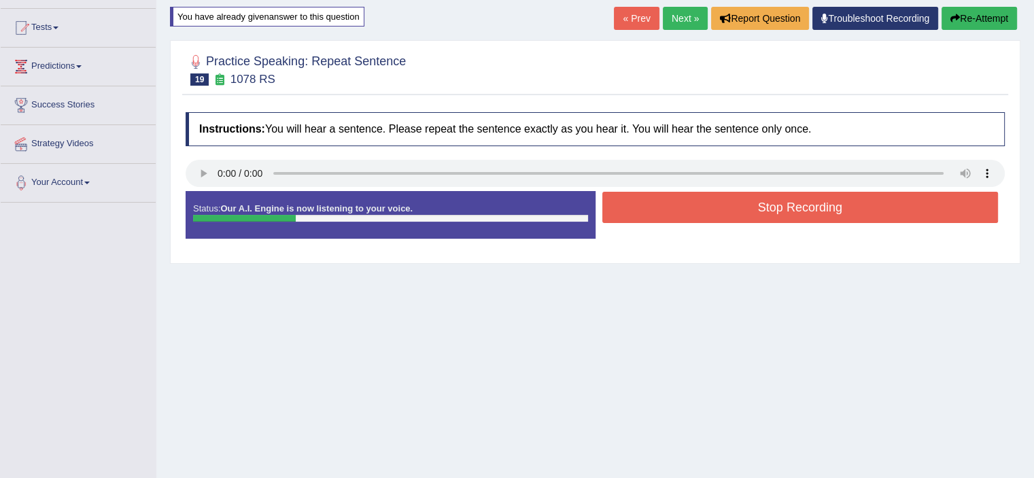
click at [790, 209] on button "Stop Recording" at bounding box center [800, 207] width 396 height 31
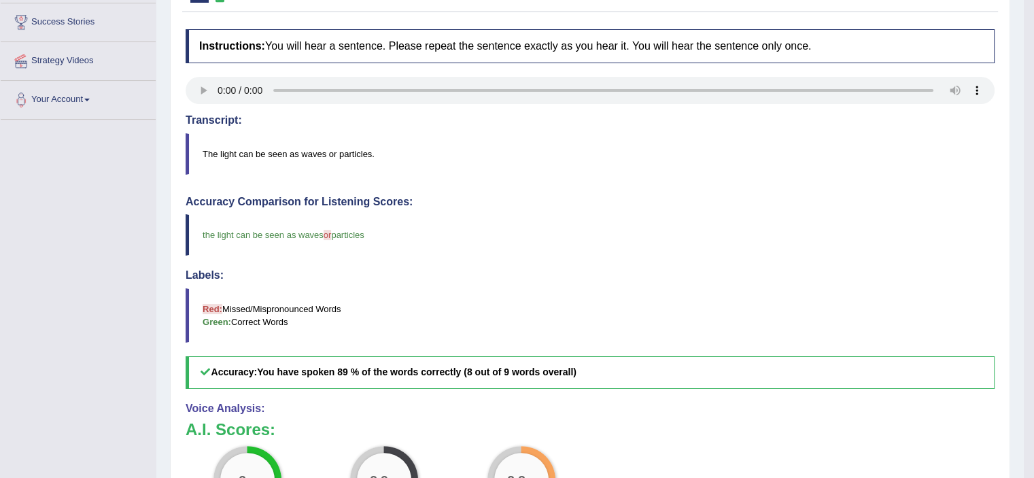
scroll to position [136, 0]
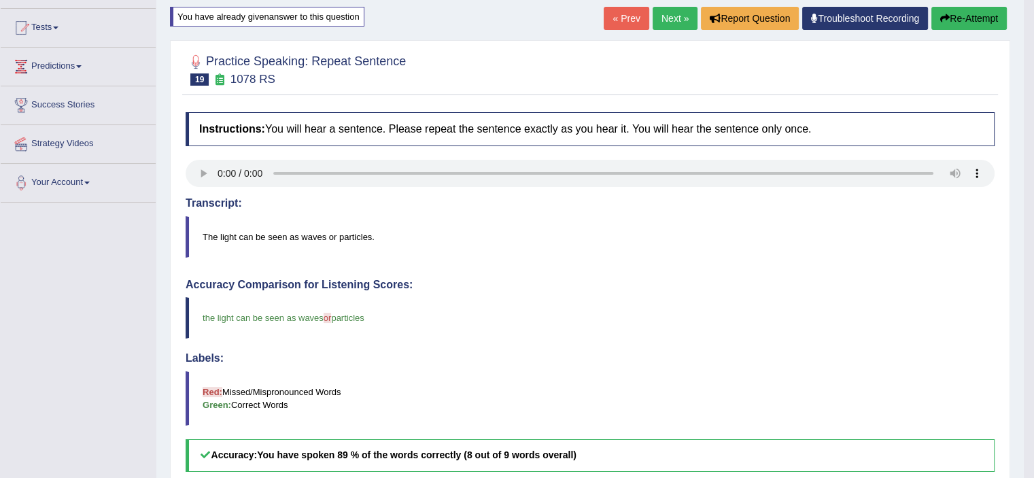
click at [986, 20] on button "Re-Attempt" at bounding box center [968, 18] width 75 height 23
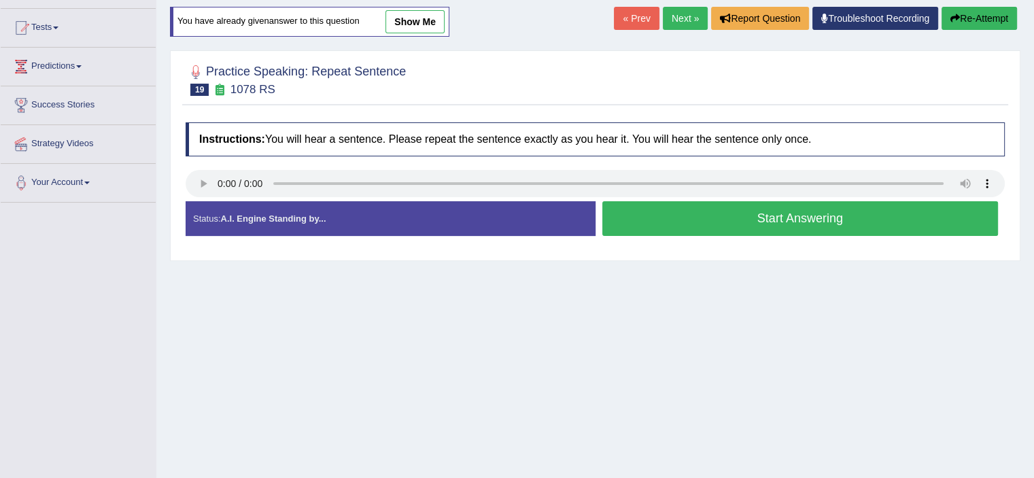
click at [750, 217] on button "Start Answering" at bounding box center [800, 218] width 396 height 35
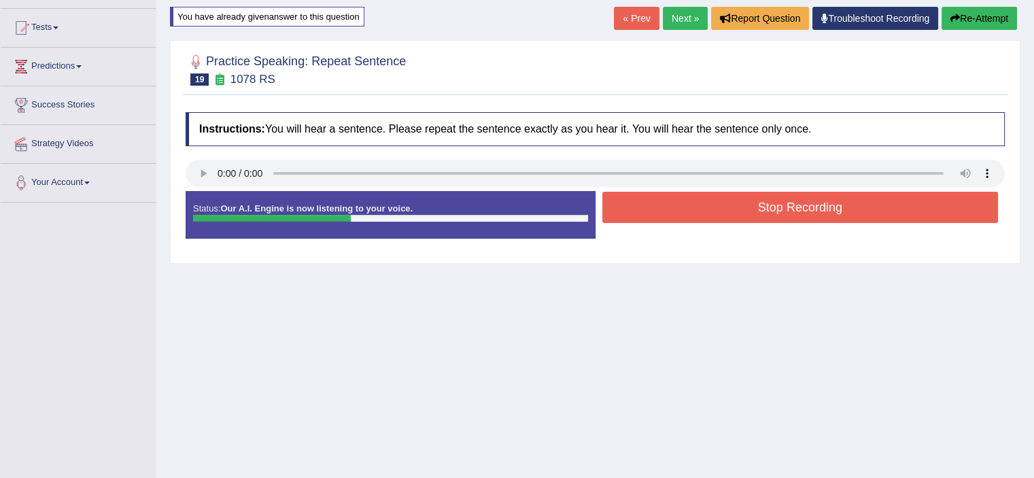
click at [756, 212] on button "Stop Recording" at bounding box center [800, 207] width 396 height 31
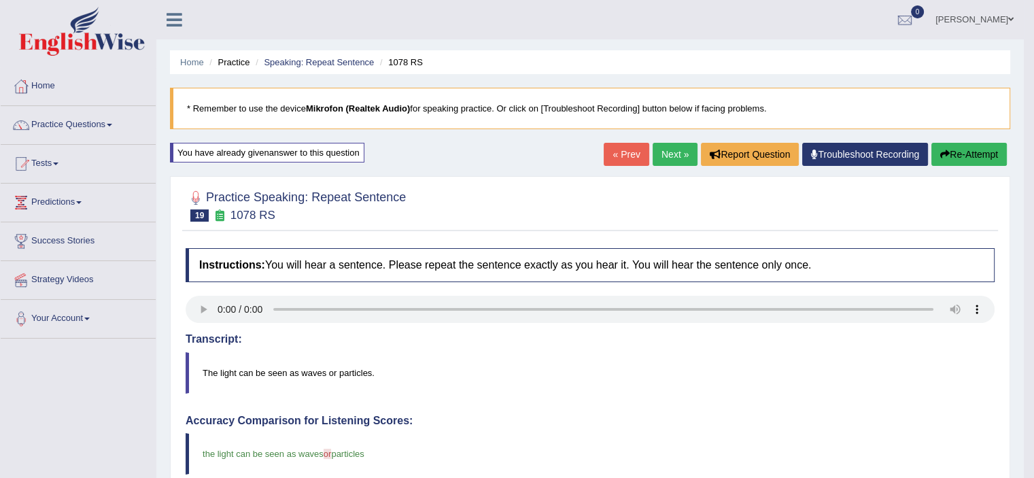
click at [662, 154] on link "Next »" at bounding box center [674, 154] width 45 height 23
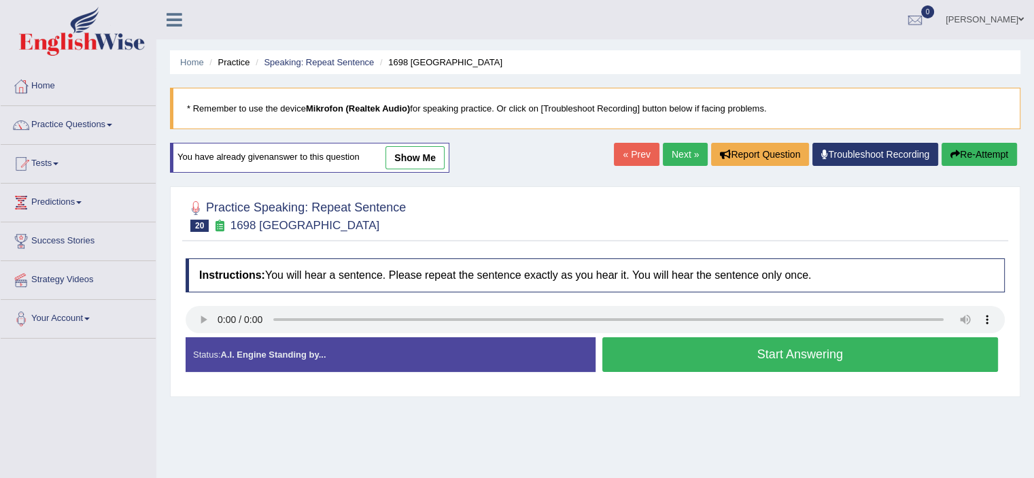
click at [733, 353] on button "Start Answering" at bounding box center [800, 354] width 396 height 35
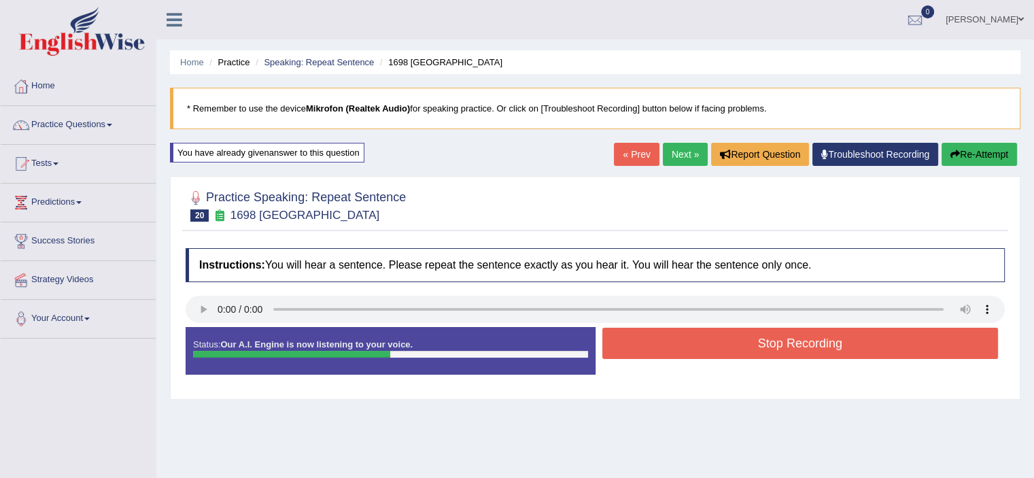
click at [734, 353] on button "Stop Recording" at bounding box center [800, 343] width 396 height 31
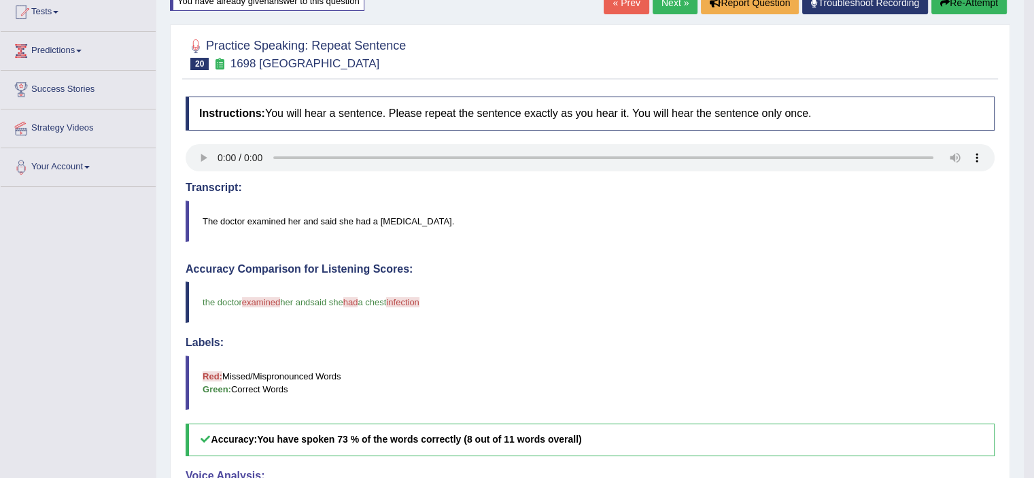
scroll to position [136, 0]
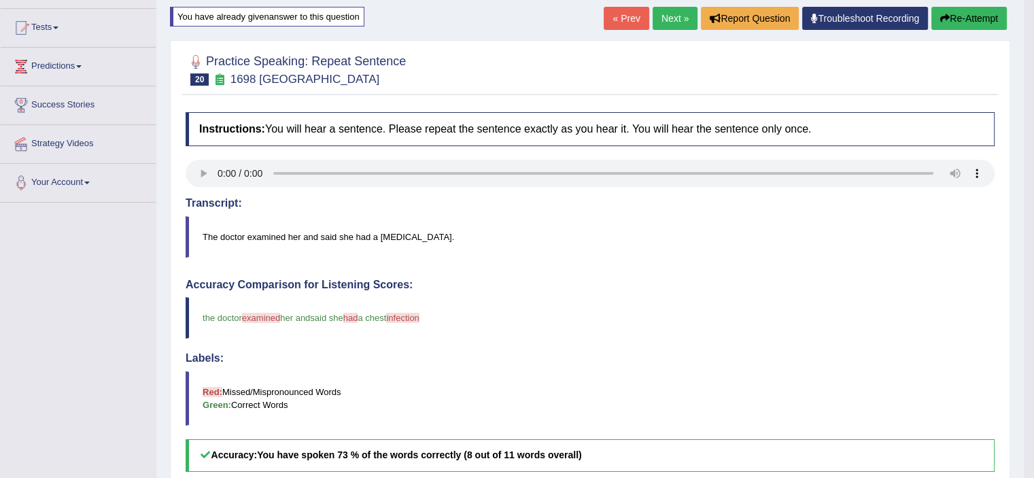
click at [984, 10] on button "Re-Attempt" at bounding box center [968, 18] width 75 height 23
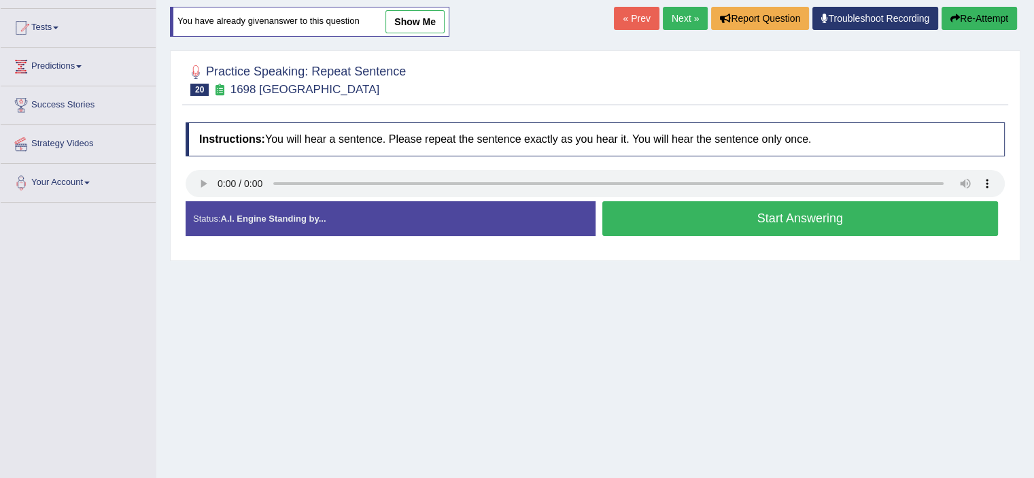
click at [660, 203] on button "Start Answering" at bounding box center [800, 218] width 396 height 35
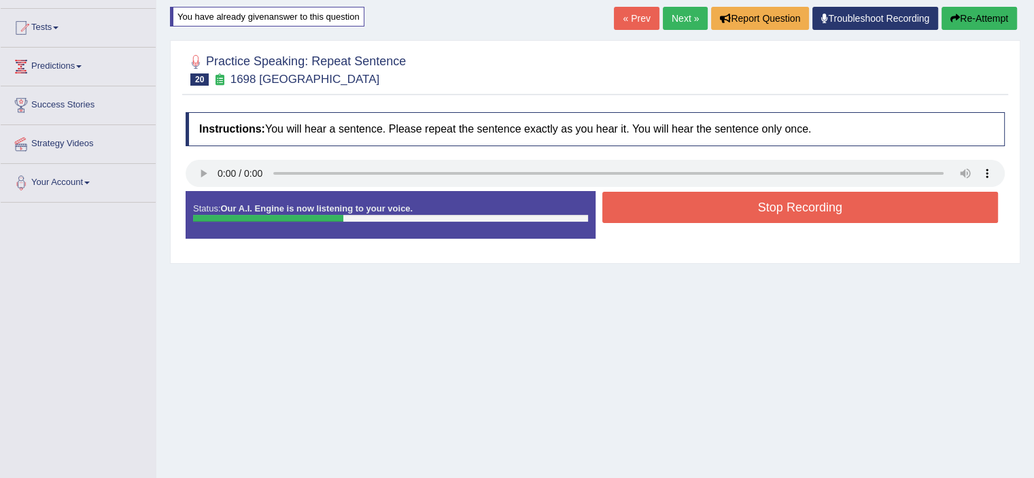
click at [711, 206] on button "Stop Recording" at bounding box center [800, 207] width 396 height 31
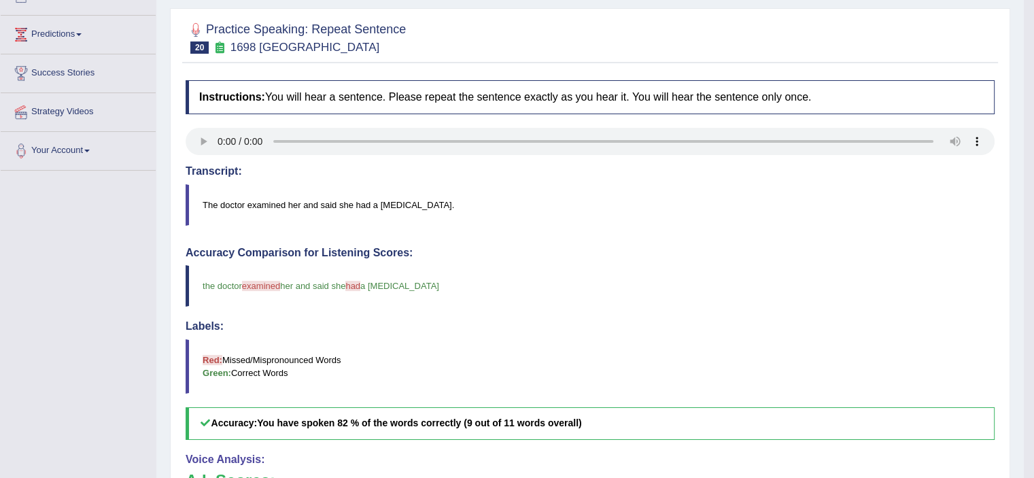
scroll to position [136, 0]
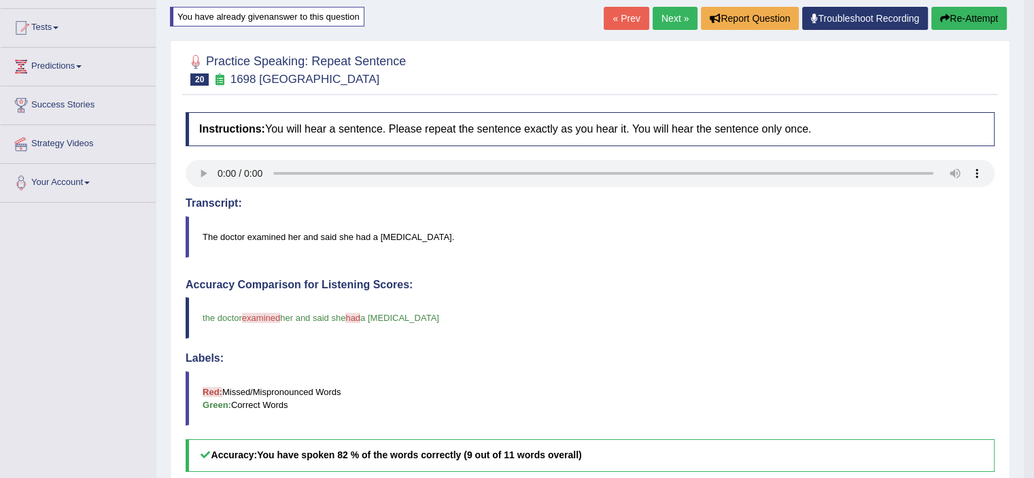
click at [994, 17] on button "Re-Attempt" at bounding box center [968, 18] width 75 height 23
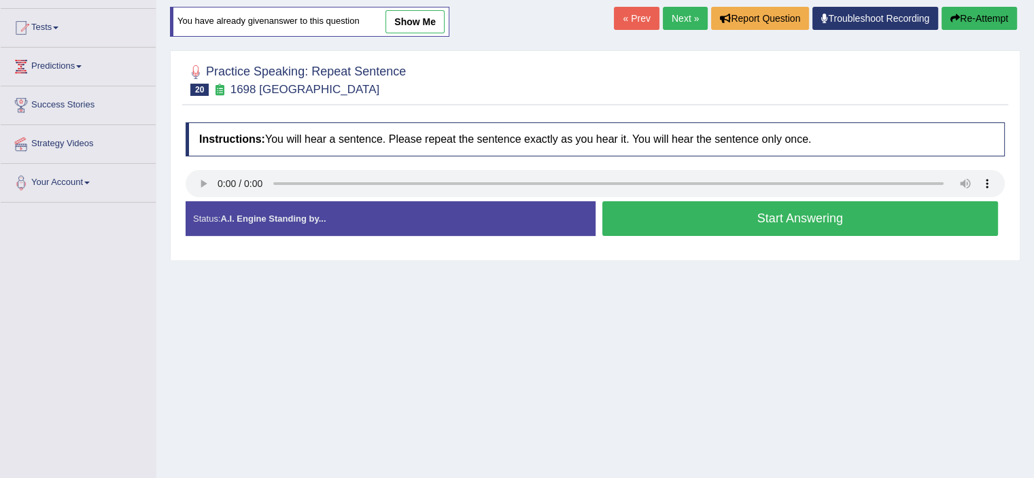
click at [728, 212] on button "Start Answering" at bounding box center [800, 218] width 396 height 35
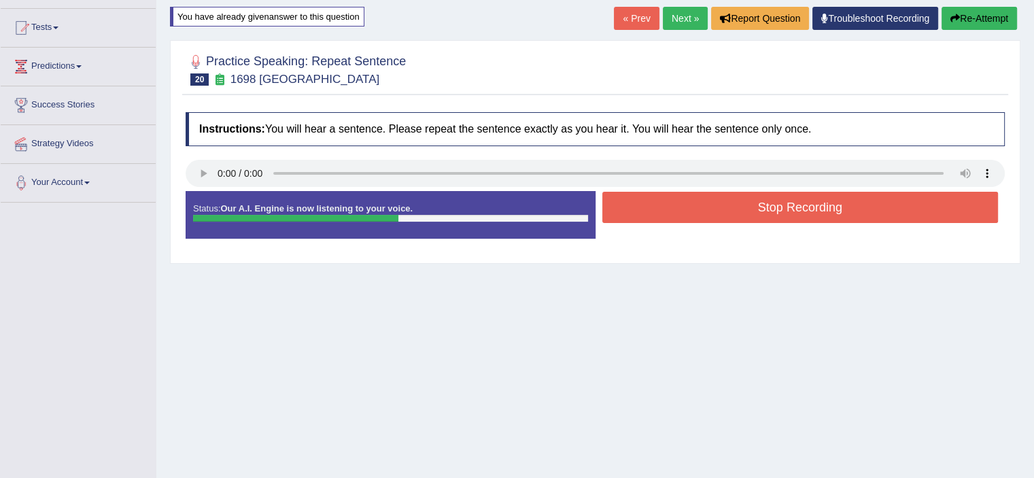
click at [729, 195] on button "Stop Recording" at bounding box center [800, 207] width 396 height 31
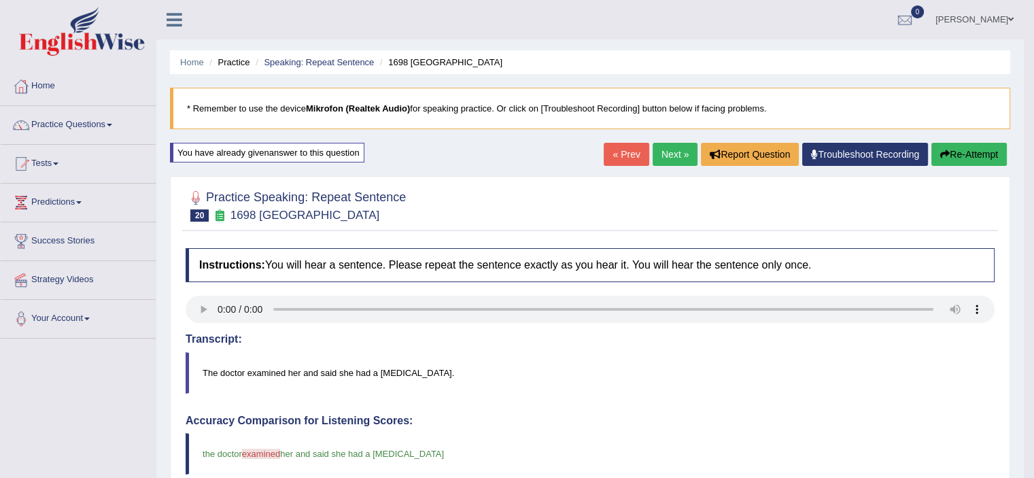
click at [665, 157] on link "Next »" at bounding box center [674, 154] width 45 height 23
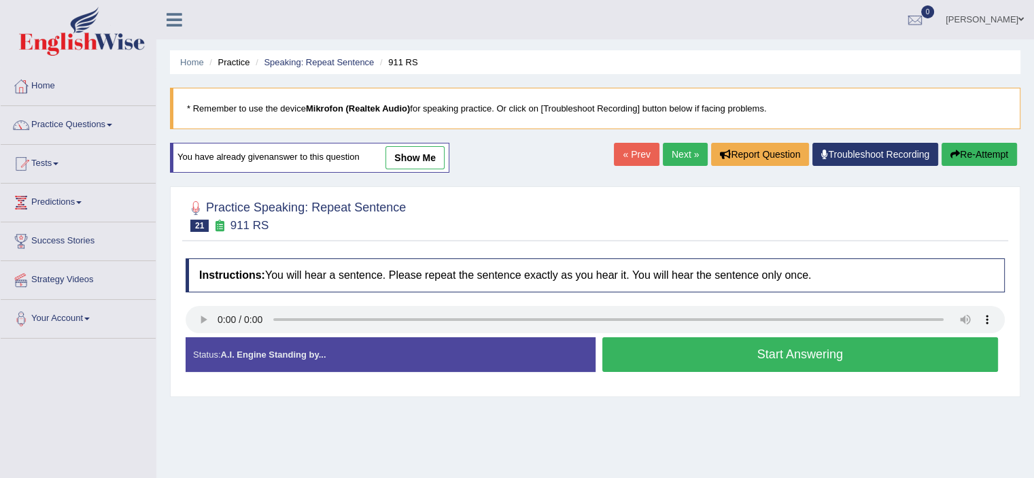
click at [911, 358] on button "Start Answering" at bounding box center [800, 354] width 396 height 35
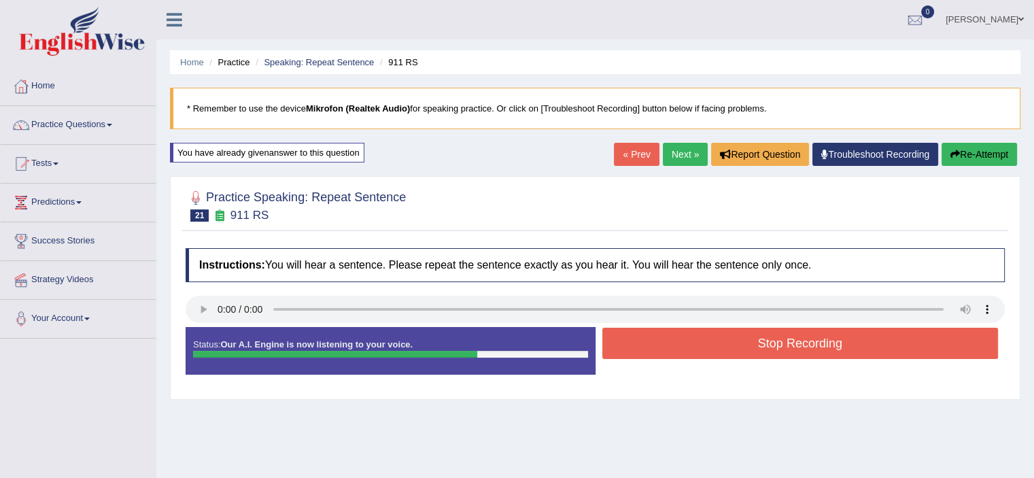
click at [902, 353] on button "Stop Recording" at bounding box center [800, 343] width 396 height 31
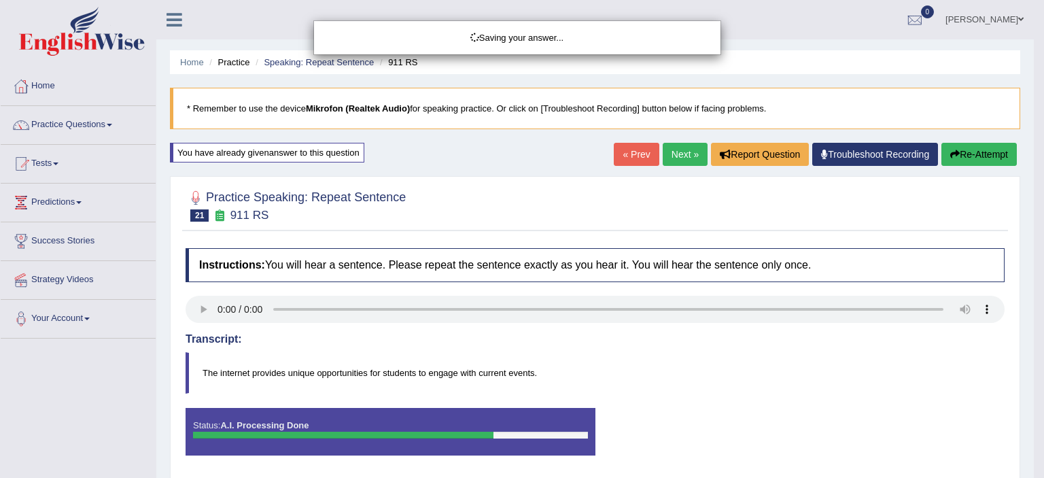
click at [314, 342] on div "Saving your answer..." at bounding box center [522, 239] width 1044 height 478
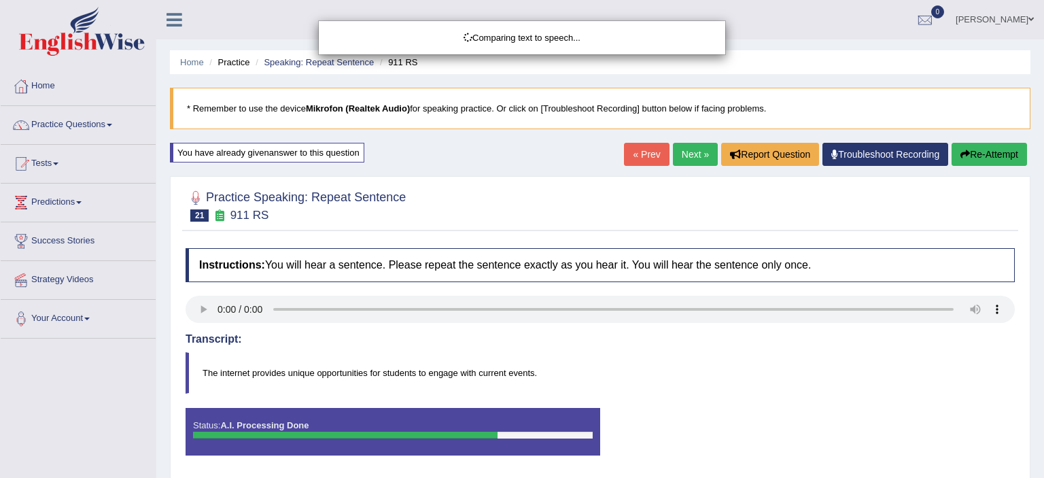
click at [307, 355] on div "Comparing text to speech..." at bounding box center [522, 239] width 1044 height 478
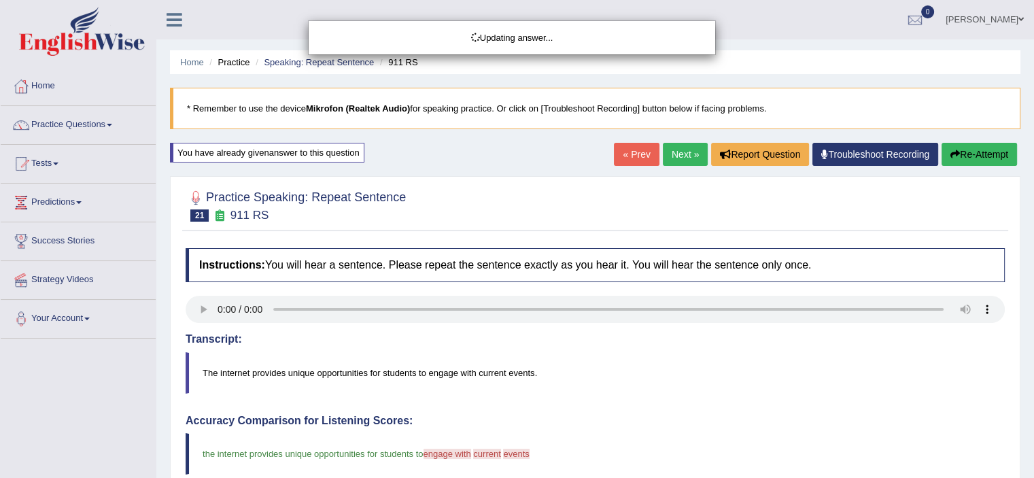
click at [160, 387] on div "Updating answer..." at bounding box center [517, 239] width 1034 height 478
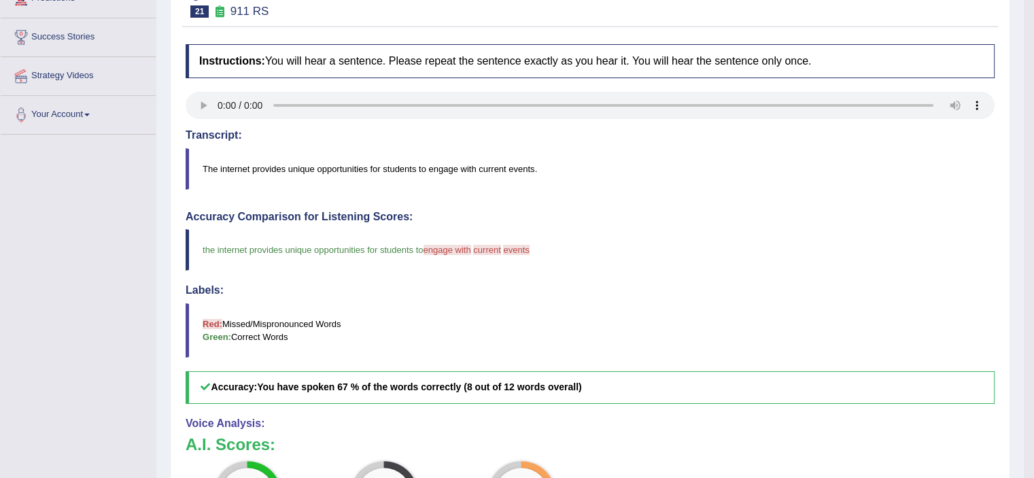
scroll to position [136, 0]
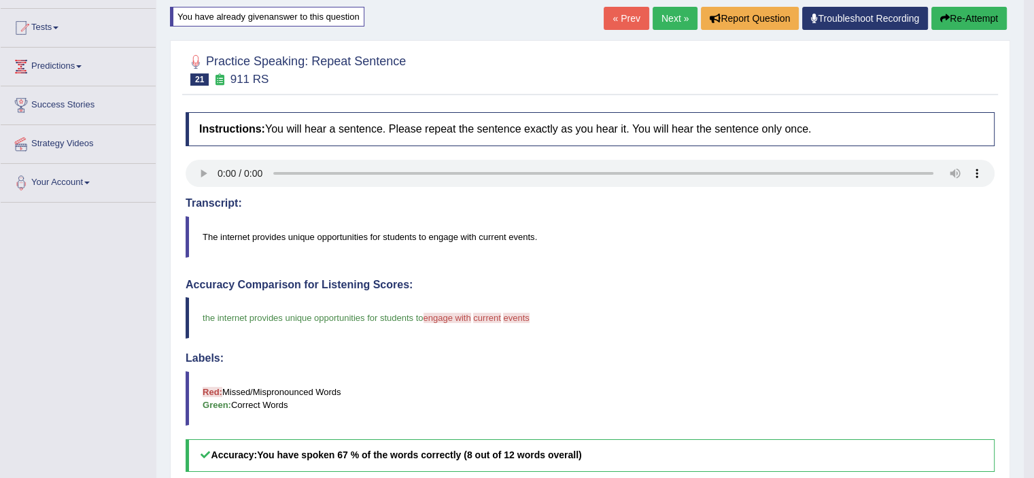
click at [944, 12] on button "Re-Attempt" at bounding box center [968, 18] width 75 height 23
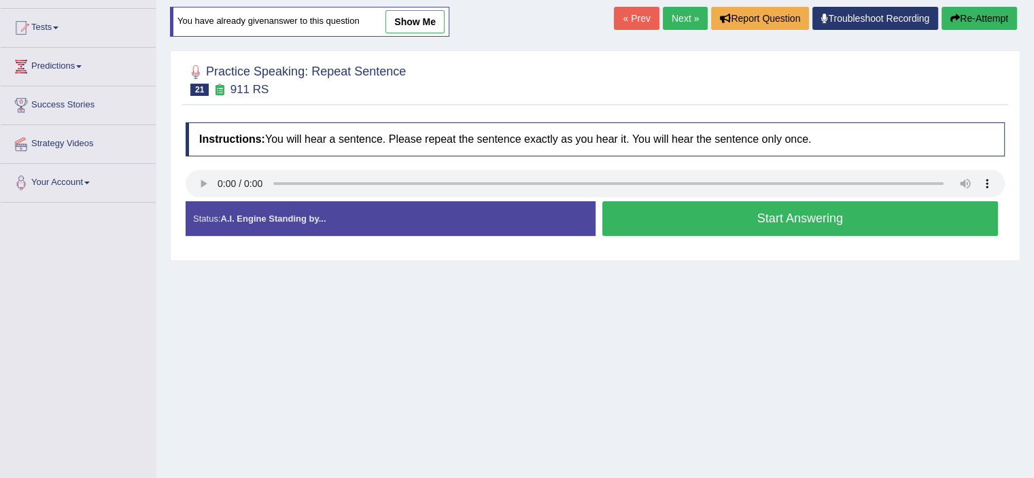
click at [951, 226] on button "Start Answering" at bounding box center [800, 218] width 396 height 35
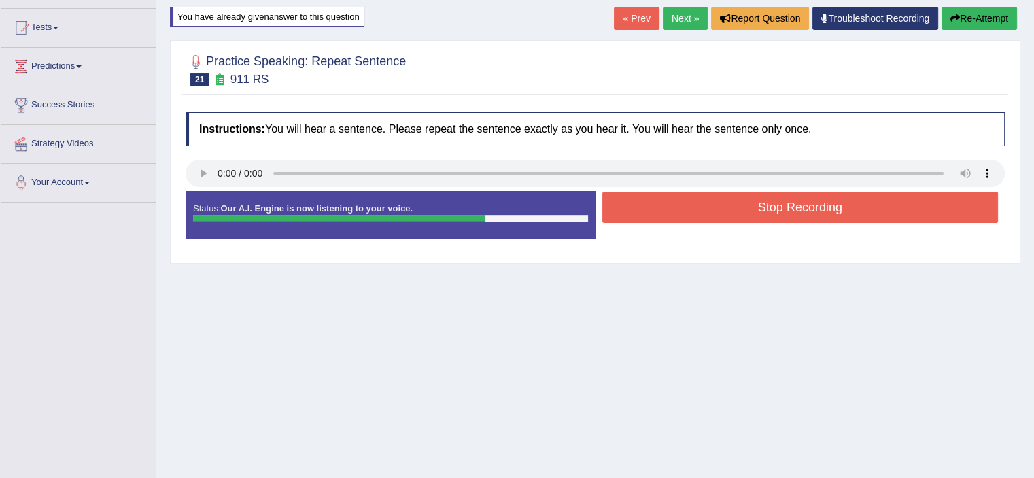
click at [923, 212] on button "Stop Recording" at bounding box center [800, 207] width 396 height 31
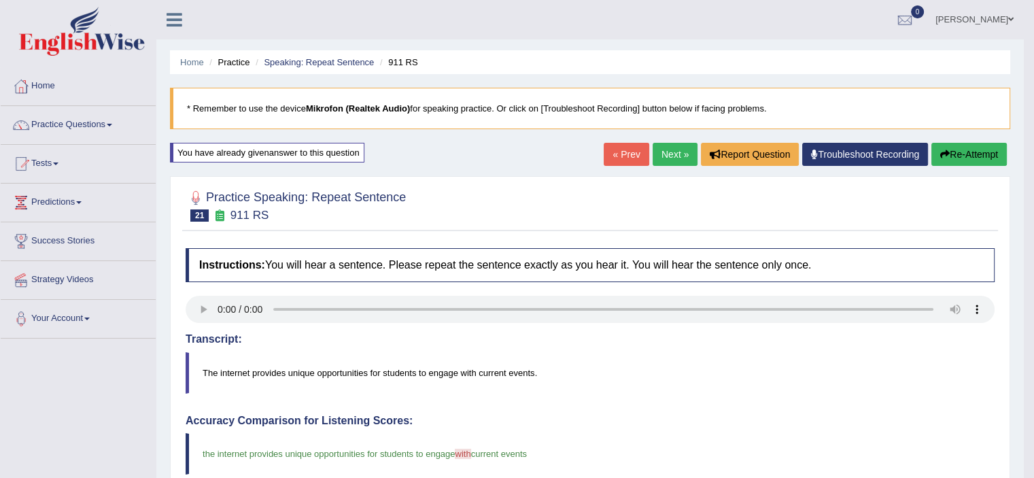
click at [968, 152] on button "Re-Attempt" at bounding box center [968, 154] width 75 height 23
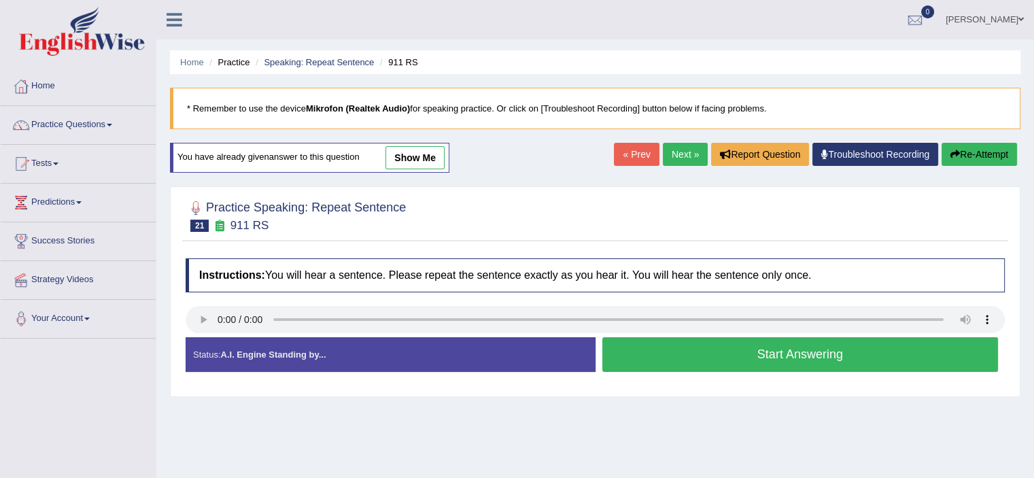
click at [720, 347] on button "Start Answering" at bounding box center [800, 354] width 396 height 35
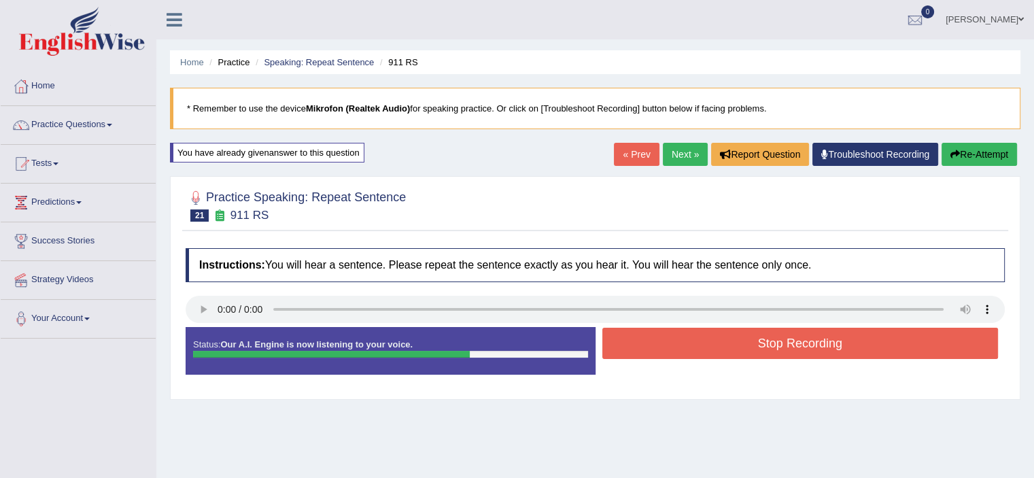
click at [720, 347] on button "Stop Recording" at bounding box center [800, 343] width 396 height 31
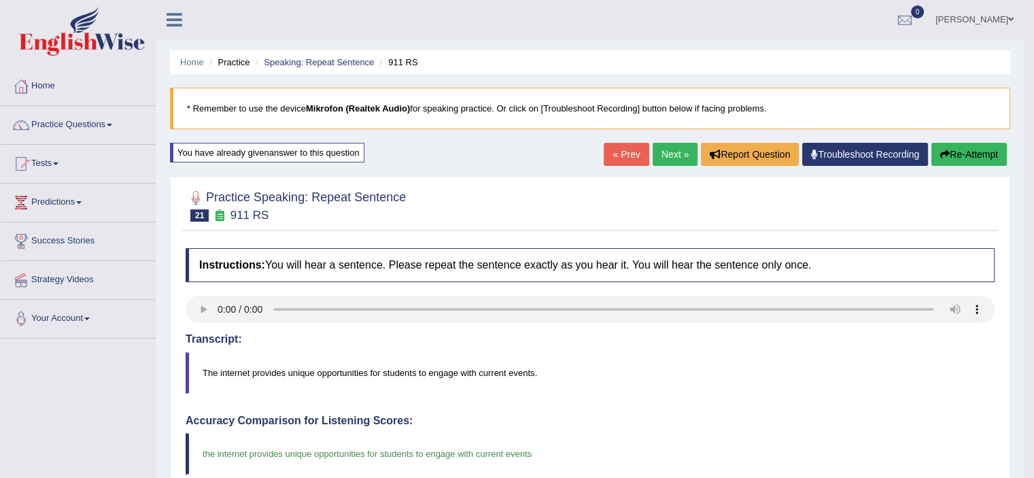
click at [667, 158] on link "Next »" at bounding box center [674, 154] width 45 height 23
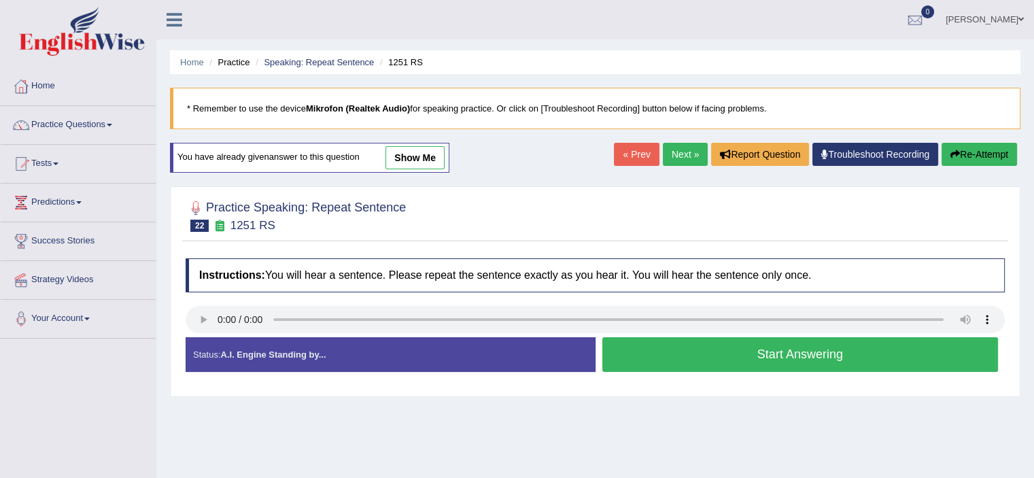
click at [713, 350] on button "Start Answering" at bounding box center [800, 354] width 396 height 35
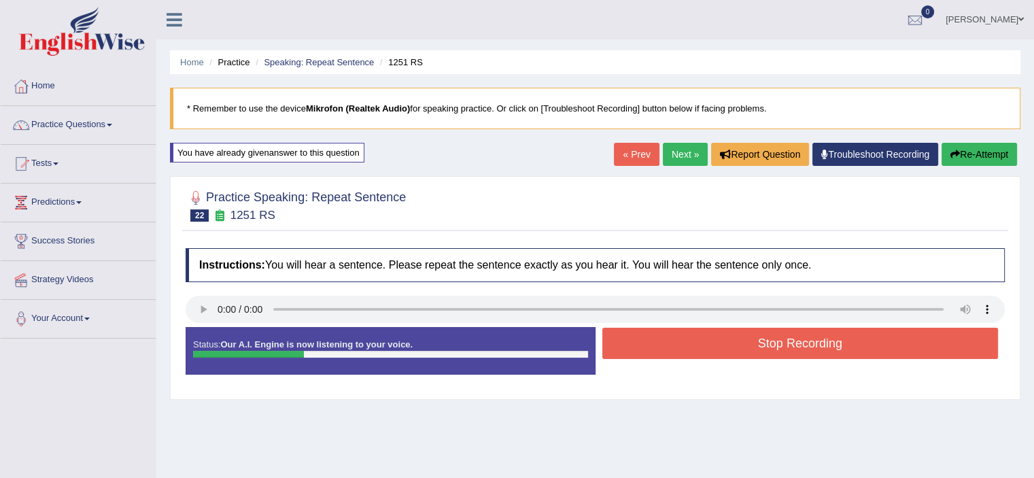
click at [713, 351] on button "Stop Recording" at bounding box center [800, 343] width 396 height 31
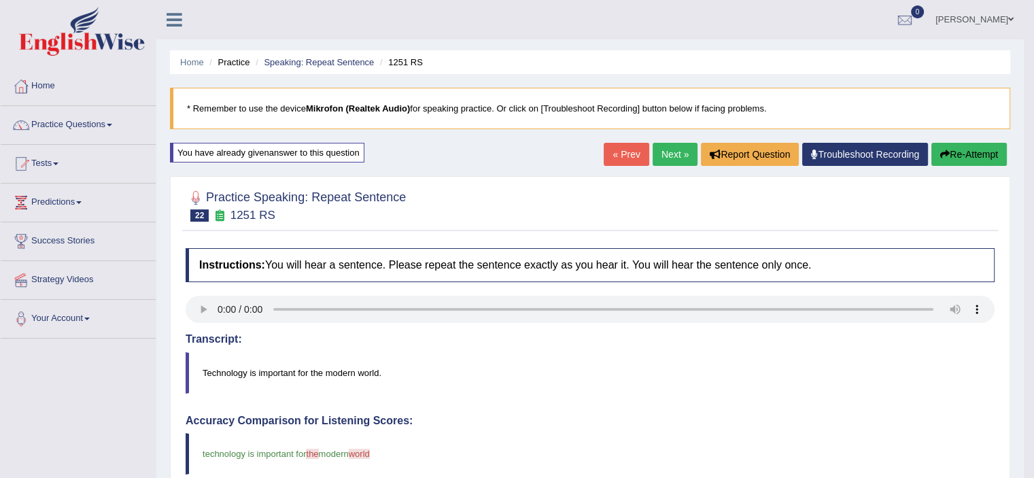
click at [959, 147] on button "Re-Attempt" at bounding box center [968, 154] width 75 height 23
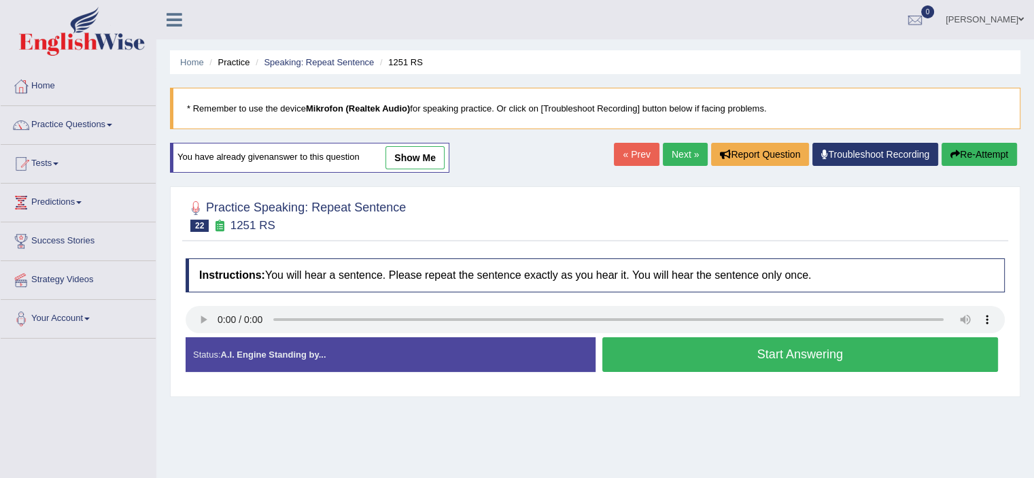
click at [885, 355] on button "Start Answering" at bounding box center [800, 354] width 396 height 35
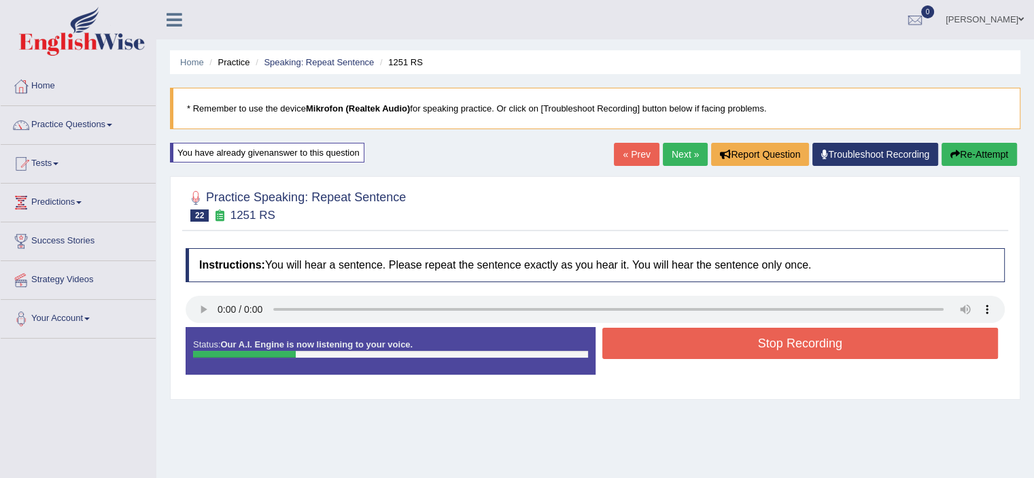
click at [883, 345] on button "Stop Recording" at bounding box center [800, 343] width 396 height 31
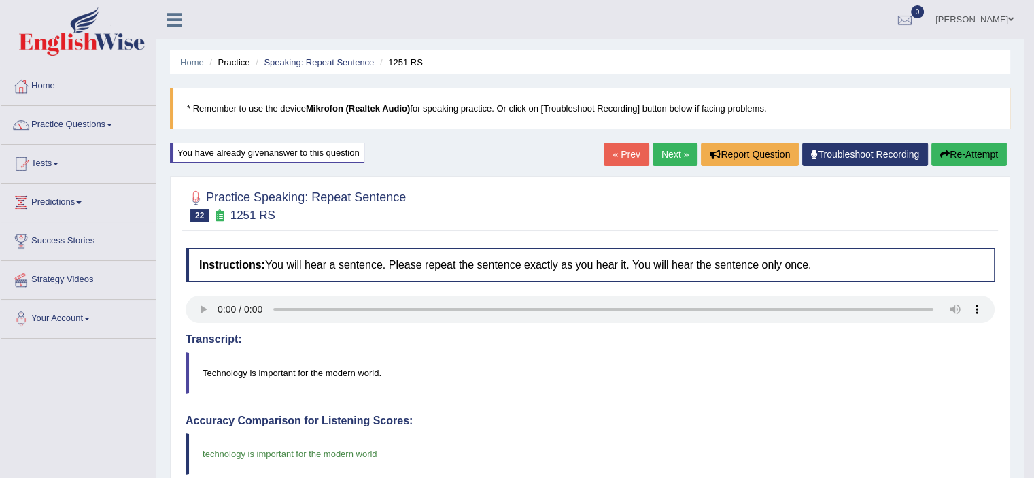
click at [662, 163] on link "Next »" at bounding box center [674, 154] width 45 height 23
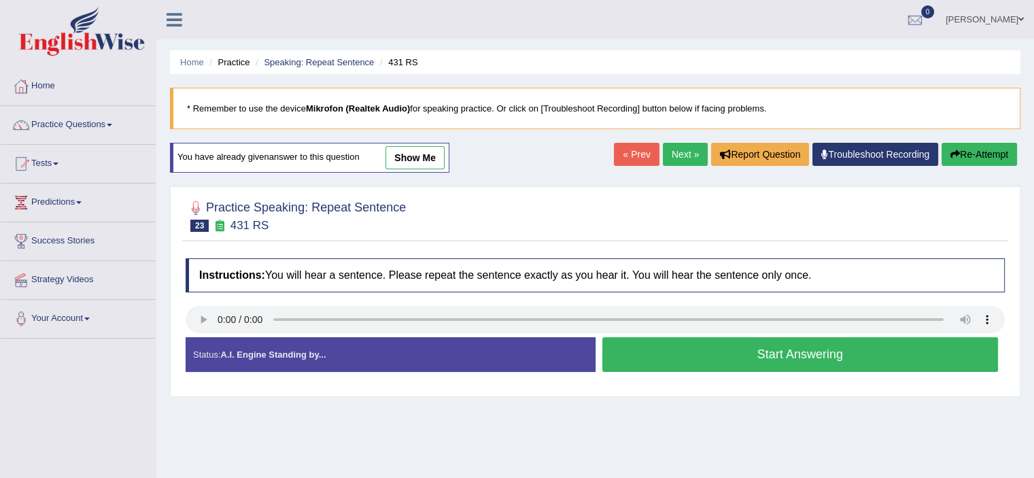
click at [799, 347] on button "Start Answering" at bounding box center [800, 354] width 396 height 35
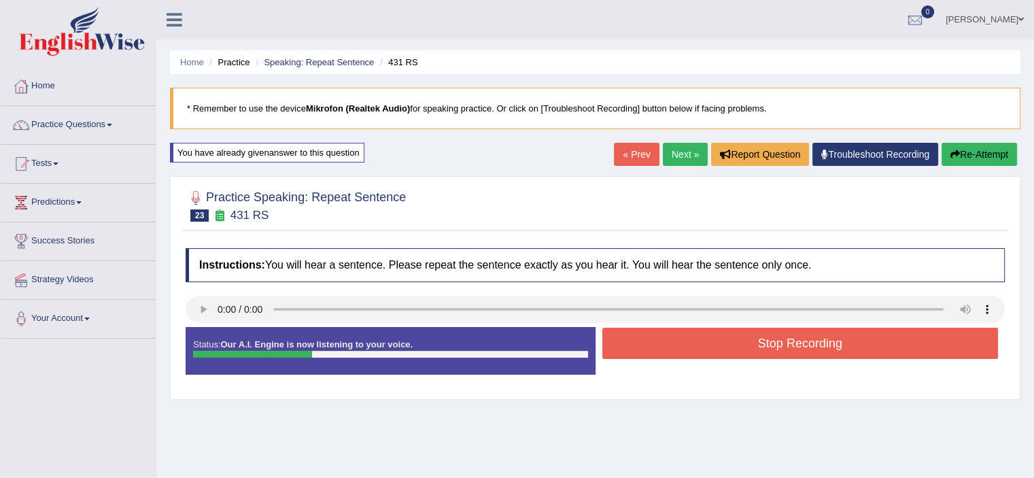
click at [780, 328] on button "Stop Recording" at bounding box center [800, 343] width 396 height 31
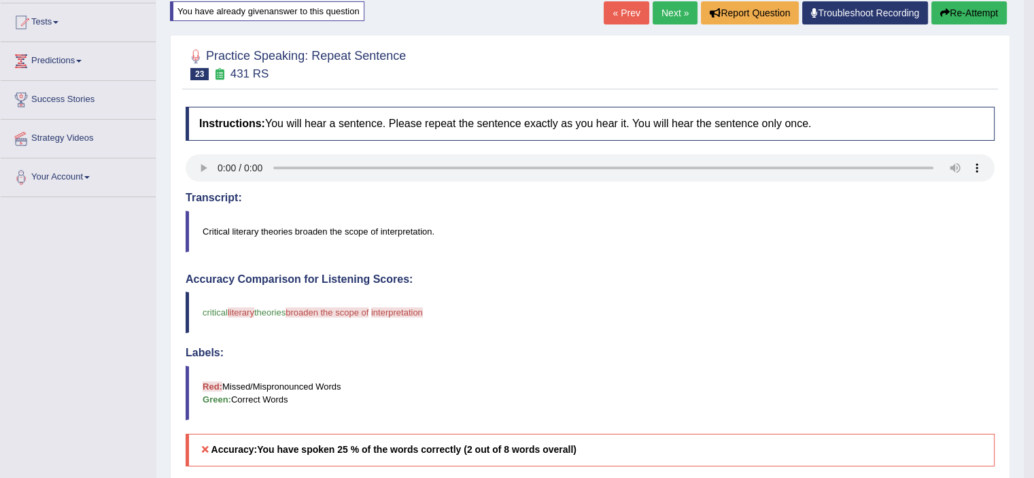
scroll to position [68, 0]
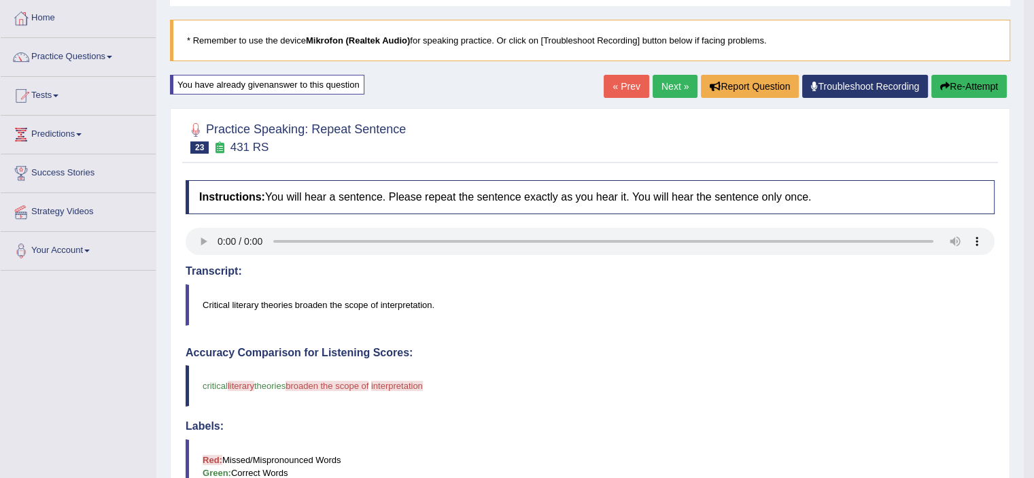
click at [957, 92] on button "Re-Attempt" at bounding box center [968, 86] width 75 height 23
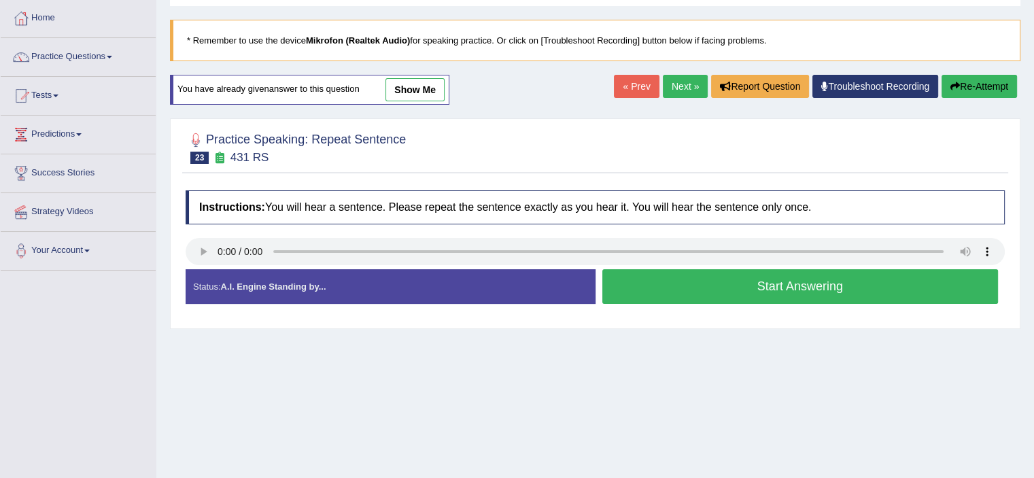
click at [792, 282] on button "Start Answering" at bounding box center [800, 286] width 396 height 35
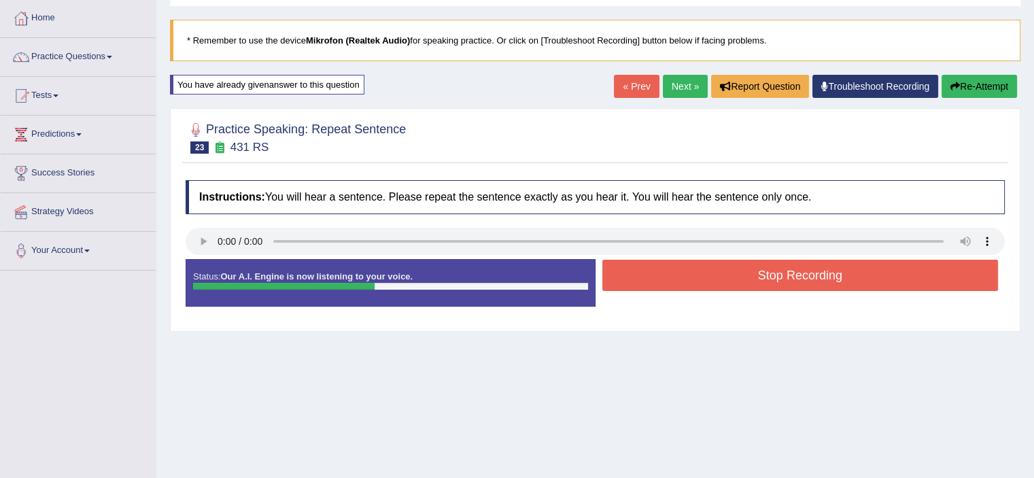
click at [797, 285] on button "Stop Recording" at bounding box center [800, 275] width 396 height 31
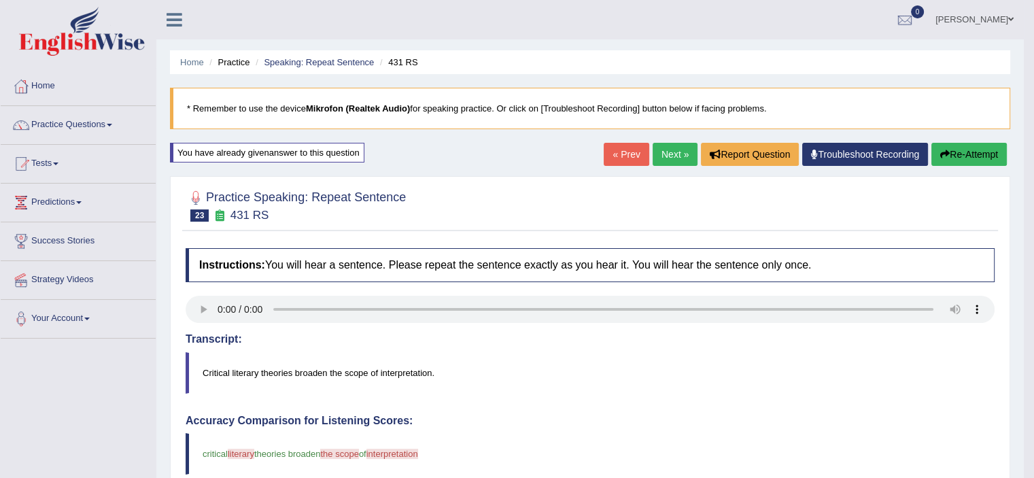
click at [660, 144] on link "Next »" at bounding box center [674, 154] width 45 height 23
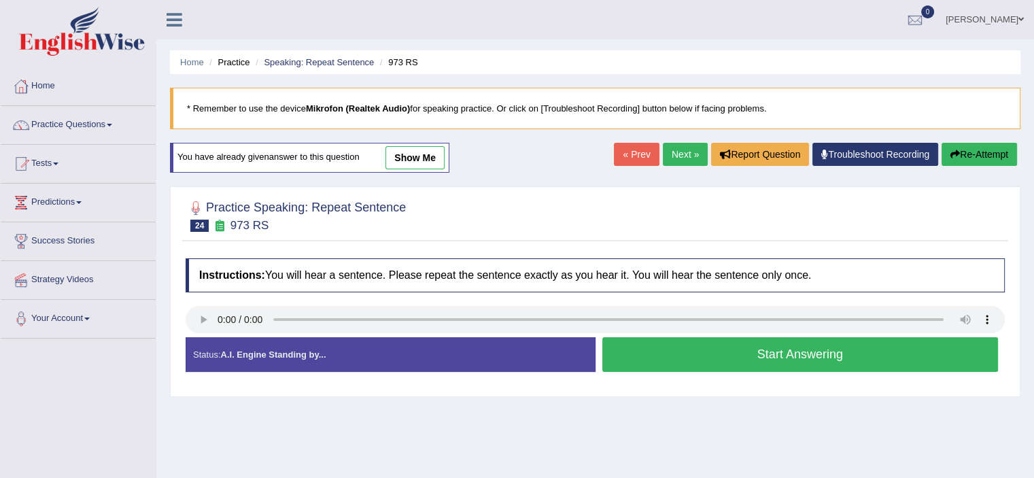
click at [666, 353] on button "Start Answering" at bounding box center [800, 354] width 396 height 35
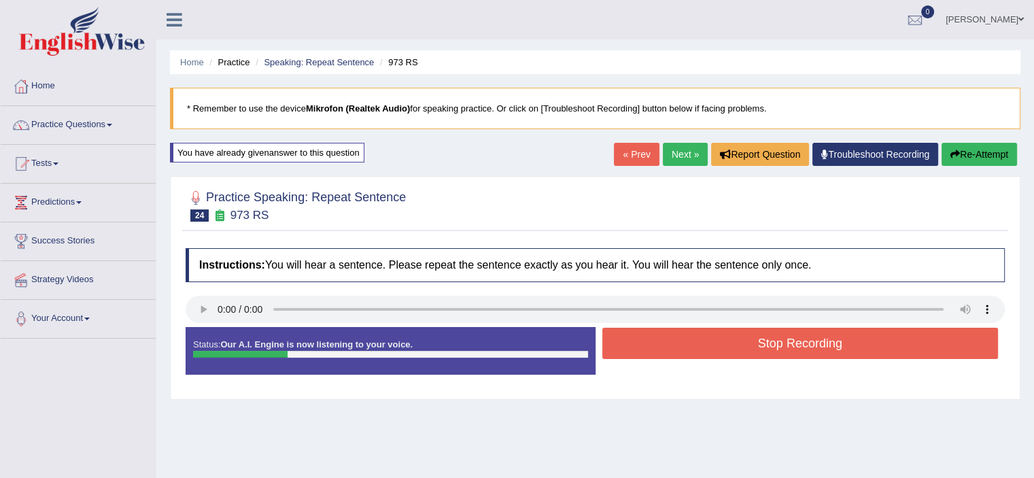
click at [673, 347] on button "Stop Recording" at bounding box center [800, 343] width 396 height 31
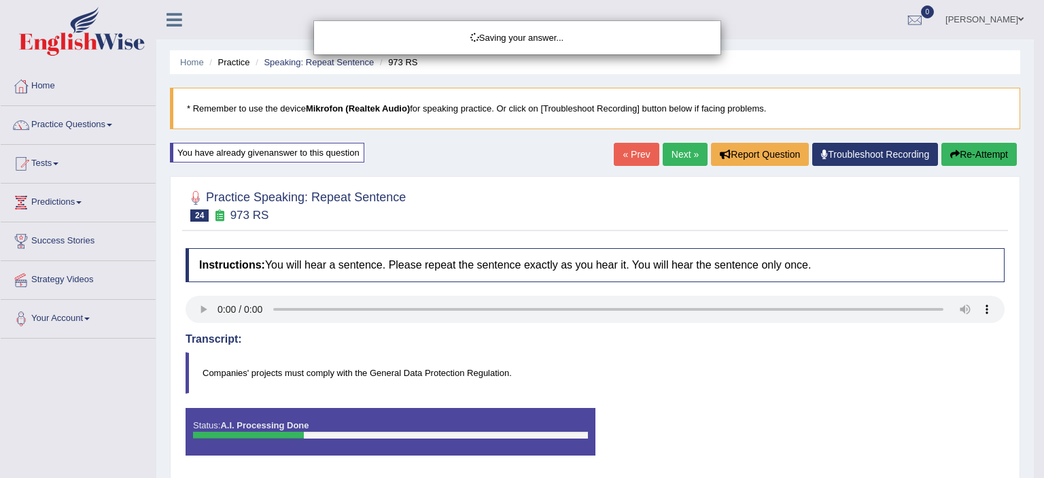
click at [1002, 149] on div "Saving your answer..." at bounding box center [522, 239] width 1044 height 478
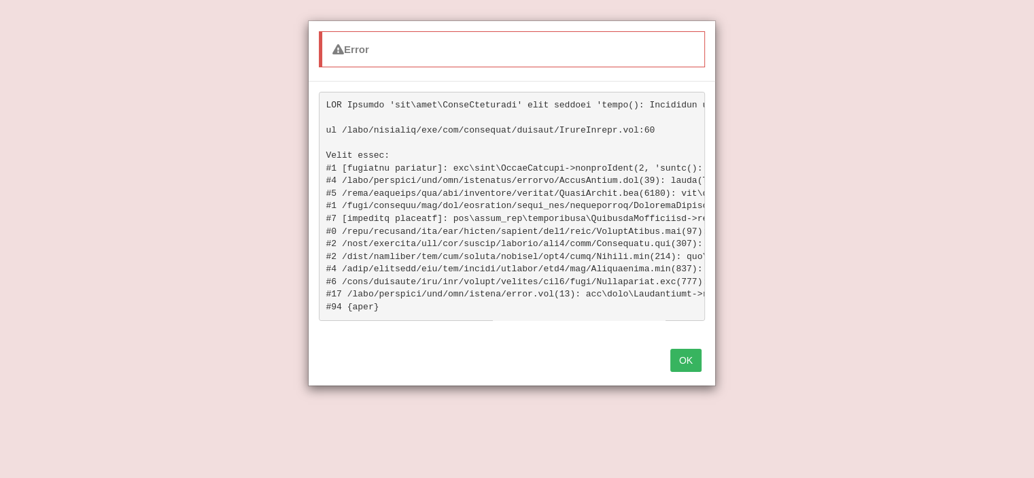
click at [686, 367] on button "OK" at bounding box center [685, 360] width 31 height 23
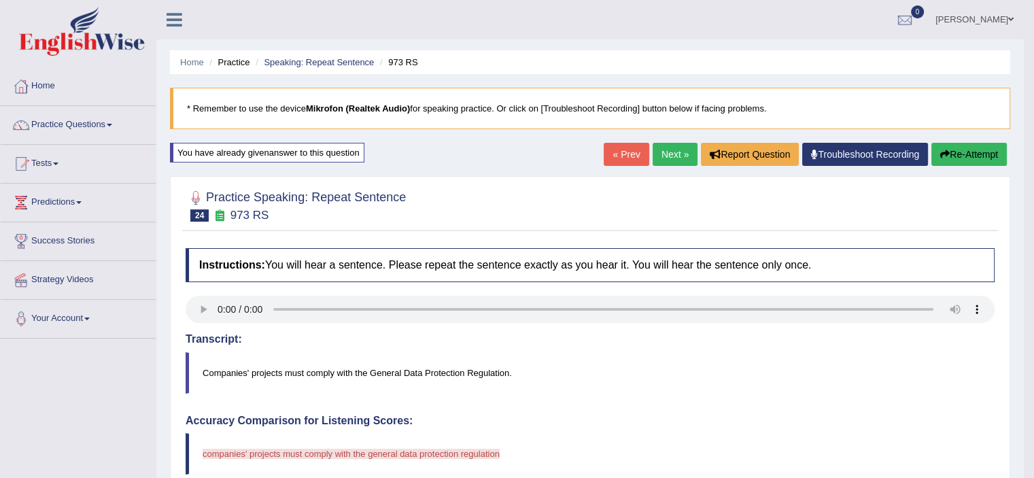
click at [958, 151] on button "Re-Attempt" at bounding box center [968, 154] width 75 height 23
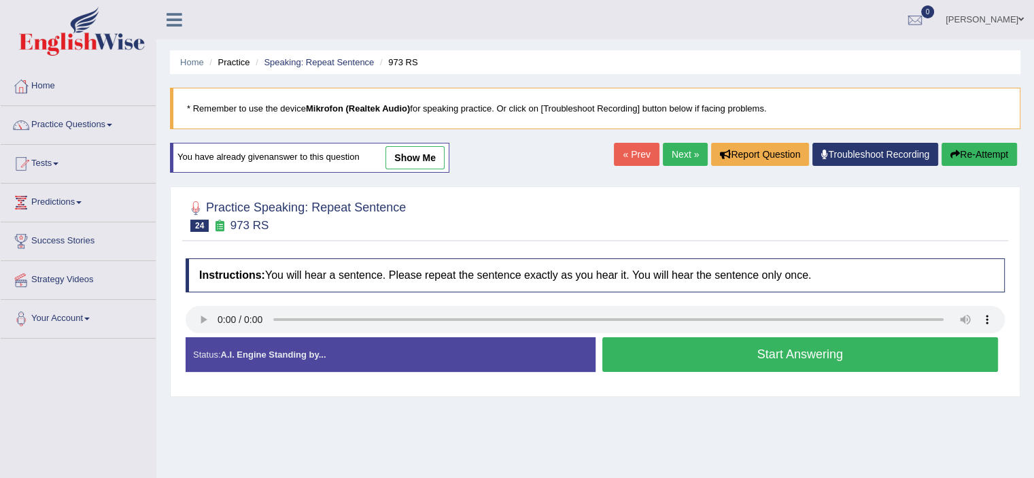
click at [674, 345] on button "Start Answering" at bounding box center [800, 354] width 396 height 35
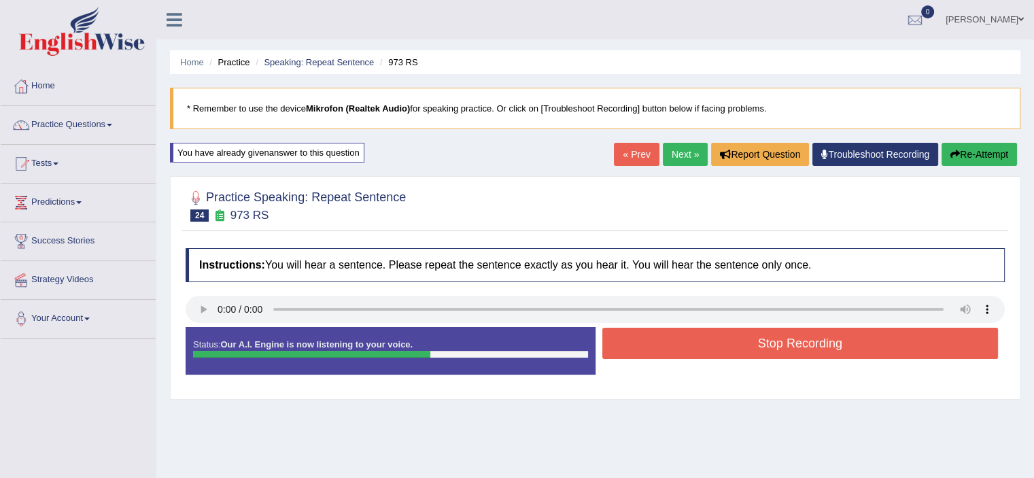
click at [674, 343] on button "Stop Recording" at bounding box center [800, 343] width 396 height 31
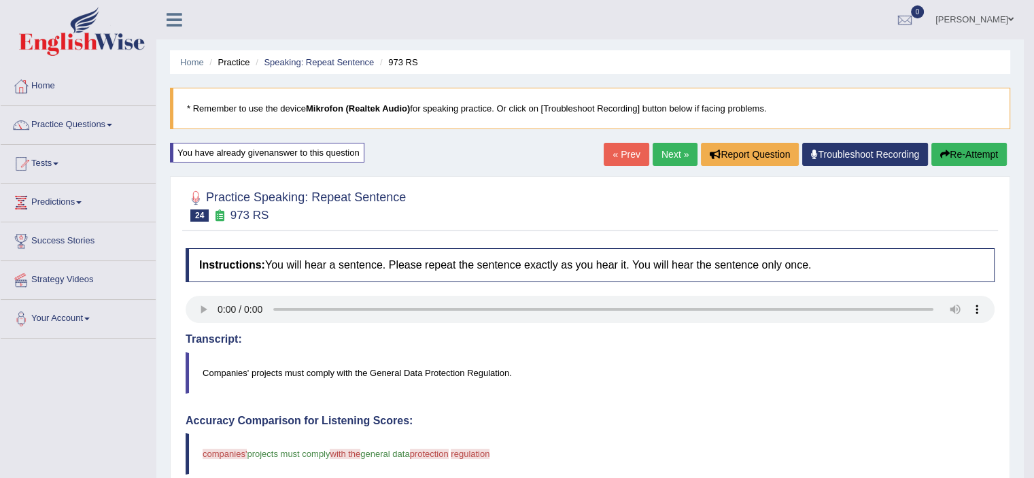
click at [652, 151] on link "Next »" at bounding box center [674, 154] width 45 height 23
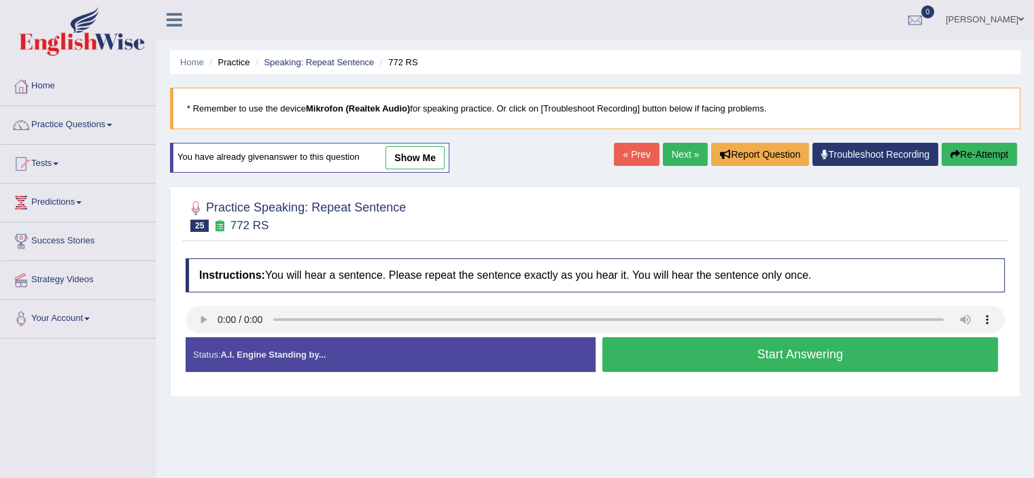
click at [752, 343] on button "Start Answering" at bounding box center [800, 354] width 396 height 35
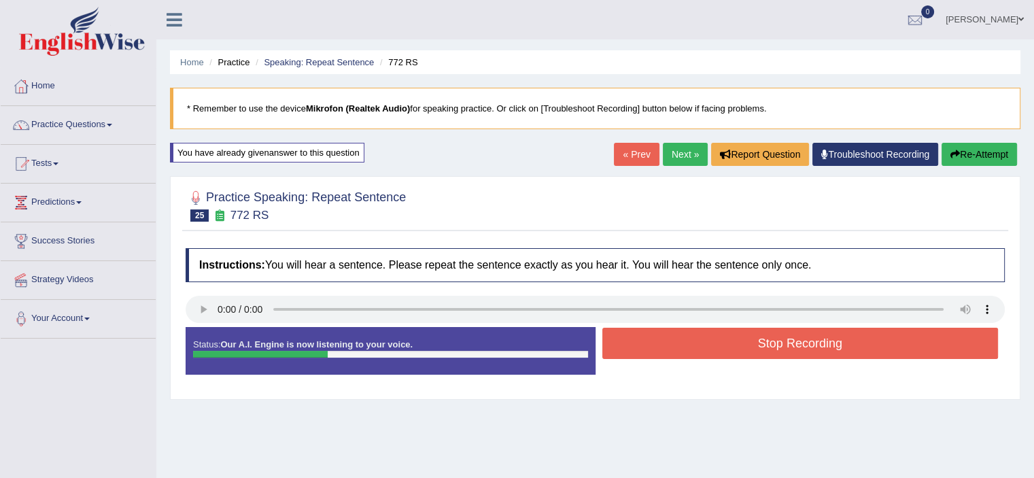
click at [745, 345] on button "Stop Recording" at bounding box center [800, 343] width 396 height 31
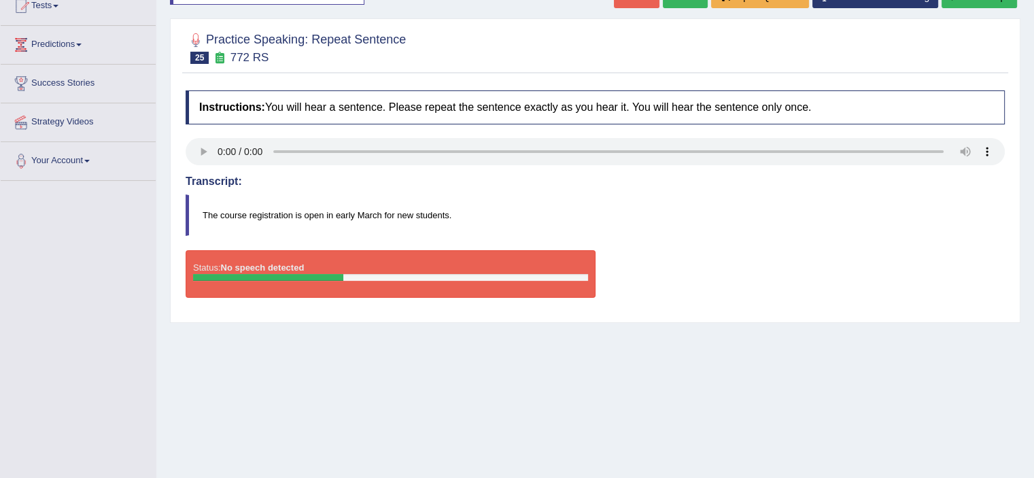
scroll to position [32, 0]
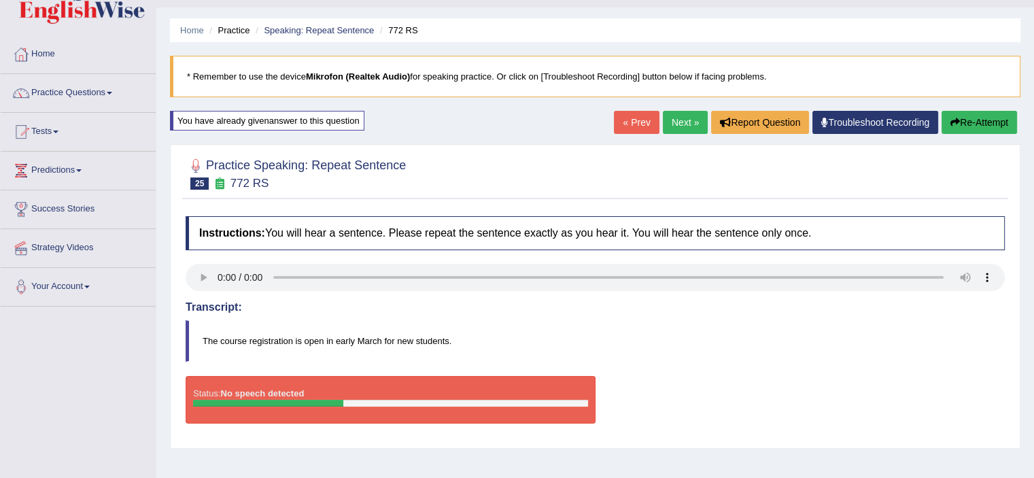
click at [974, 133] on button "Re-Attempt" at bounding box center [978, 122] width 75 height 23
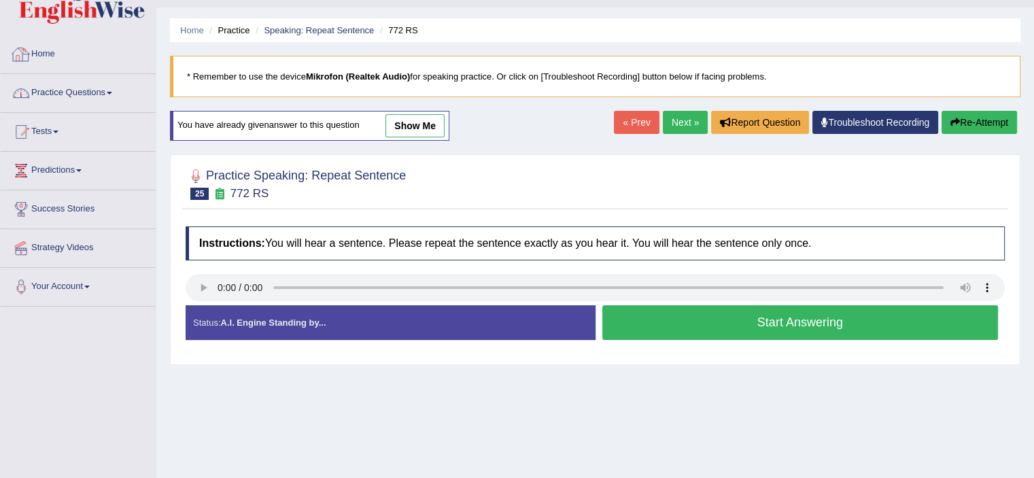
click at [43, 99] on link "Practice Questions" at bounding box center [78, 91] width 155 height 34
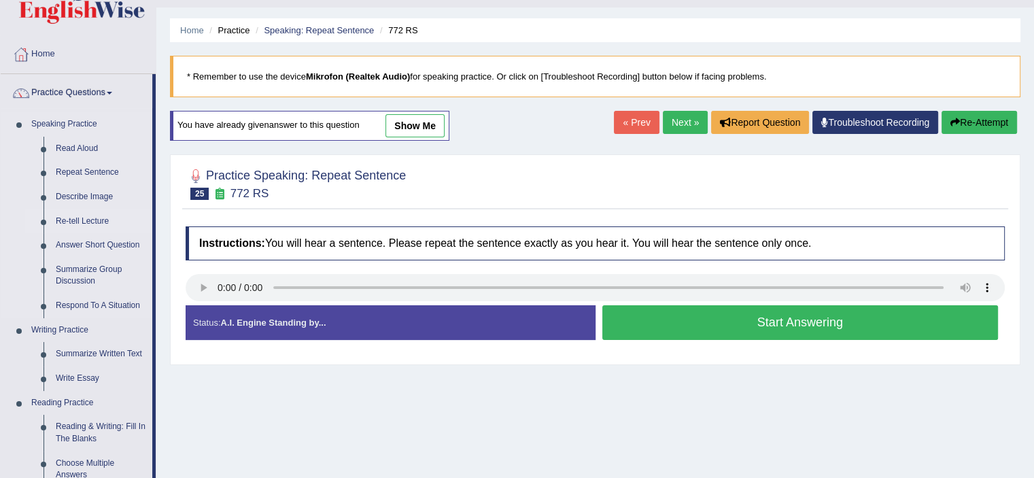
click at [103, 217] on link "Re-tell Lecture" at bounding box center [101, 221] width 103 height 24
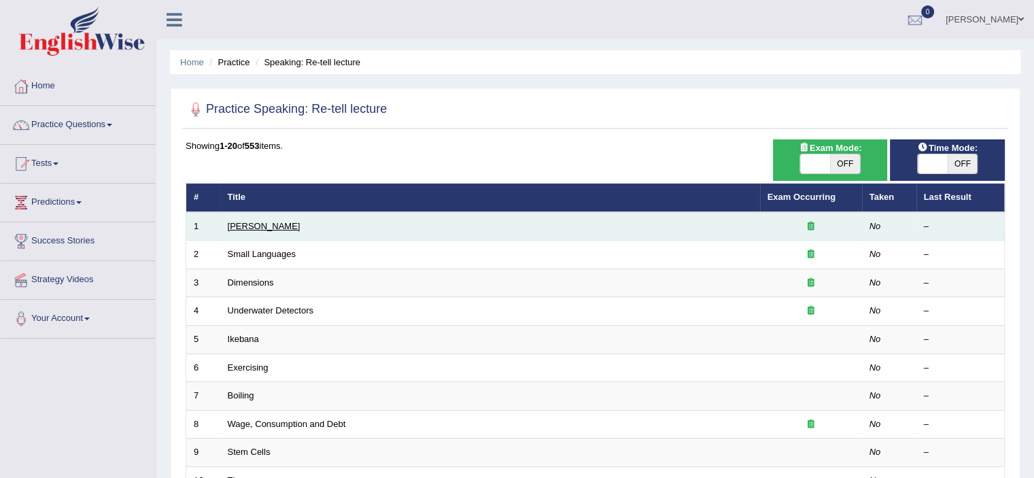
click at [275, 228] on link "[PERSON_NAME]" at bounding box center [264, 226] width 73 height 10
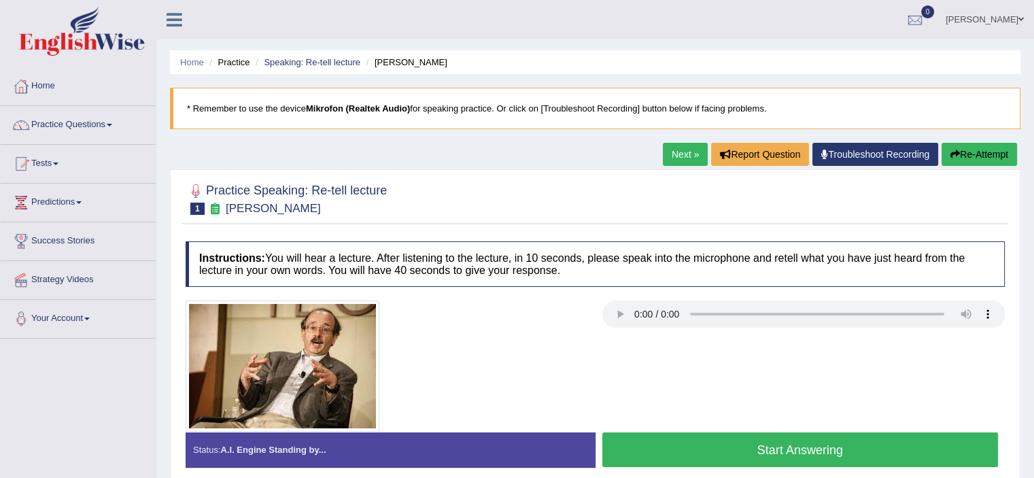
click at [815, 451] on button "Start Answering" at bounding box center [800, 449] width 396 height 35
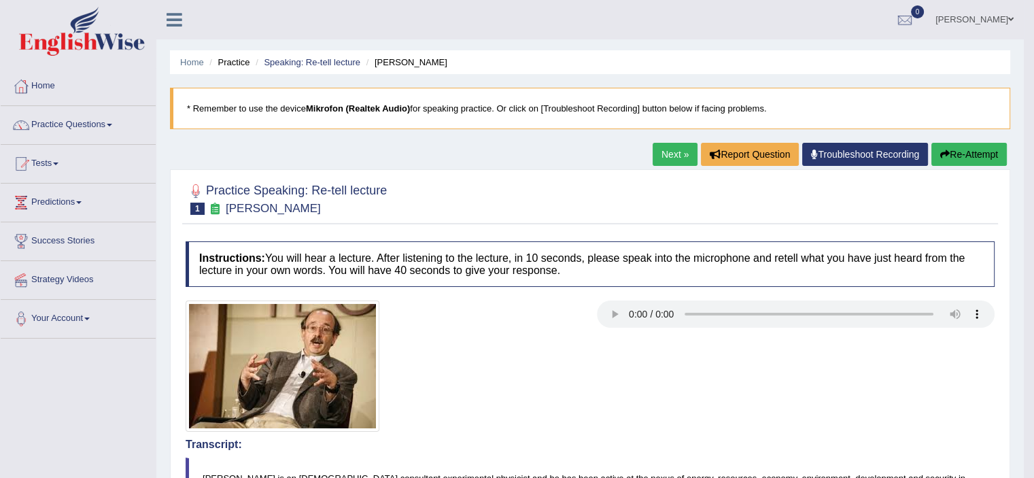
click at [977, 13] on link "huseyin unal" at bounding box center [974, 17] width 99 height 35
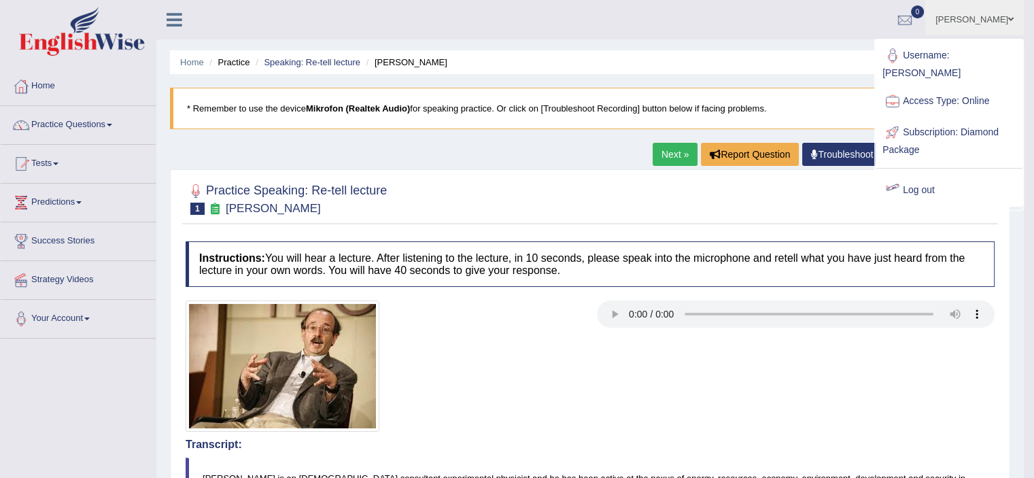
click at [926, 175] on link "Log out" at bounding box center [948, 190] width 147 height 31
